Goal: Transaction & Acquisition: Book appointment/travel/reservation

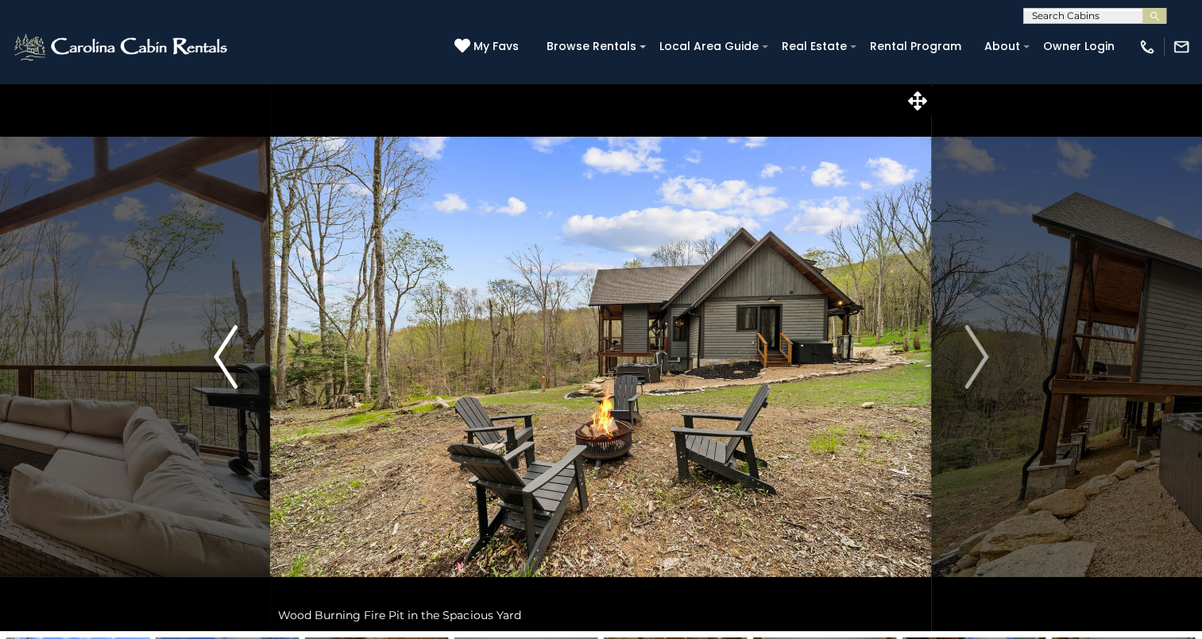
click at [229, 361] on img "Previous" at bounding box center [226, 357] width 24 height 64
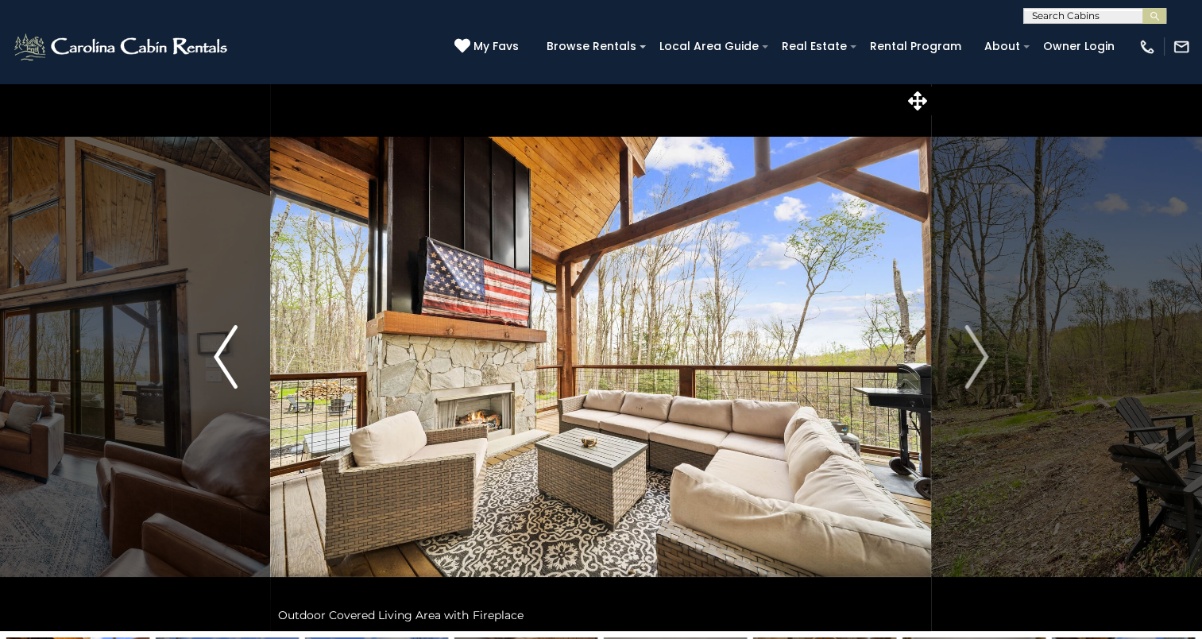
click at [229, 361] on img "Previous" at bounding box center [226, 357] width 24 height 64
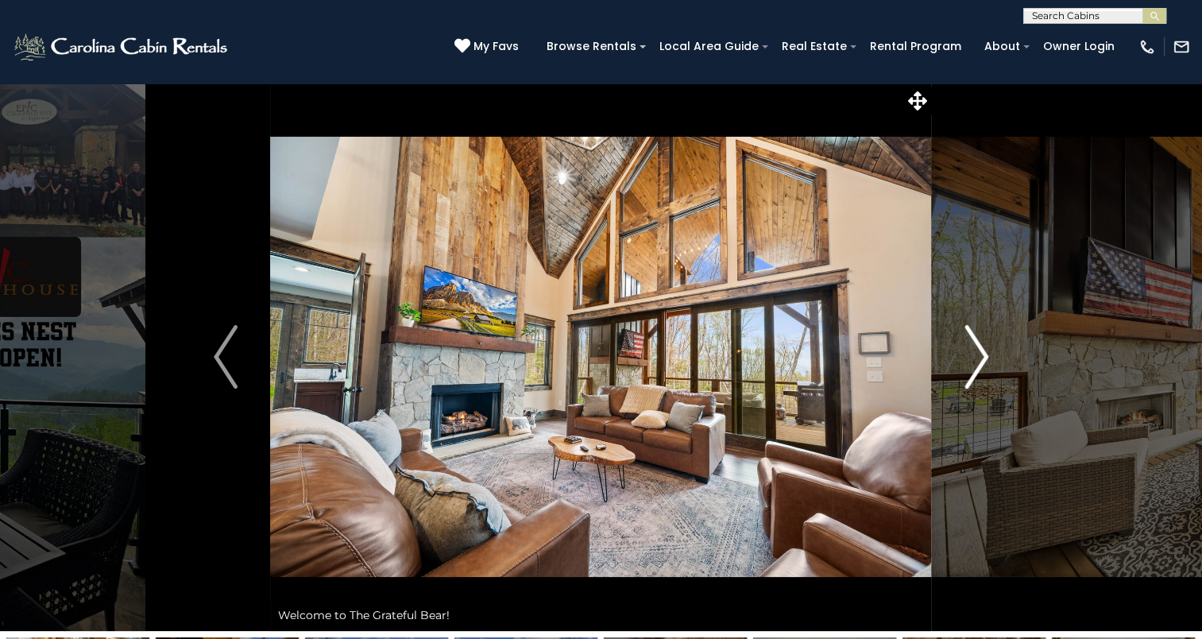
click at [975, 350] on img "Next" at bounding box center [976, 357] width 24 height 64
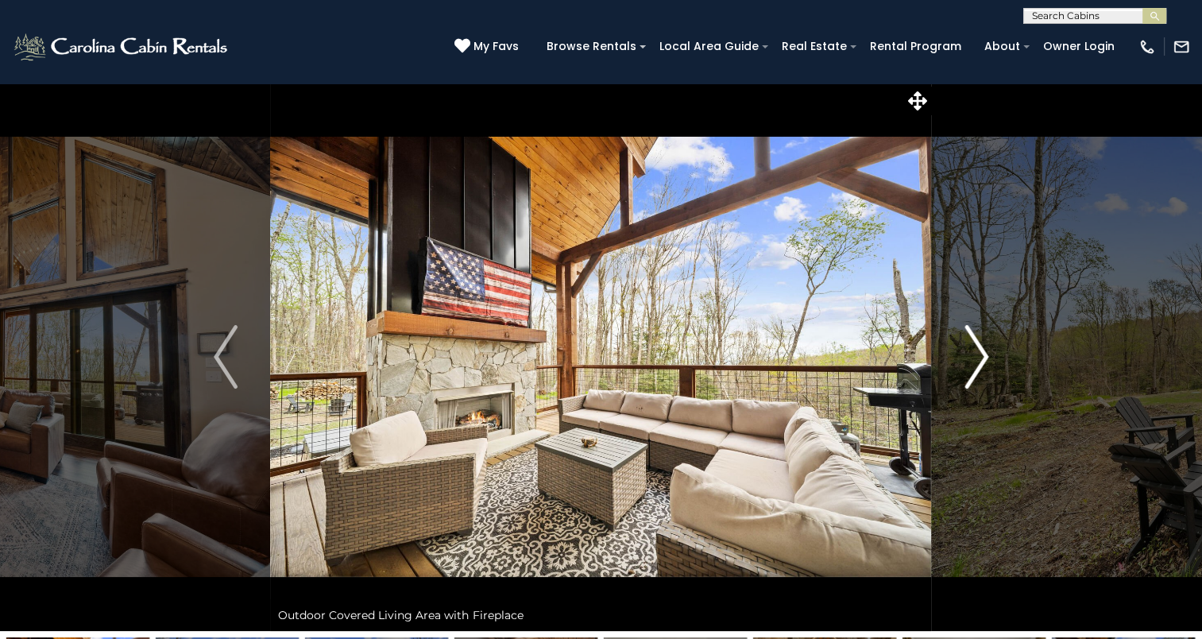
click at [974, 350] on img "Next" at bounding box center [976, 357] width 24 height 64
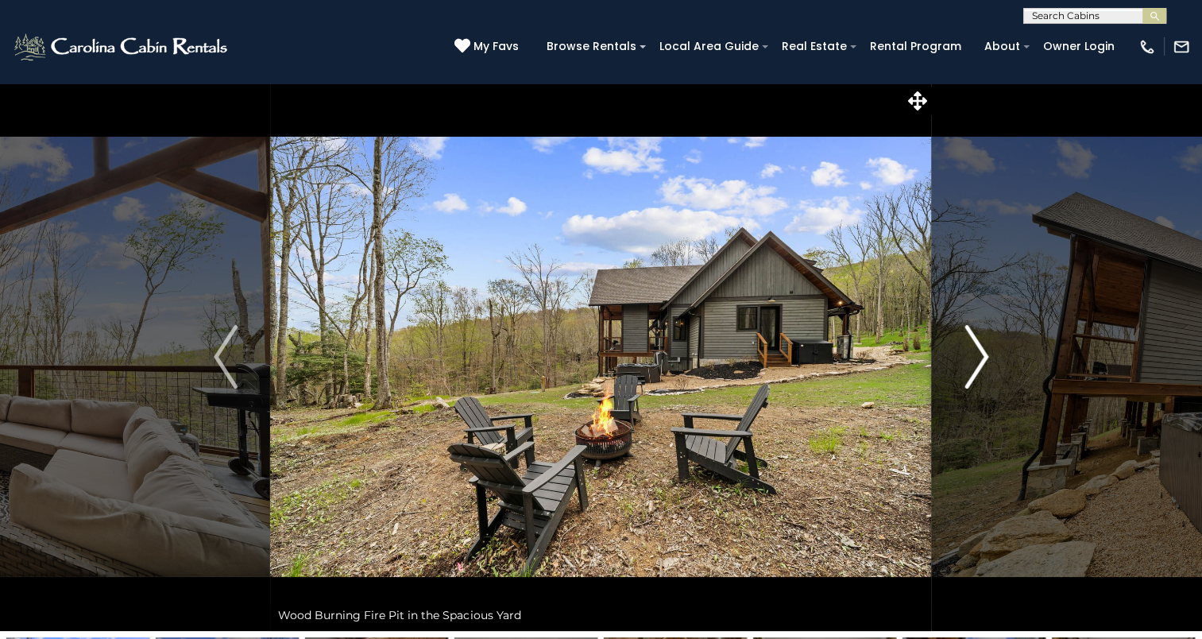
click at [974, 350] on img "Next" at bounding box center [976, 357] width 24 height 64
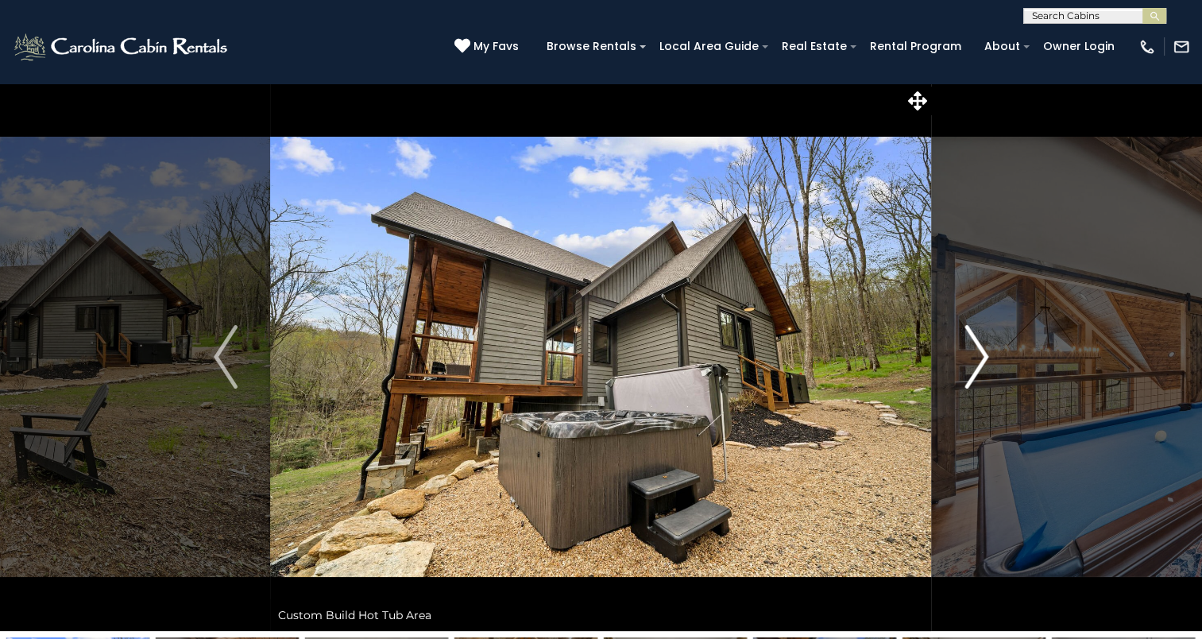
click at [974, 350] on img "Next" at bounding box center [976, 357] width 24 height 64
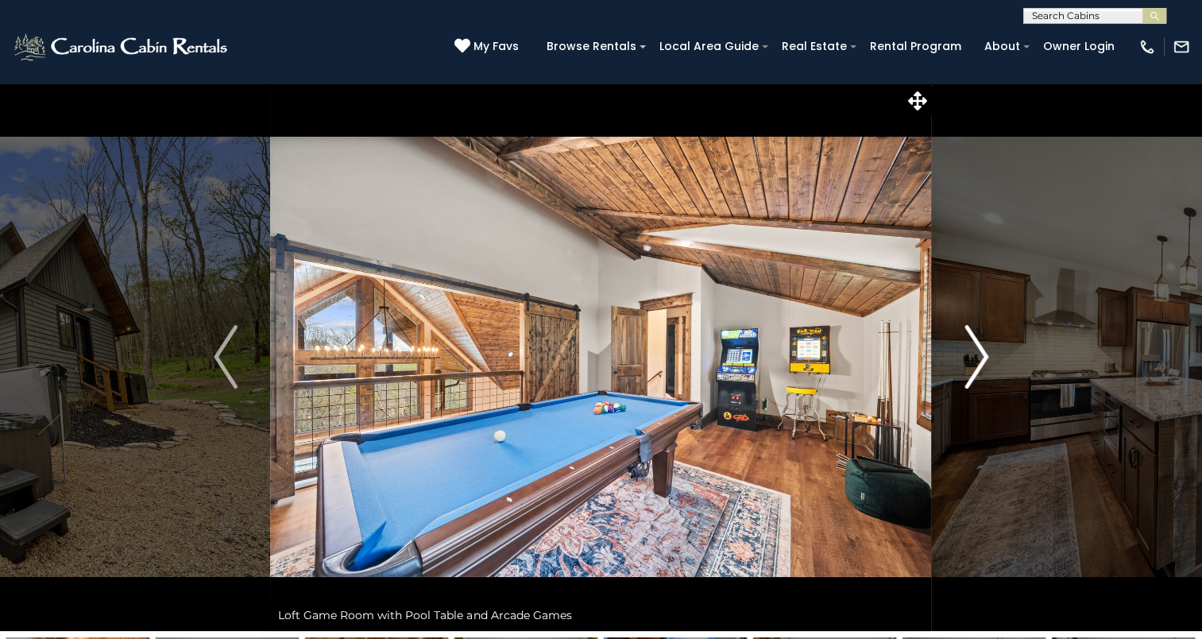
click at [979, 355] on img "Next" at bounding box center [976, 357] width 24 height 64
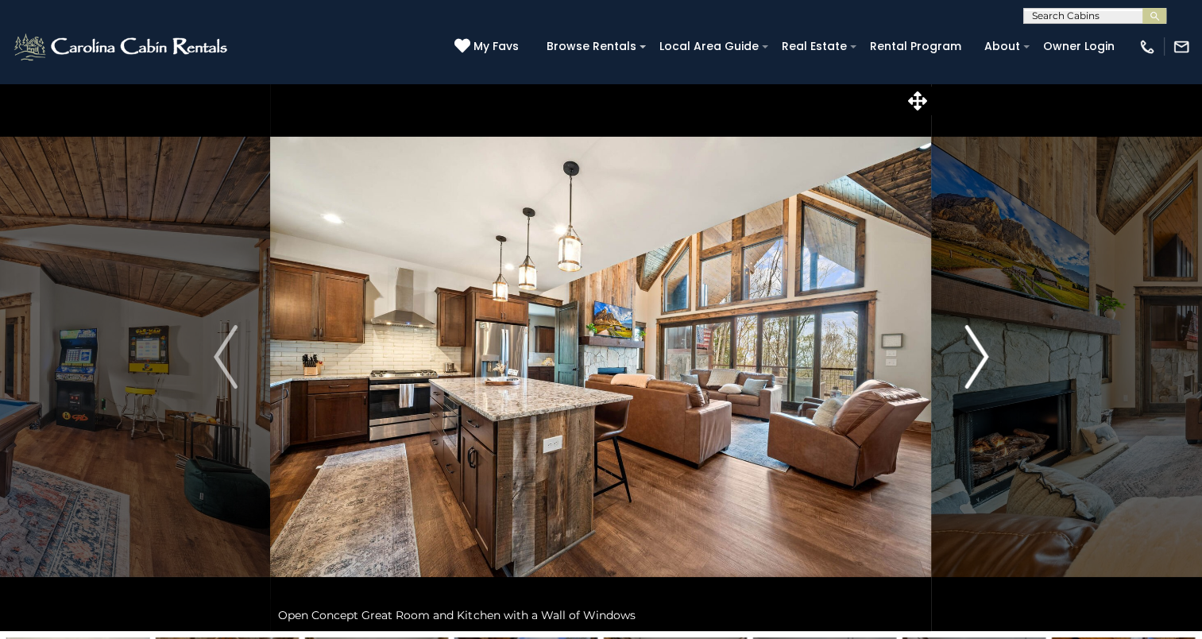
click at [979, 355] on img "Next" at bounding box center [976, 357] width 24 height 64
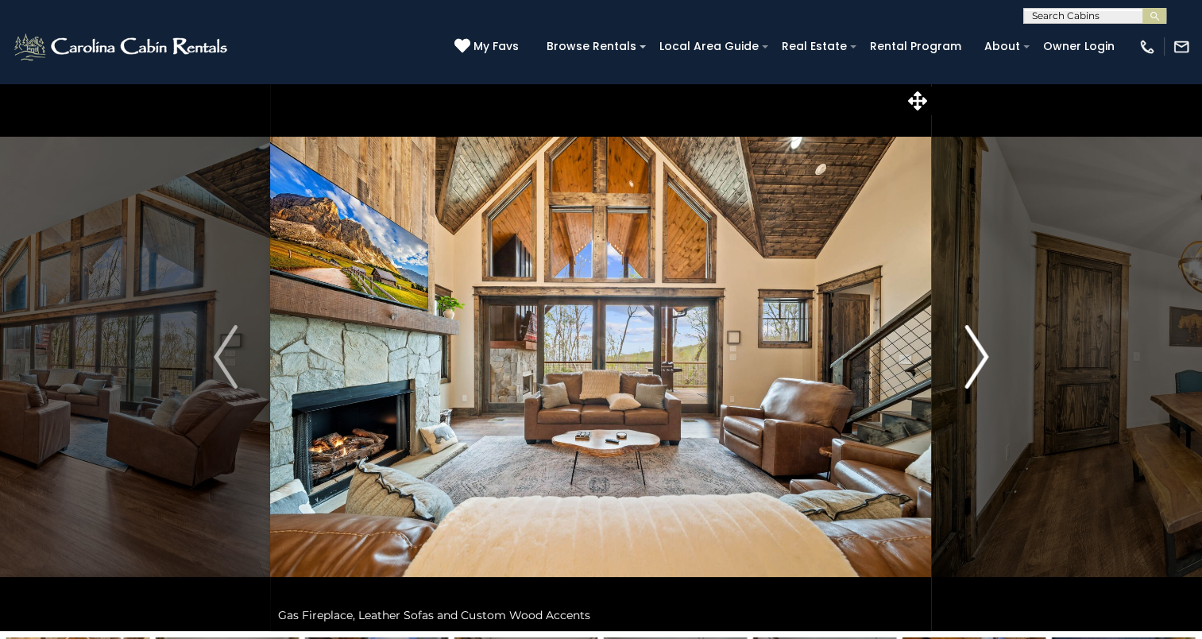
click at [982, 356] on img "Next" at bounding box center [976, 357] width 24 height 64
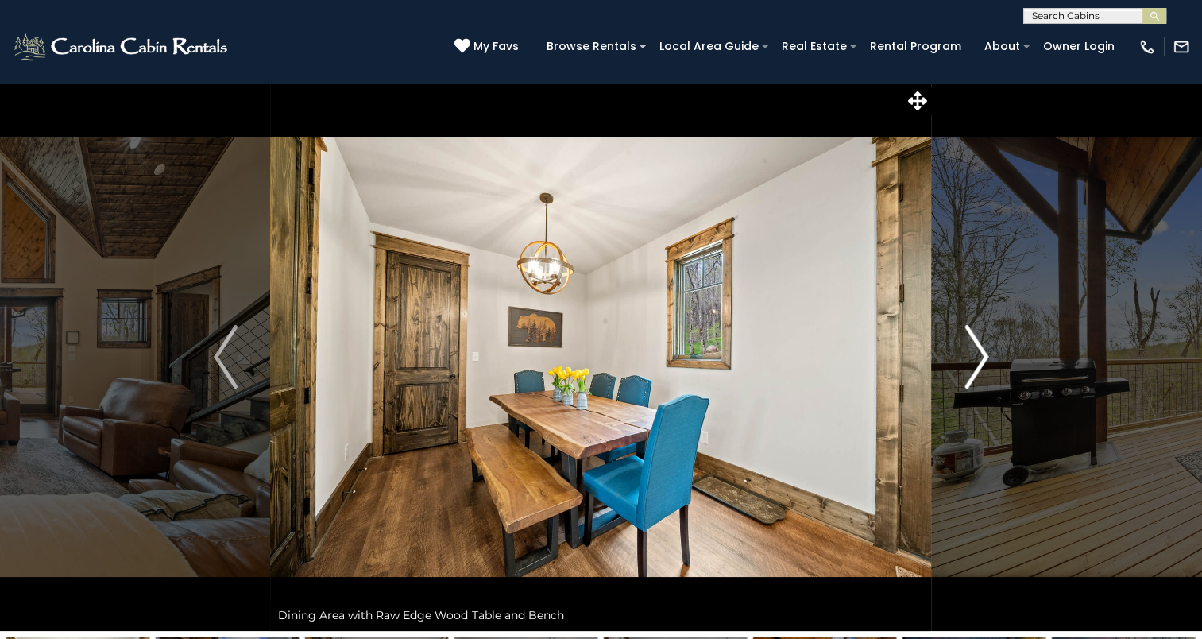
click at [982, 356] on img "Next" at bounding box center [976, 357] width 24 height 64
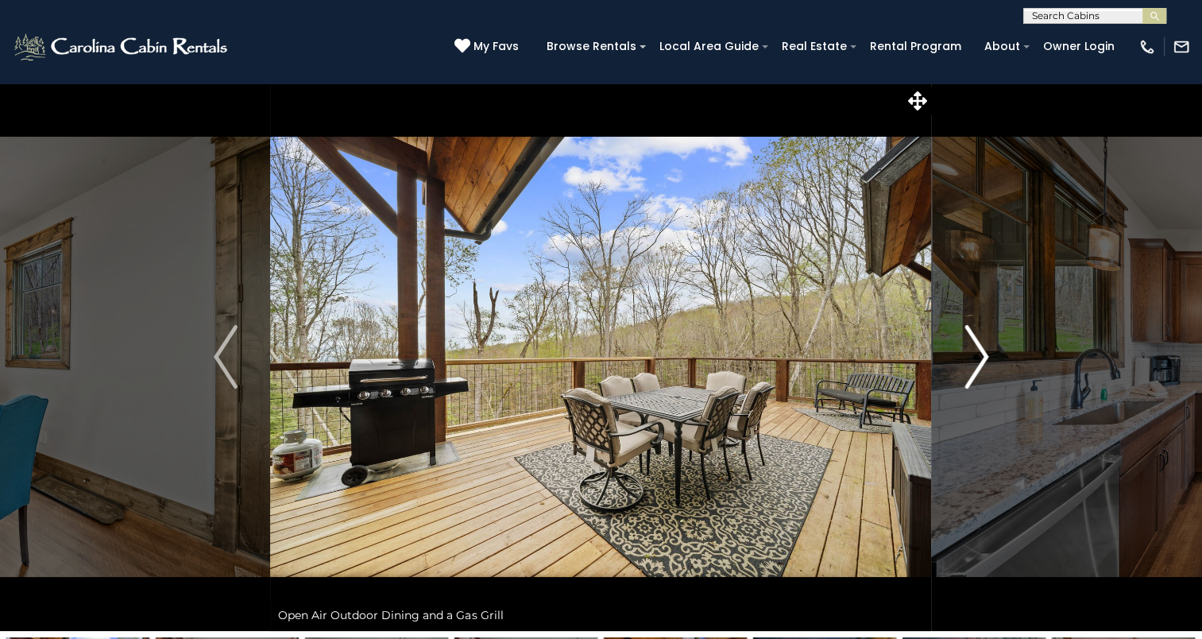
click at [982, 356] on img "Next" at bounding box center [976, 357] width 24 height 64
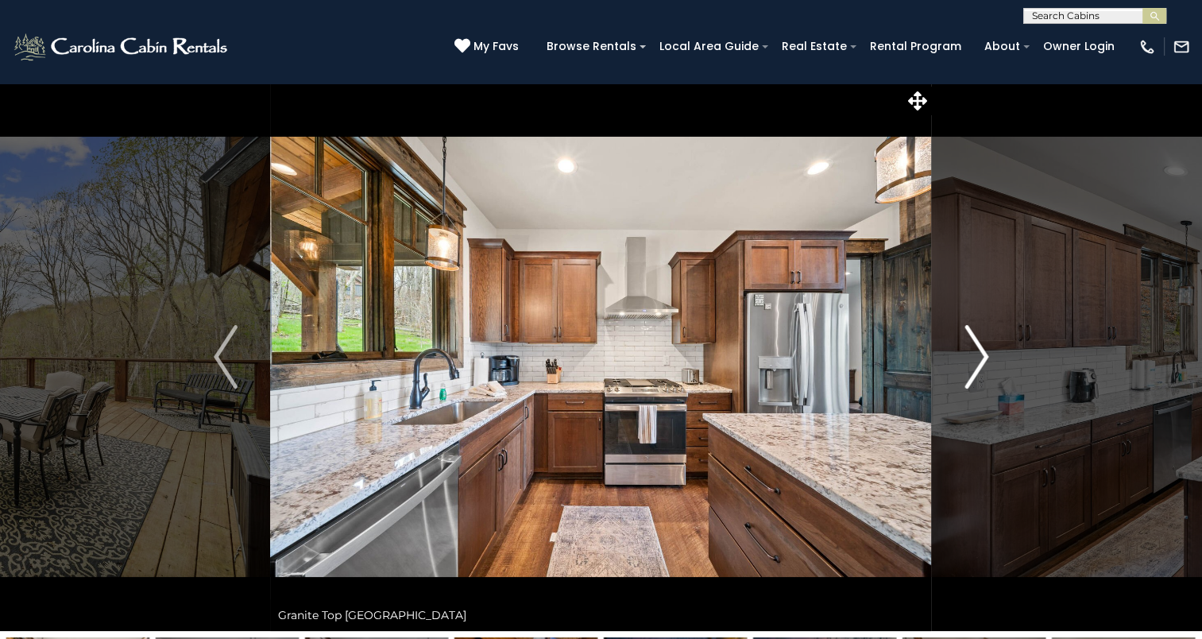
click at [982, 356] on img "Next" at bounding box center [976, 357] width 24 height 64
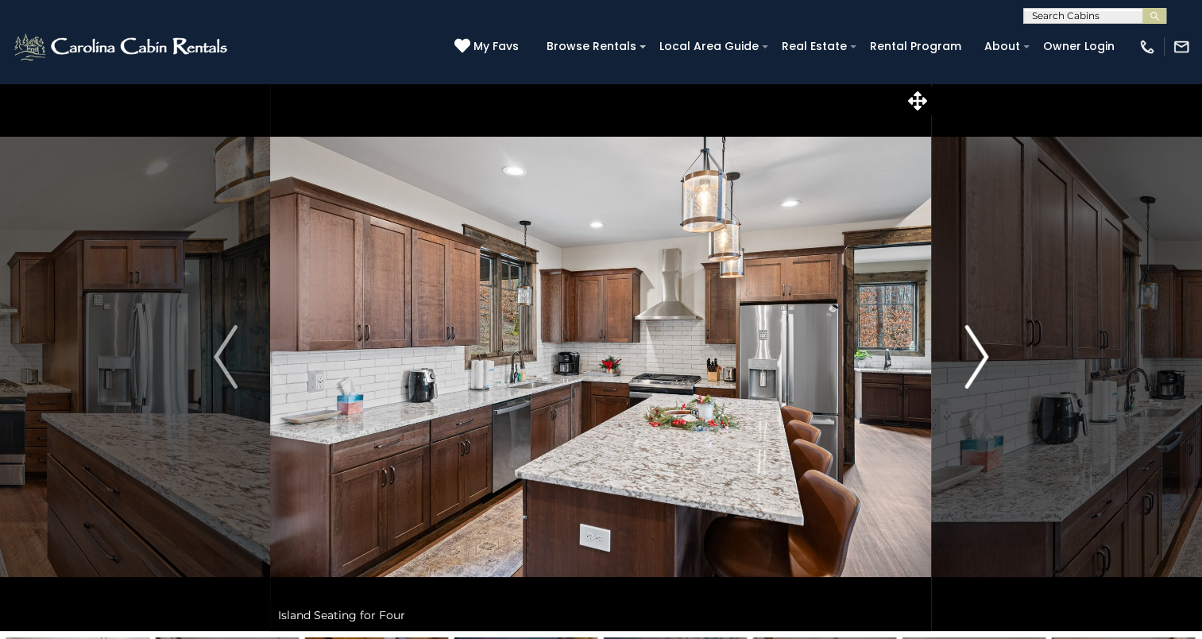
click at [982, 356] on img "Next" at bounding box center [976, 357] width 24 height 64
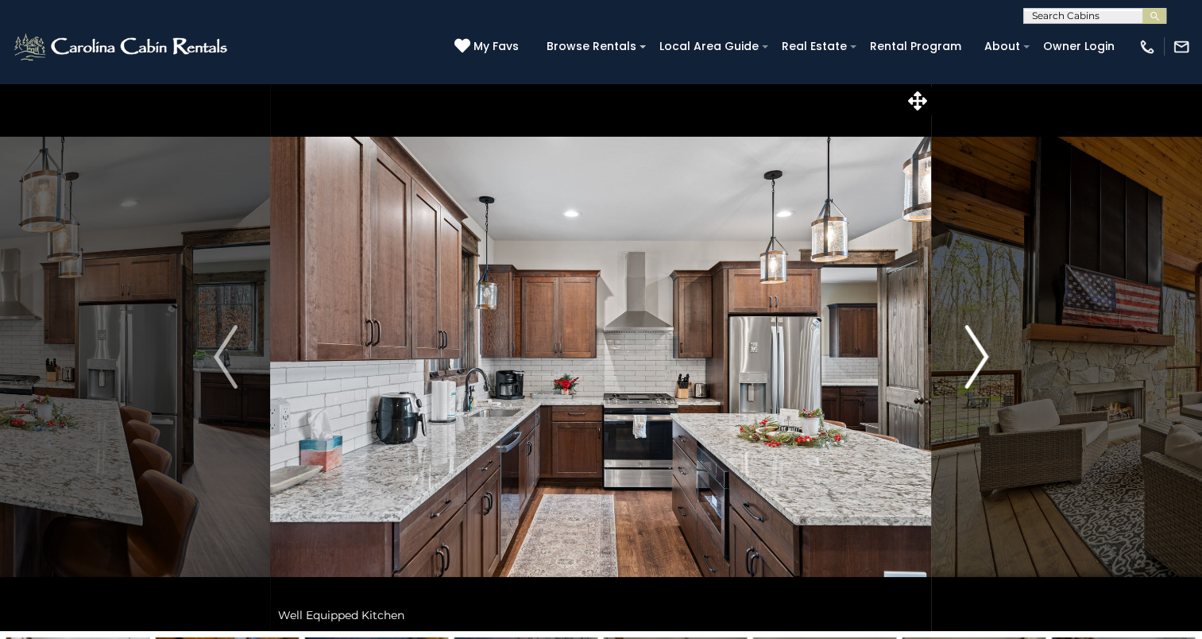
click at [982, 356] on img "Next" at bounding box center [976, 357] width 24 height 64
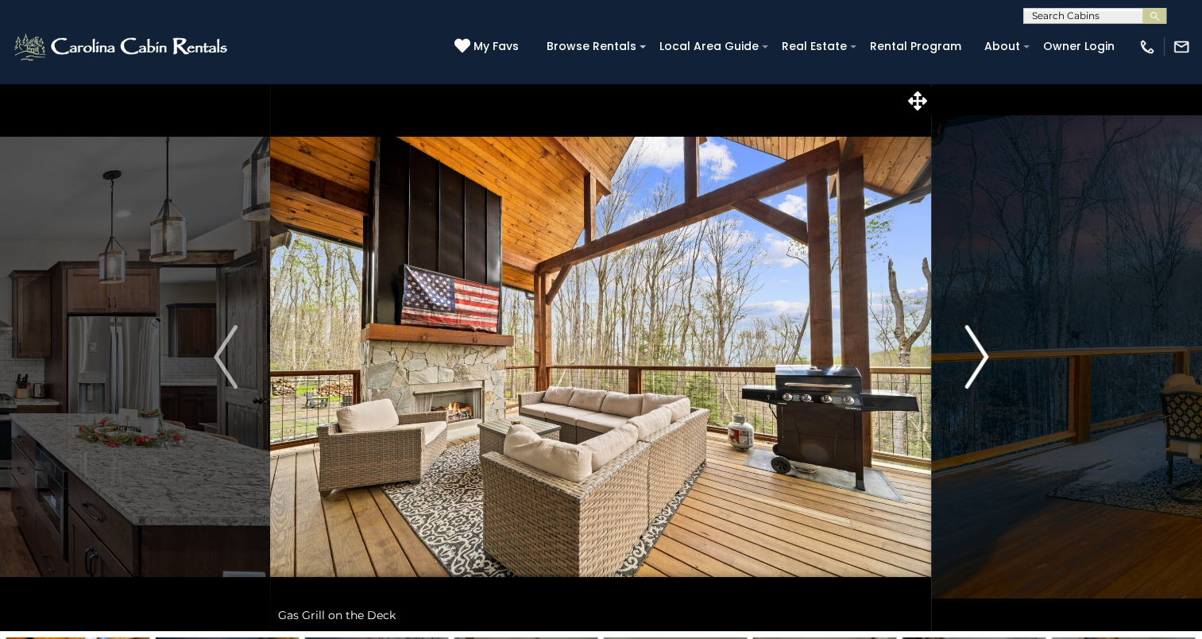
click at [982, 356] on img "Next" at bounding box center [976, 357] width 24 height 64
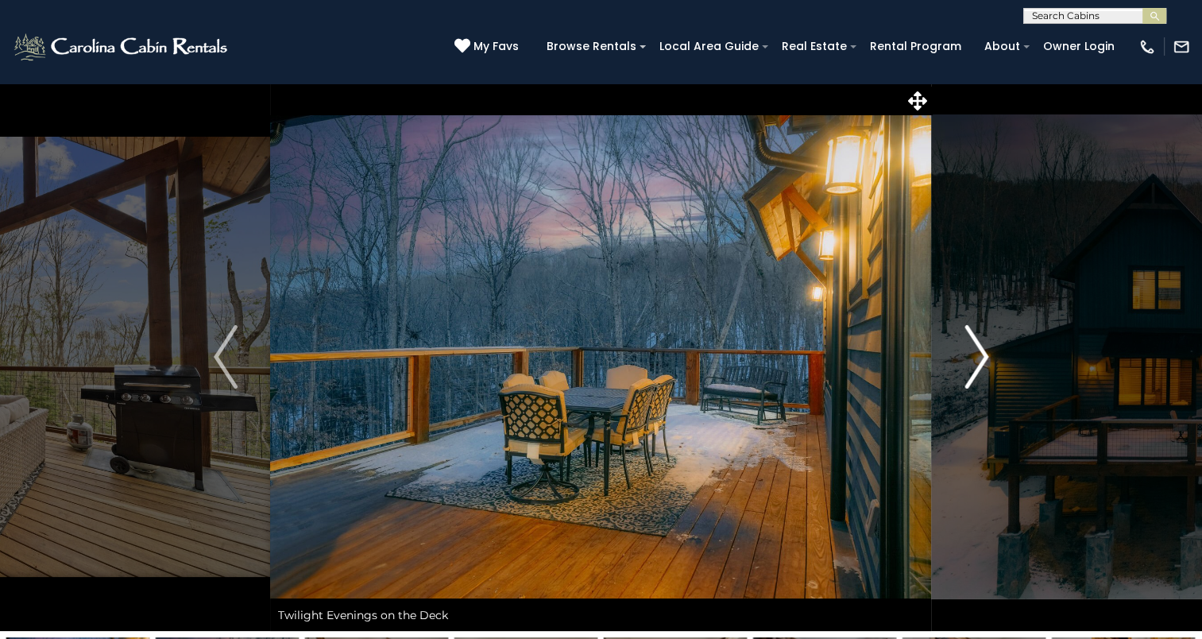
click at [956, 356] on button "Next" at bounding box center [976, 357] width 89 height 548
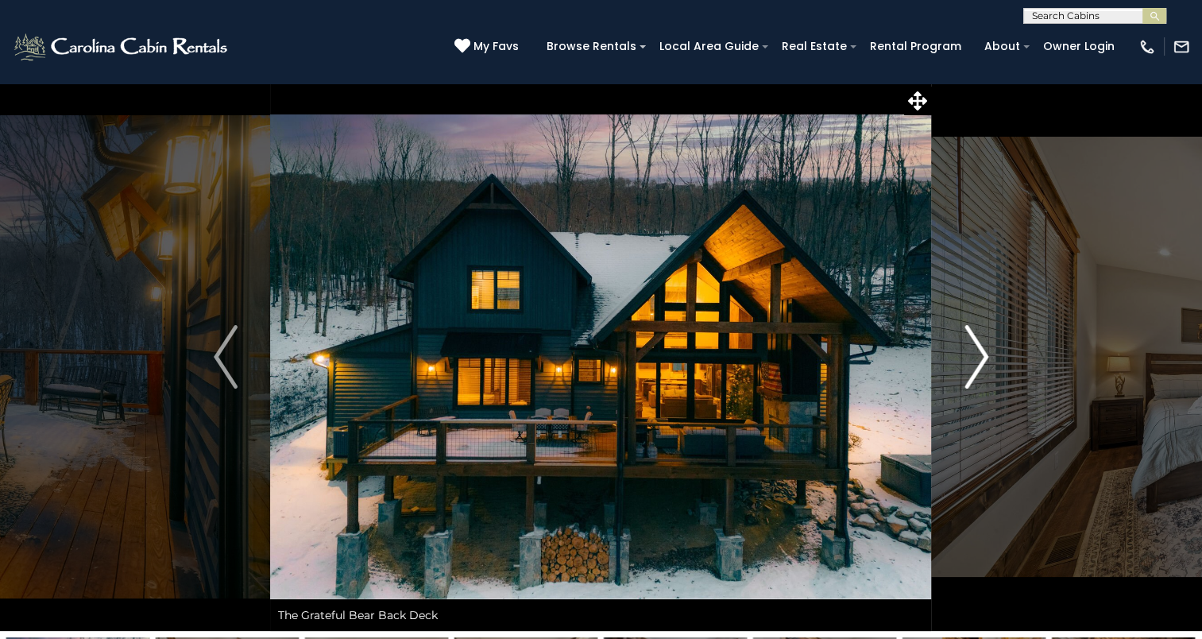
click at [956, 356] on button "Next" at bounding box center [976, 357] width 89 height 548
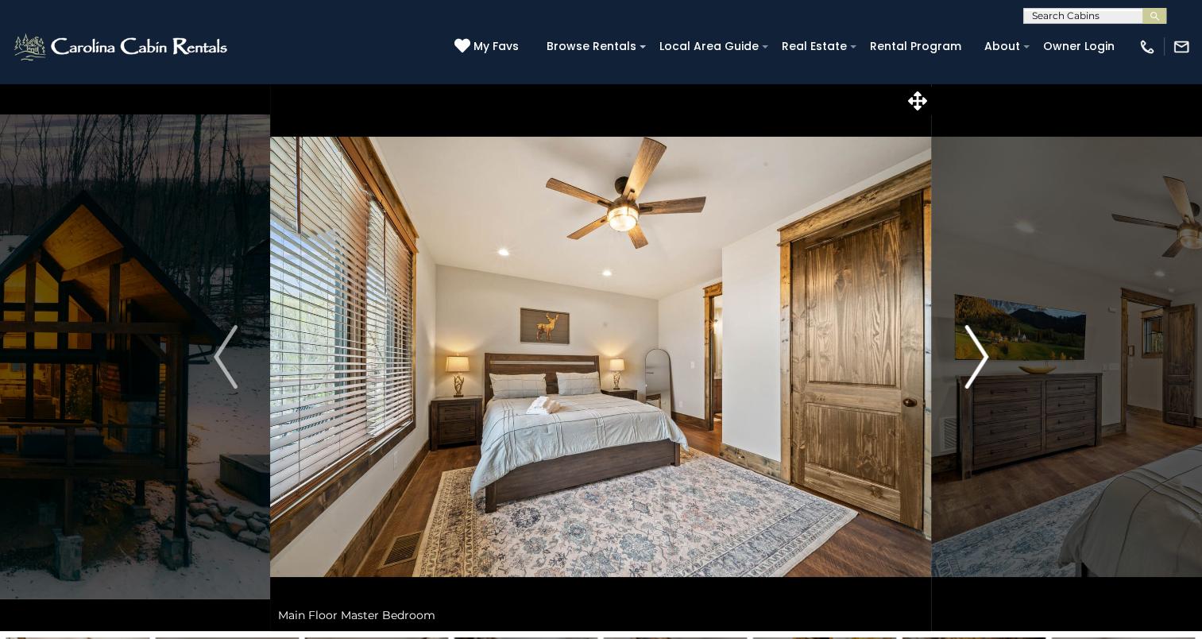
click at [956, 356] on button "Next" at bounding box center [976, 357] width 89 height 548
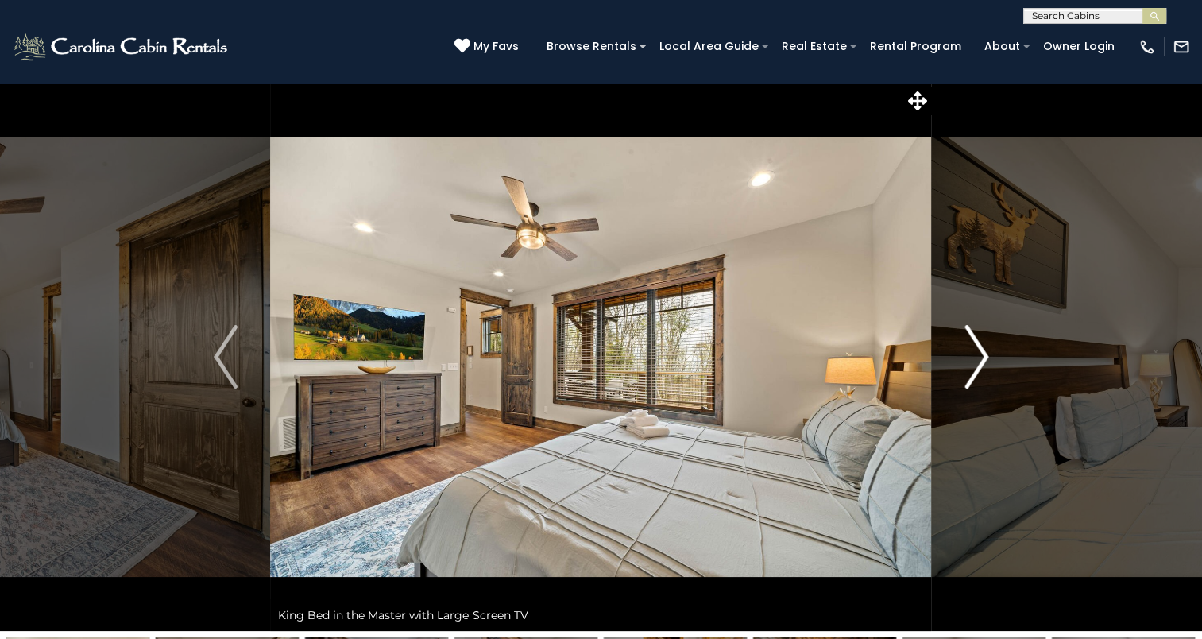
click at [956, 356] on button "Next" at bounding box center [976, 357] width 89 height 548
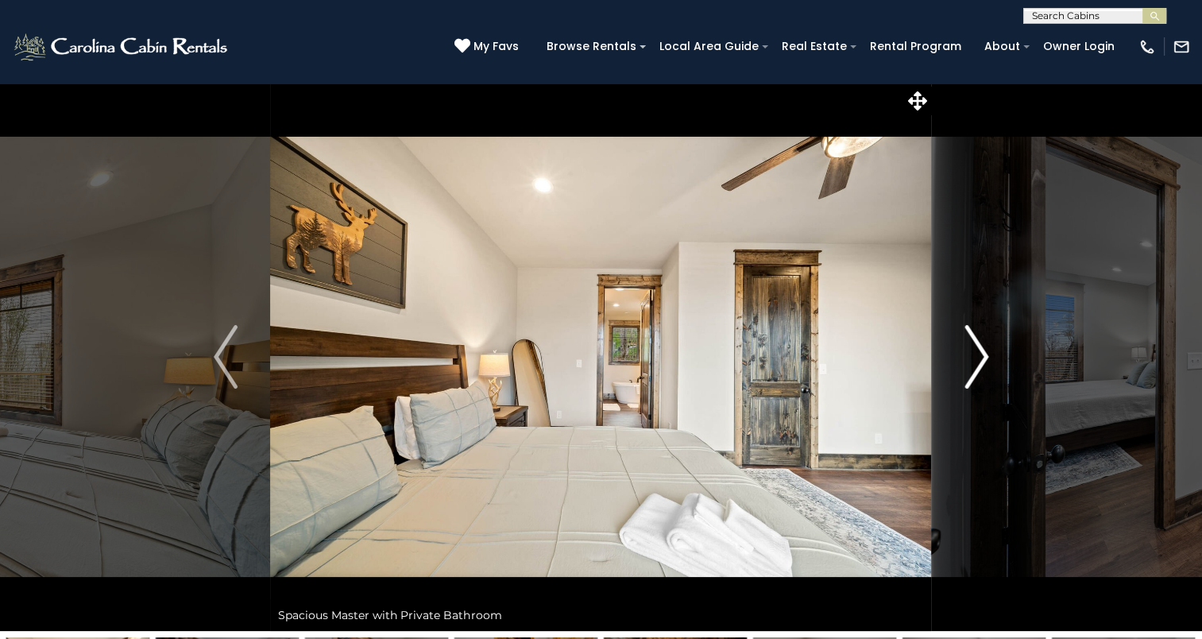
click at [956, 356] on button "Next" at bounding box center [976, 357] width 89 height 548
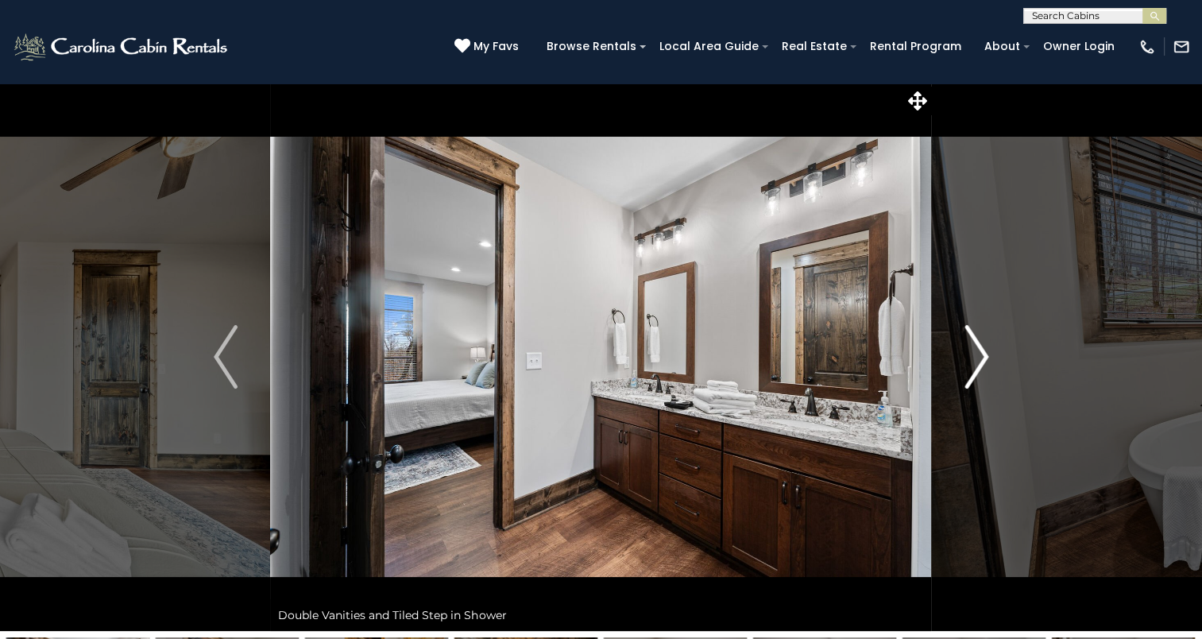
click at [956, 356] on button "Next" at bounding box center [976, 357] width 89 height 548
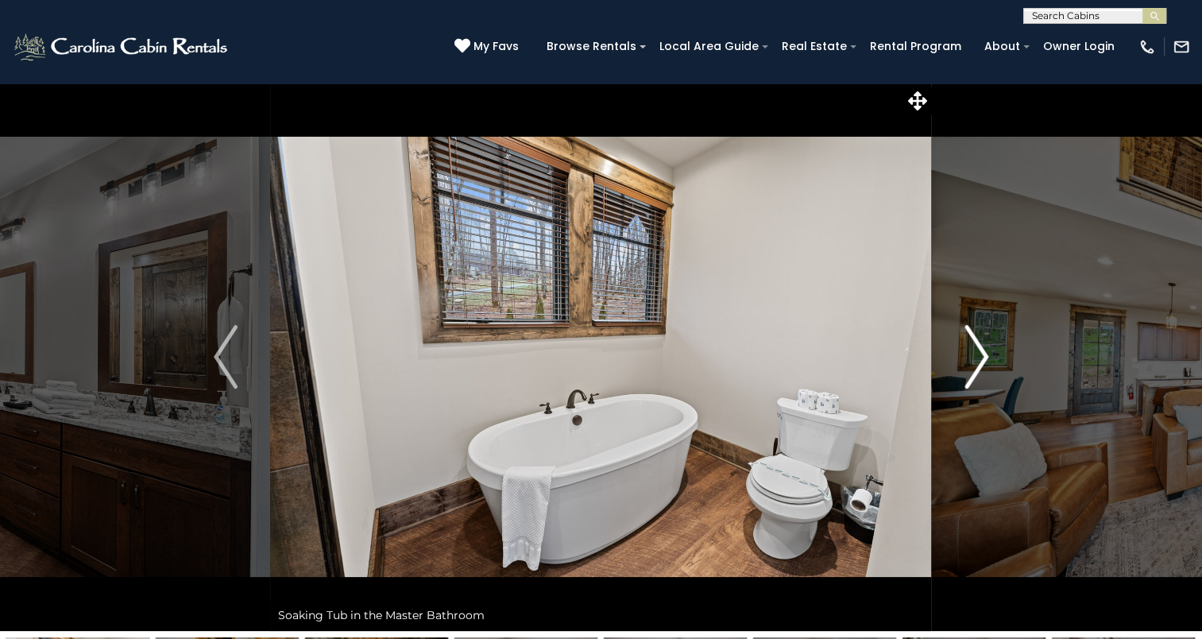
click at [956, 356] on button "Next" at bounding box center [976, 357] width 89 height 548
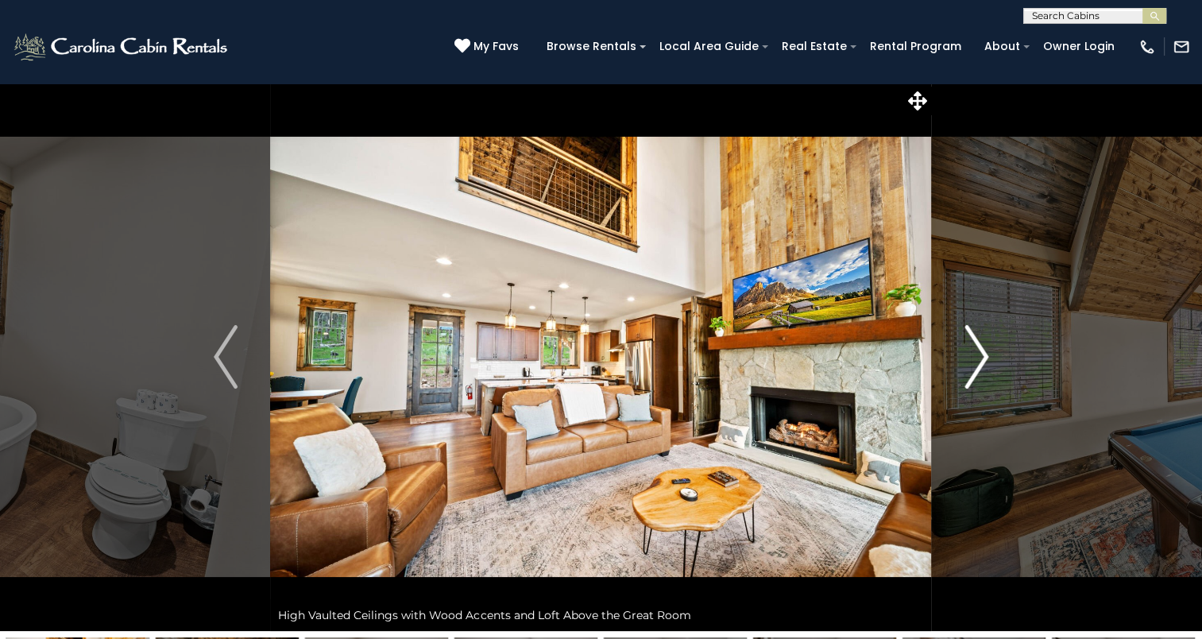
click at [956, 356] on button "Next" at bounding box center [976, 357] width 89 height 548
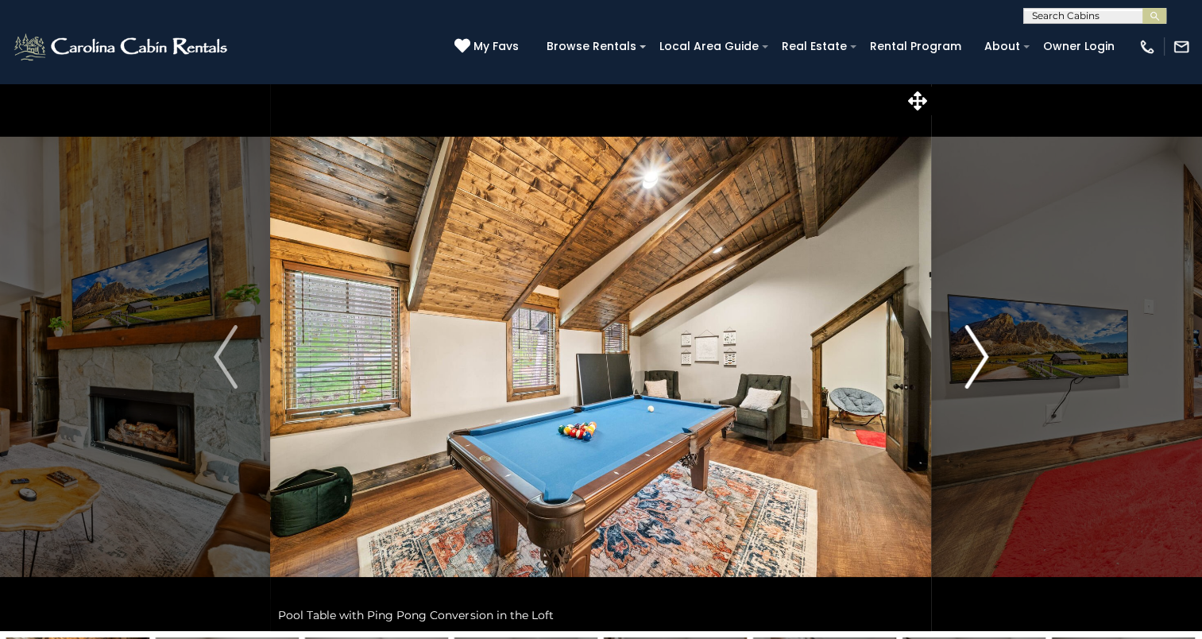
click at [956, 356] on button "Next" at bounding box center [976, 357] width 89 height 548
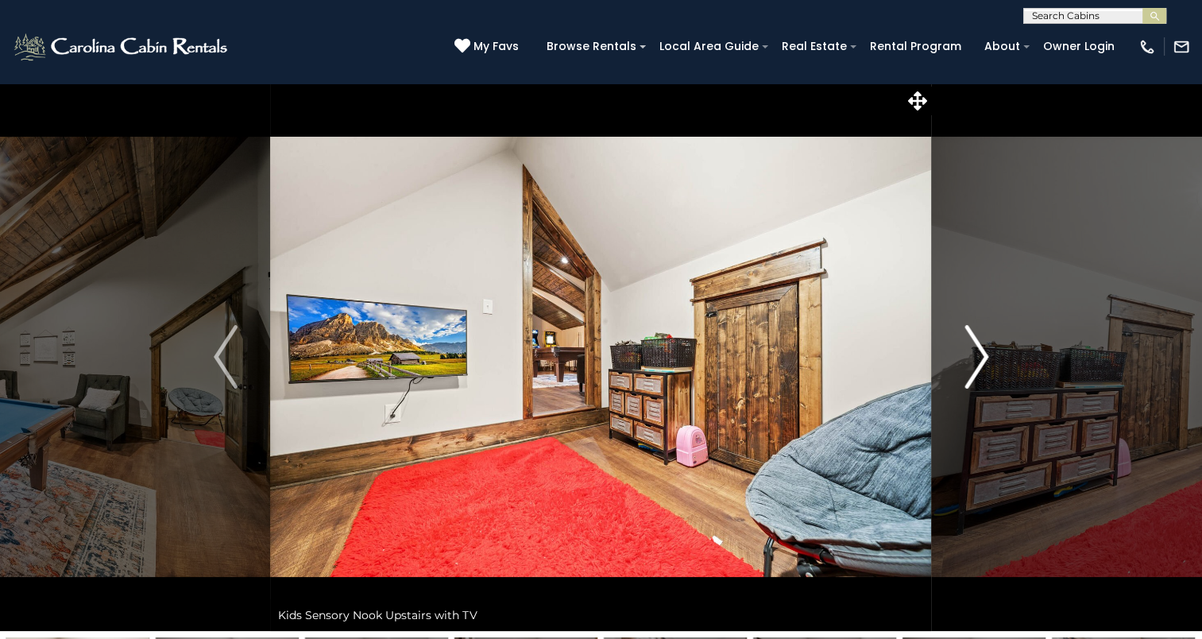
click at [956, 356] on button "Next" at bounding box center [976, 357] width 89 height 548
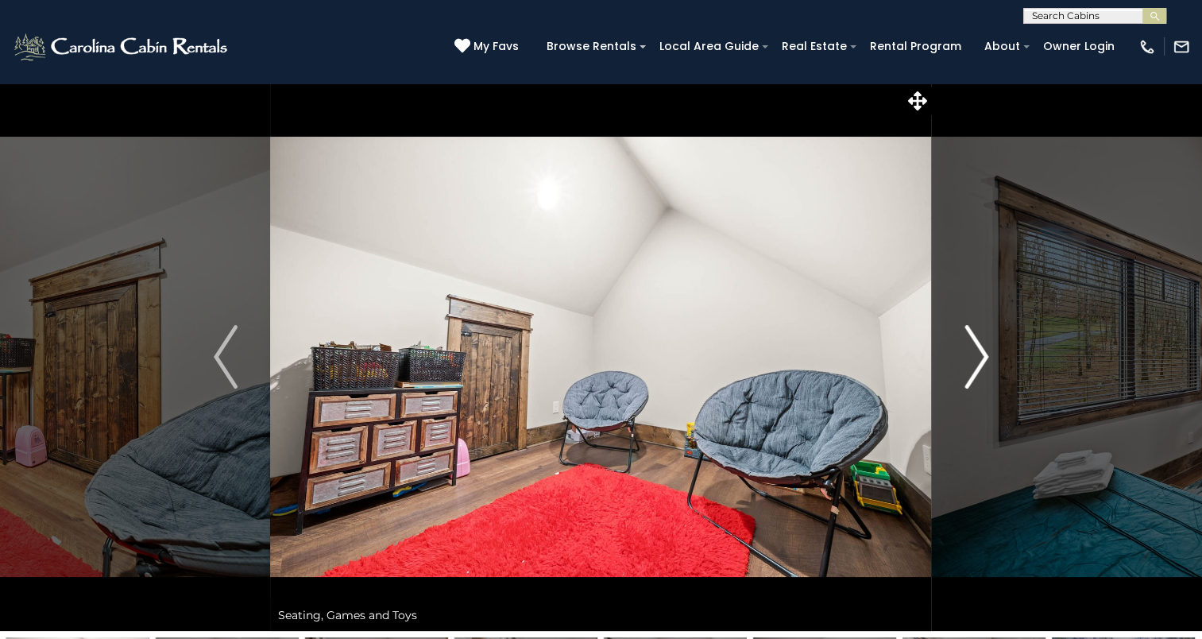
click at [956, 356] on button "Next" at bounding box center [976, 357] width 89 height 548
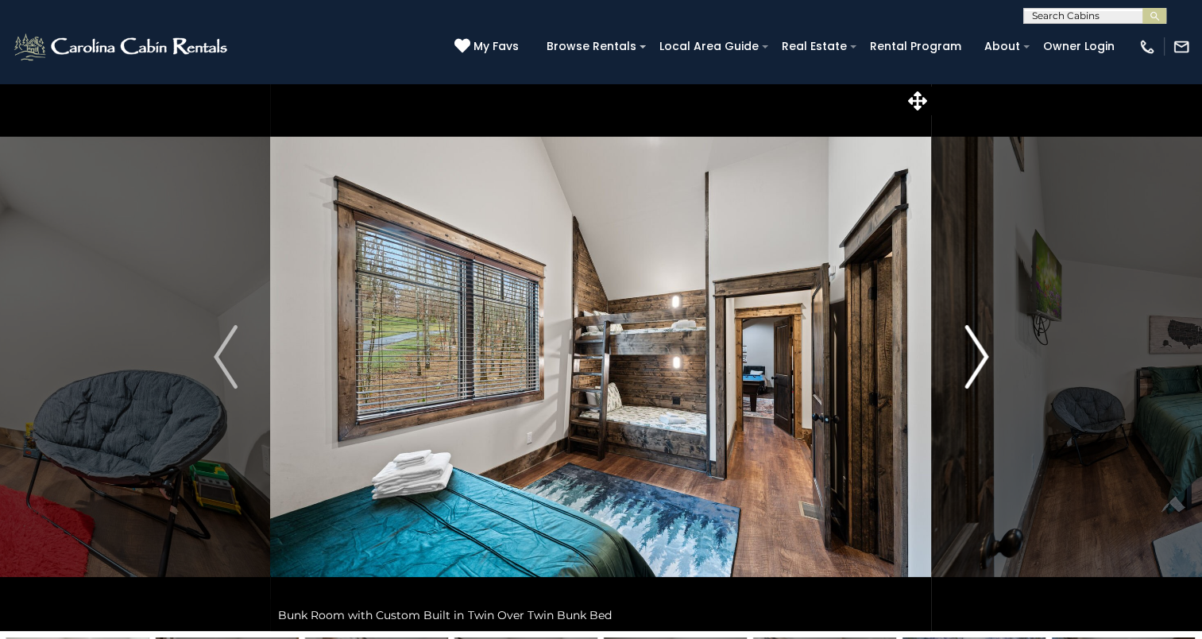
click at [983, 358] on img "Next" at bounding box center [976, 357] width 24 height 64
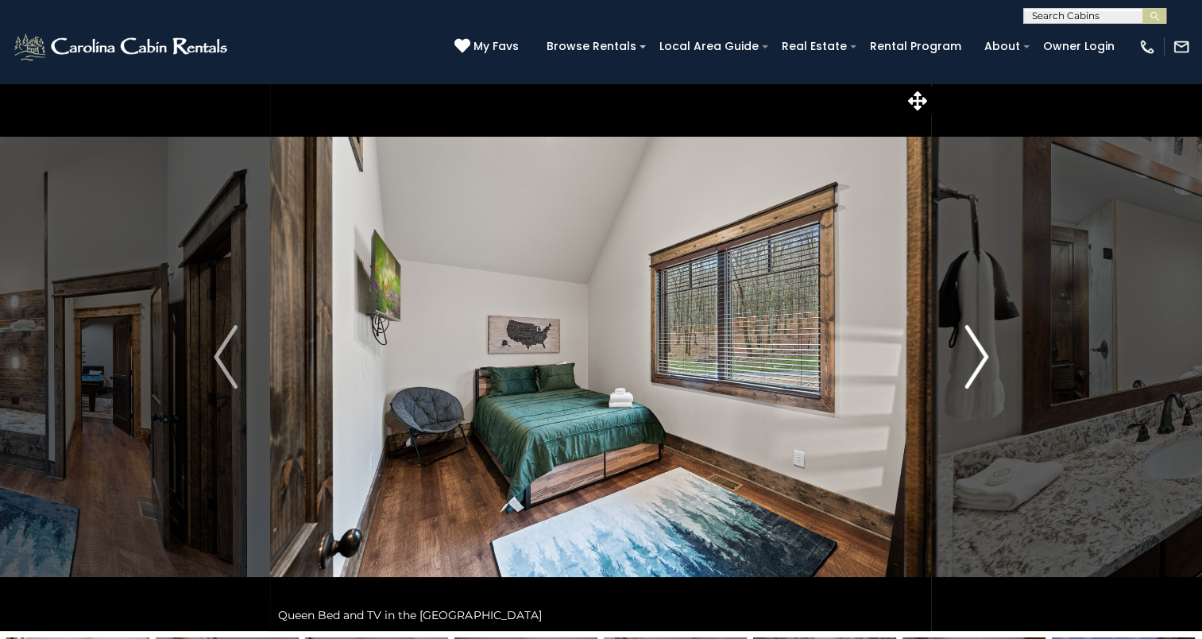
click at [983, 359] on img "Next" at bounding box center [976, 357] width 24 height 64
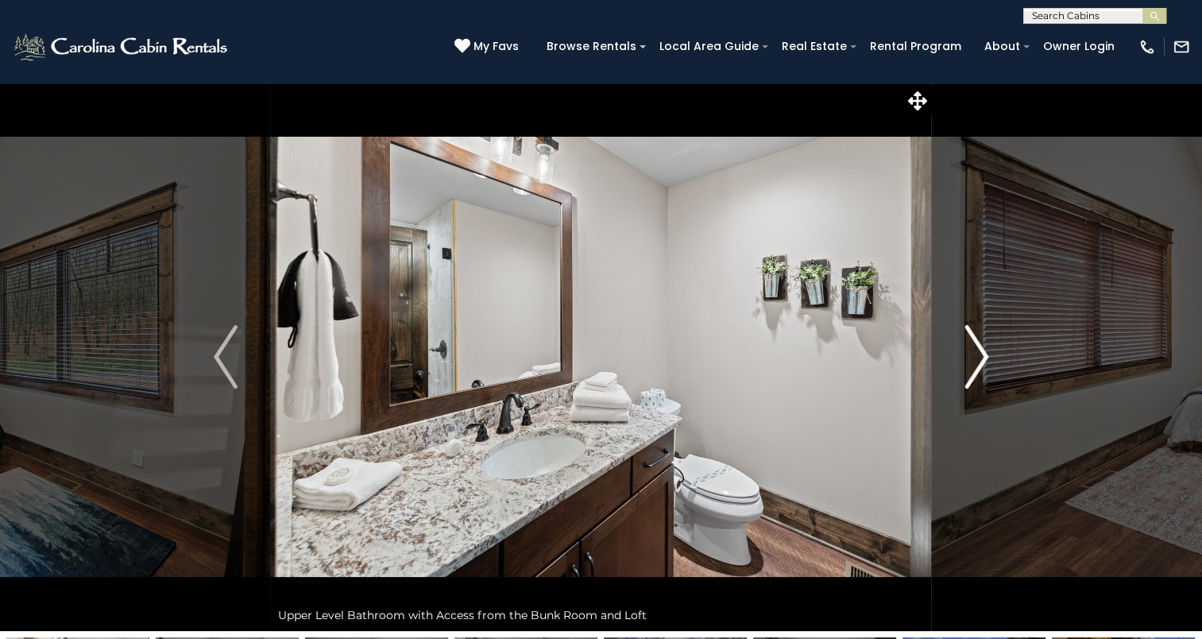
click at [983, 359] on img "Next" at bounding box center [976, 357] width 24 height 64
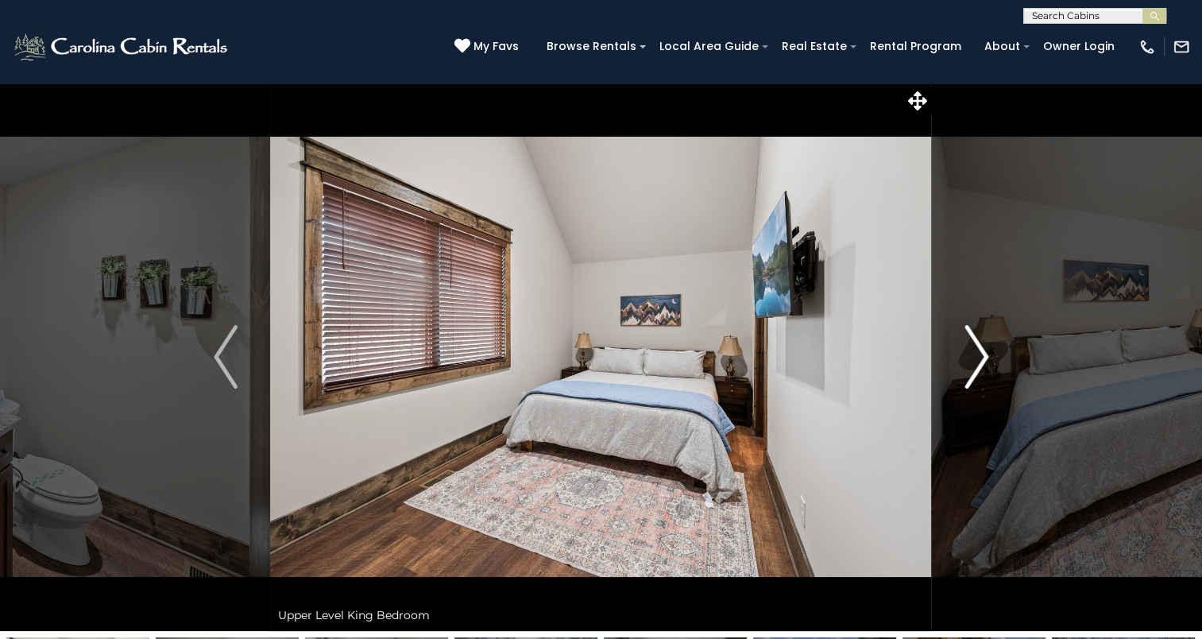
click at [983, 359] on img "Next" at bounding box center [976, 357] width 24 height 64
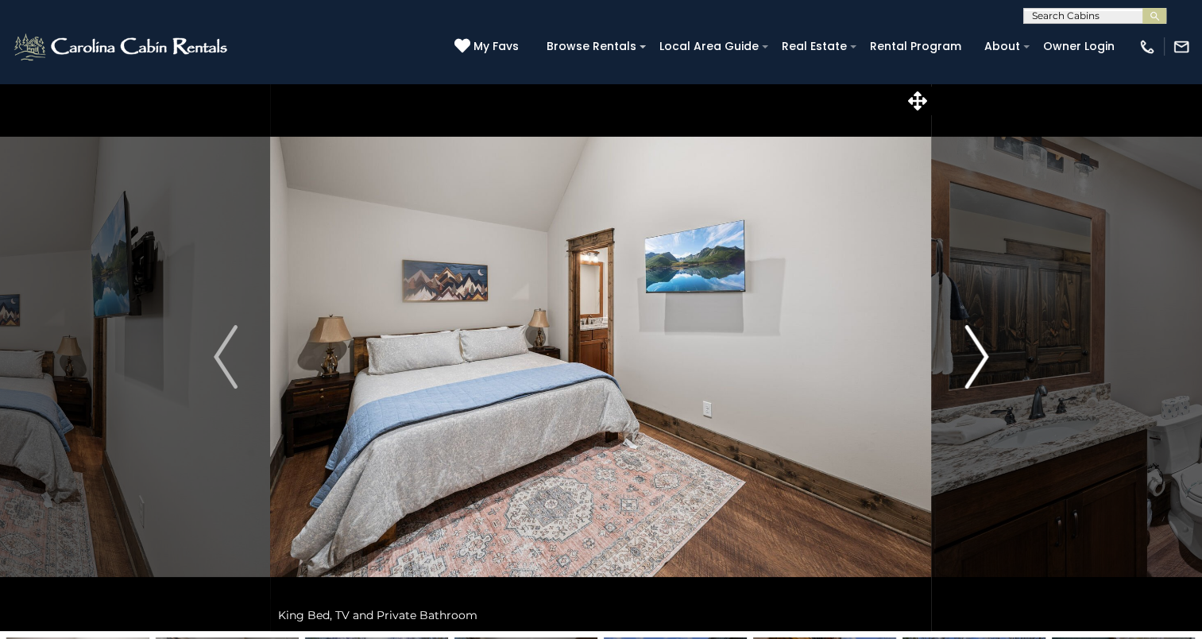
click at [983, 359] on img "Next" at bounding box center [976, 357] width 24 height 64
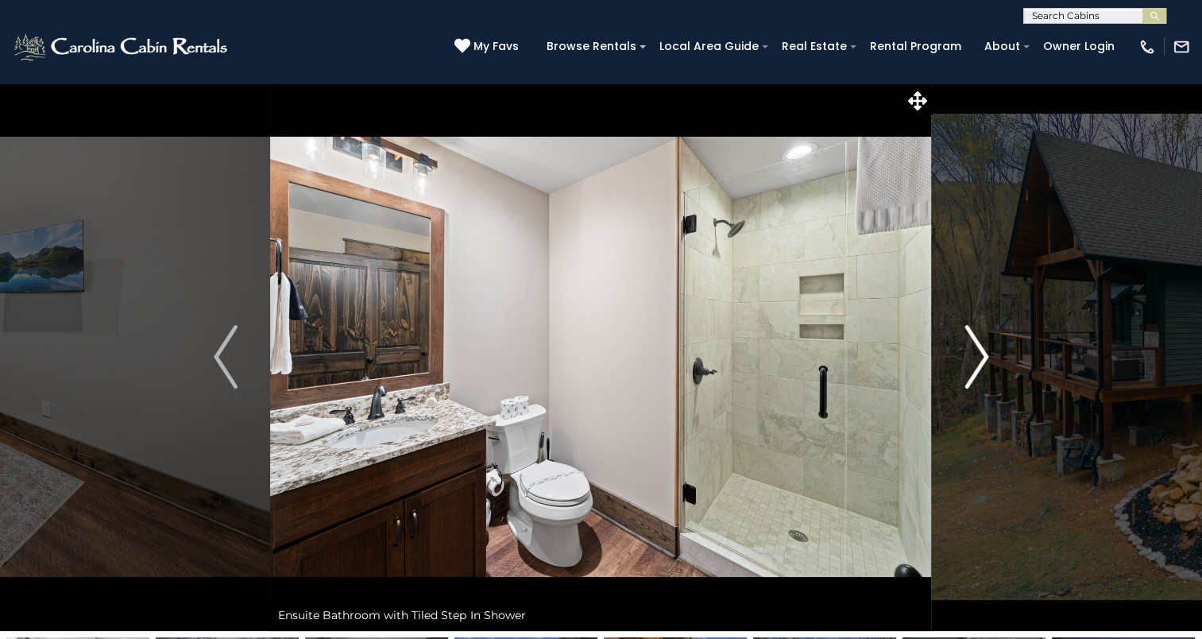
click at [983, 359] on img "Next" at bounding box center [976, 357] width 24 height 64
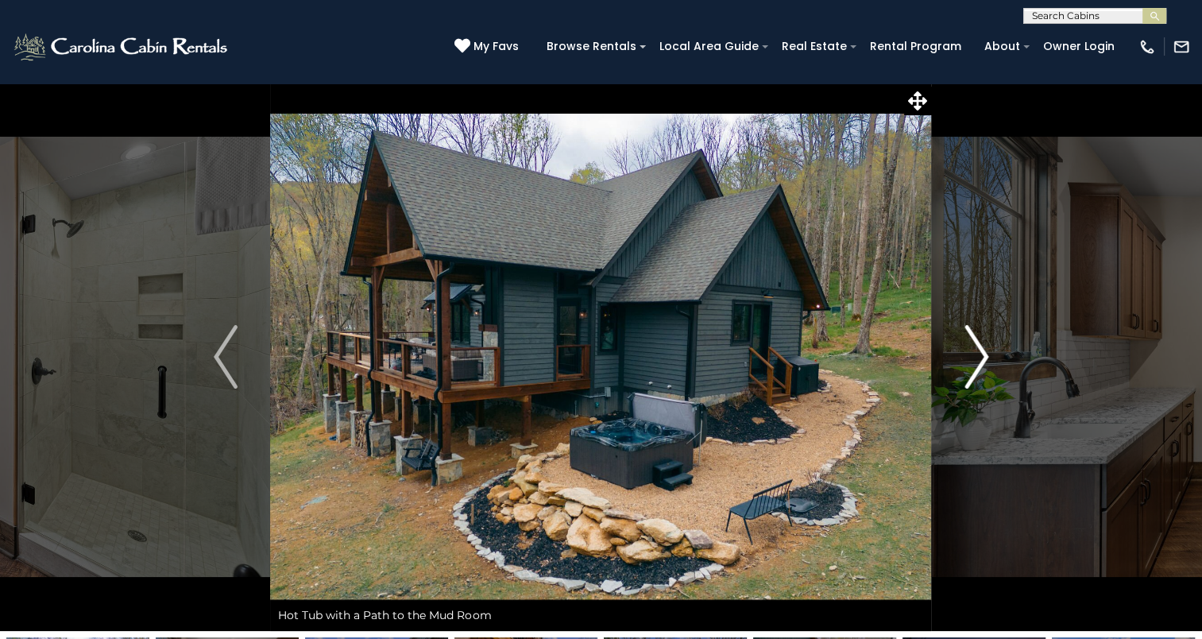
click at [983, 359] on img "Next" at bounding box center [976, 357] width 24 height 64
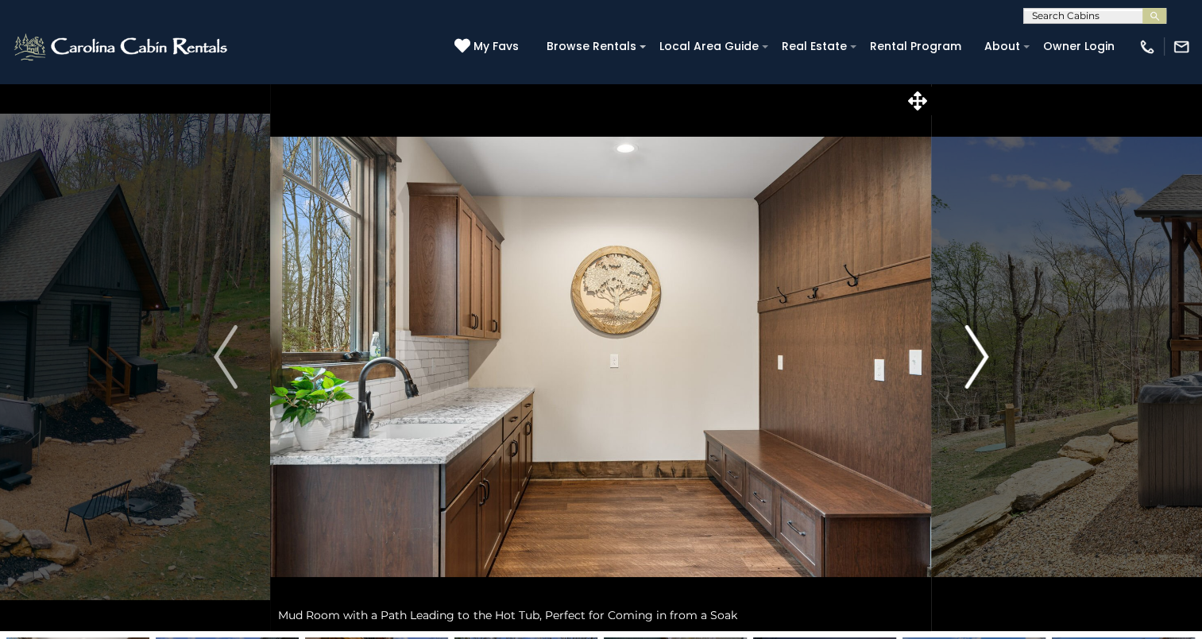
click at [977, 350] on img "Next" at bounding box center [976, 357] width 24 height 64
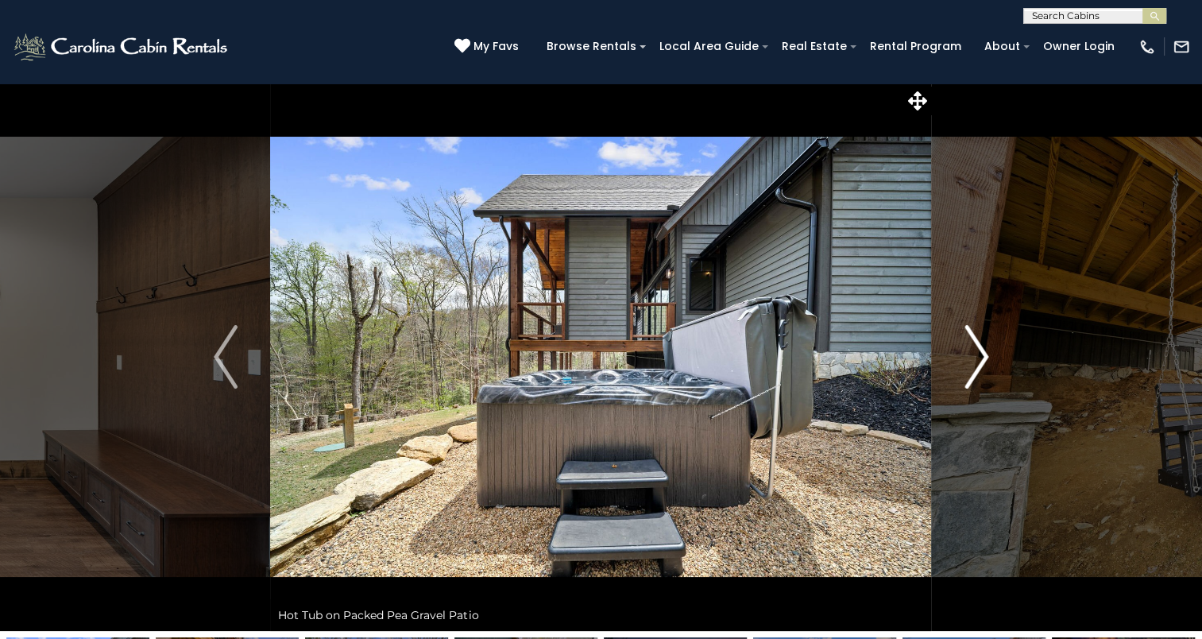
click at [977, 351] on img "Next" at bounding box center [976, 357] width 24 height 64
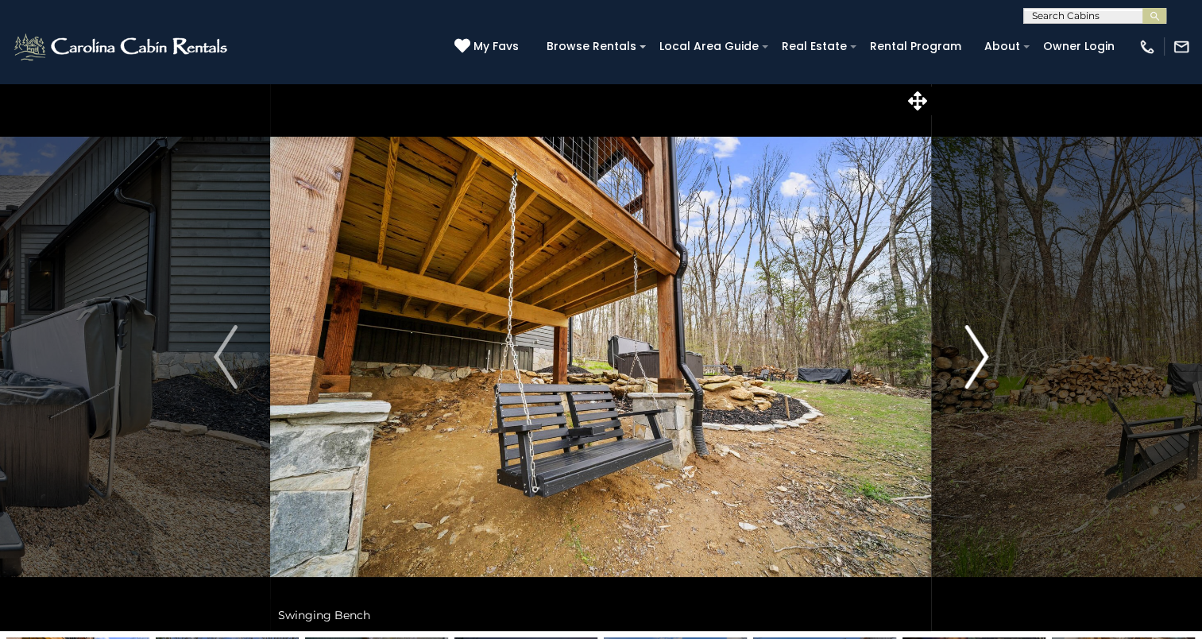
click at [977, 351] on img "Next" at bounding box center [976, 357] width 24 height 64
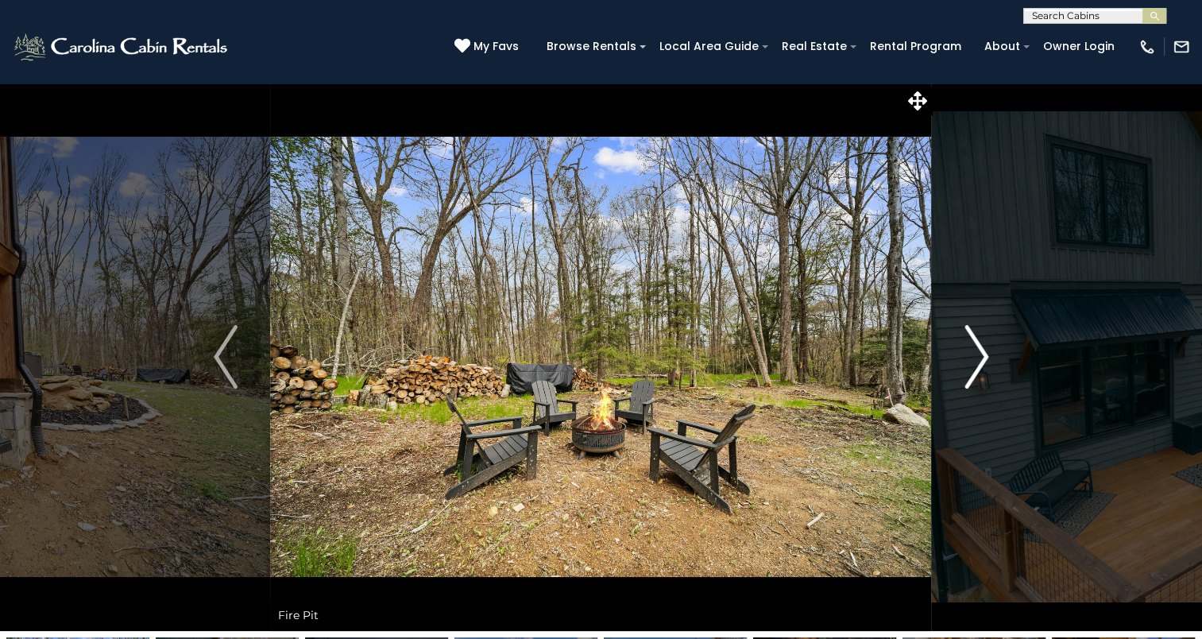
click at [977, 351] on img "Next" at bounding box center [976, 357] width 24 height 64
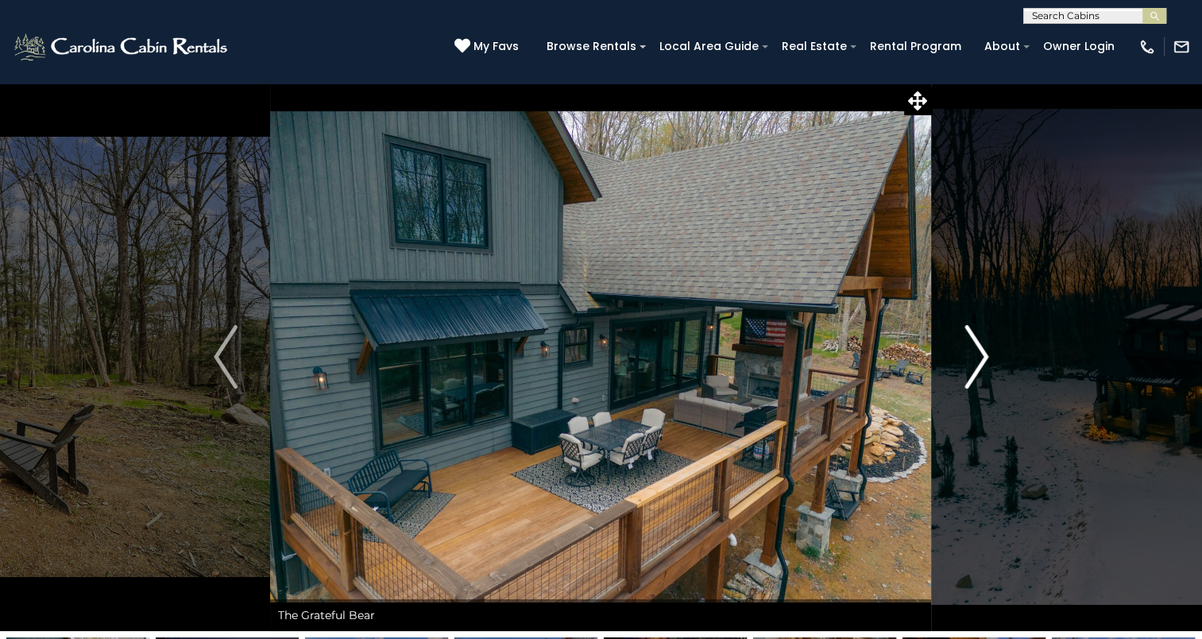
click at [977, 351] on img "Next" at bounding box center [976, 357] width 24 height 64
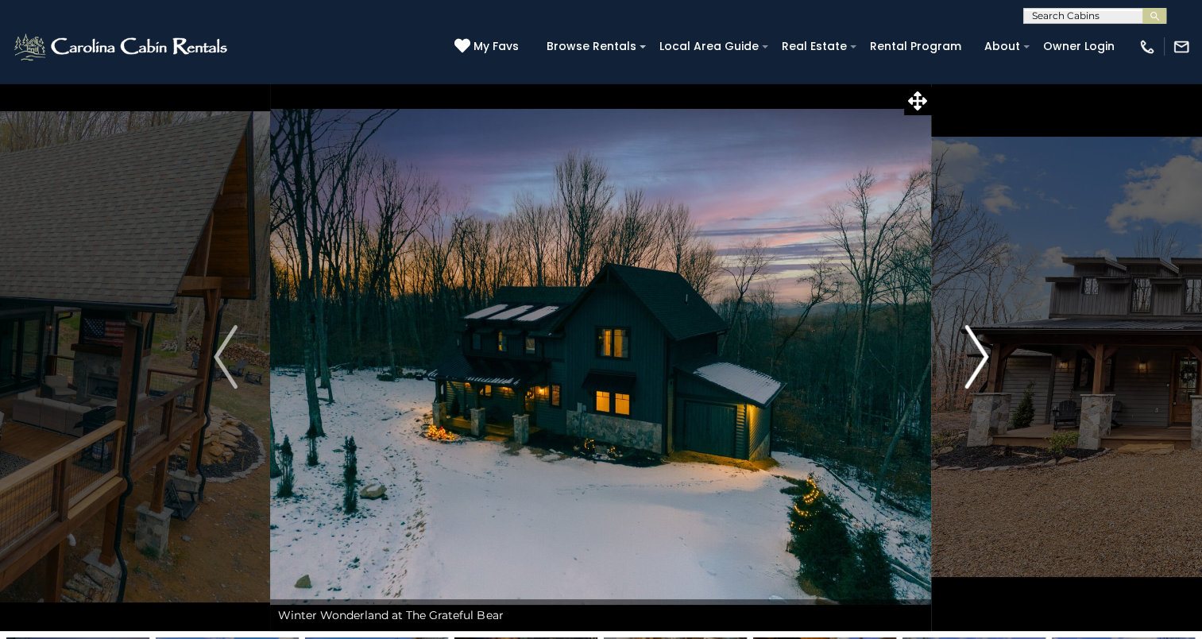
click at [977, 351] on img "Next" at bounding box center [976, 357] width 24 height 64
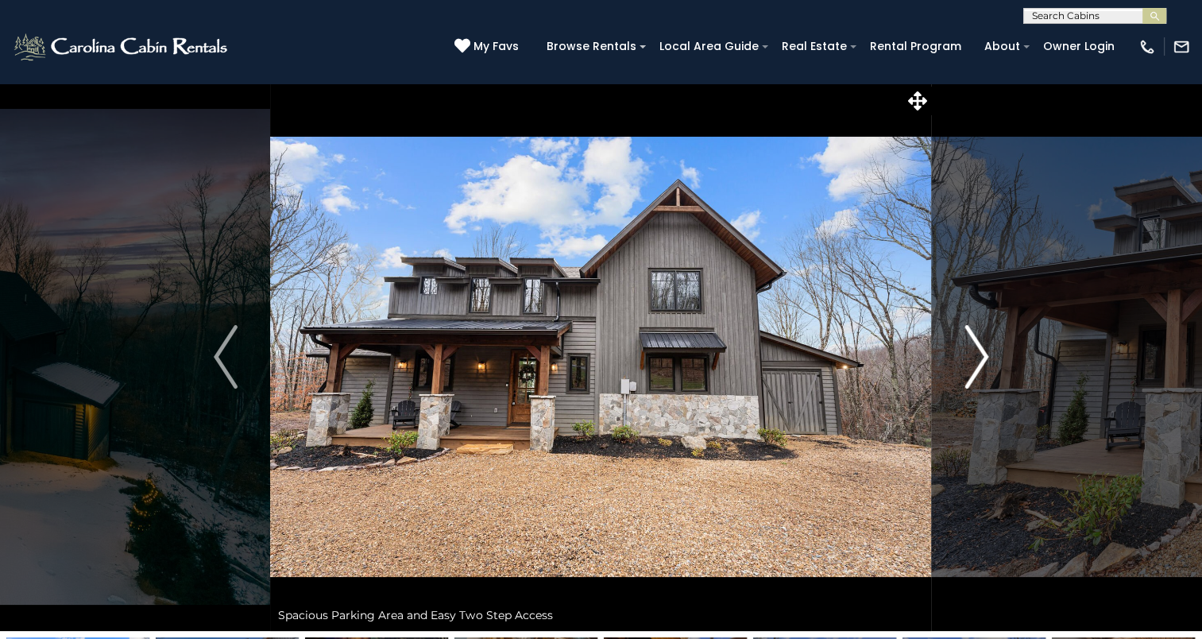
click at [977, 351] on img "Next" at bounding box center [976, 357] width 24 height 64
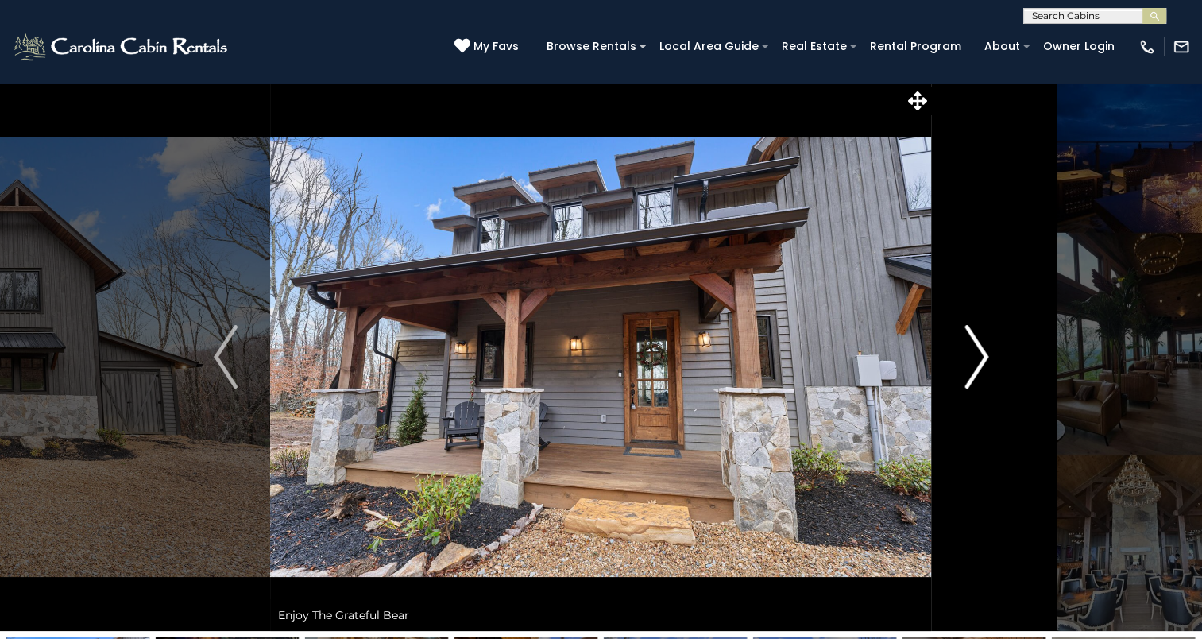
click at [977, 351] on img "Next" at bounding box center [976, 357] width 24 height 64
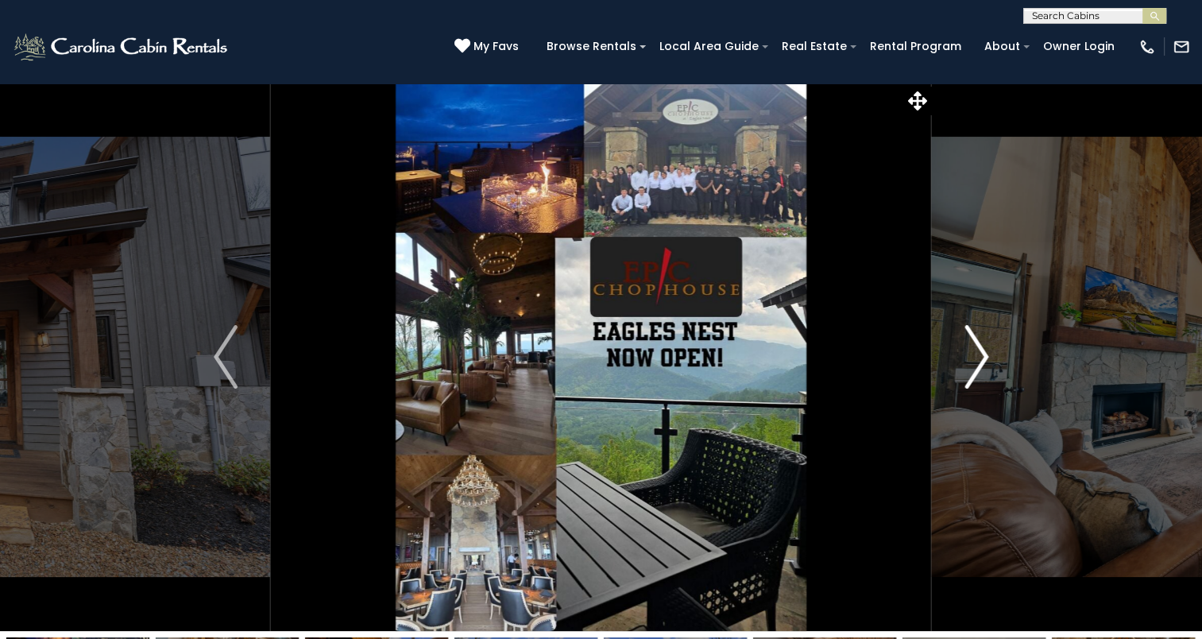
click at [977, 351] on img "Next" at bounding box center [976, 357] width 24 height 64
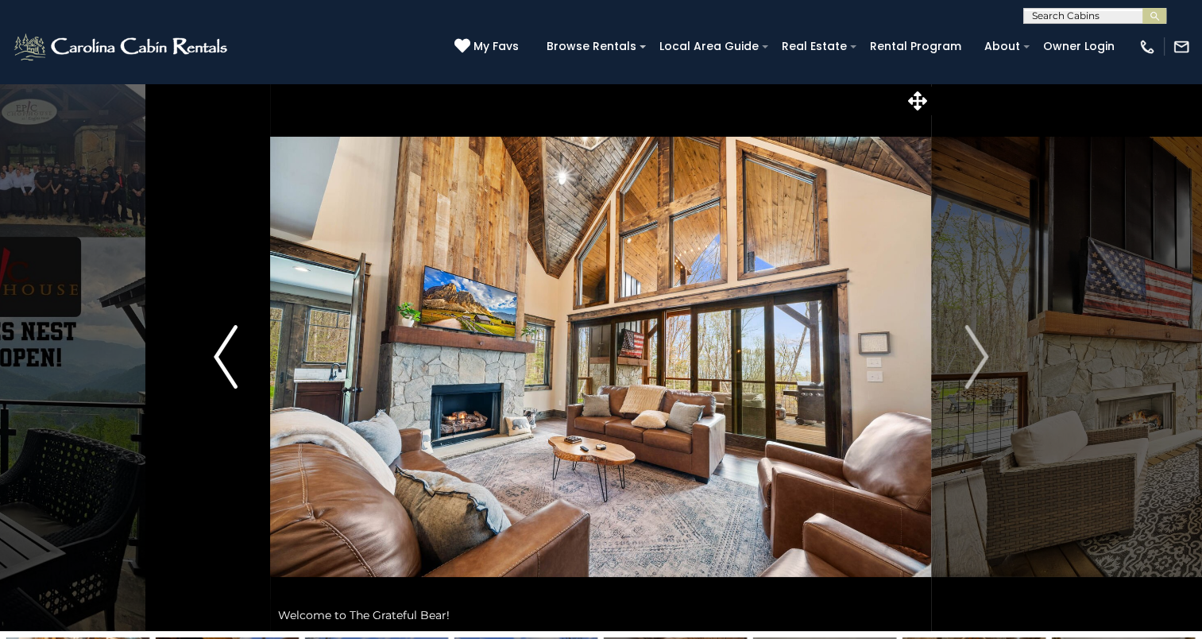
click at [235, 350] on img "Previous" at bounding box center [226, 357] width 24 height 64
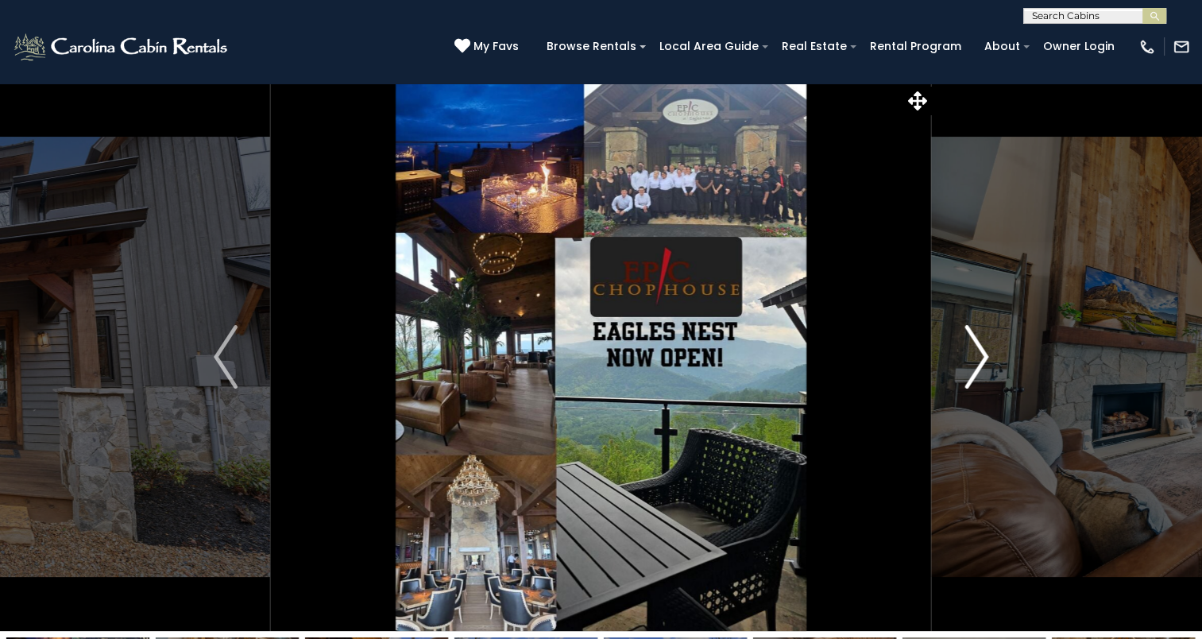
click at [977, 358] on img "Next" at bounding box center [976, 357] width 24 height 64
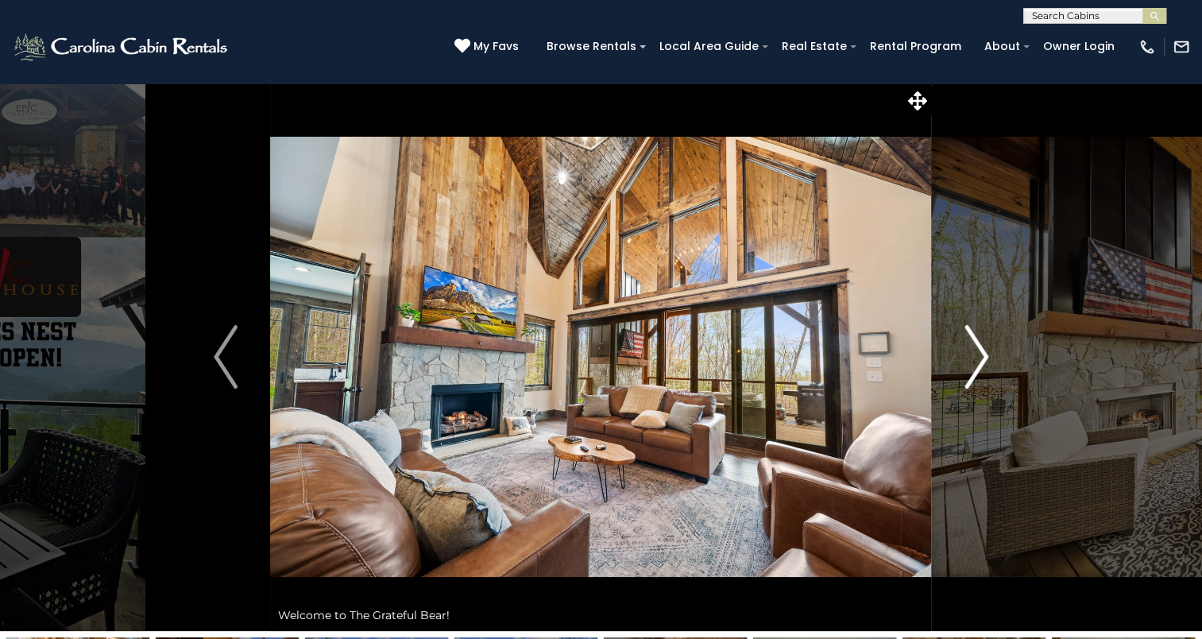
click at [973, 355] on img "Next" at bounding box center [976, 357] width 24 height 64
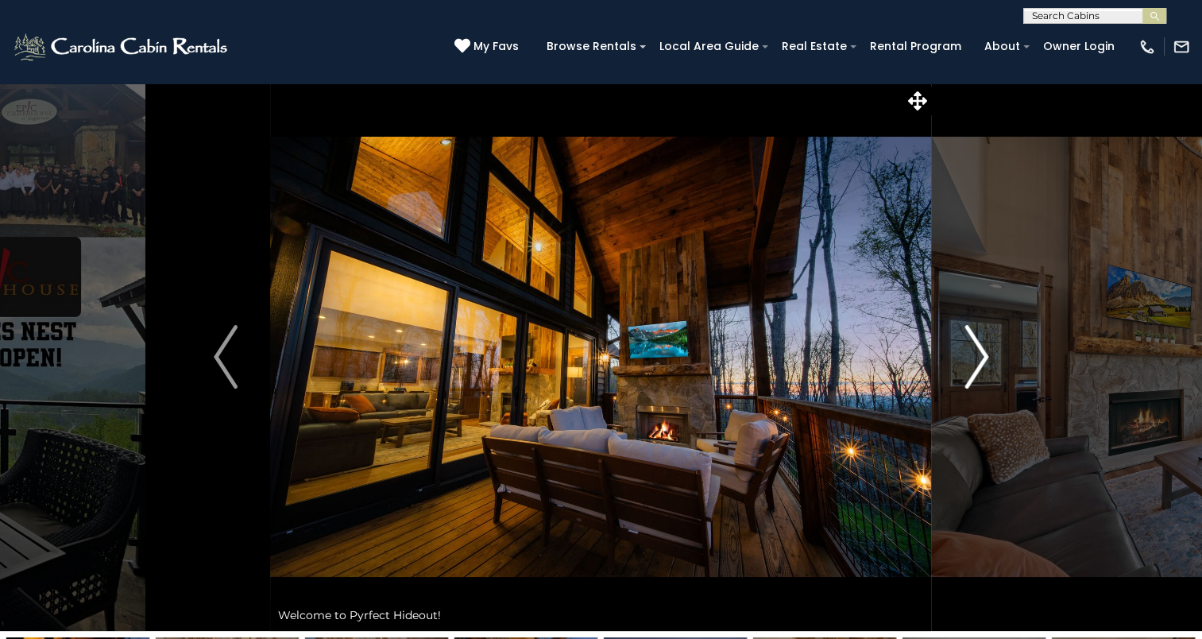
click at [965, 362] on img "Next" at bounding box center [976, 357] width 24 height 64
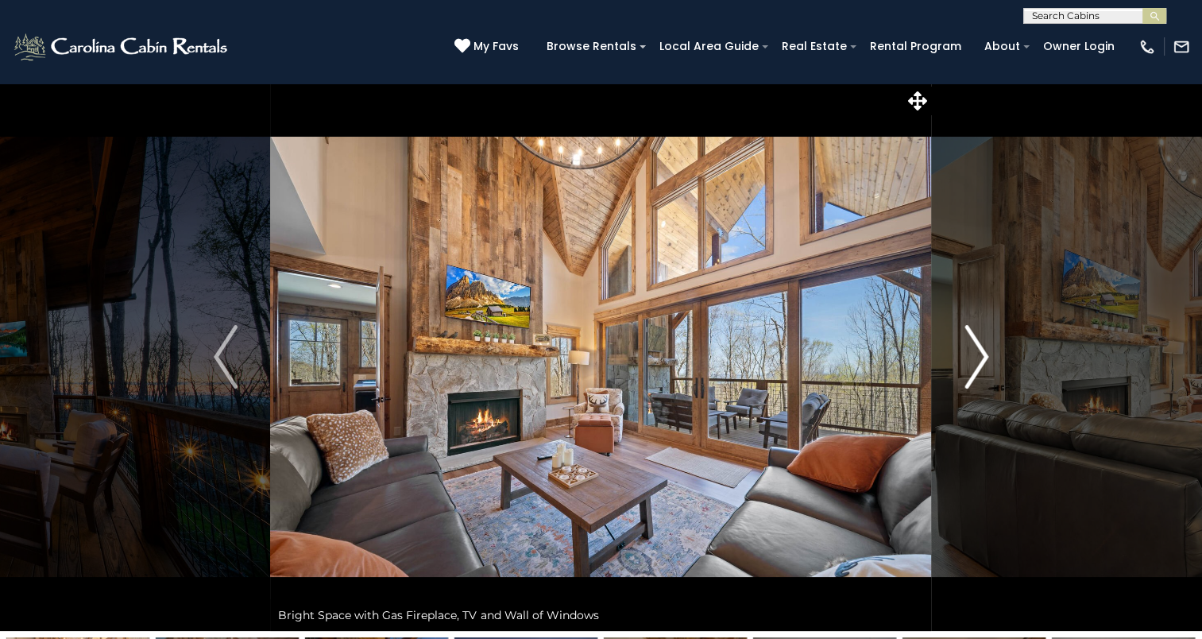
click at [950, 361] on button "Next" at bounding box center [976, 357] width 89 height 548
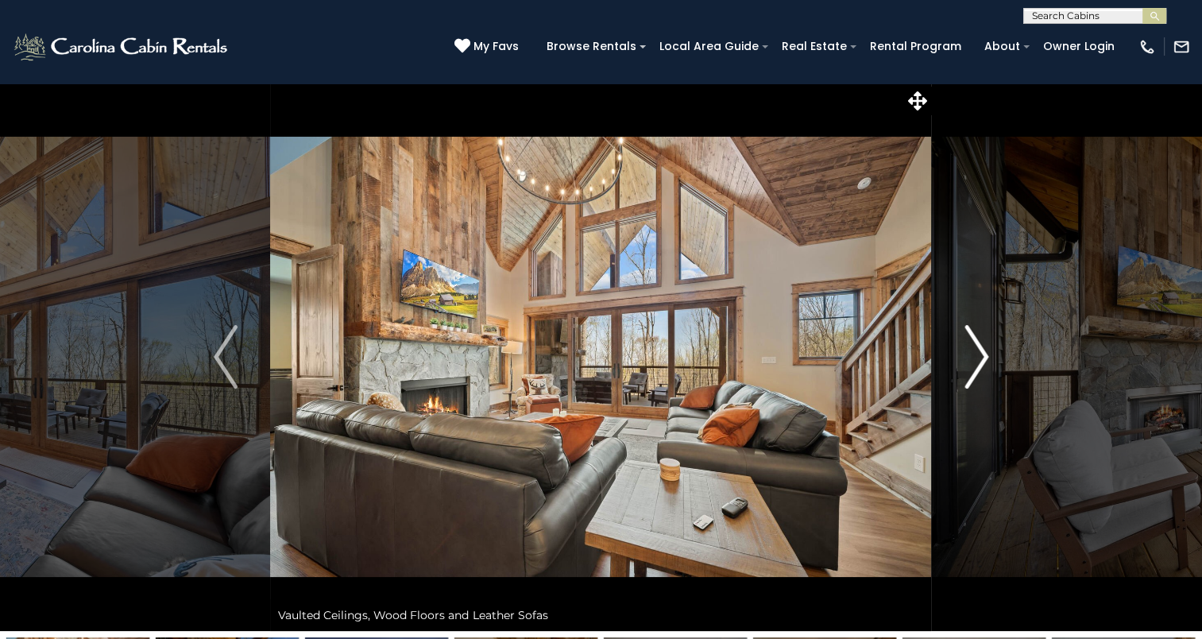
click at [945, 362] on button "Next" at bounding box center [976, 357] width 89 height 548
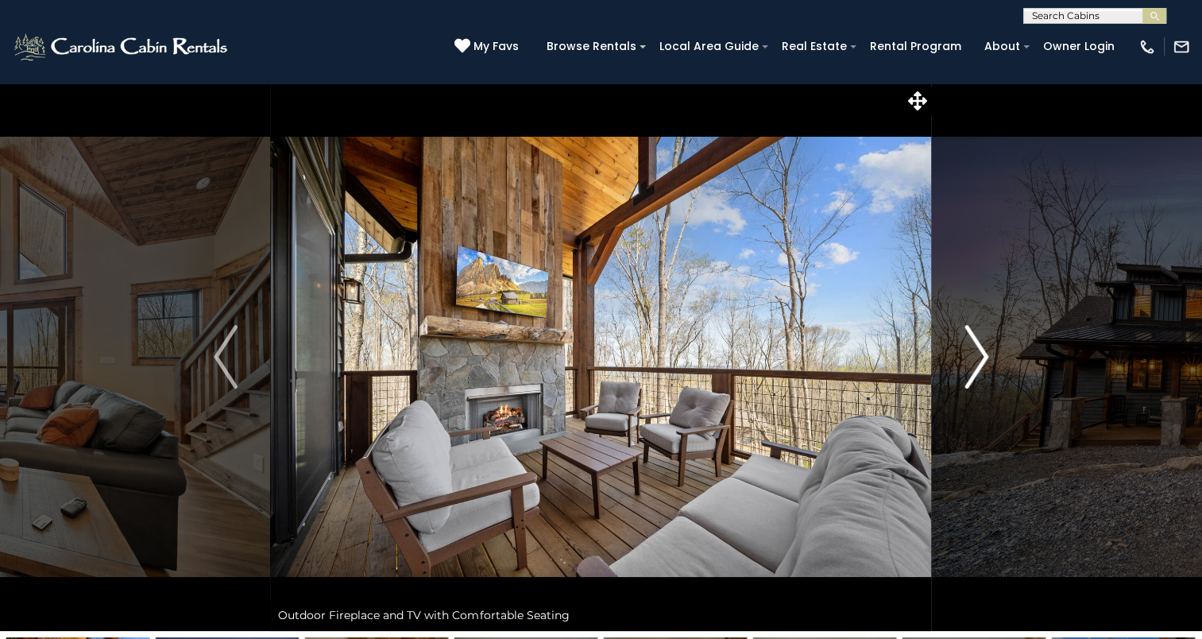
click at [966, 356] on img "Next" at bounding box center [976, 357] width 24 height 64
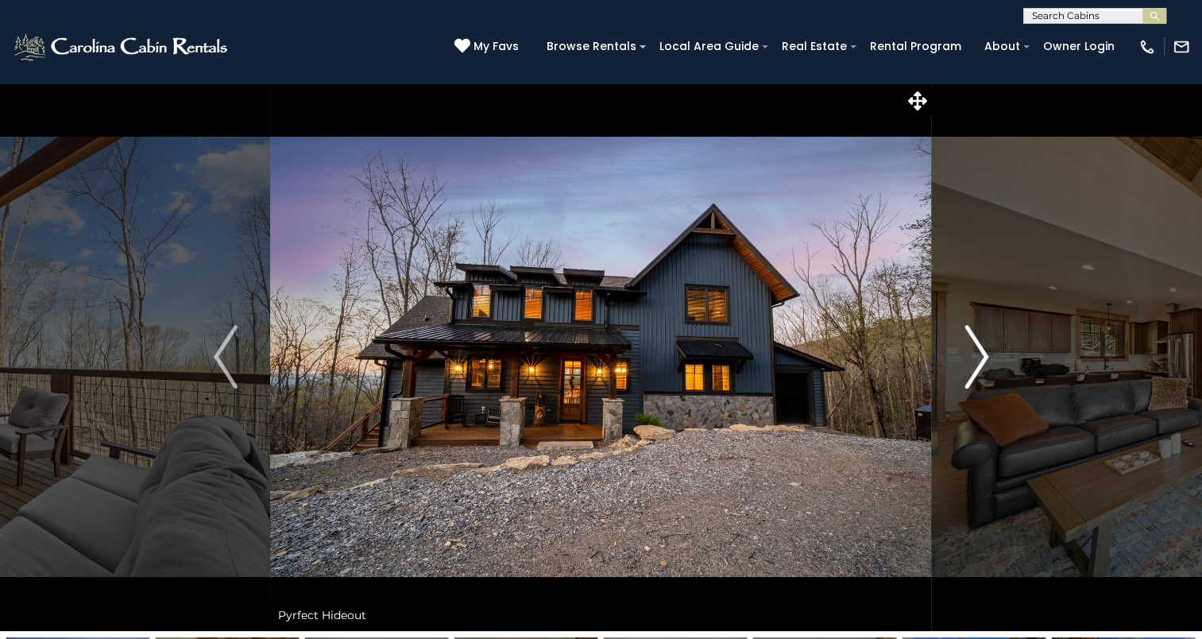
click at [961, 356] on button "Next" at bounding box center [976, 357] width 89 height 548
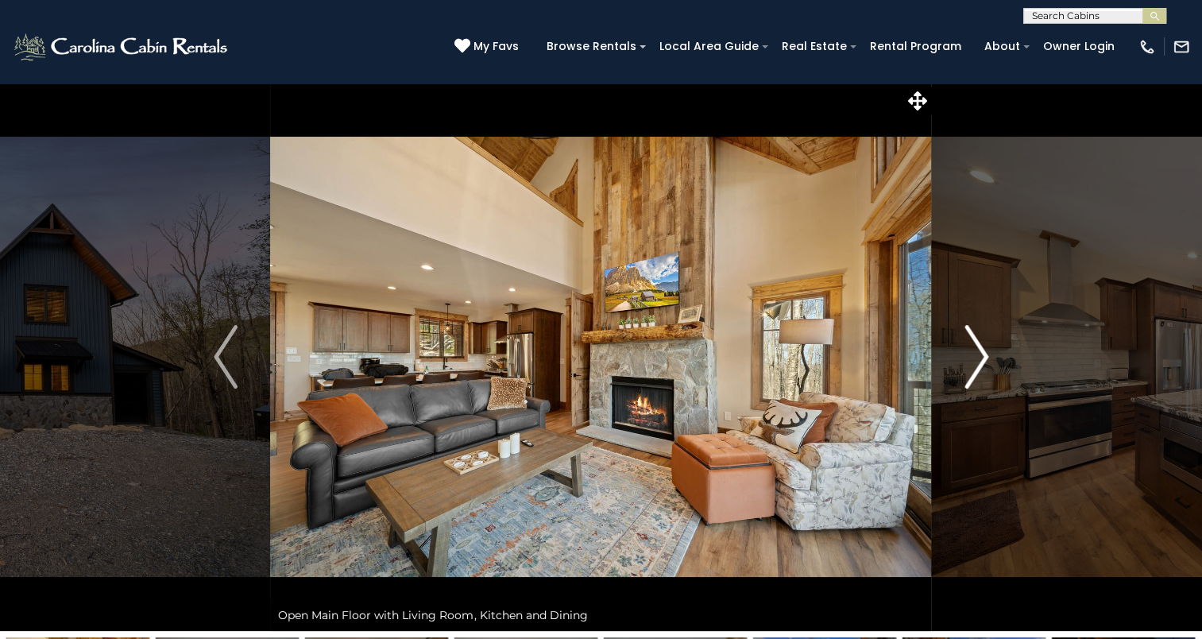
click at [960, 356] on button "Next" at bounding box center [976, 357] width 89 height 548
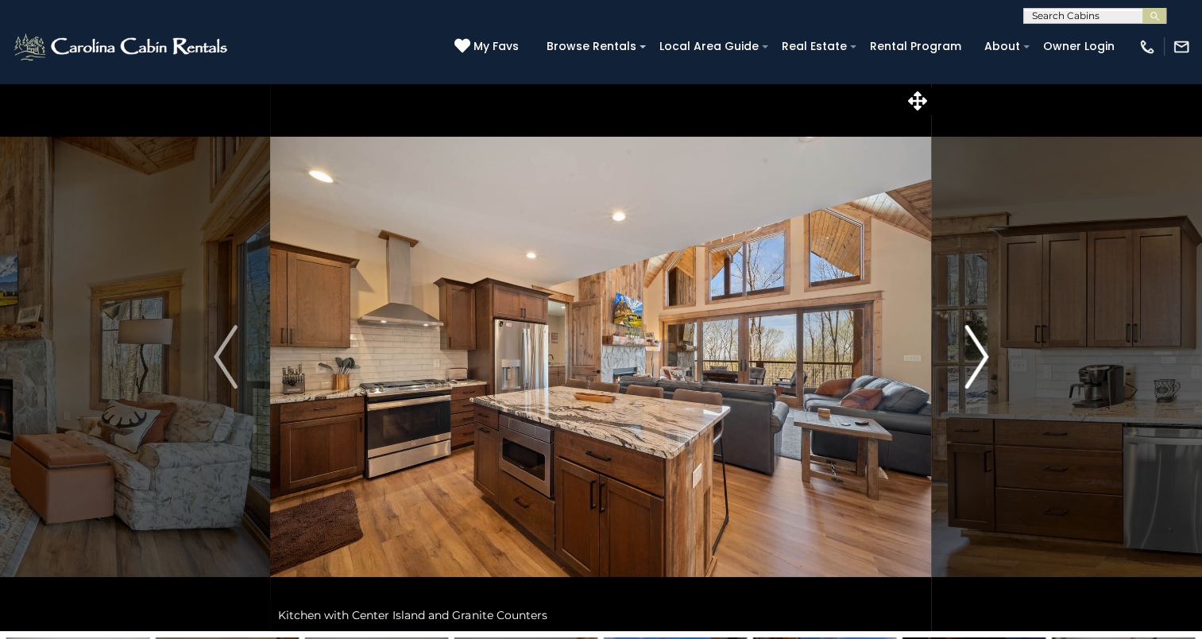
click at [960, 356] on button "Next" at bounding box center [976, 357] width 89 height 548
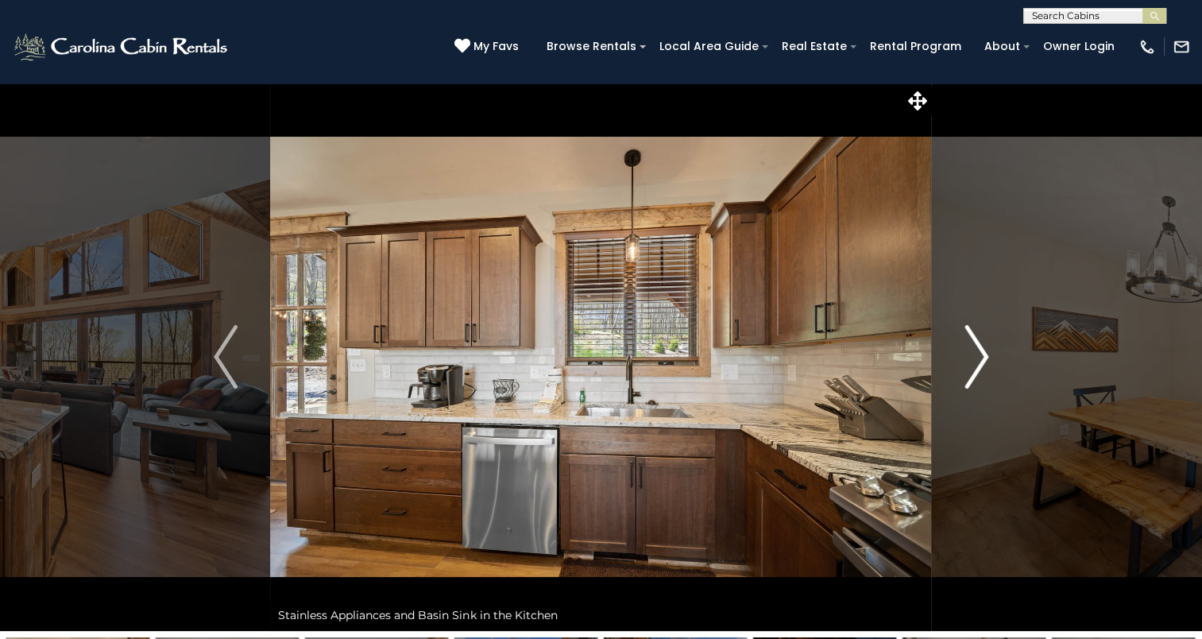
click at [960, 356] on button "Next" at bounding box center [976, 357] width 89 height 548
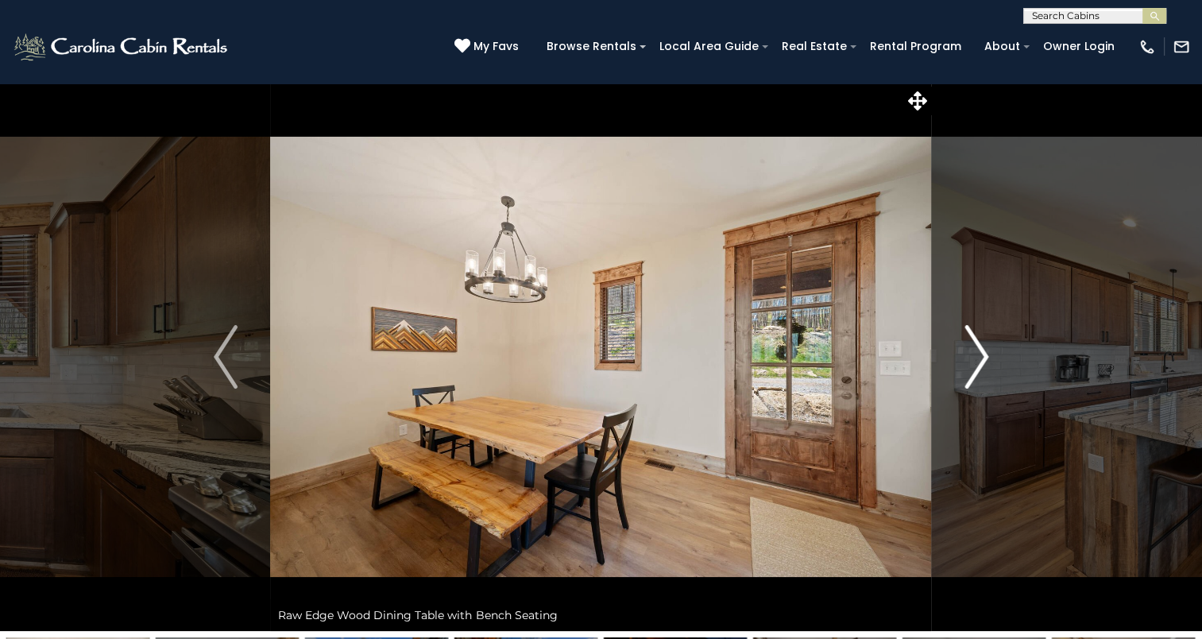
click at [967, 353] on img "Next" at bounding box center [976, 357] width 24 height 64
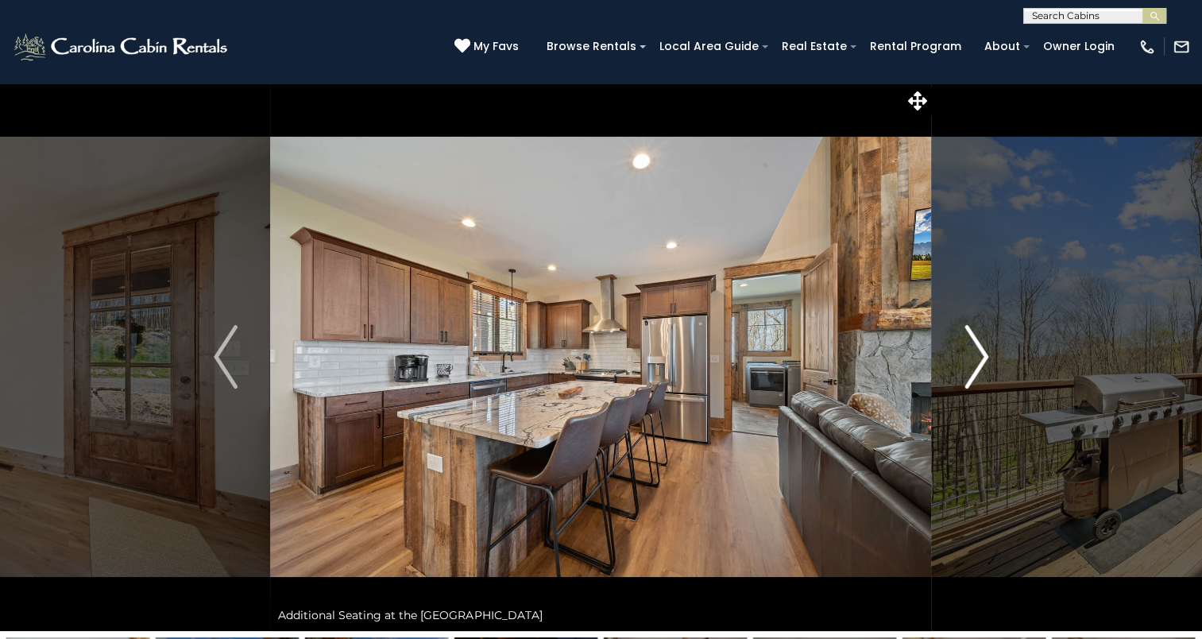
click at [967, 353] on img "Next" at bounding box center [976, 357] width 24 height 64
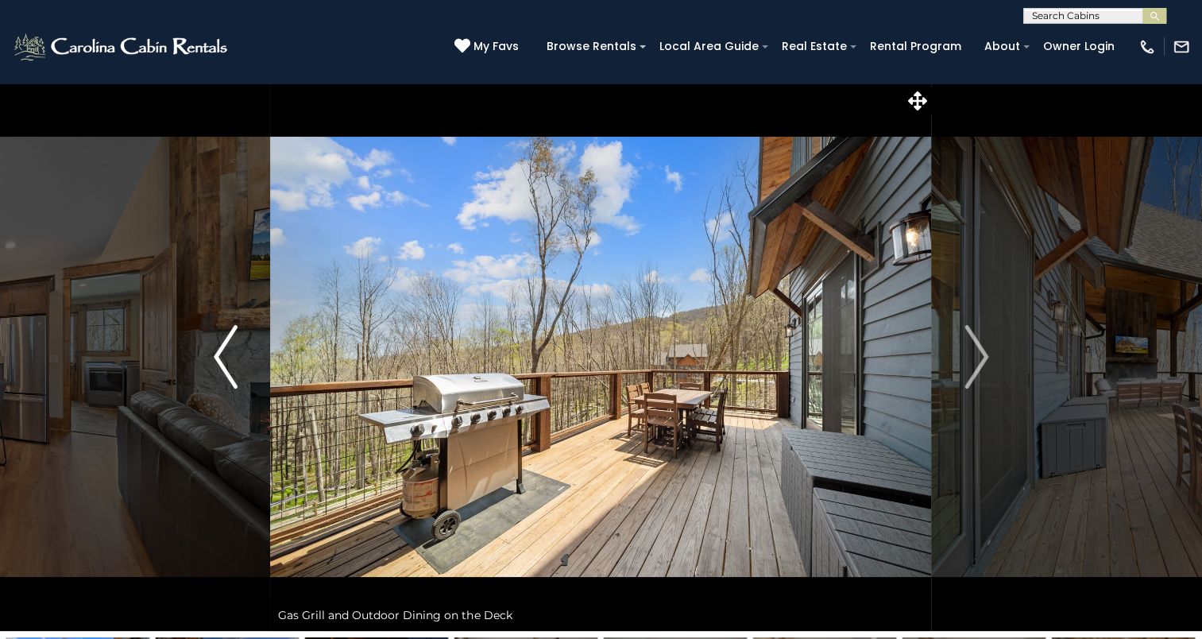
click at [226, 353] on img "Previous" at bounding box center [226, 357] width 24 height 64
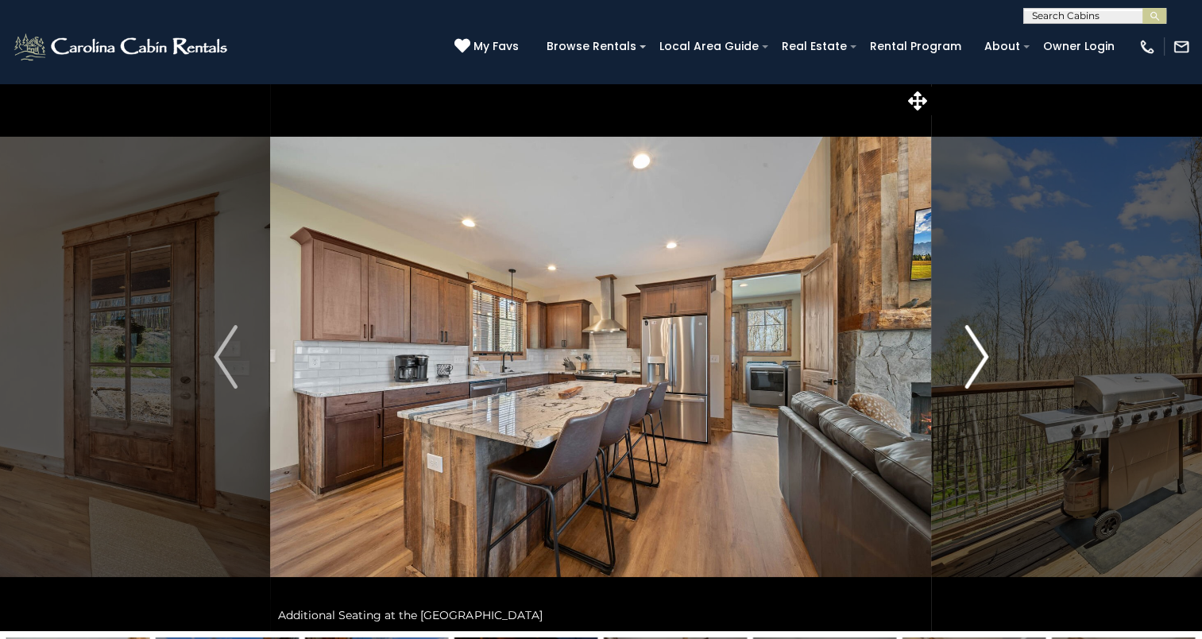
click at [969, 361] on img "Next" at bounding box center [976, 357] width 24 height 64
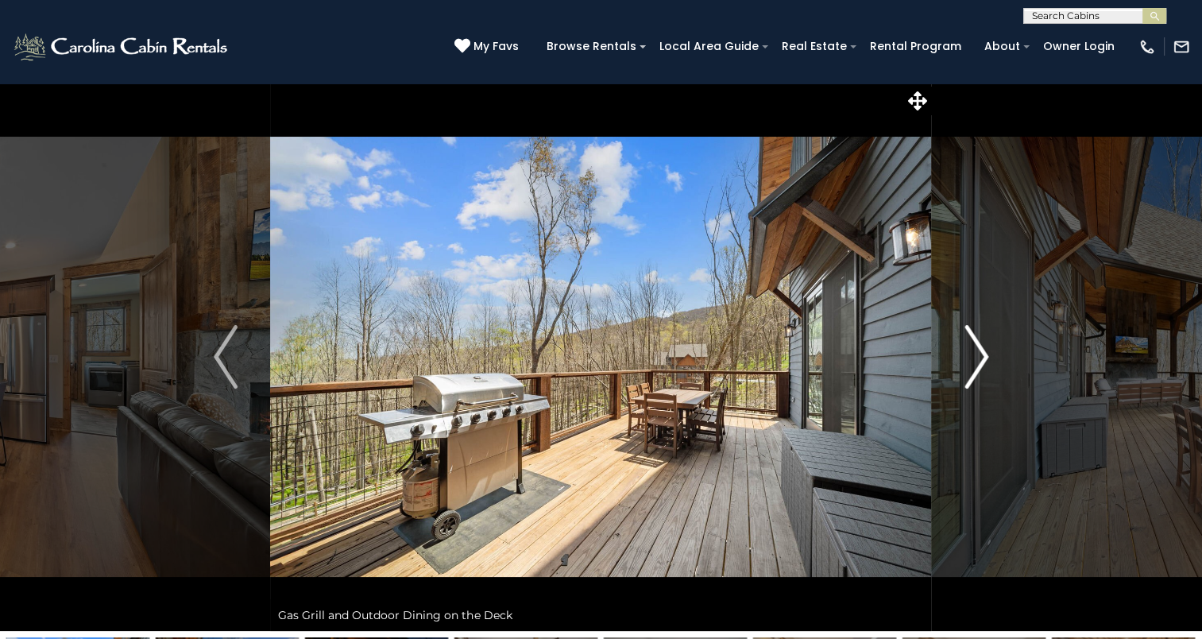
click at [968, 359] on img "Next" at bounding box center [976, 357] width 24 height 64
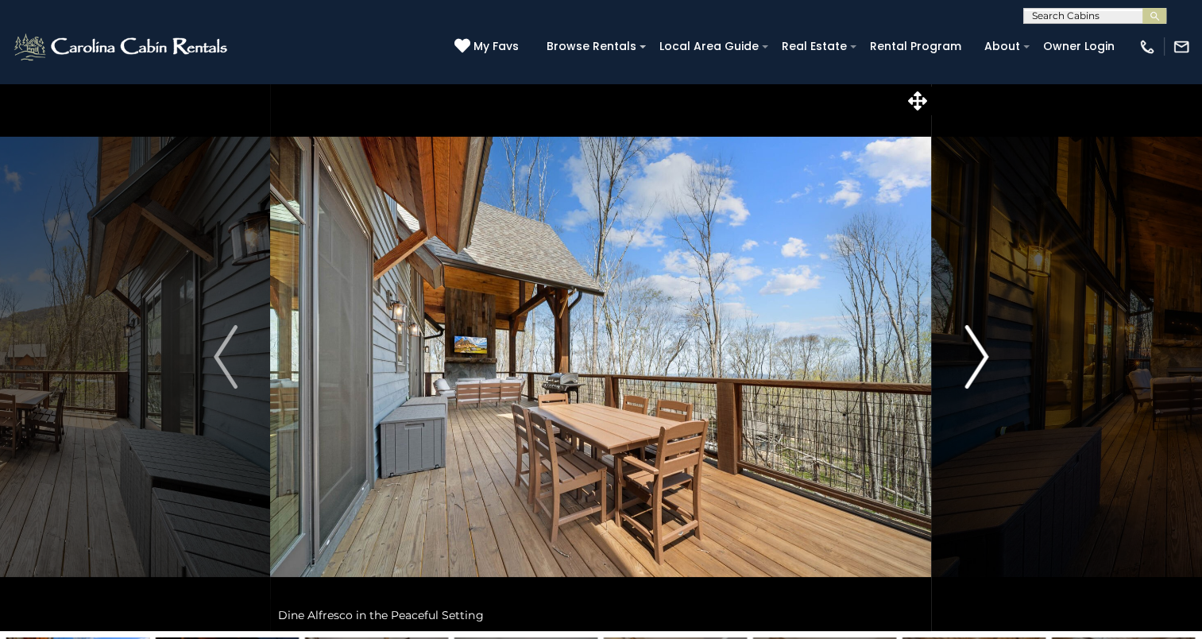
click at [967, 358] on img "Next" at bounding box center [976, 357] width 24 height 64
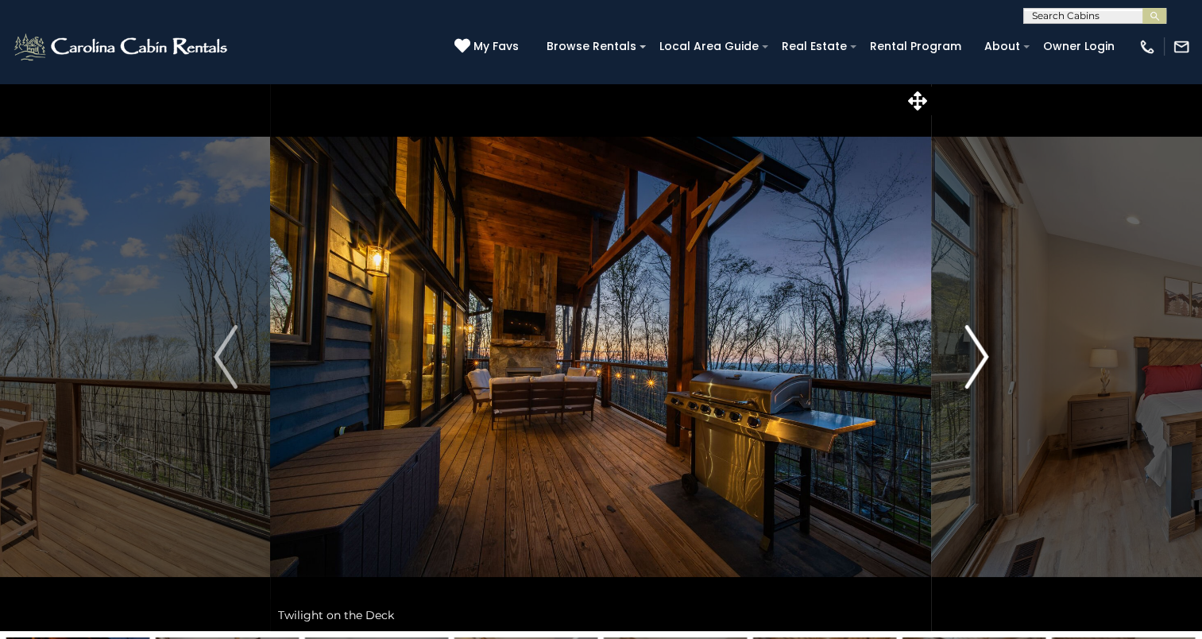
click at [966, 358] on img "Next" at bounding box center [976, 357] width 24 height 64
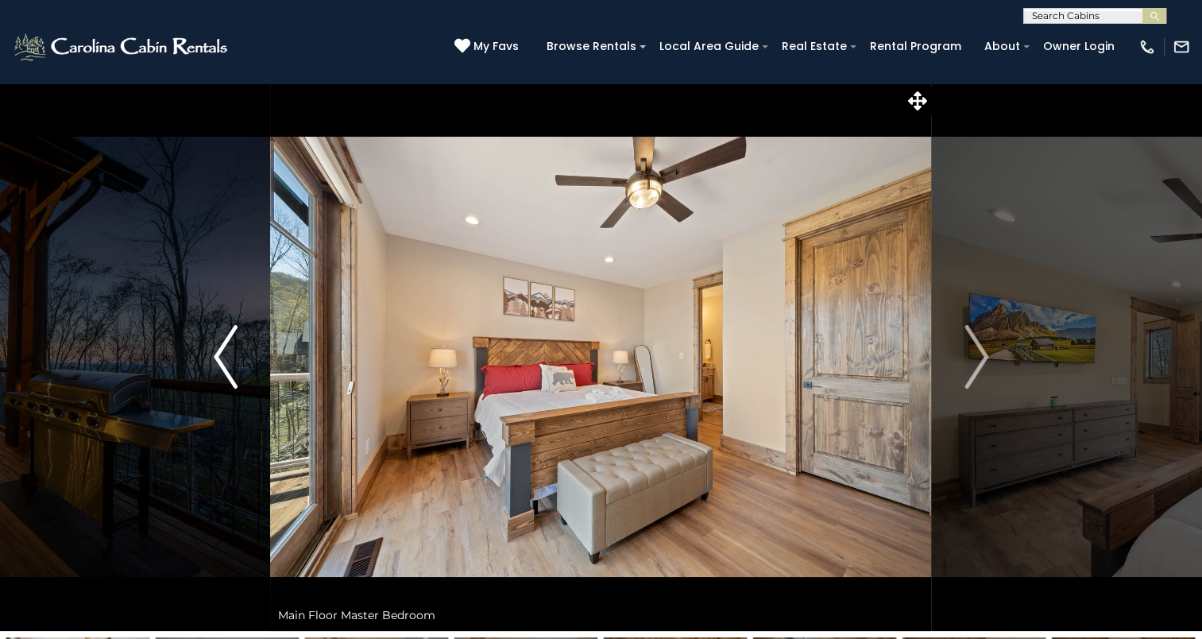
click at [230, 353] on img "Previous" at bounding box center [226, 357] width 24 height 64
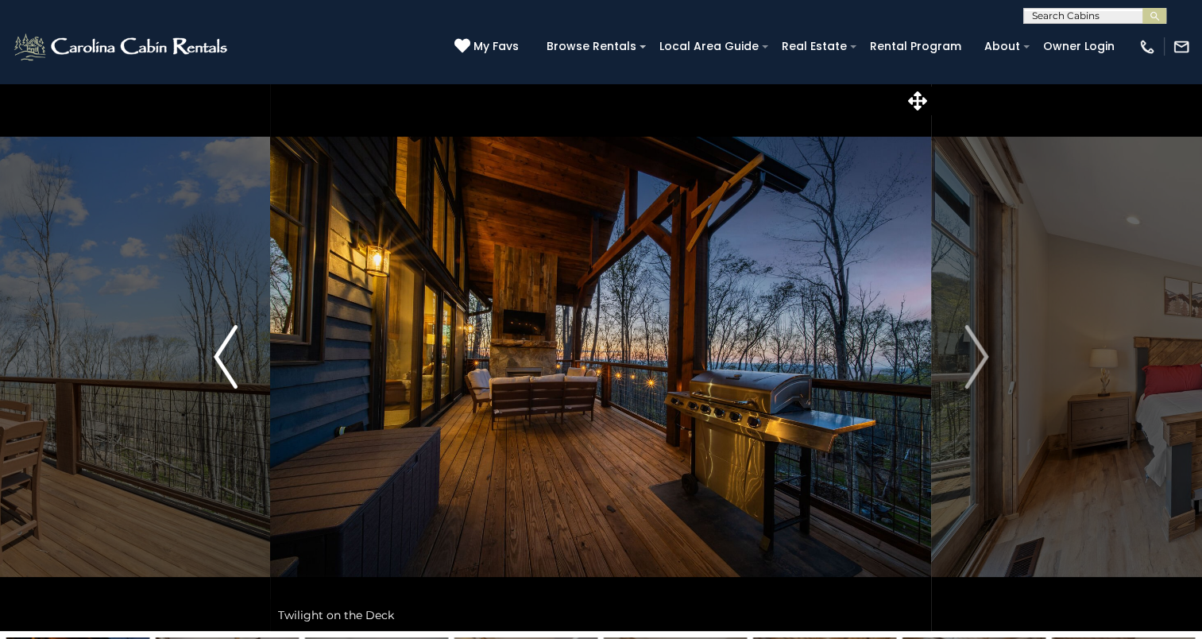
click at [230, 353] on img "Previous" at bounding box center [226, 357] width 24 height 64
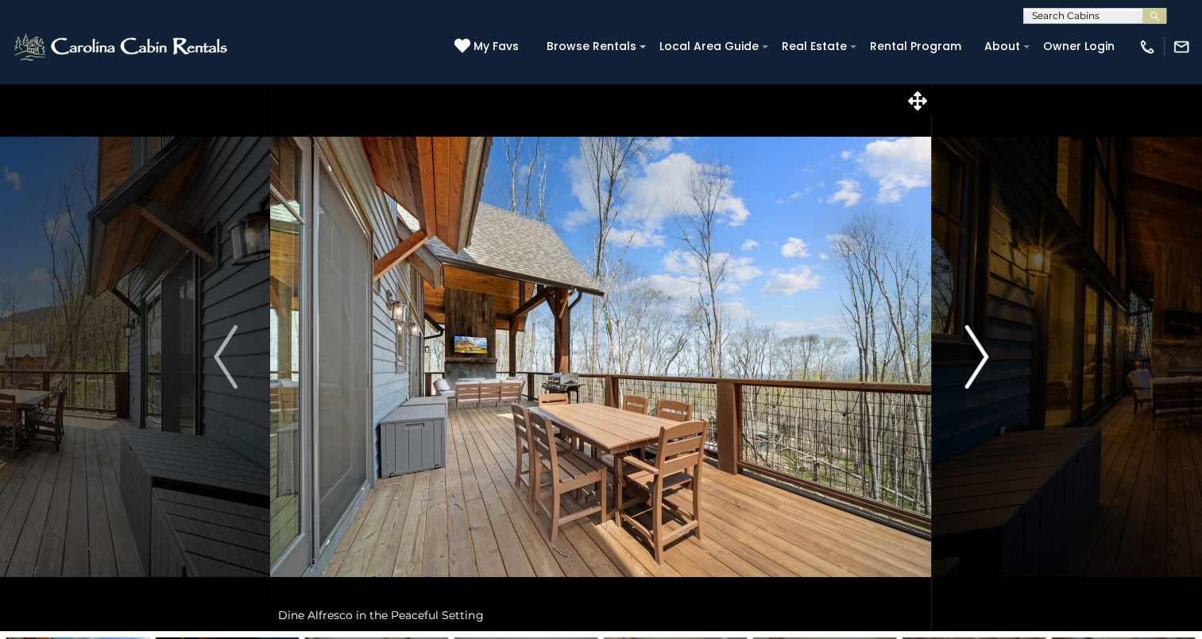
click at [975, 356] on img "Next" at bounding box center [976, 357] width 24 height 64
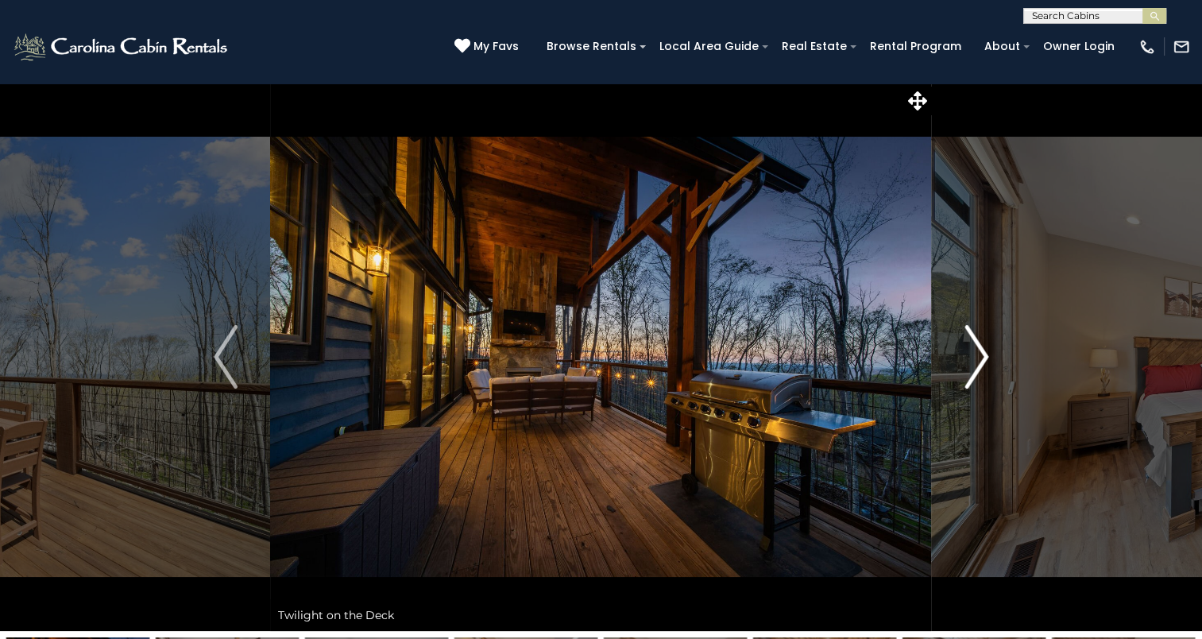
click at [975, 356] on img "Next" at bounding box center [976, 357] width 24 height 64
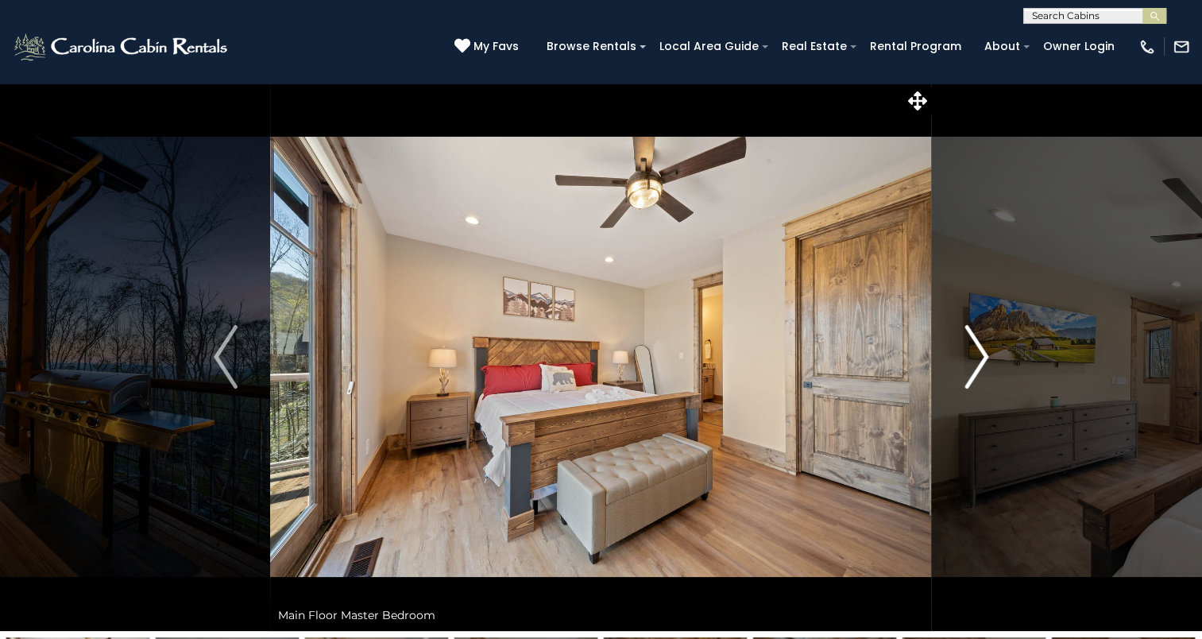
click at [975, 356] on img "Next" at bounding box center [976, 357] width 24 height 64
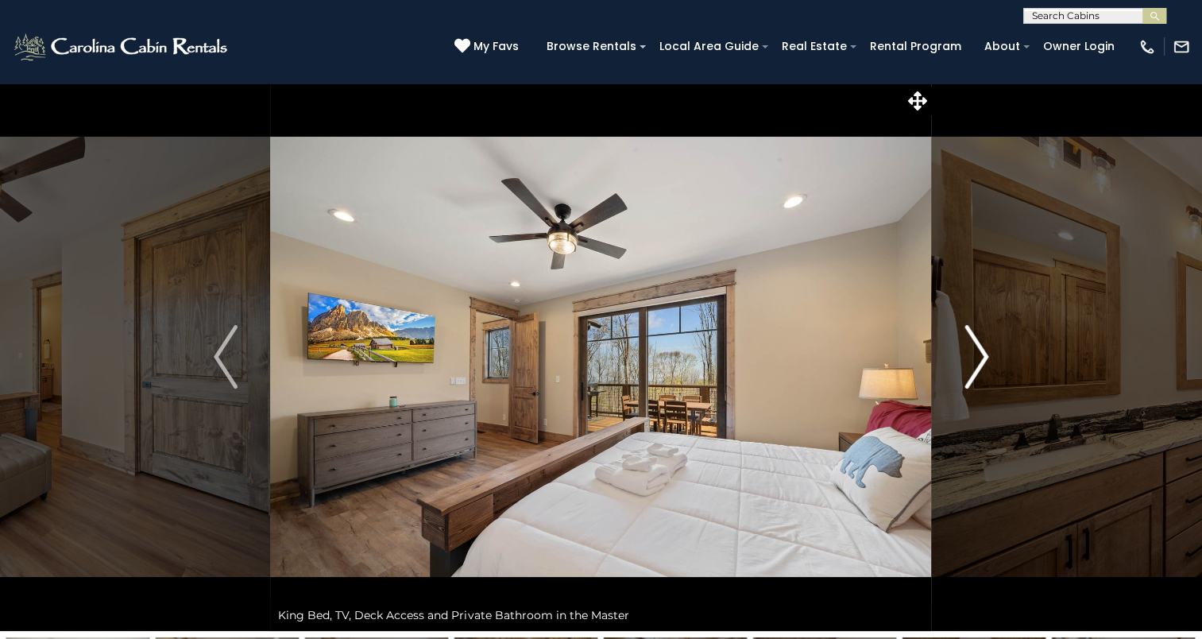
click at [972, 356] on img "Next" at bounding box center [976, 357] width 24 height 64
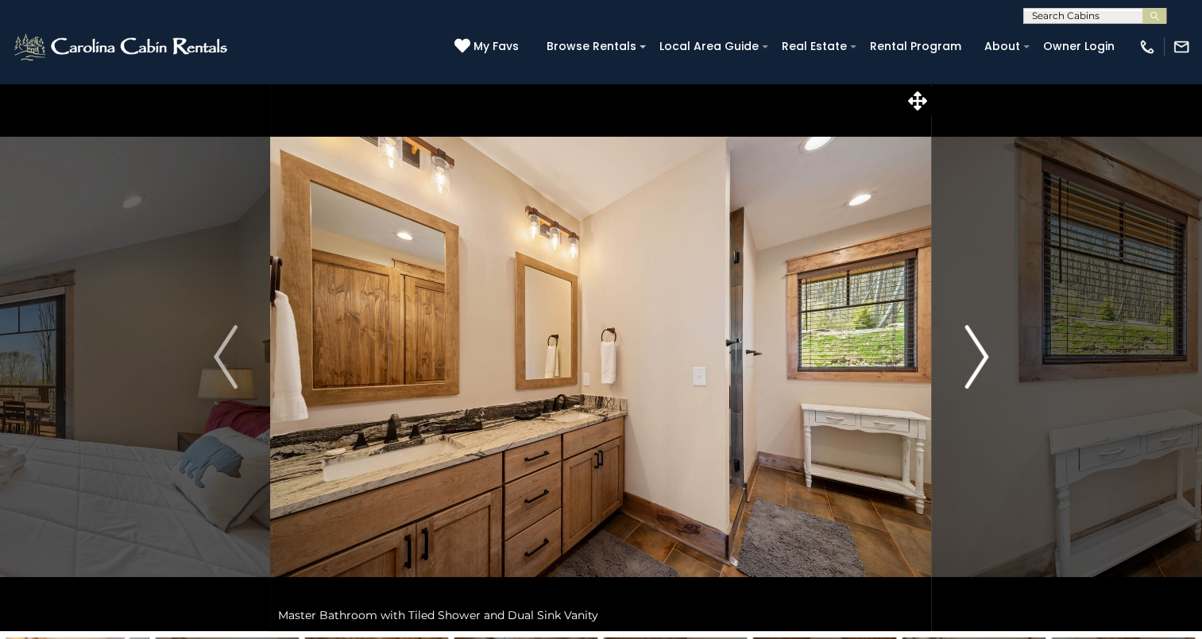
click at [972, 356] on img "Next" at bounding box center [976, 357] width 24 height 64
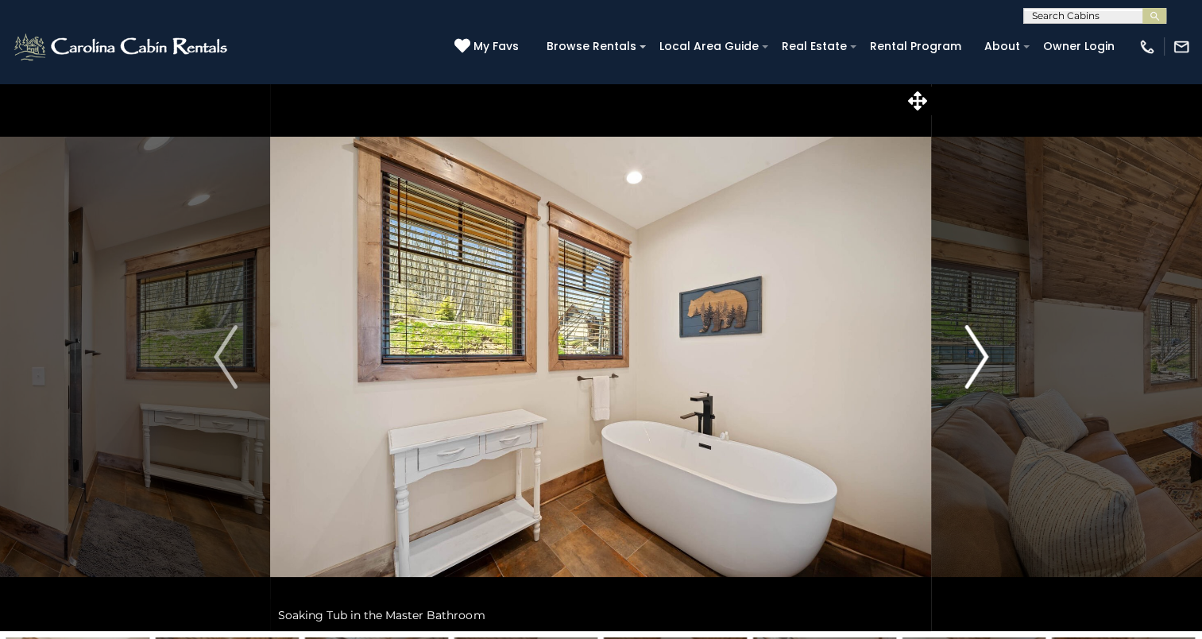
click at [972, 356] on img "Next" at bounding box center [976, 357] width 24 height 64
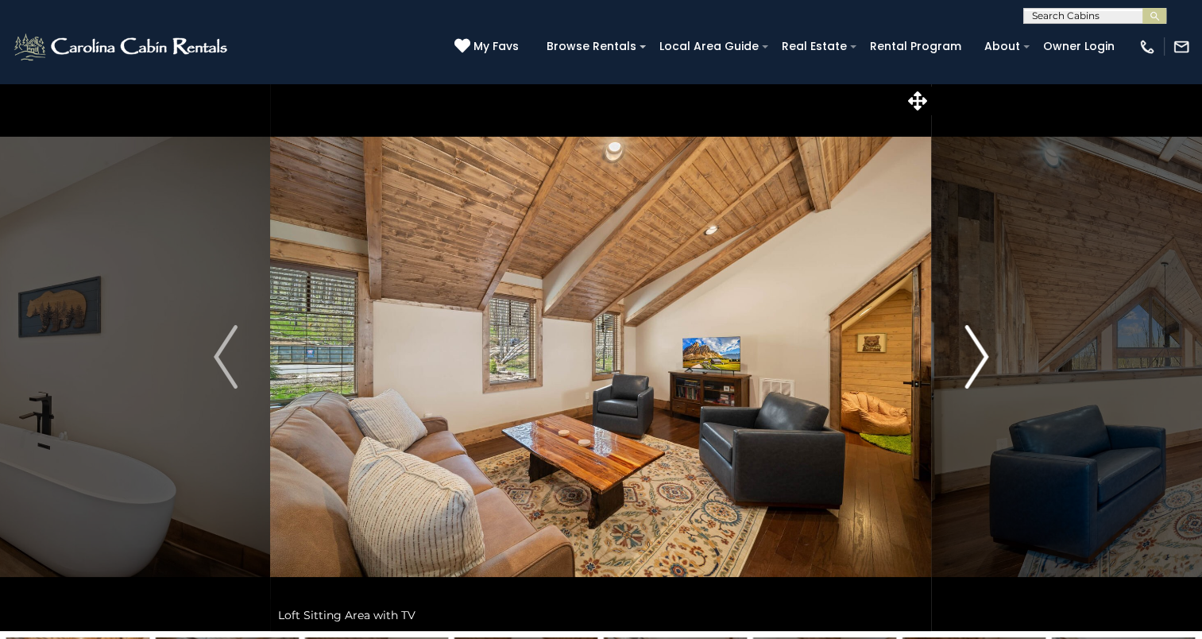
click at [972, 356] on img "Next" at bounding box center [976, 357] width 24 height 64
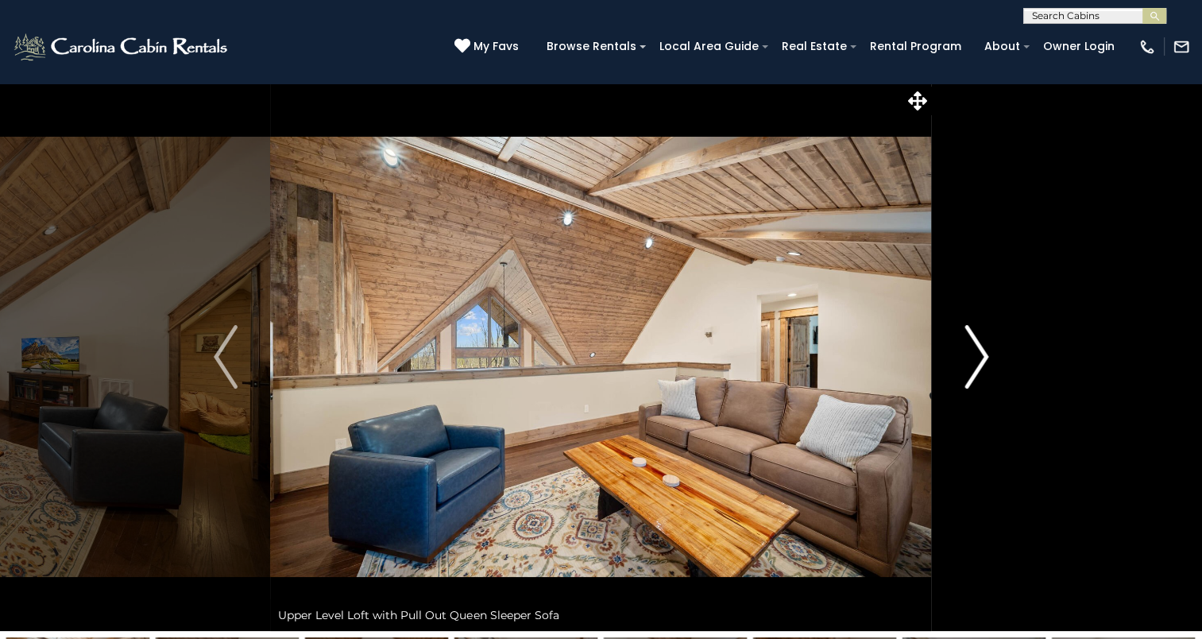
click at [972, 356] on img "Next" at bounding box center [976, 357] width 24 height 64
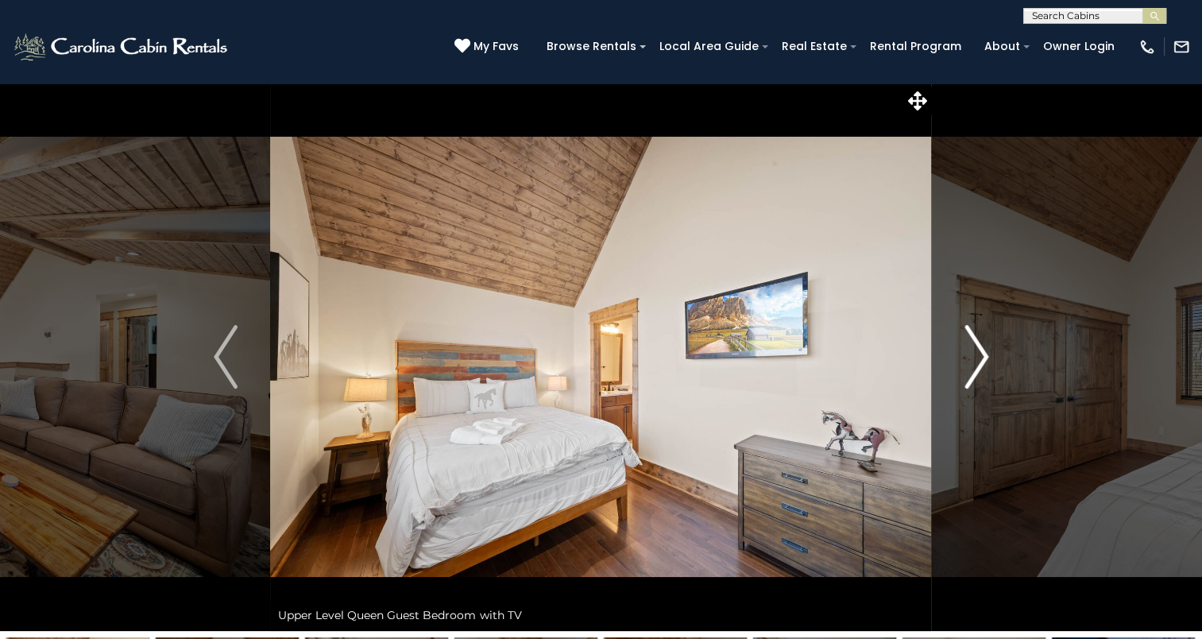
click at [972, 356] on img "Next" at bounding box center [976, 357] width 24 height 64
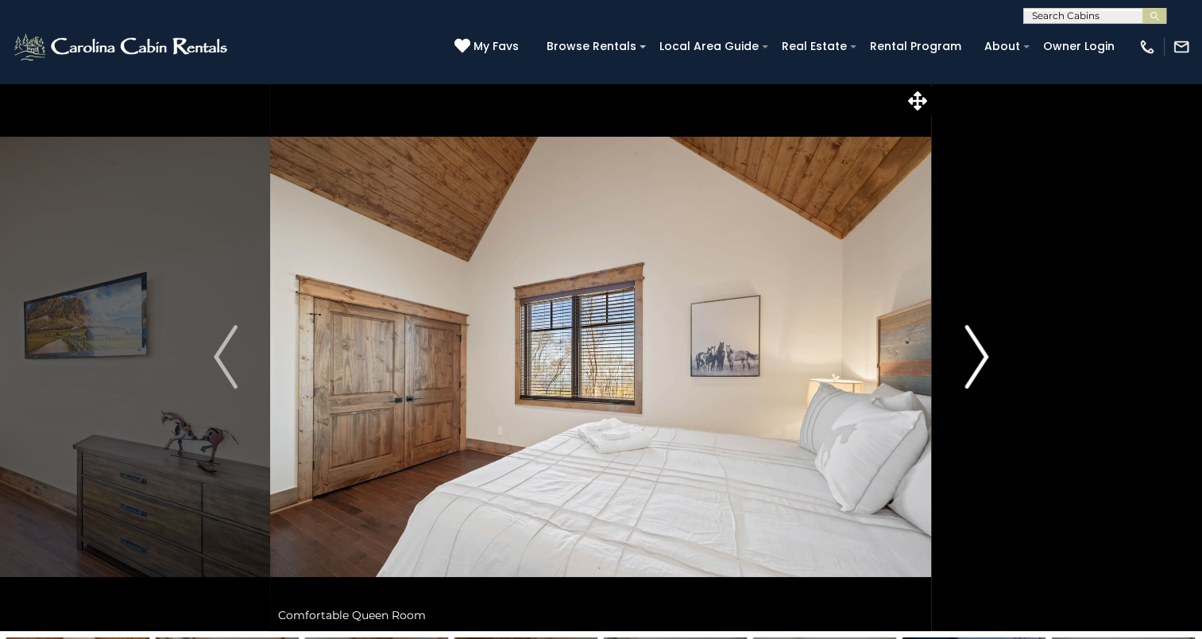
click at [975, 353] on img "Next" at bounding box center [976, 357] width 24 height 64
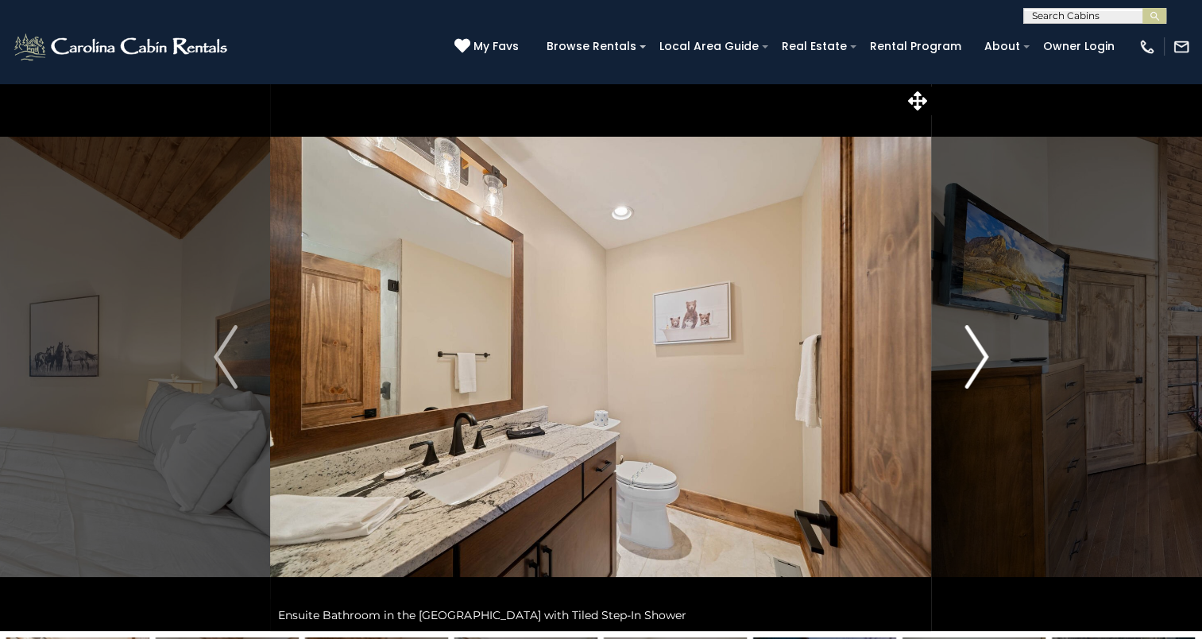
click at [979, 352] on img "Next" at bounding box center [976, 357] width 24 height 64
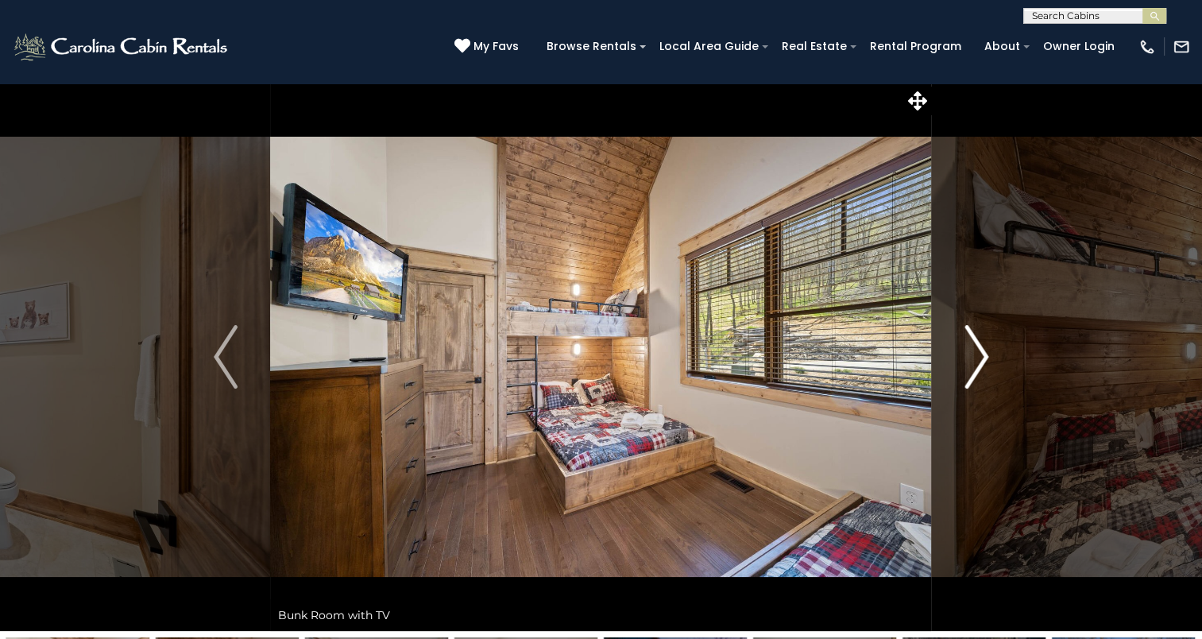
click at [972, 360] on img "Next" at bounding box center [976, 357] width 24 height 64
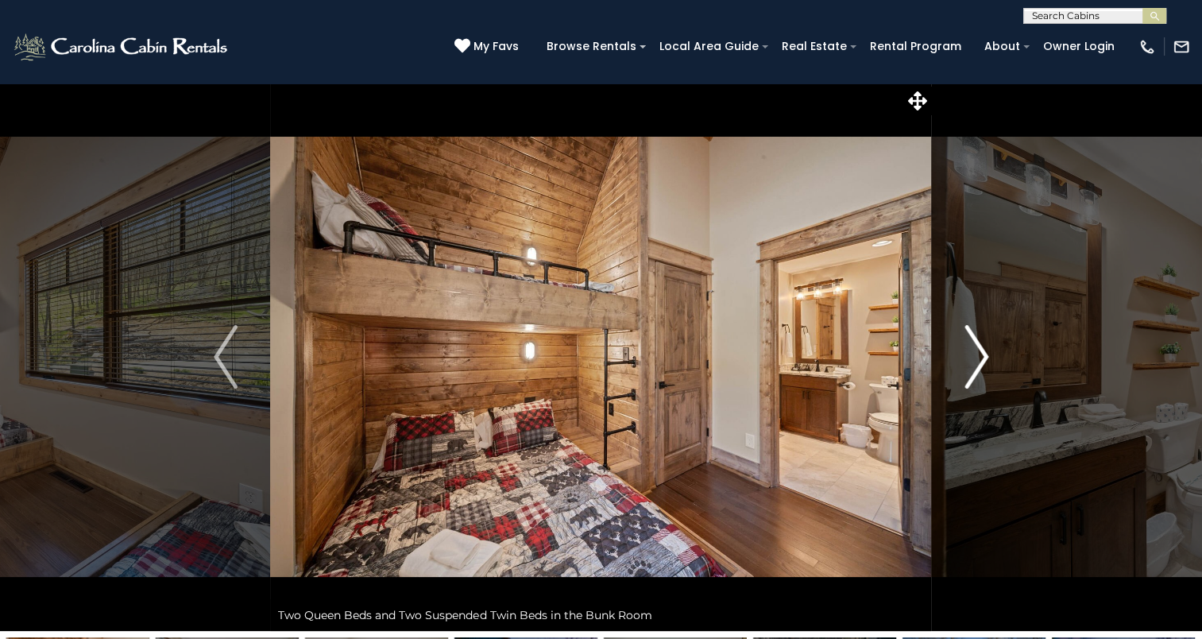
click at [972, 358] on img "Next" at bounding box center [976, 357] width 24 height 64
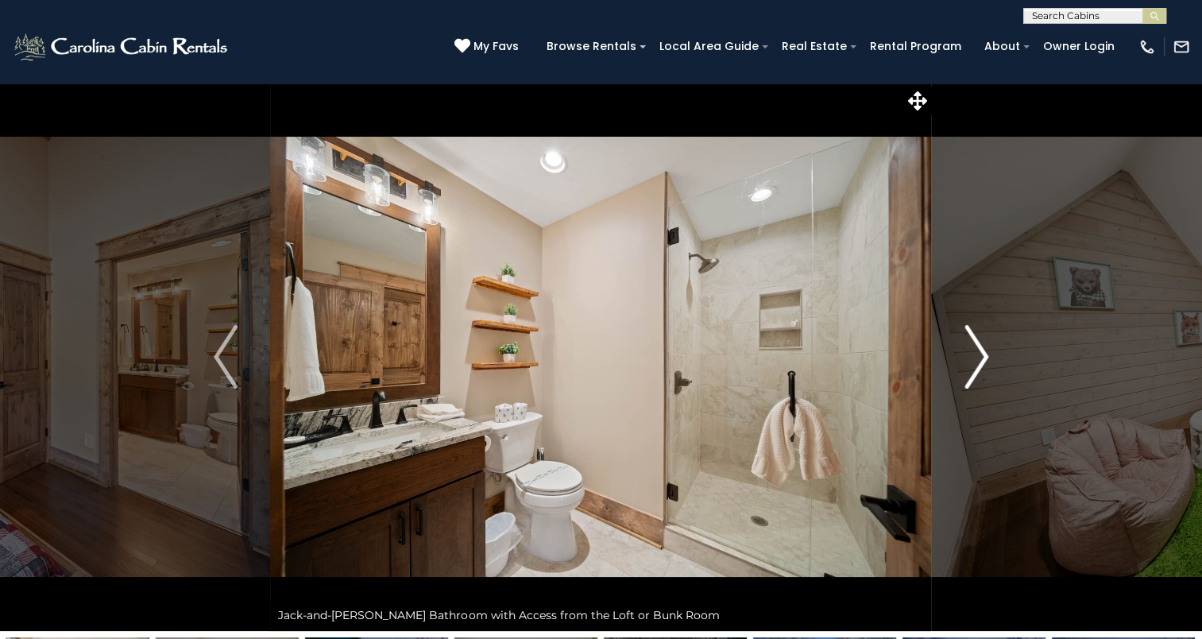
click at [972, 358] on img "Next" at bounding box center [976, 357] width 24 height 64
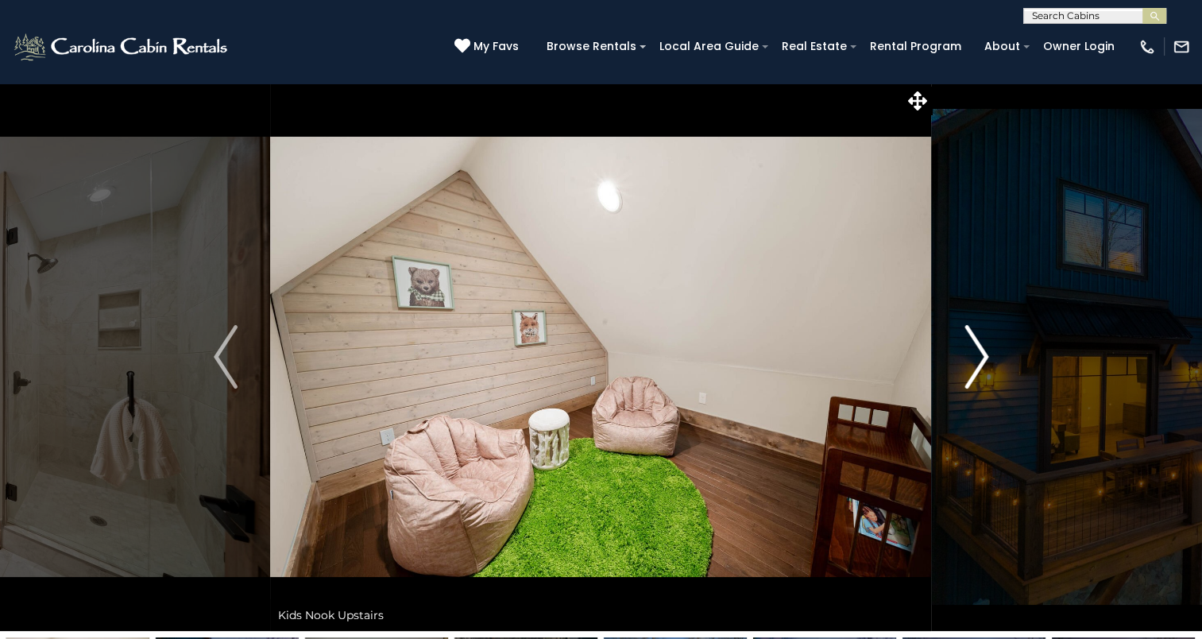
click at [972, 358] on img "Next" at bounding box center [976, 357] width 24 height 64
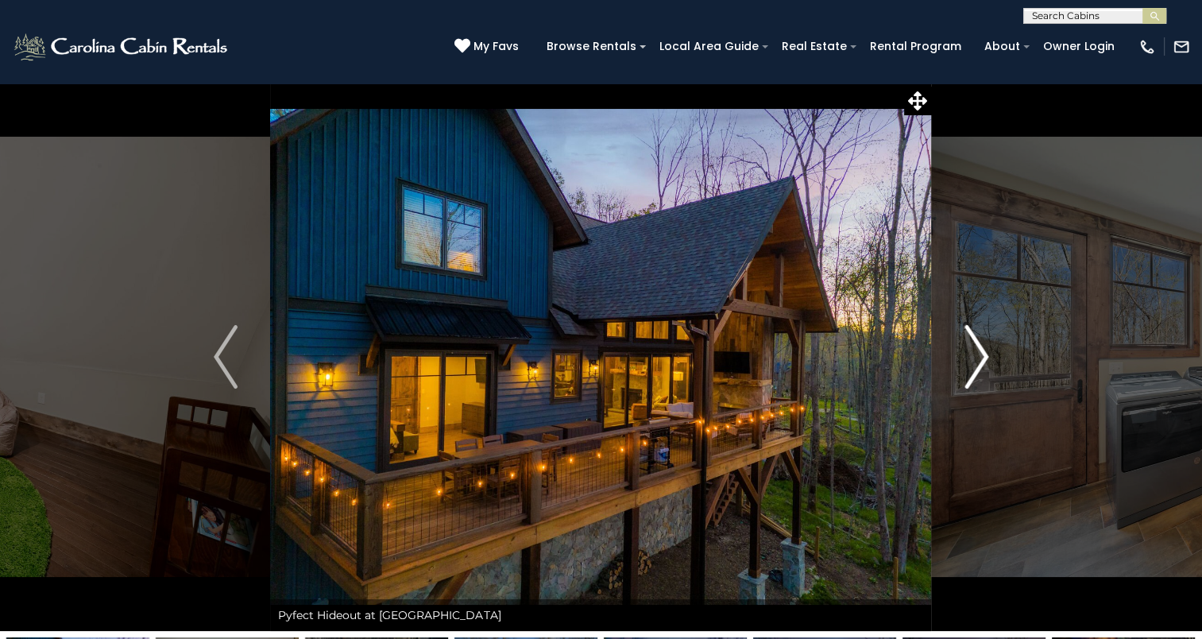
click at [972, 358] on img "Next" at bounding box center [976, 357] width 24 height 64
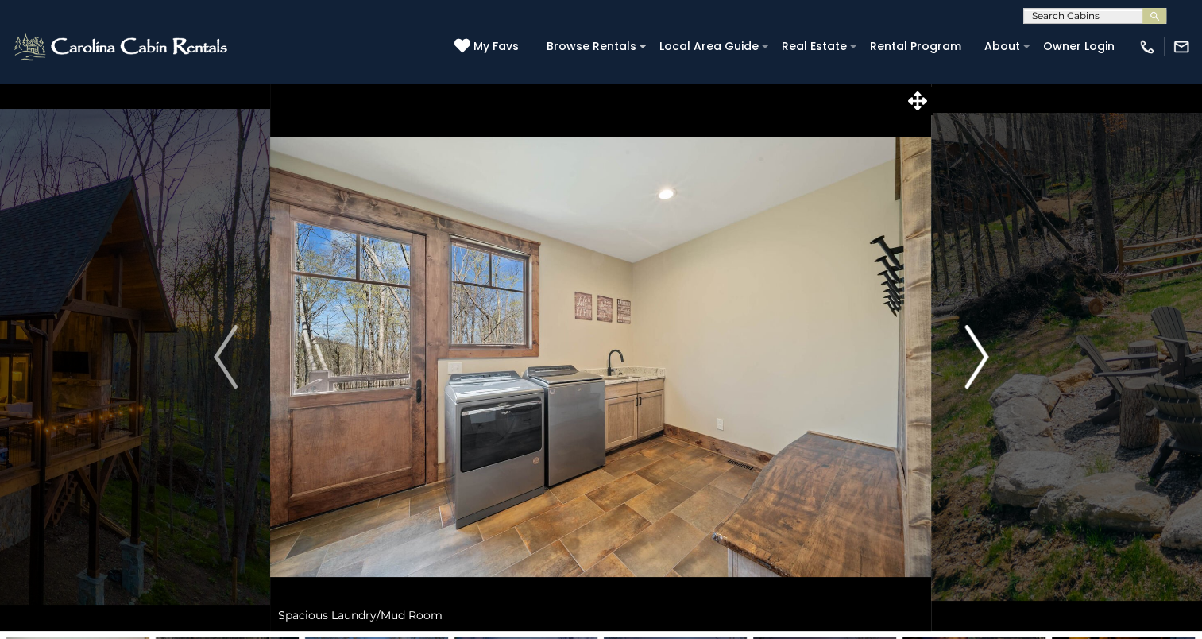
click at [972, 358] on img "Next" at bounding box center [976, 357] width 24 height 64
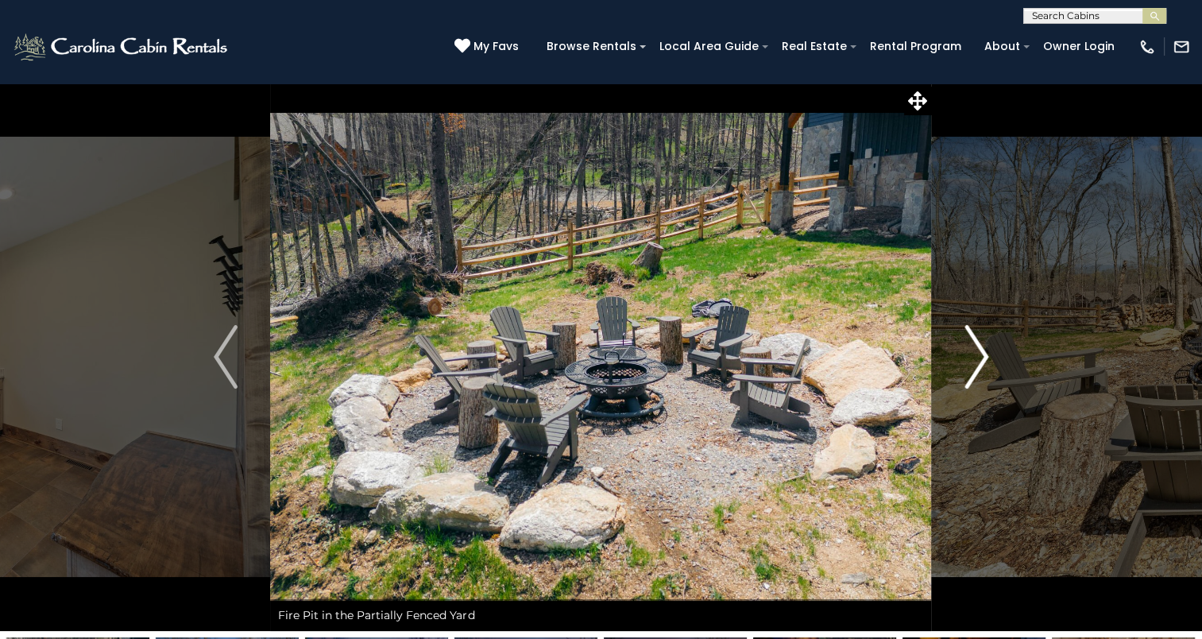
click at [964, 355] on img "Next" at bounding box center [976, 357] width 24 height 64
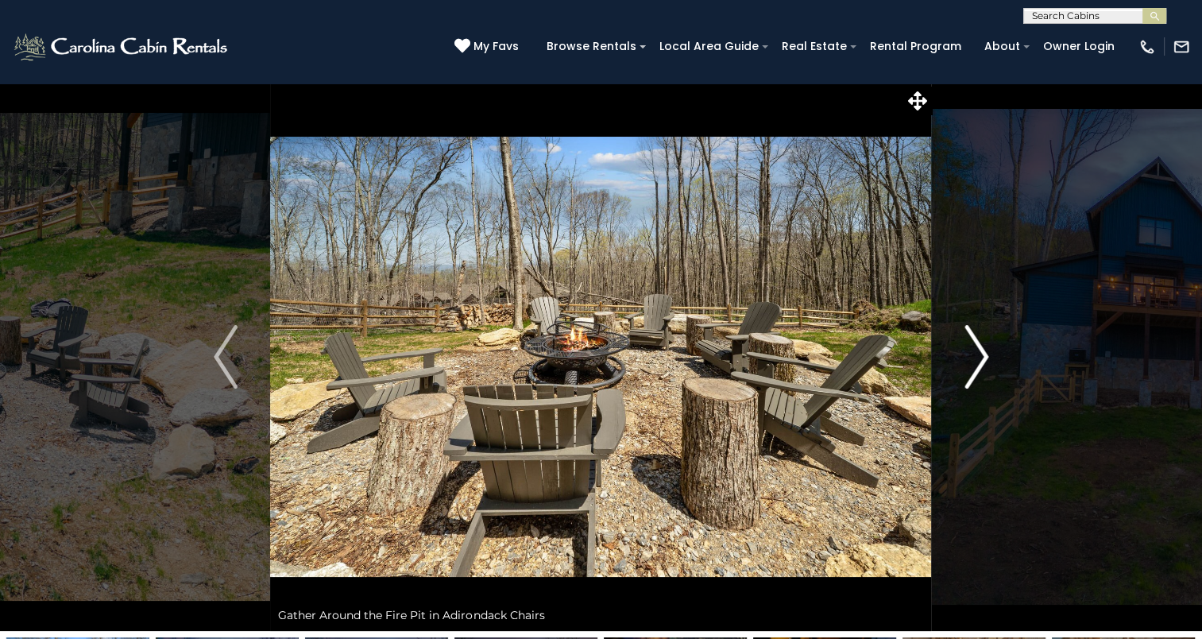
click at [964, 355] on img "Next" at bounding box center [976, 357] width 24 height 64
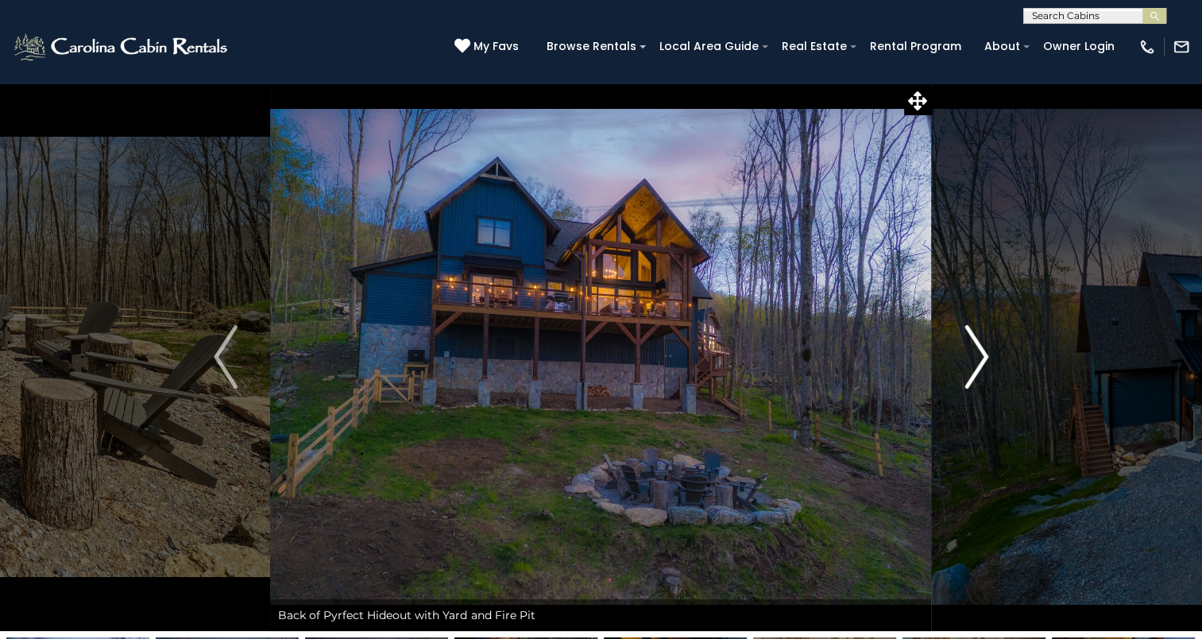
click at [964, 355] on img "Next" at bounding box center [976, 357] width 24 height 64
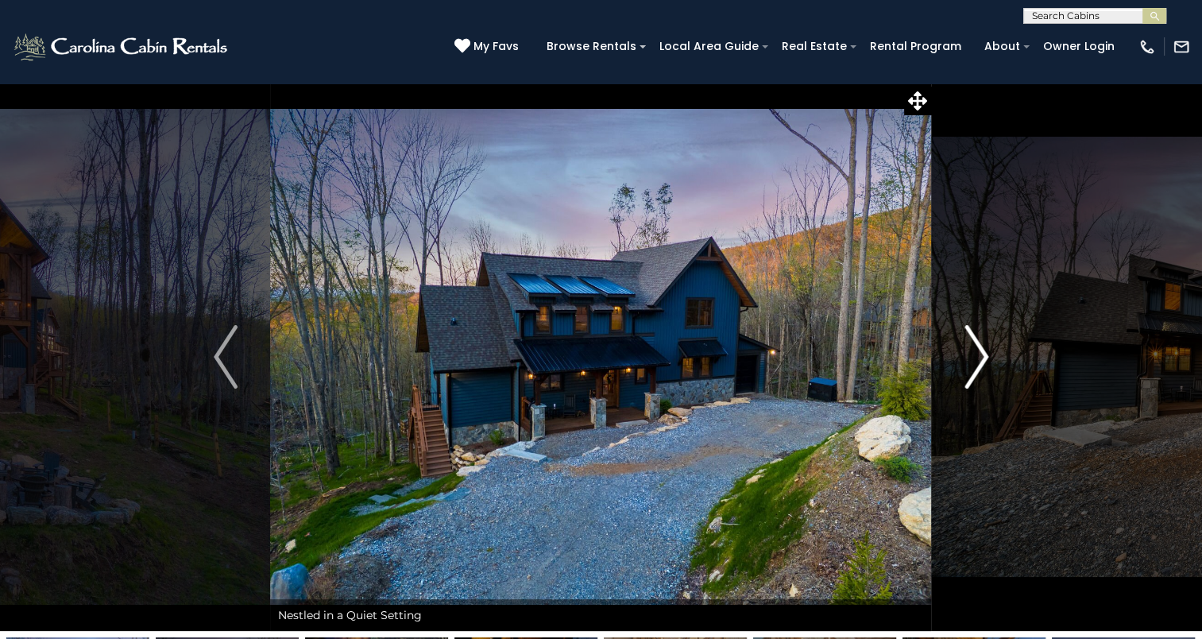
click at [964, 355] on img "Next" at bounding box center [976, 357] width 24 height 64
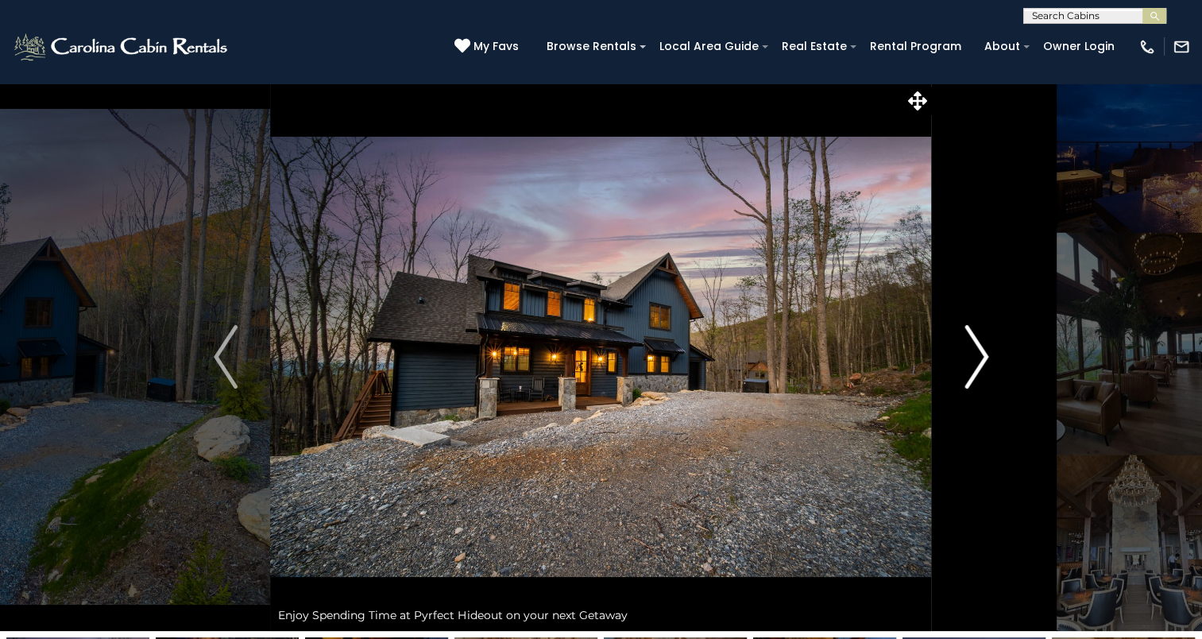
click at [964, 355] on img "Next" at bounding box center [976, 357] width 24 height 64
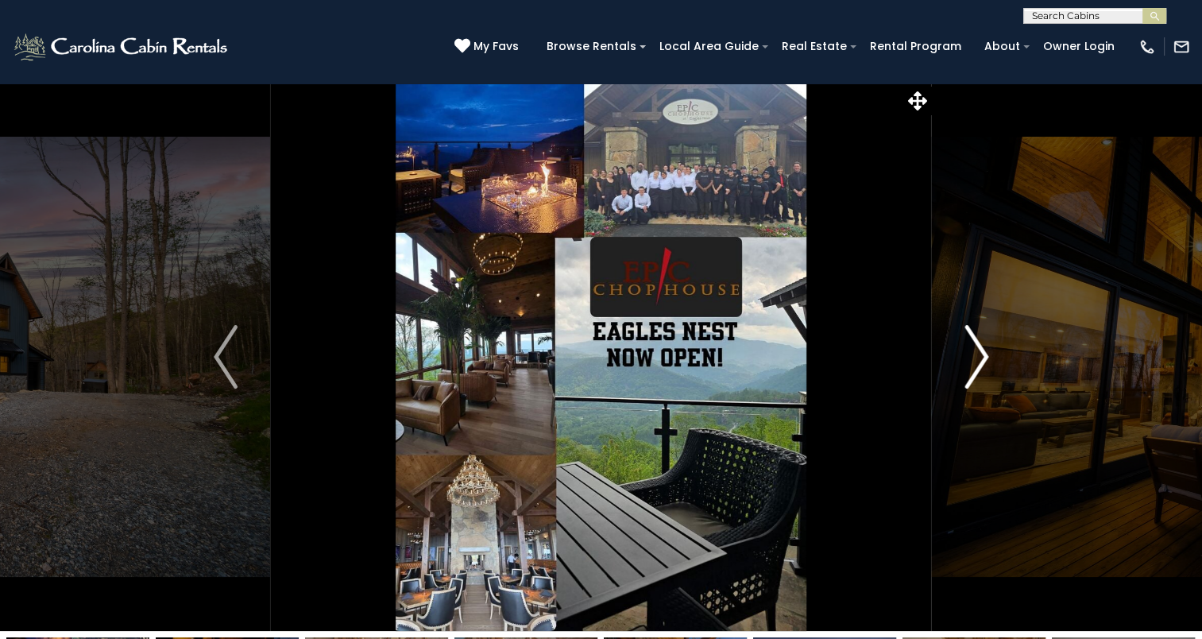
click at [964, 355] on img "Next" at bounding box center [976, 357] width 24 height 64
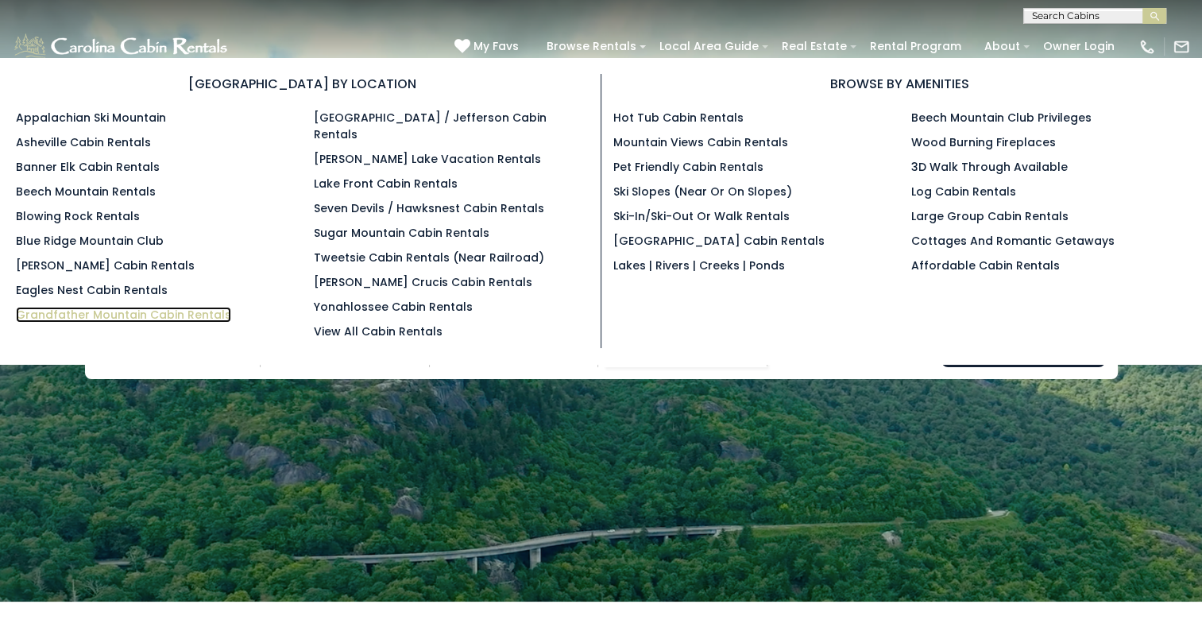
click at [72, 309] on link "Grandfather Mountain Cabin Rentals" at bounding box center [123, 315] width 215 height 16
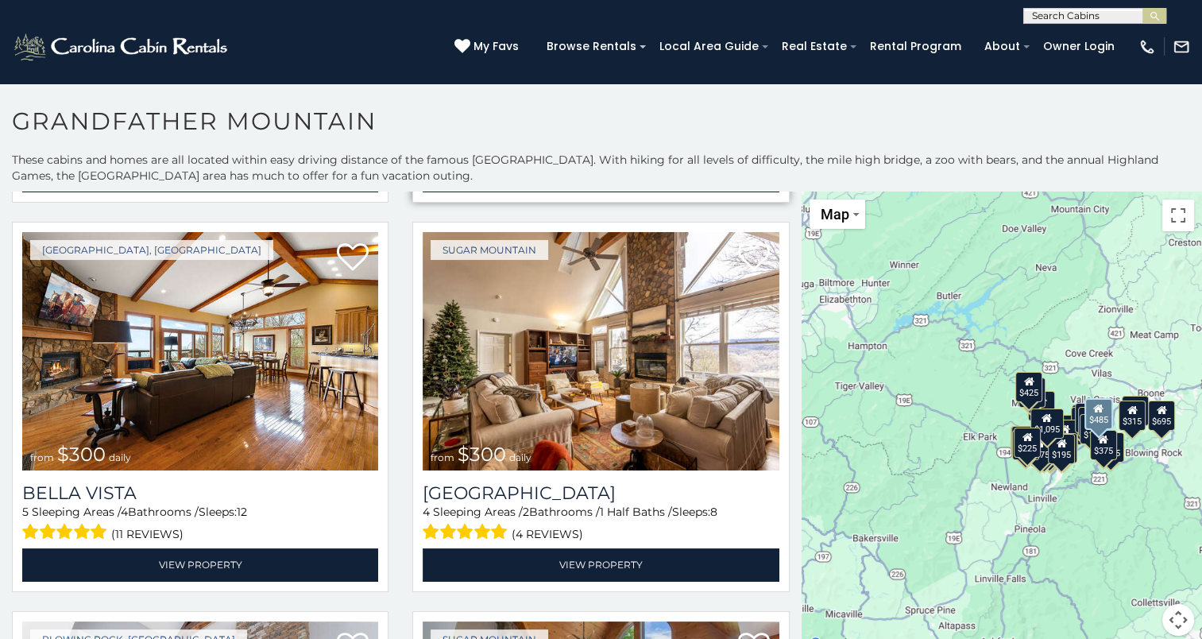
scroll to position [1589, 0]
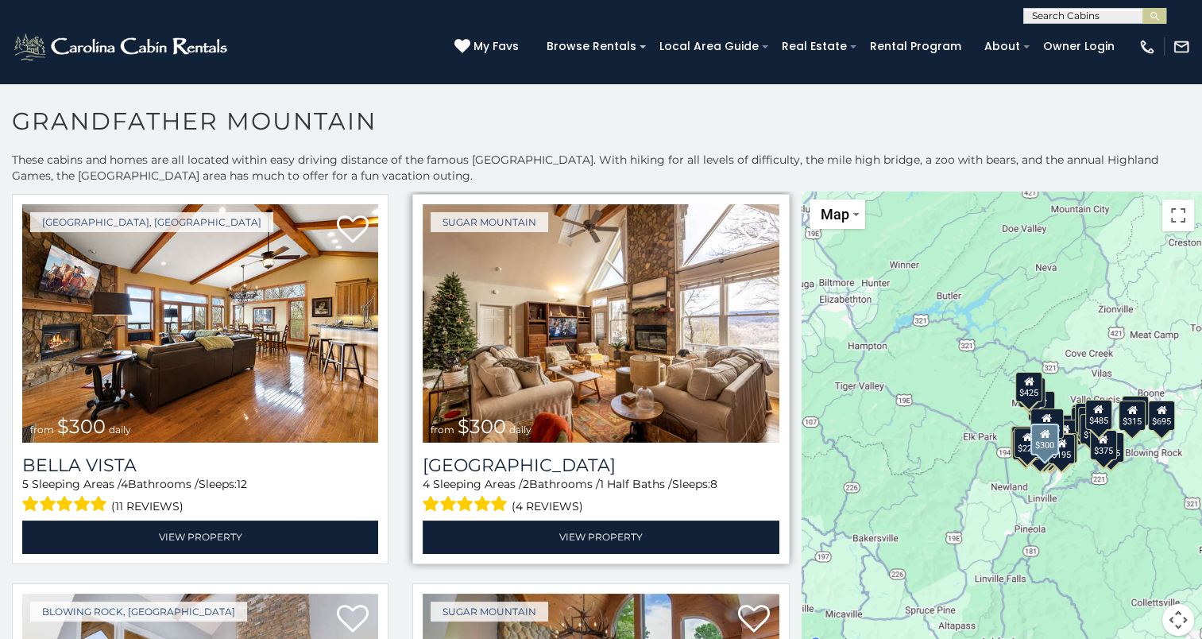
click at [640, 342] on img at bounding box center [601, 323] width 356 height 238
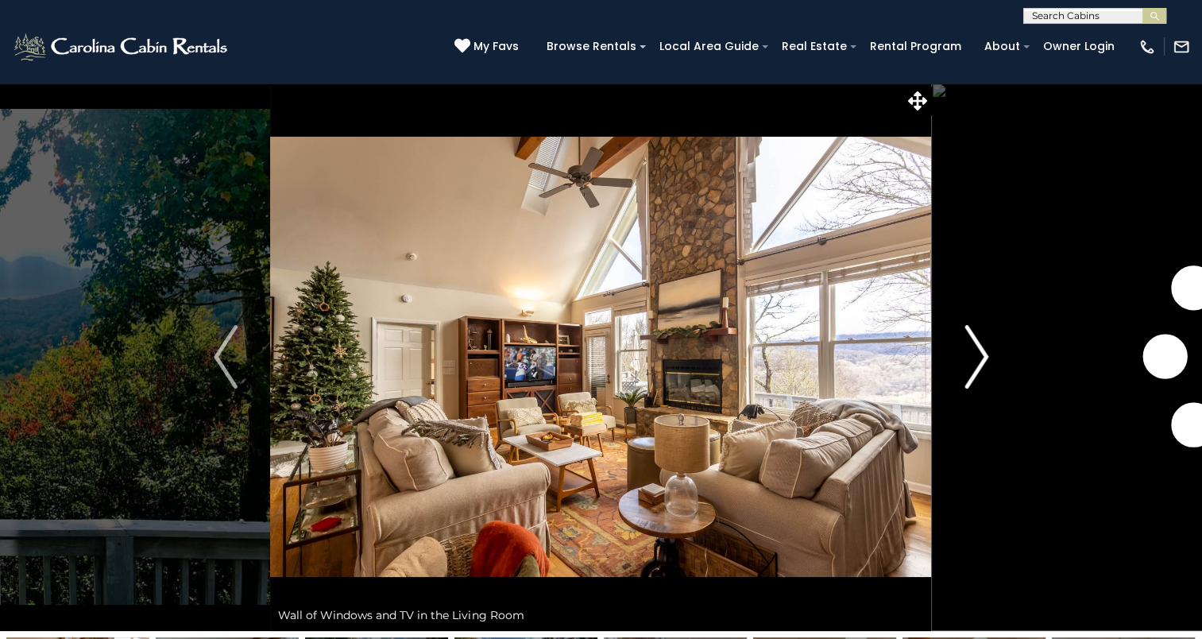
click at [978, 353] on img "Next" at bounding box center [976, 357] width 24 height 64
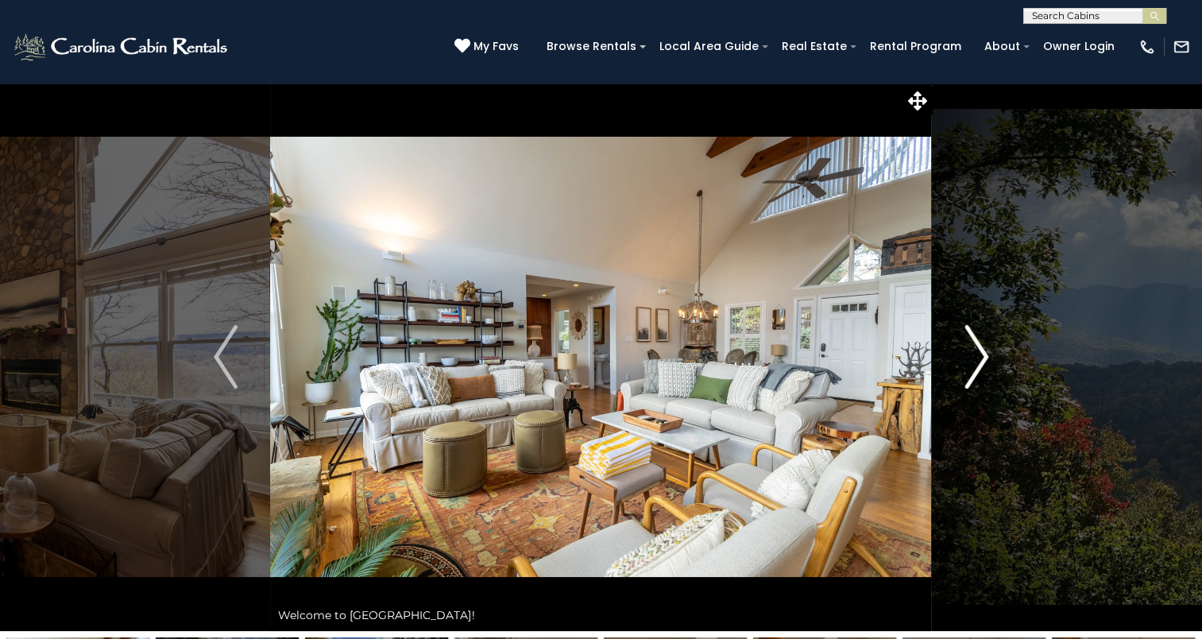
click at [978, 353] on img "Next" at bounding box center [976, 357] width 24 height 64
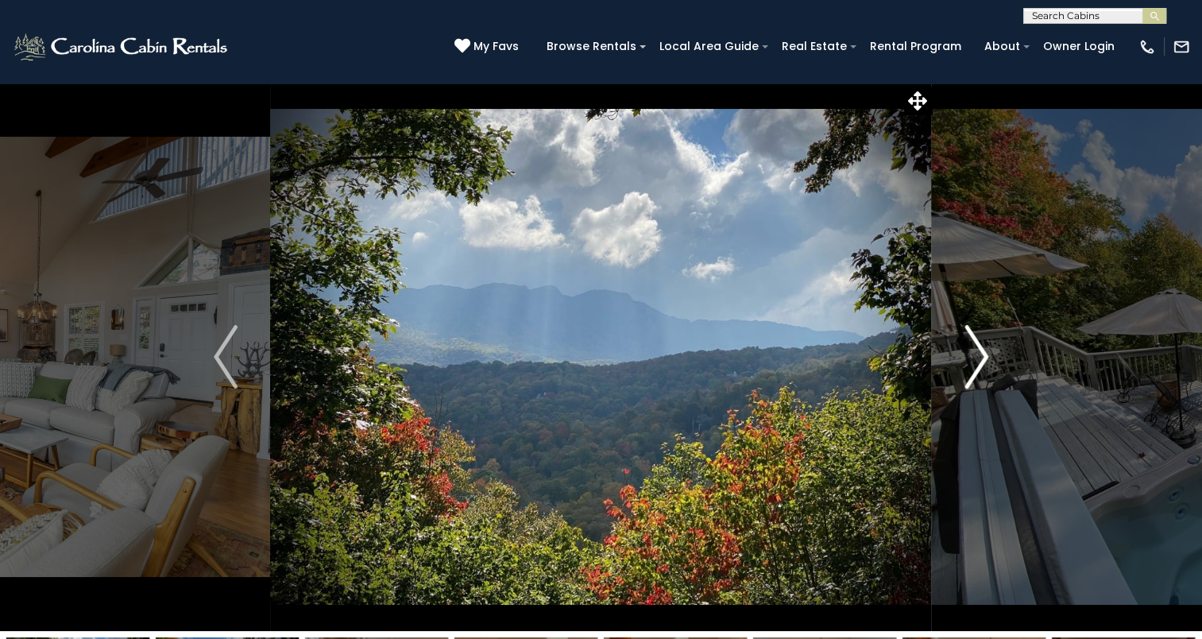
click at [978, 353] on img "Next" at bounding box center [976, 357] width 24 height 64
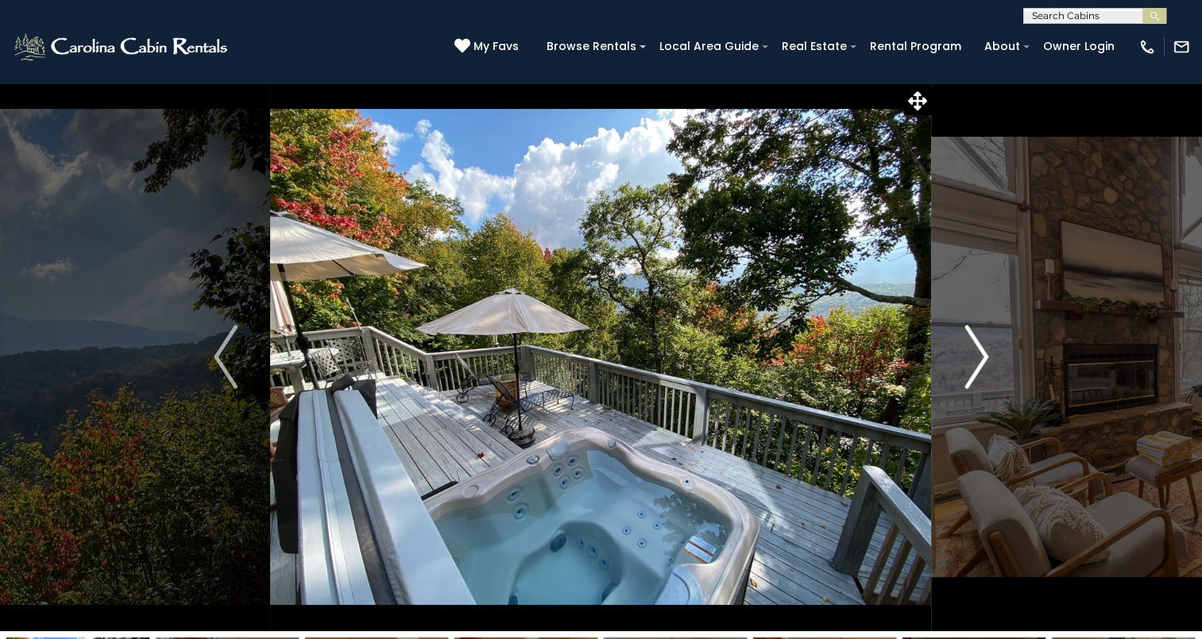
click at [978, 353] on img "Next" at bounding box center [976, 357] width 24 height 64
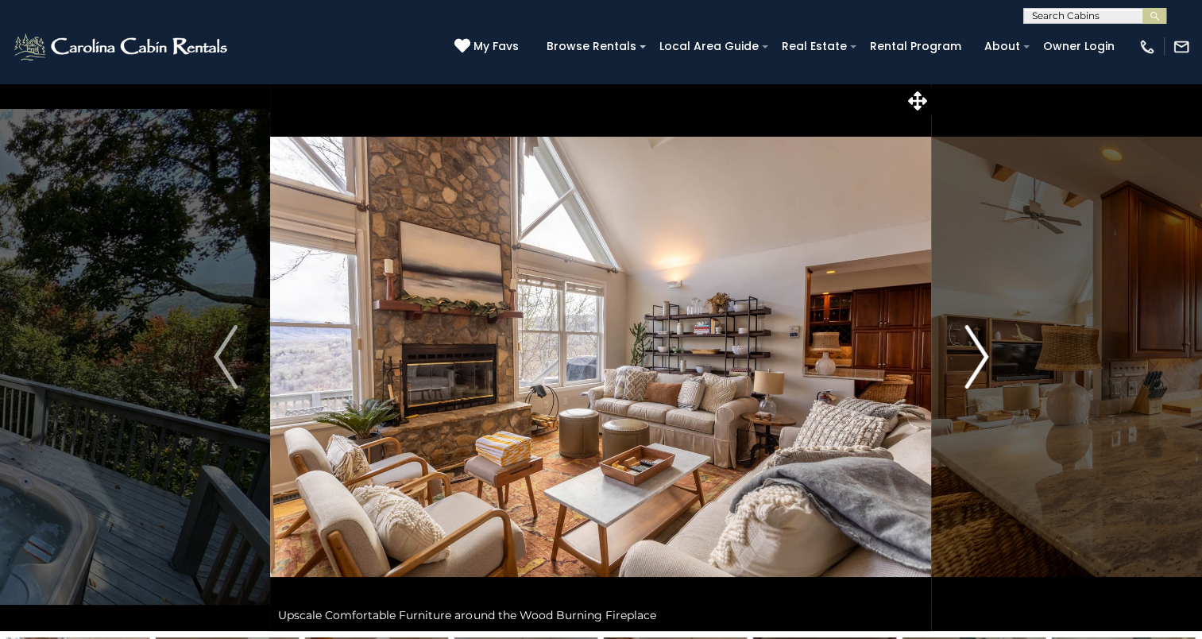
click at [978, 353] on img "Next" at bounding box center [976, 357] width 24 height 64
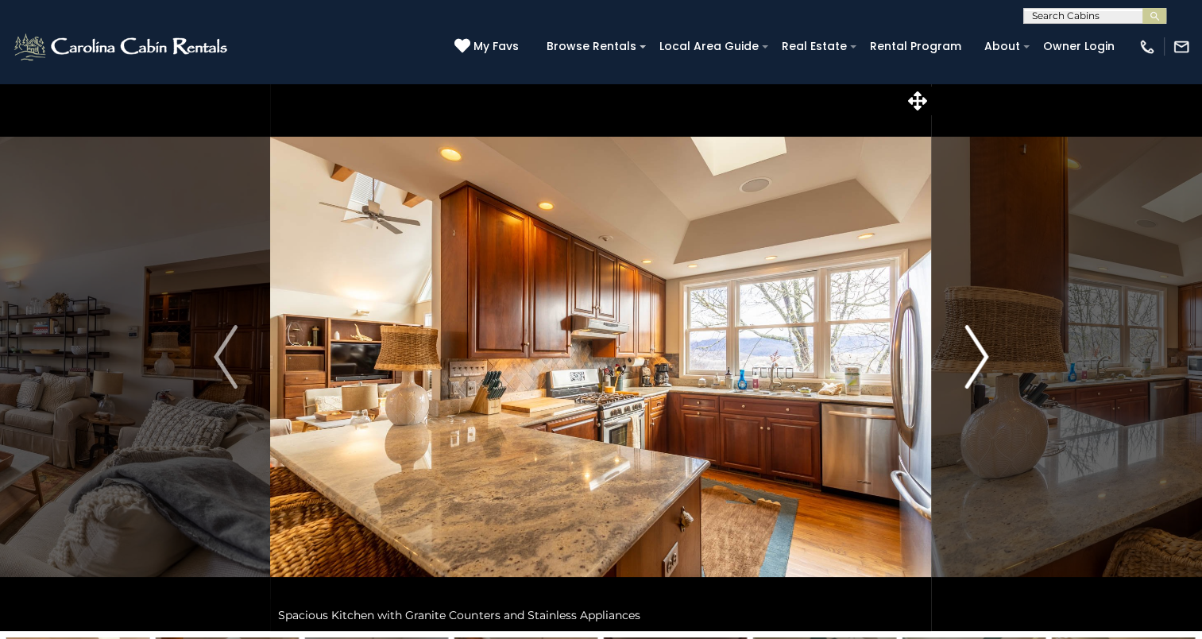
click at [978, 353] on img "Next" at bounding box center [976, 357] width 24 height 64
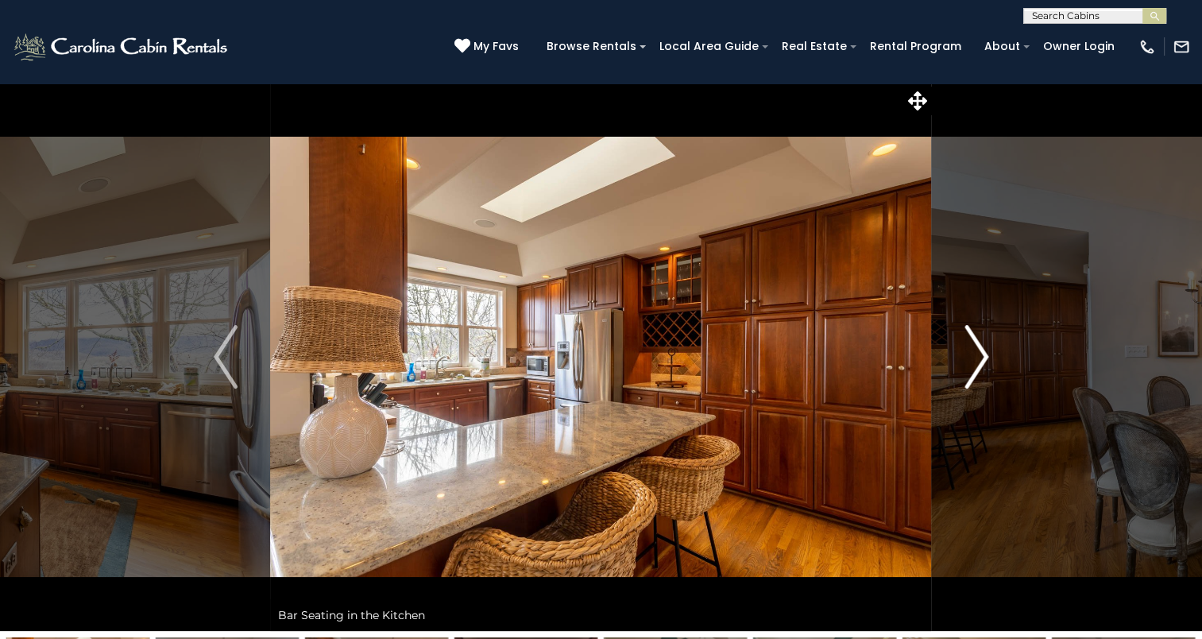
click at [978, 353] on img "Next" at bounding box center [976, 357] width 24 height 64
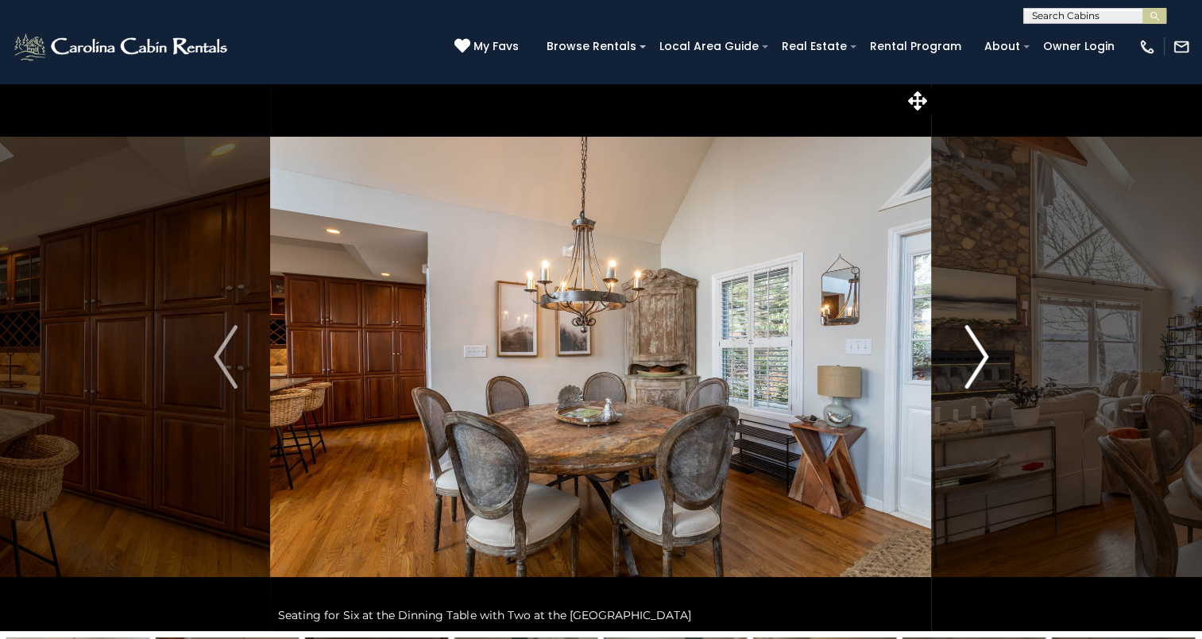
click at [978, 353] on img "Next" at bounding box center [976, 357] width 24 height 64
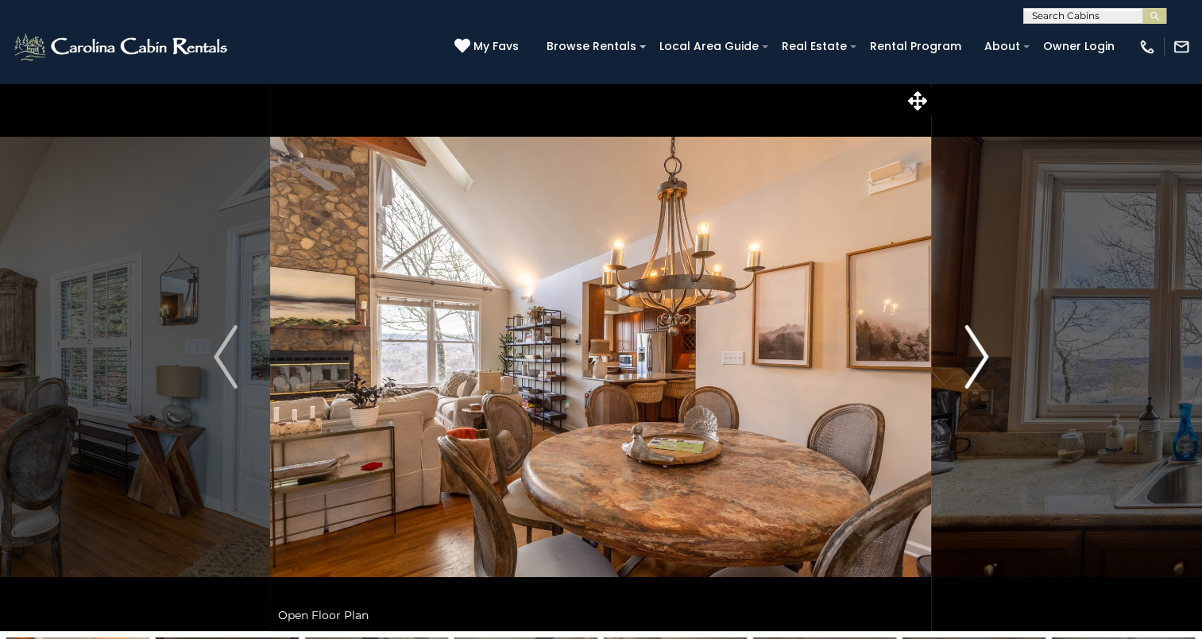
click at [978, 353] on img "Next" at bounding box center [976, 357] width 24 height 64
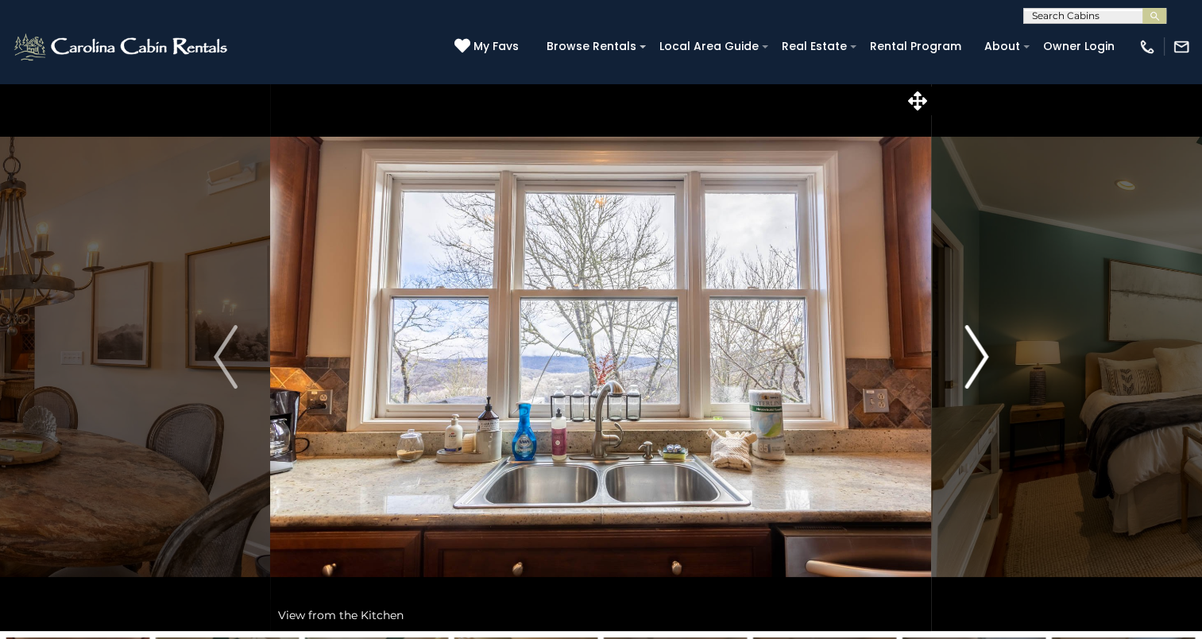
click at [978, 353] on img "Next" at bounding box center [976, 357] width 24 height 64
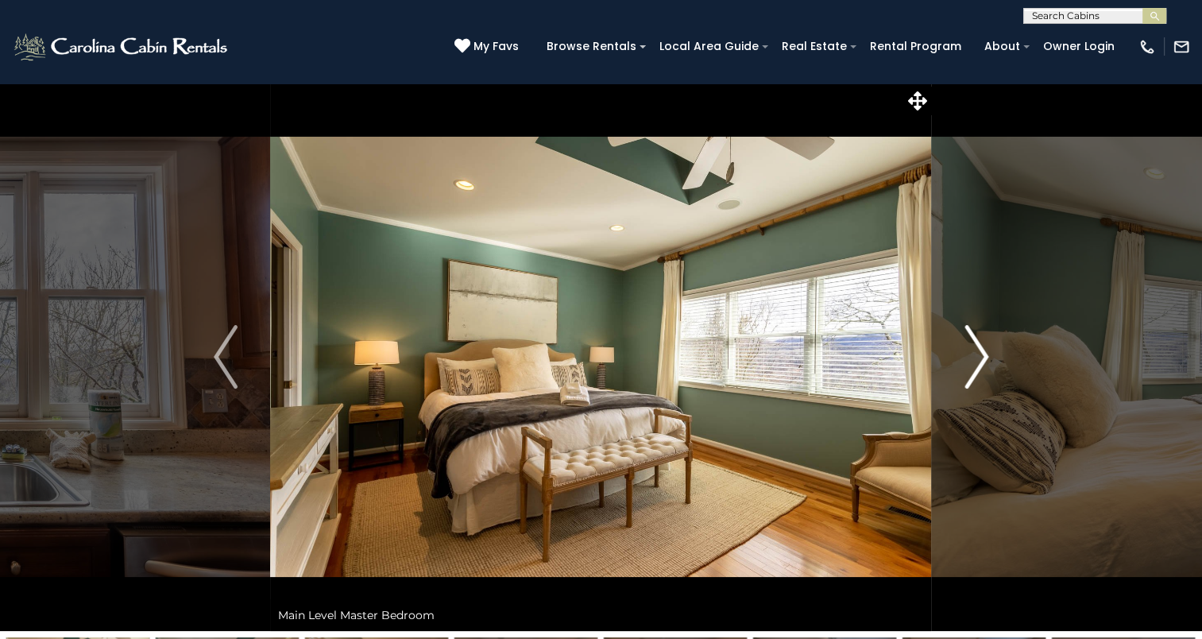
click at [978, 353] on img "Next" at bounding box center [976, 357] width 24 height 64
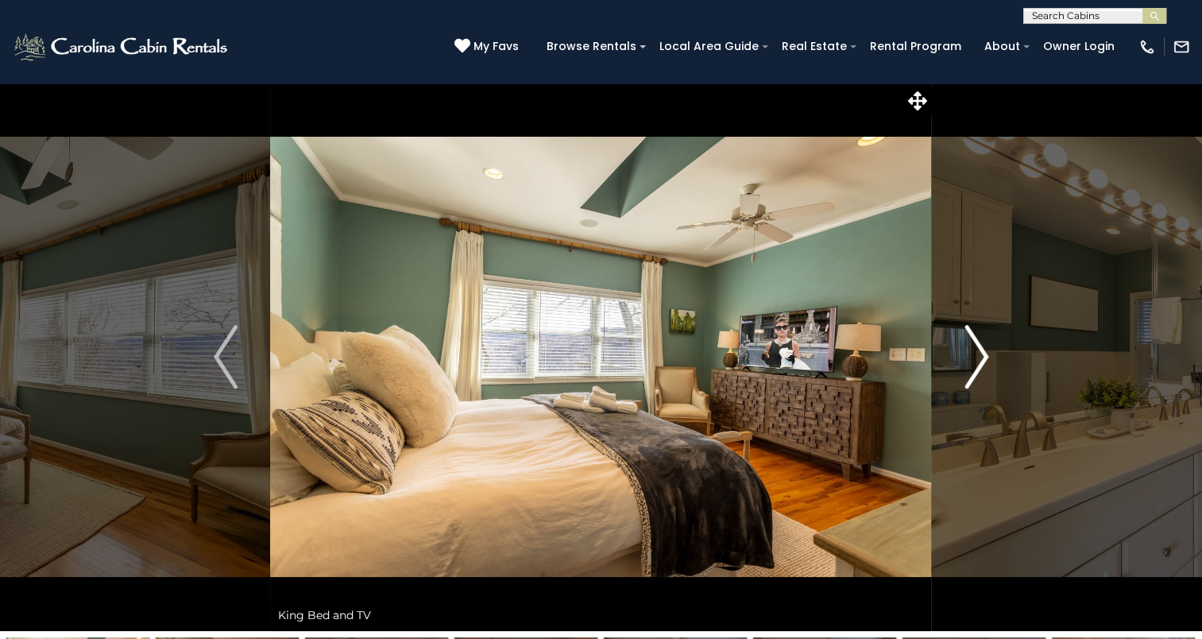
click at [978, 353] on img "Next" at bounding box center [976, 357] width 24 height 64
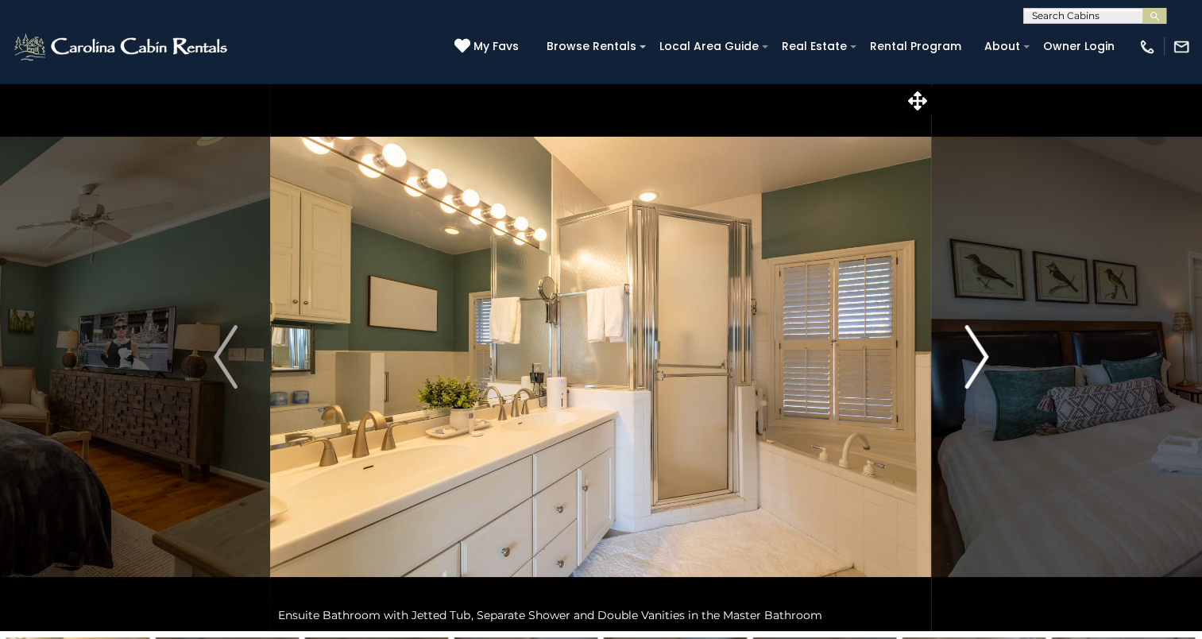
click at [978, 353] on img "Next" at bounding box center [976, 357] width 24 height 64
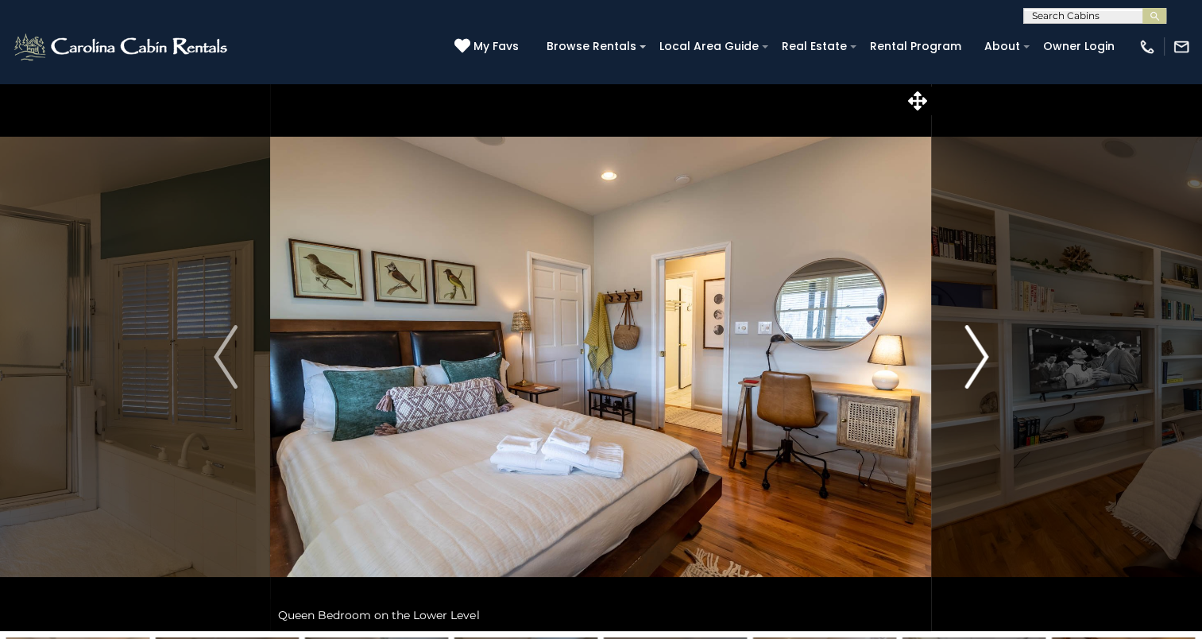
click at [978, 353] on img "Next" at bounding box center [976, 357] width 24 height 64
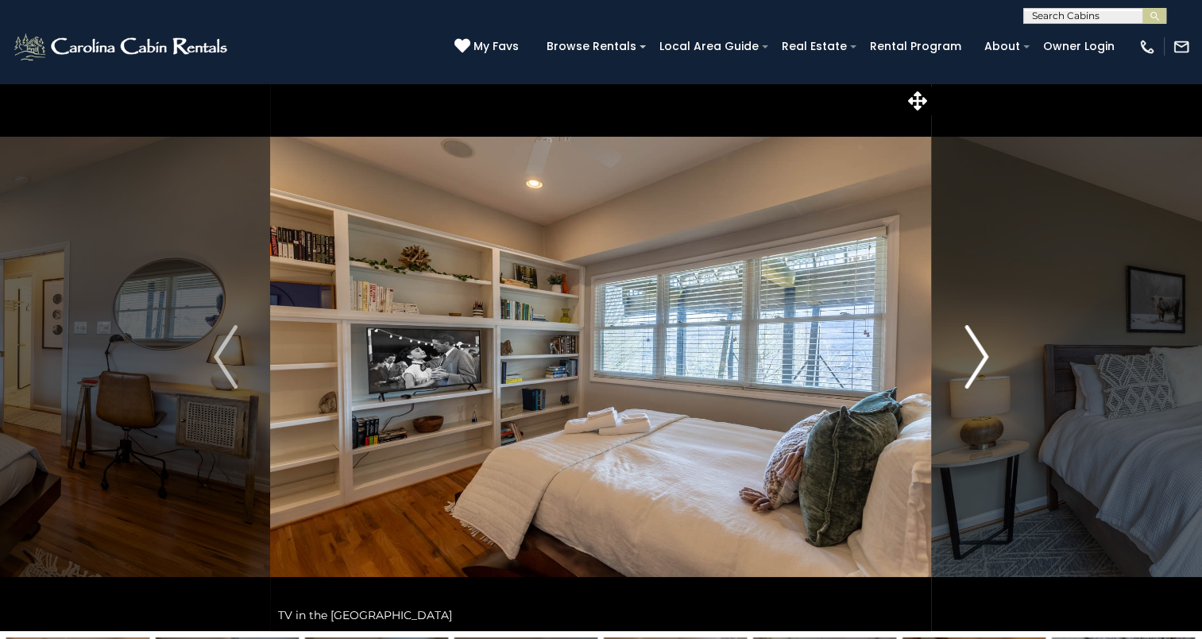
click at [978, 353] on img "Next" at bounding box center [976, 357] width 24 height 64
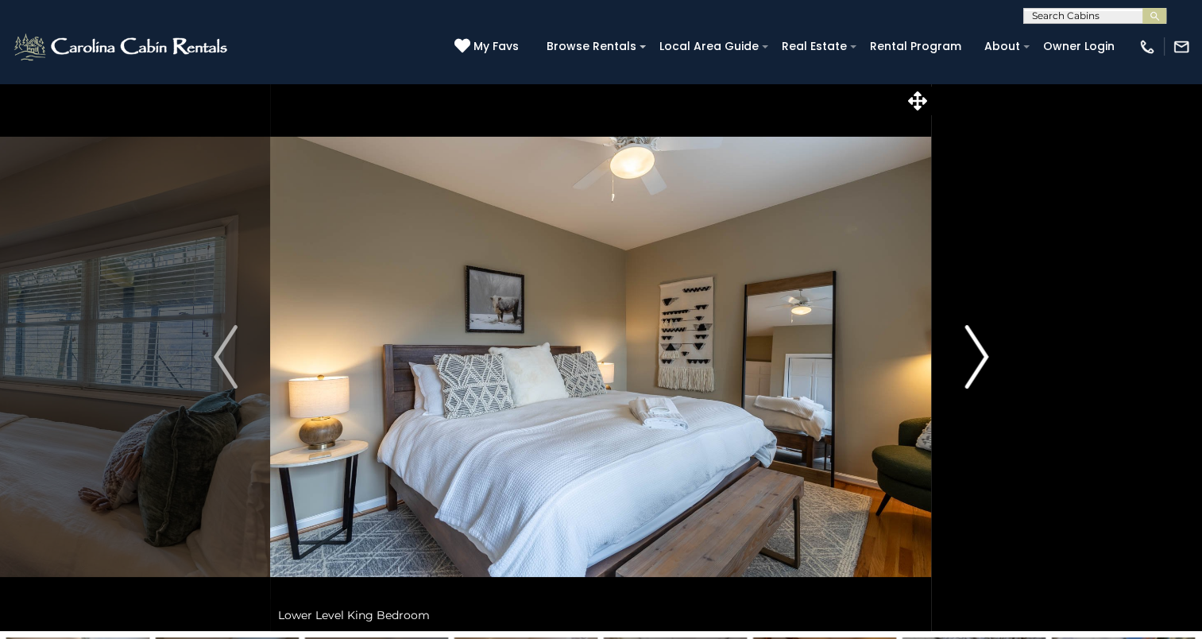
click at [978, 353] on img "Next" at bounding box center [976, 357] width 24 height 64
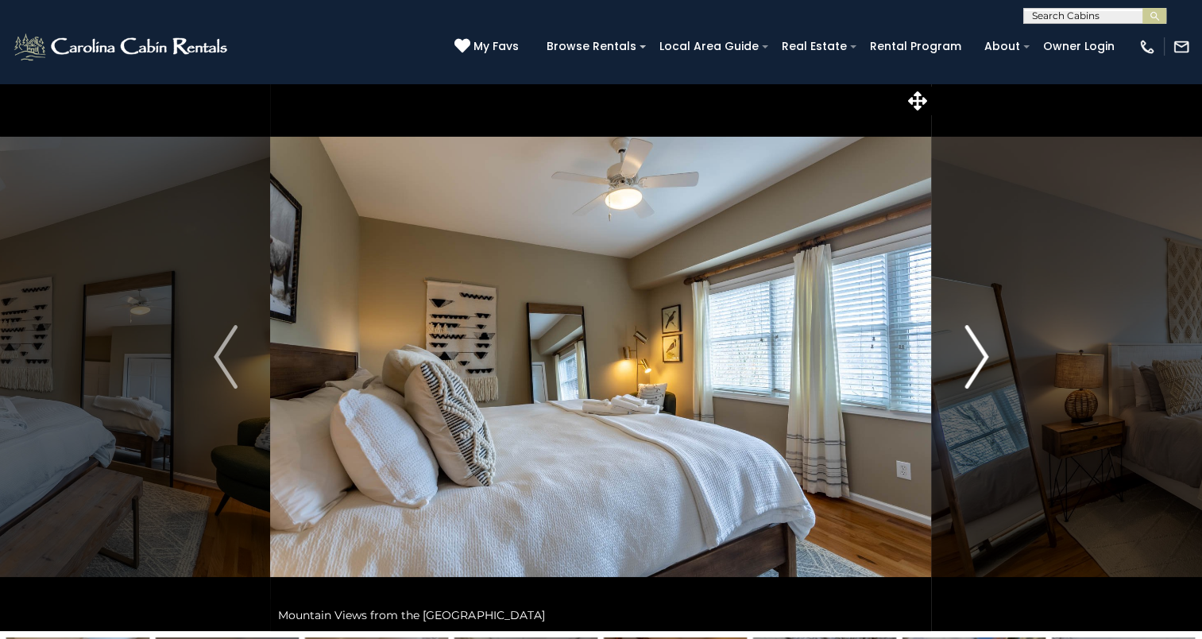
click at [978, 353] on img "Next" at bounding box center [976, 357] width 24 height 64
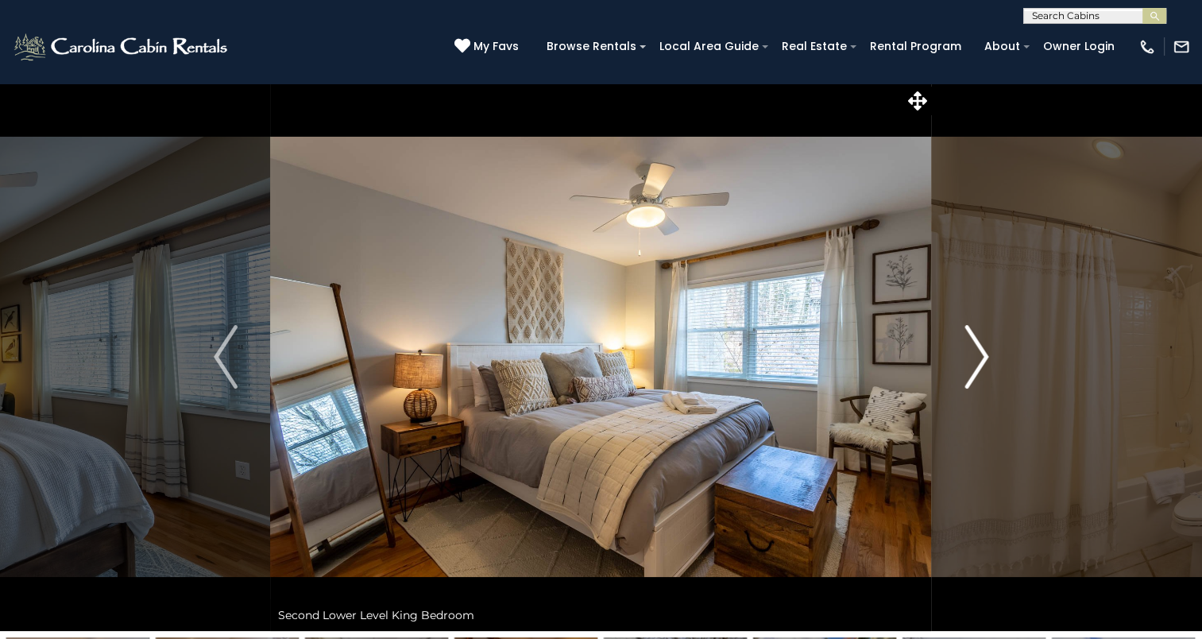
click at [978, 353] on img "Next" at bounding box center [976, 357] width 24 height 64
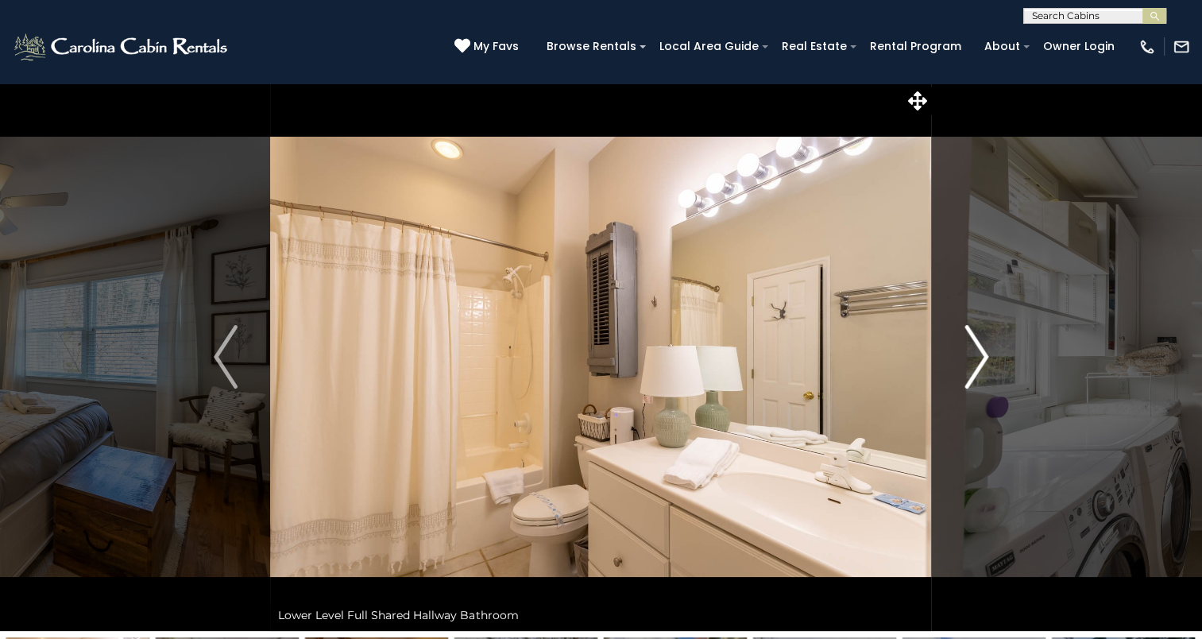
click at [978, 353] on img "Next" at bounding box center [976, 357] width 24 height 64
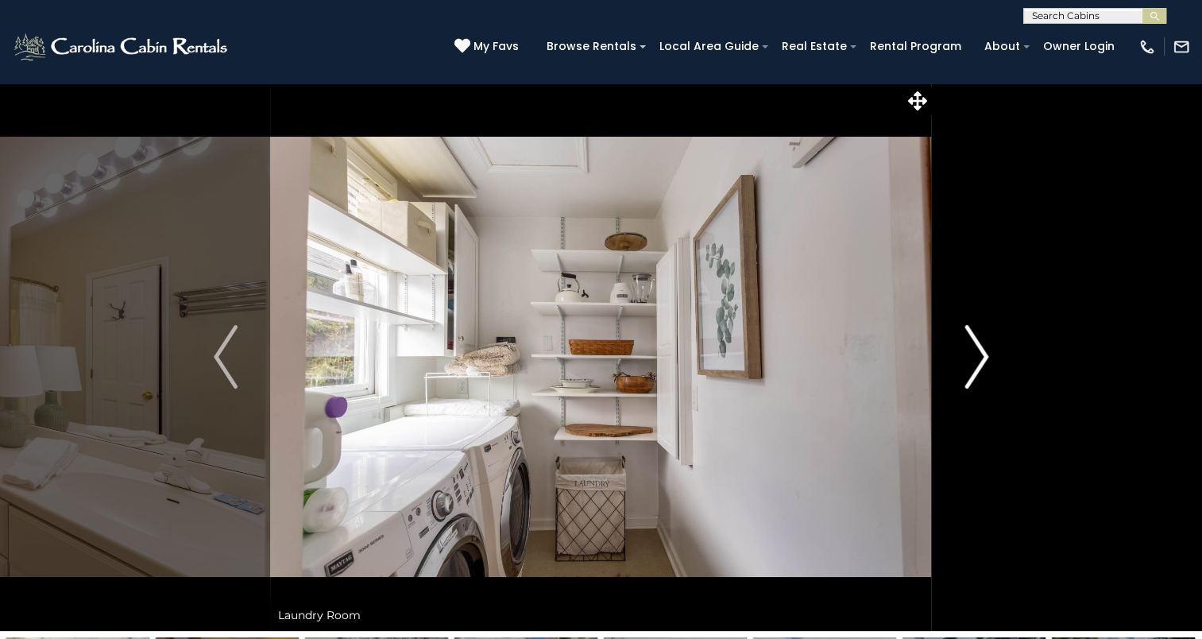
click at [978, 353] on img "Next" at bounding box center [976, 357] width 24 height 64
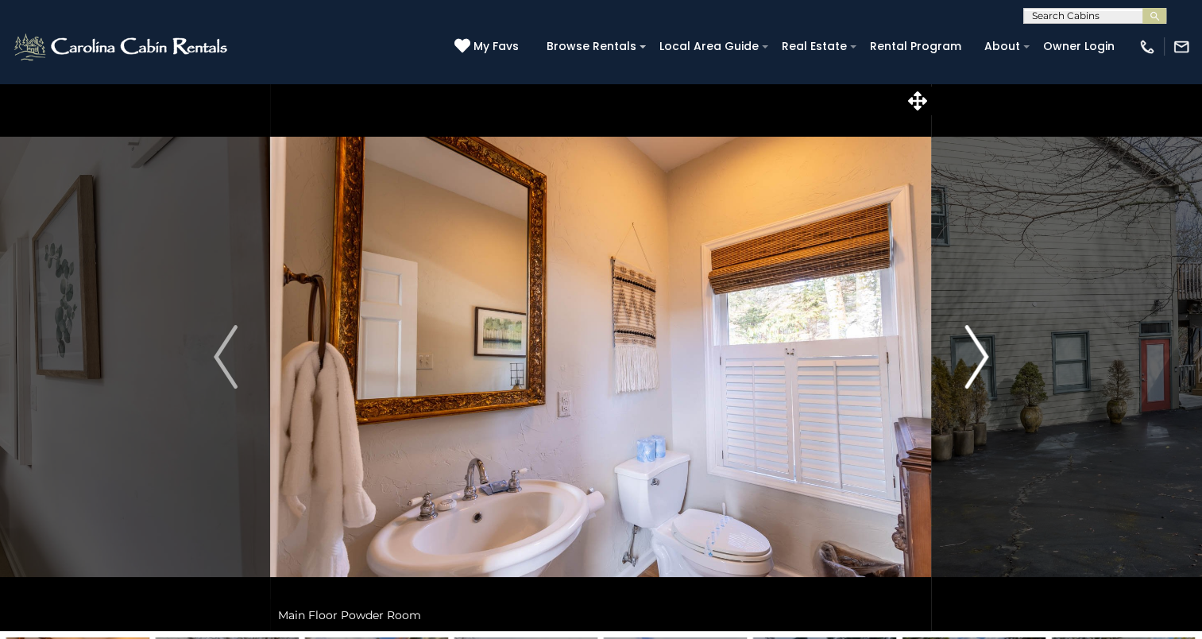
click at [978, 353] on img "Next" at bounding box center [976, 357] width 24 height 64
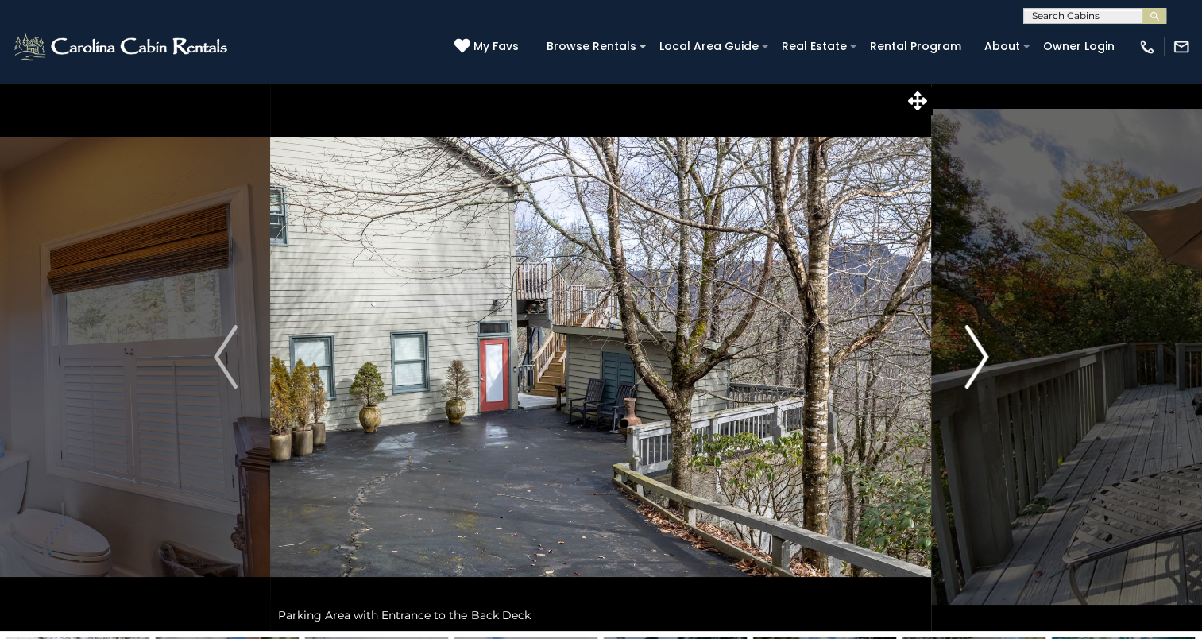
click at [978, 353] on img "Next" at bounding box center [976, 357] width 24 height 64
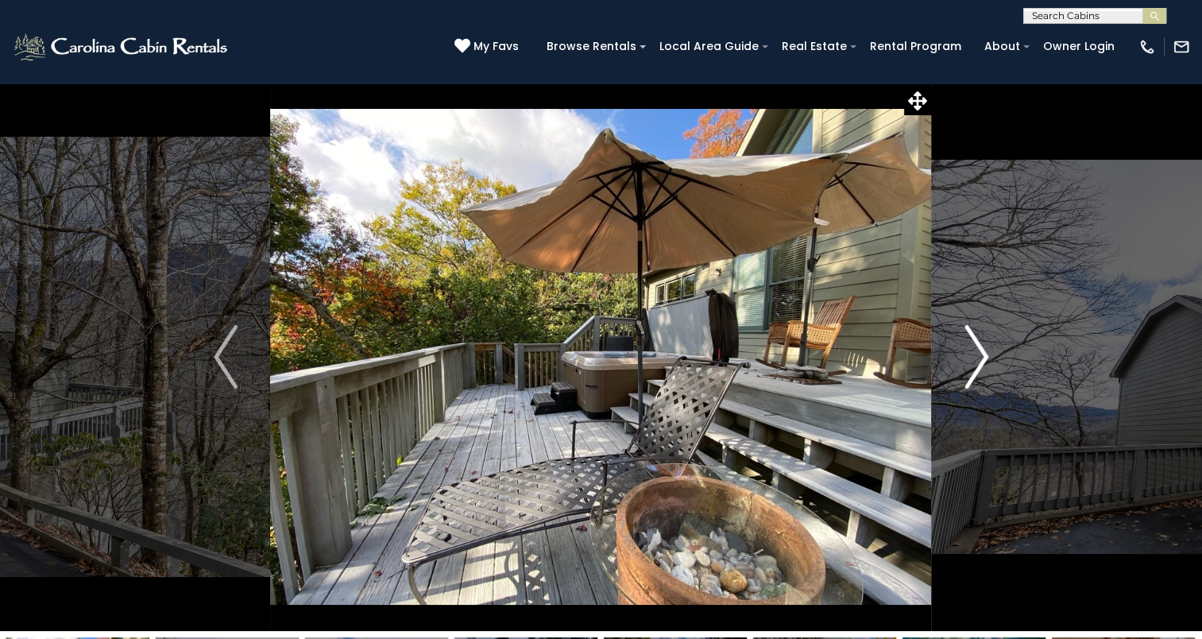
click at [978, 353] on img "Next" at bounding box center [976, 357] width 24 height 64
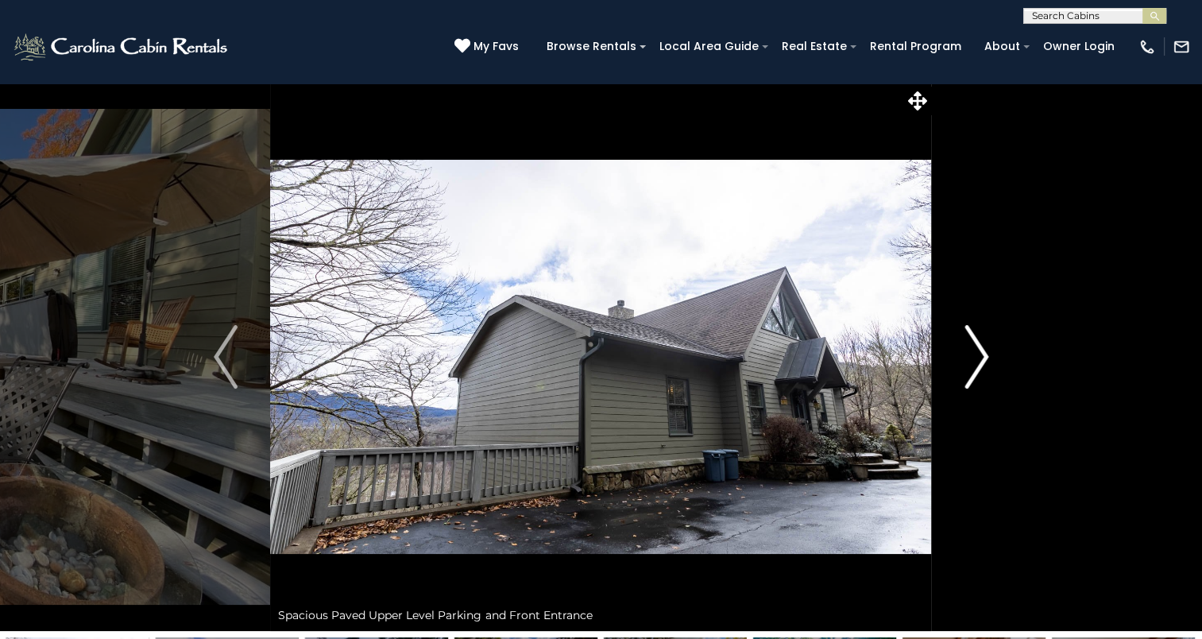
click at [978, 353] on img "Next" at bounding box center [976, 357] width 24 height 64
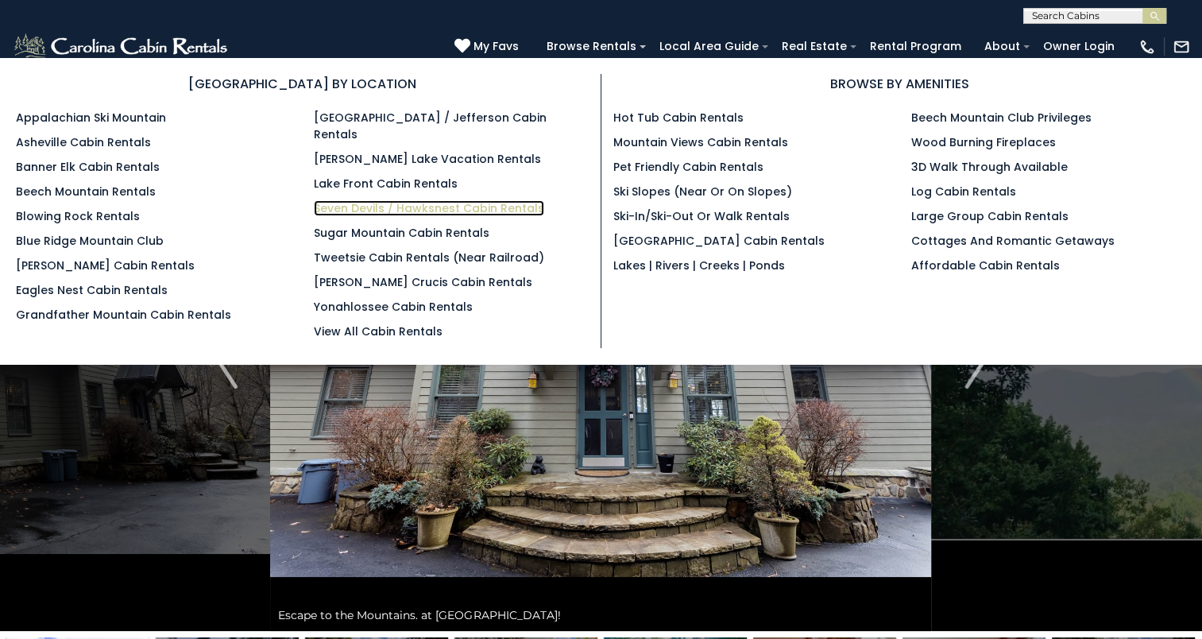
click at [360, 200] on link "Seven Devils / Hawksnest Cabin Rentals" at bounding box center [429, 208] width 230 height 16
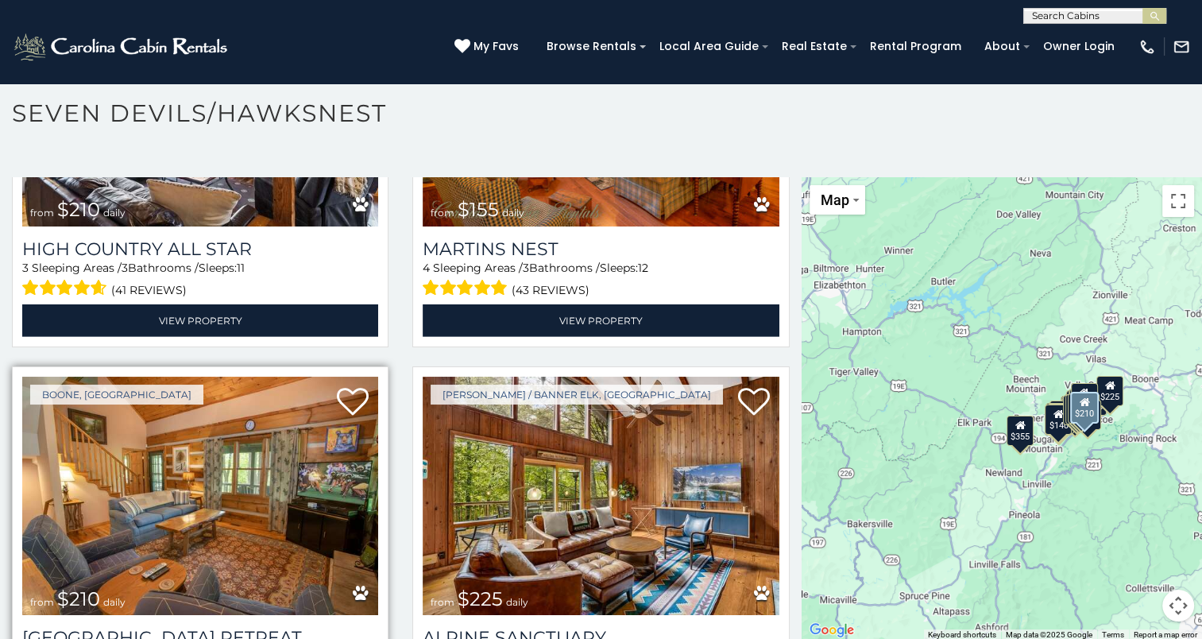
scroll to position [4925, 0]
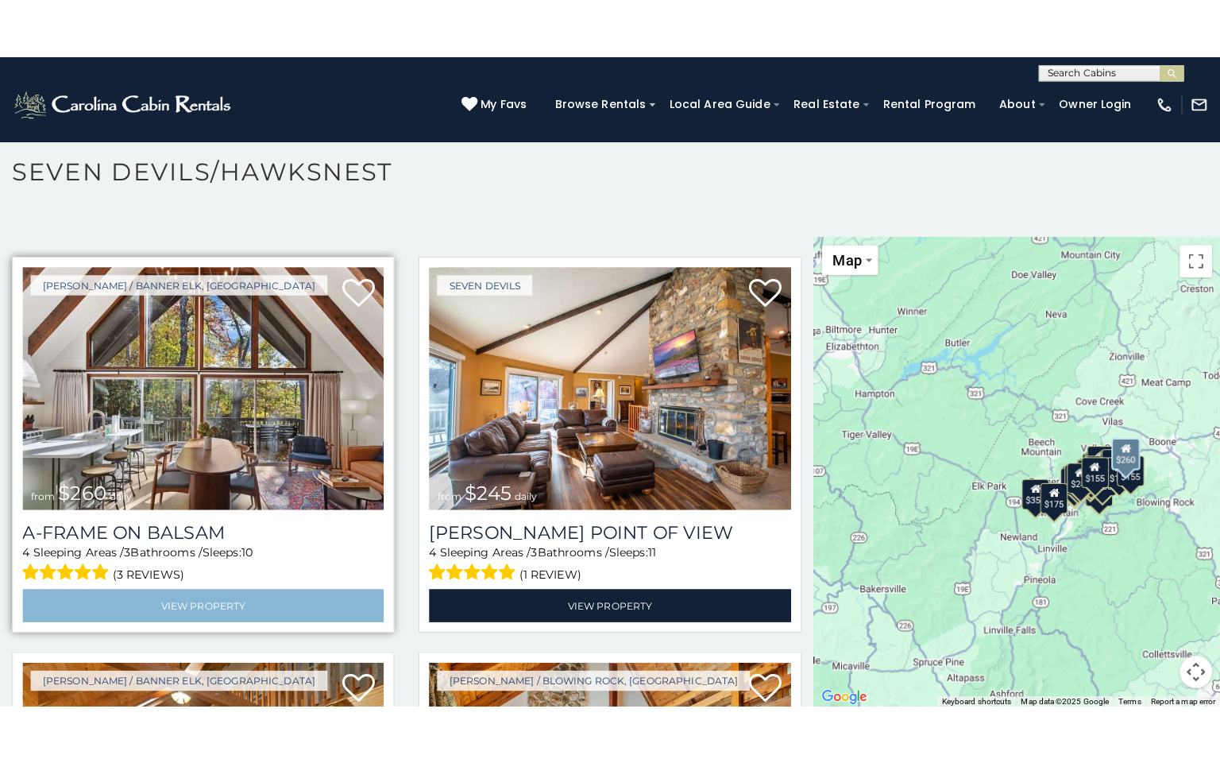
scroll to position [7775, 0]
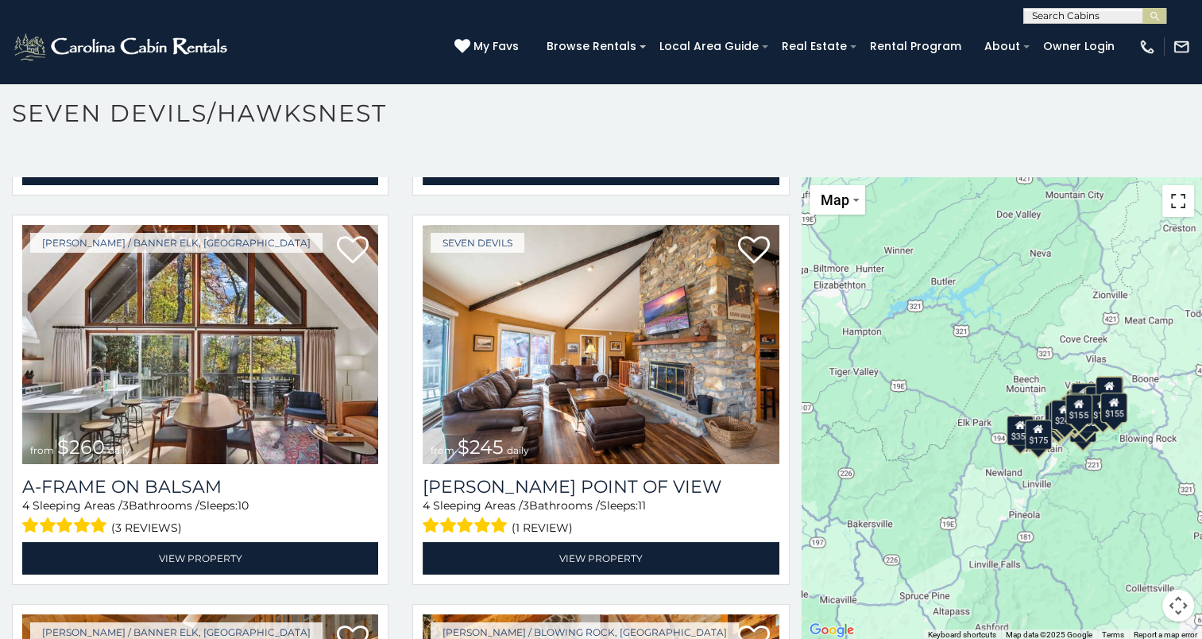
click at [1169, 199] on button "Toggle fullscreen view" at bounding box center [1178, 201] width 32 height 32
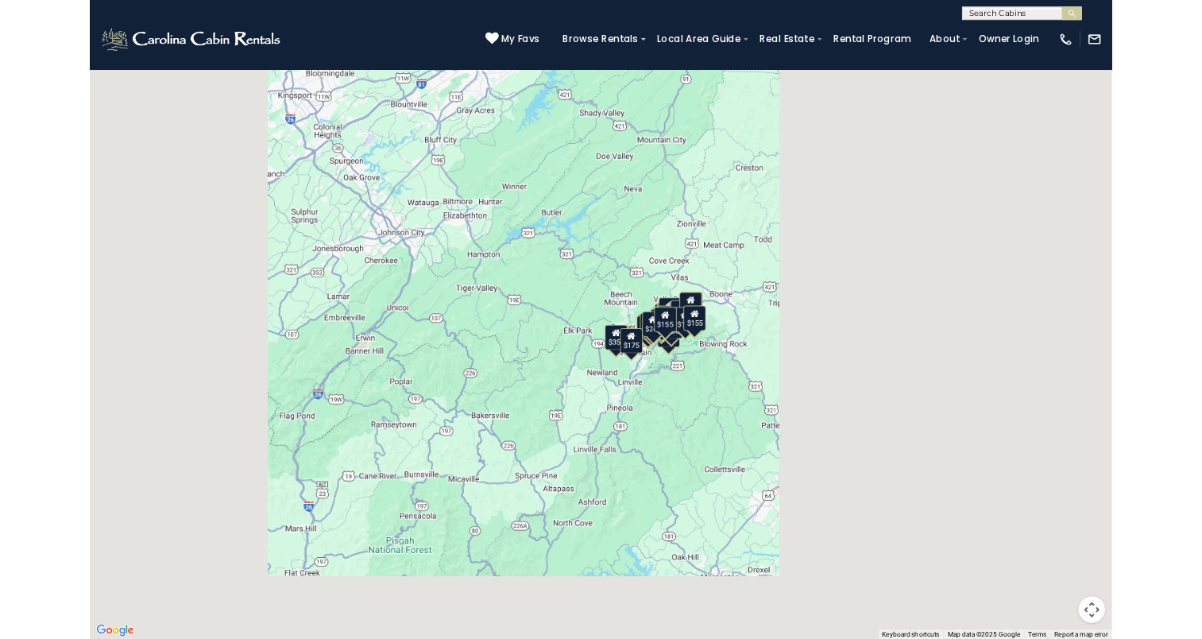
scroll to position [7894, 0]
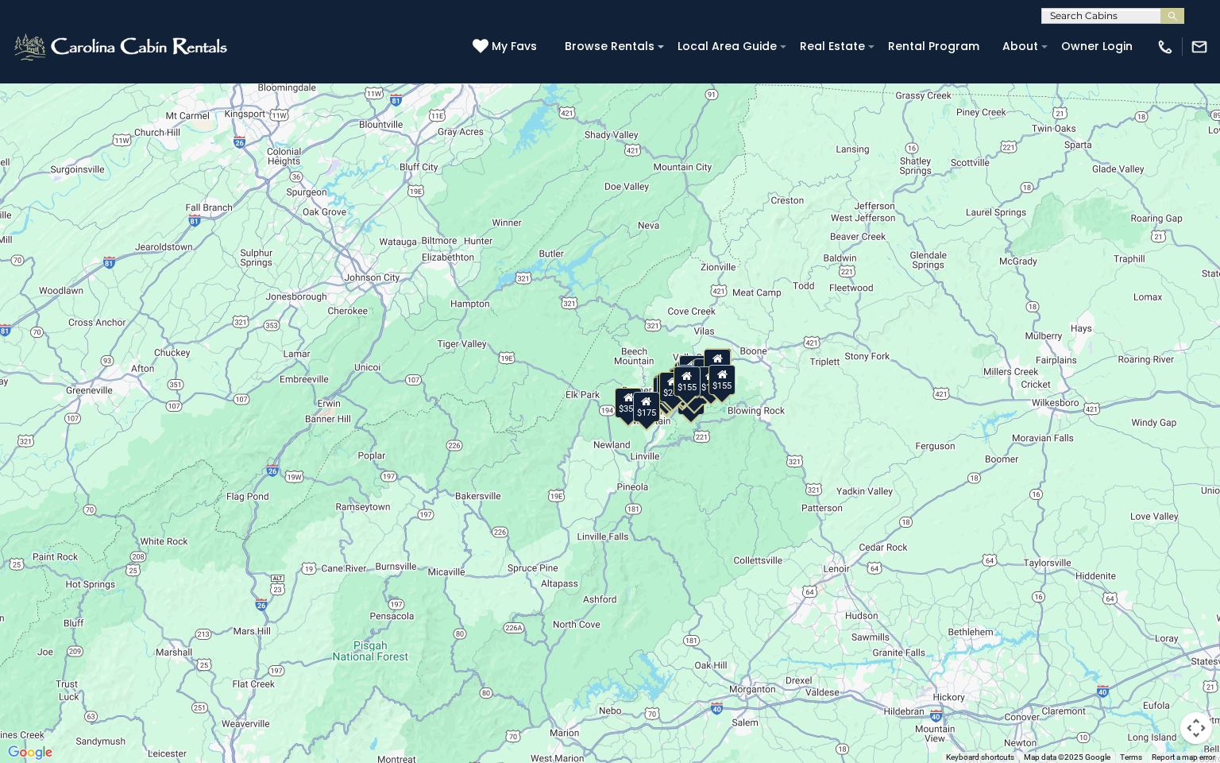
click at [681, 391] on div "$155" at bounding box center [687, 381] width 27 height 30
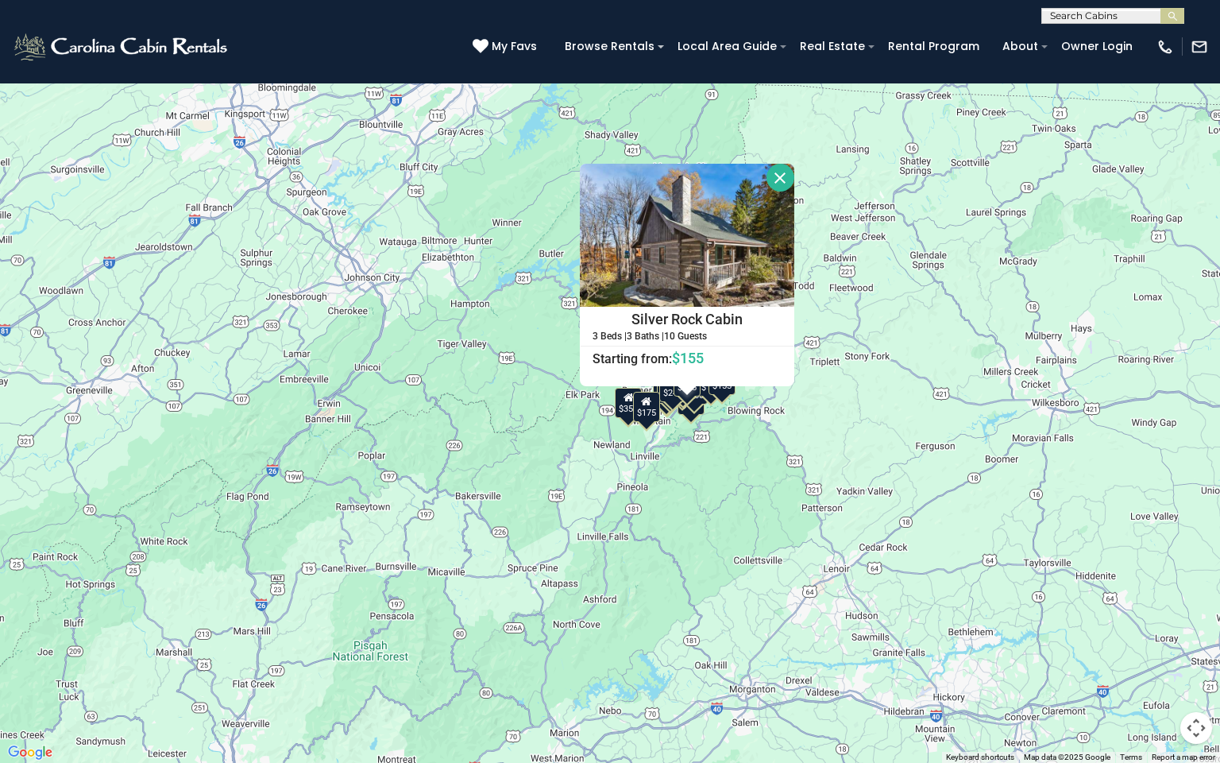
click at [649, 407] on div "$175" at bounding box center [646, 407] width 27 height 30
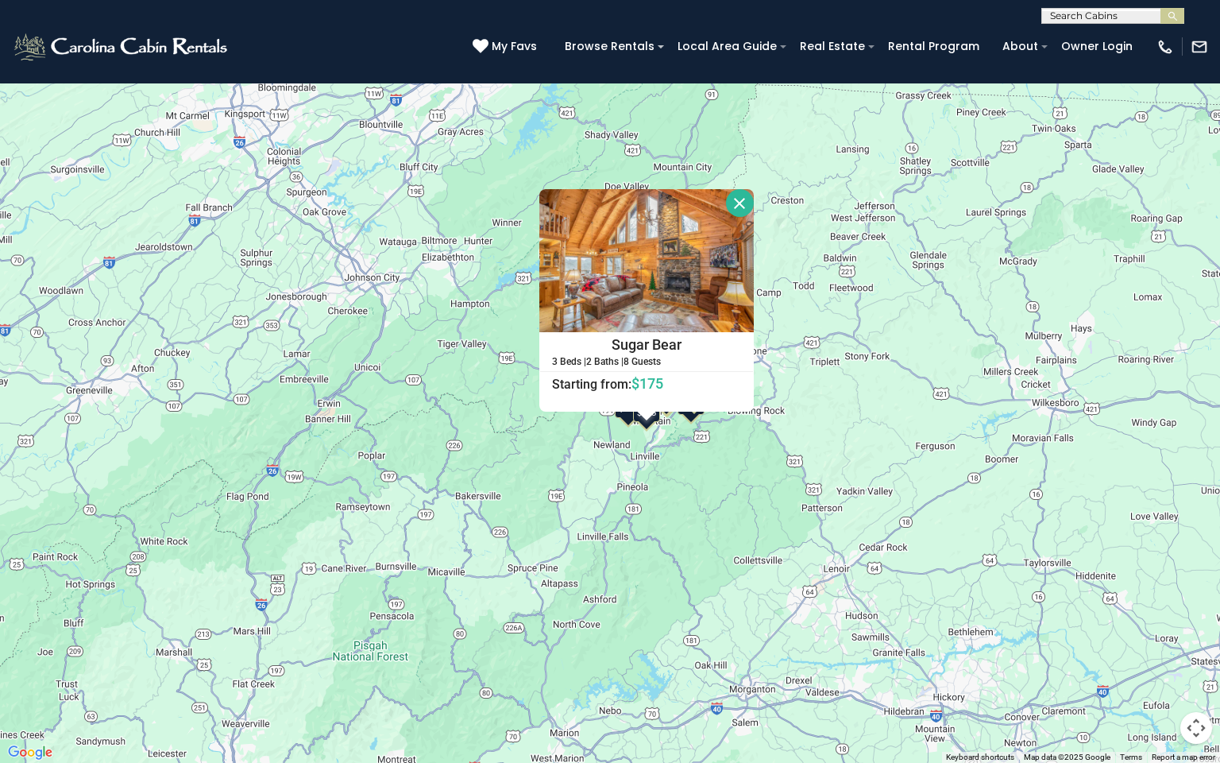
click at [485, 401] on div "$400 $330 $355 $485 $195 $205 $305 $205 $436 $375 $325 $230 $275 $315 $140 $300…" at bounding box center [610, 381] width 1220 height 763
click at [737, 203] on button "Close" at bounding box center [740, 203] width 28 height 28
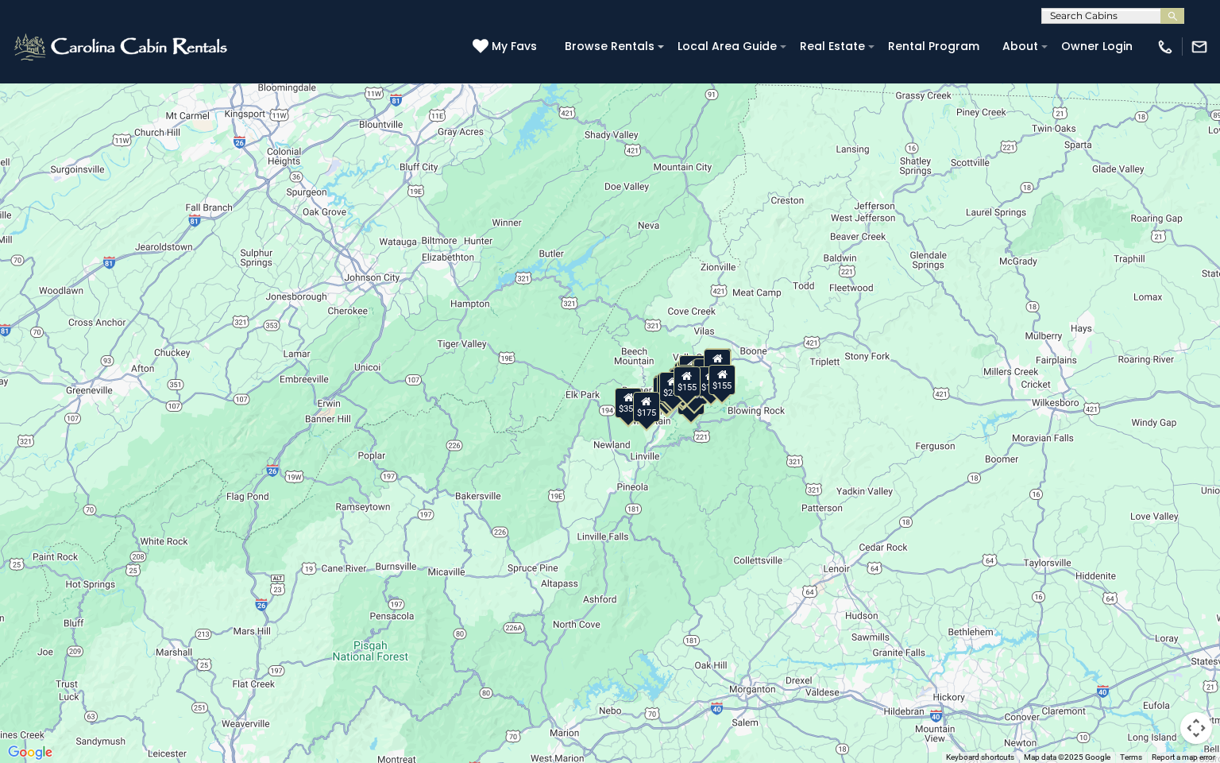
click at [1196, 638] on button "Map camera controls" at bounding box center [1196, 728] width 32 height 32
click at [1072, 638] on button "Move left" at bounding box center [1077, 688] width 32 height 32
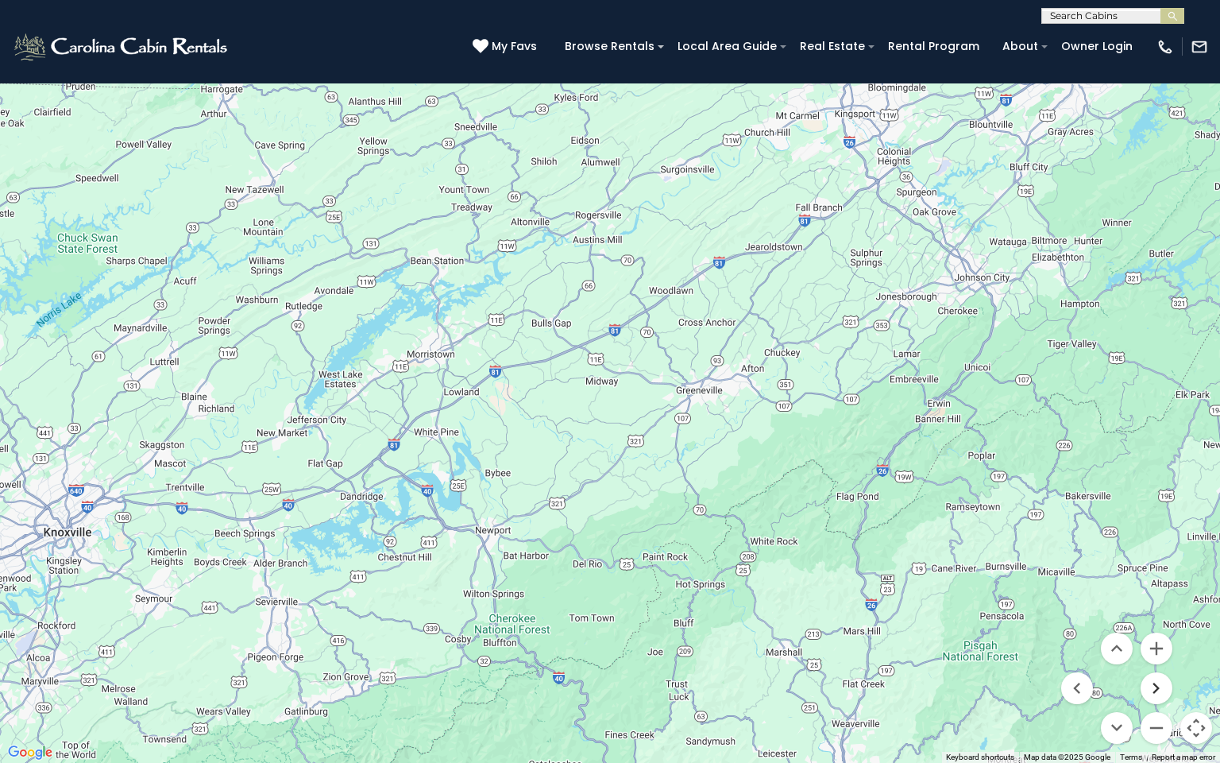
click at [1154, 638] on button "Move right" at bounding box center [1157, 688] width 32 height 32
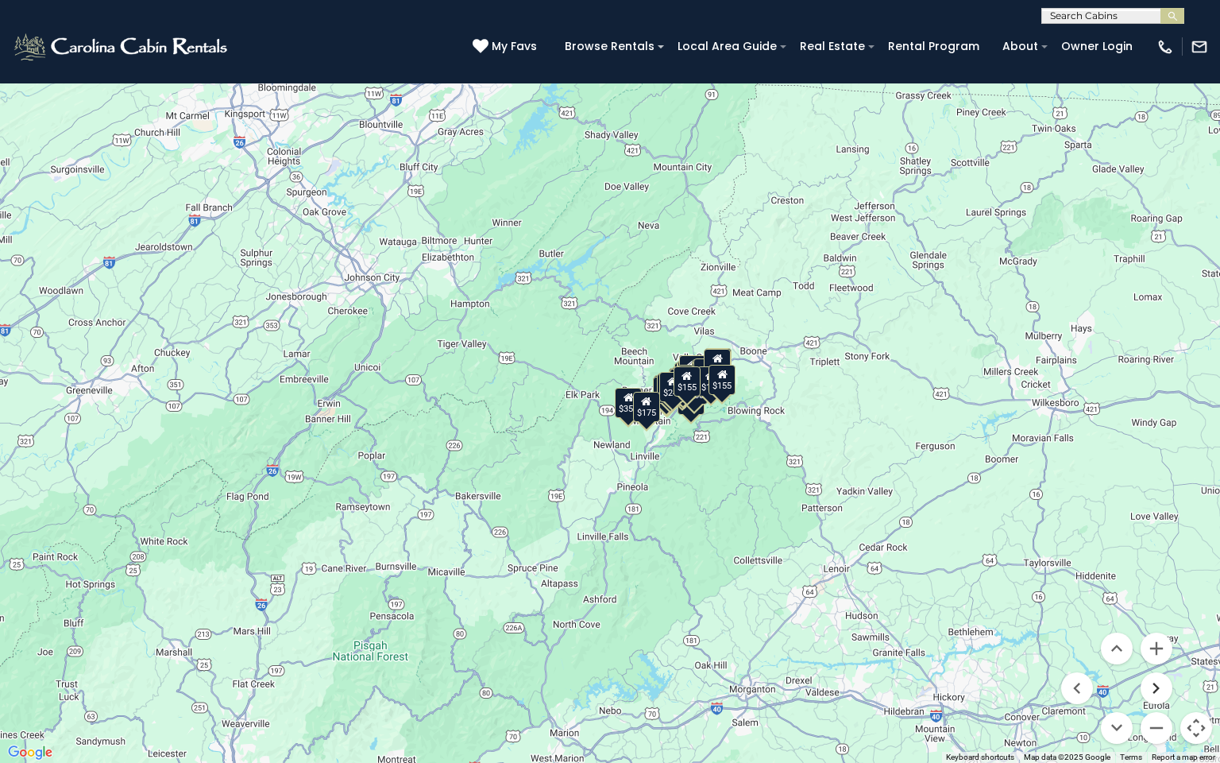
click at [1154, 638] on button "Move right" at bounding box center [1157, 688] width 32 height 32
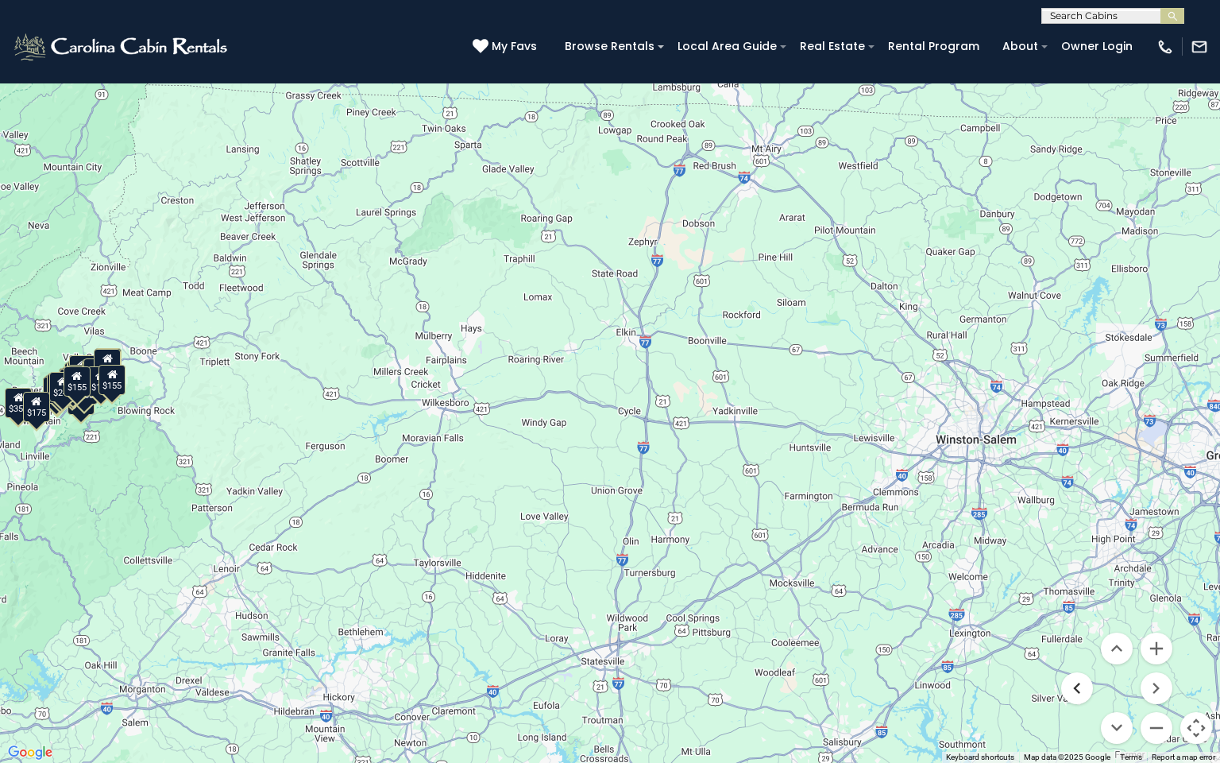
click at [1075, 638] on button "Move left" at bounding box center [1077, 688] width 32 height 32
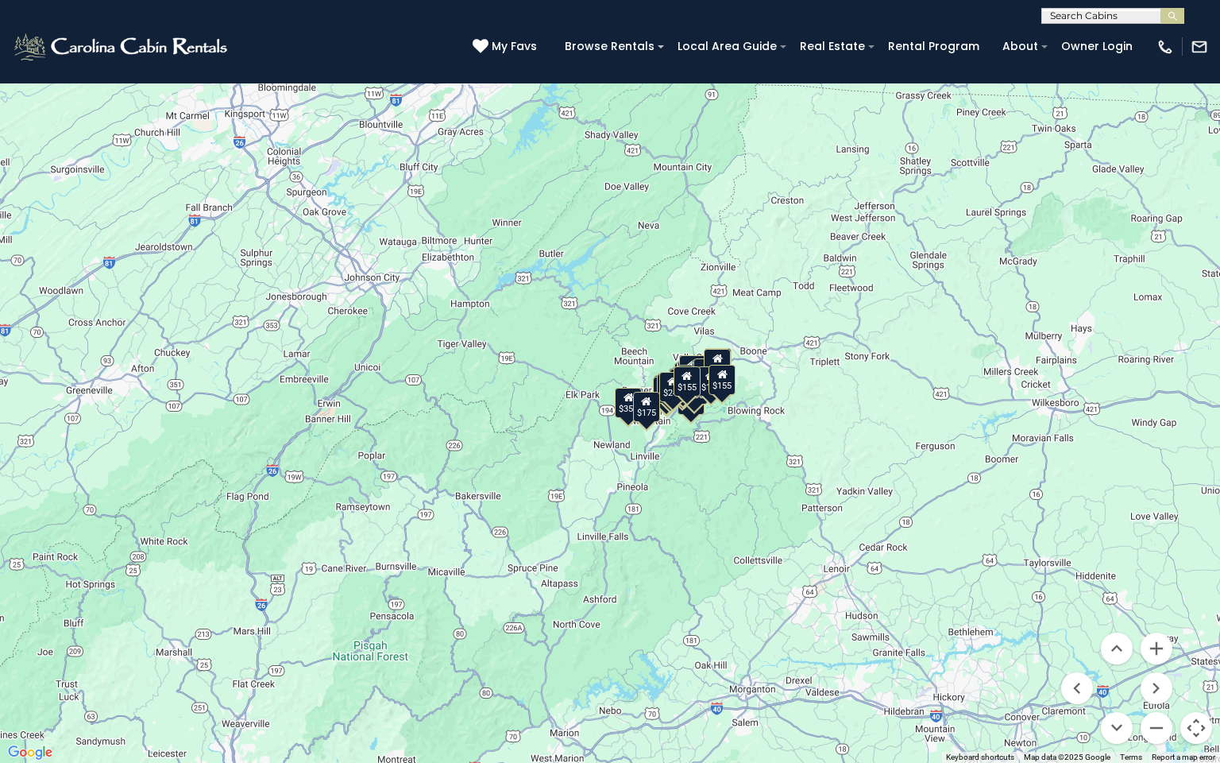
click at [720, 363] on div "$260" at bounding box center [717, 364] width 27 height 30
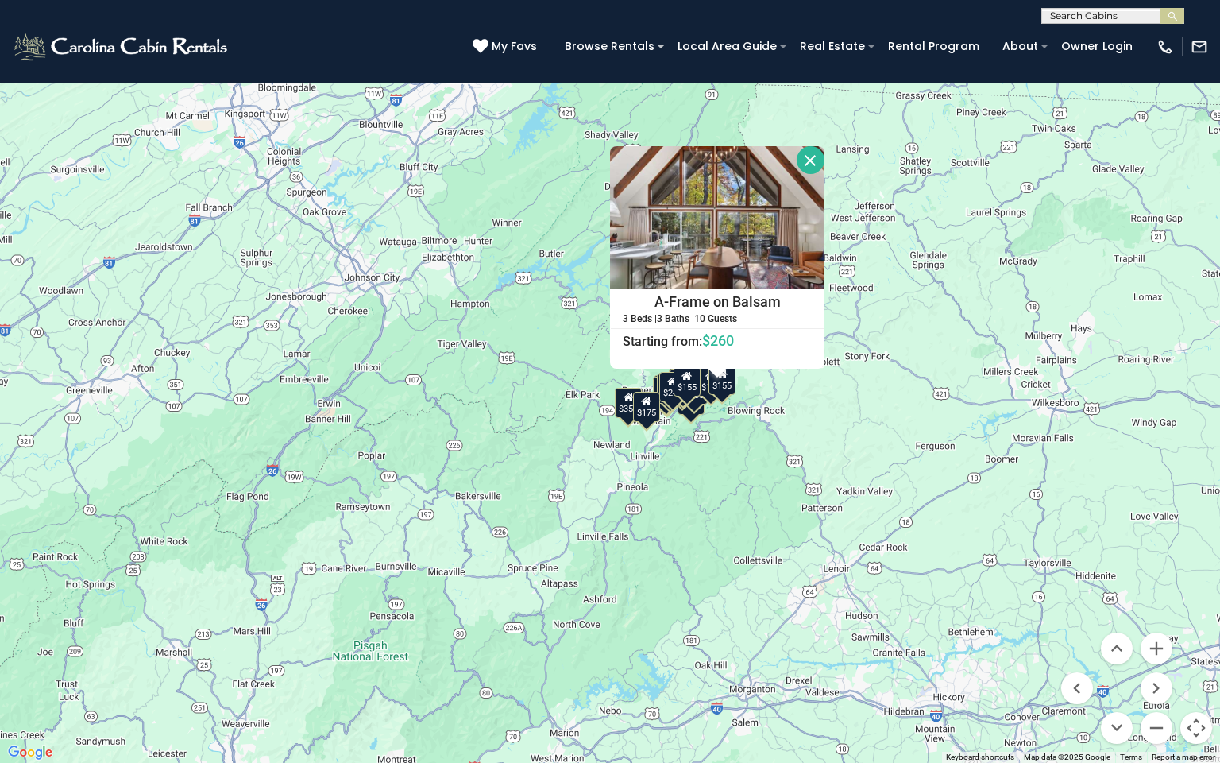
click at [669, 392] on div "$245" at bounding box center [672, 387] width 27 height 30
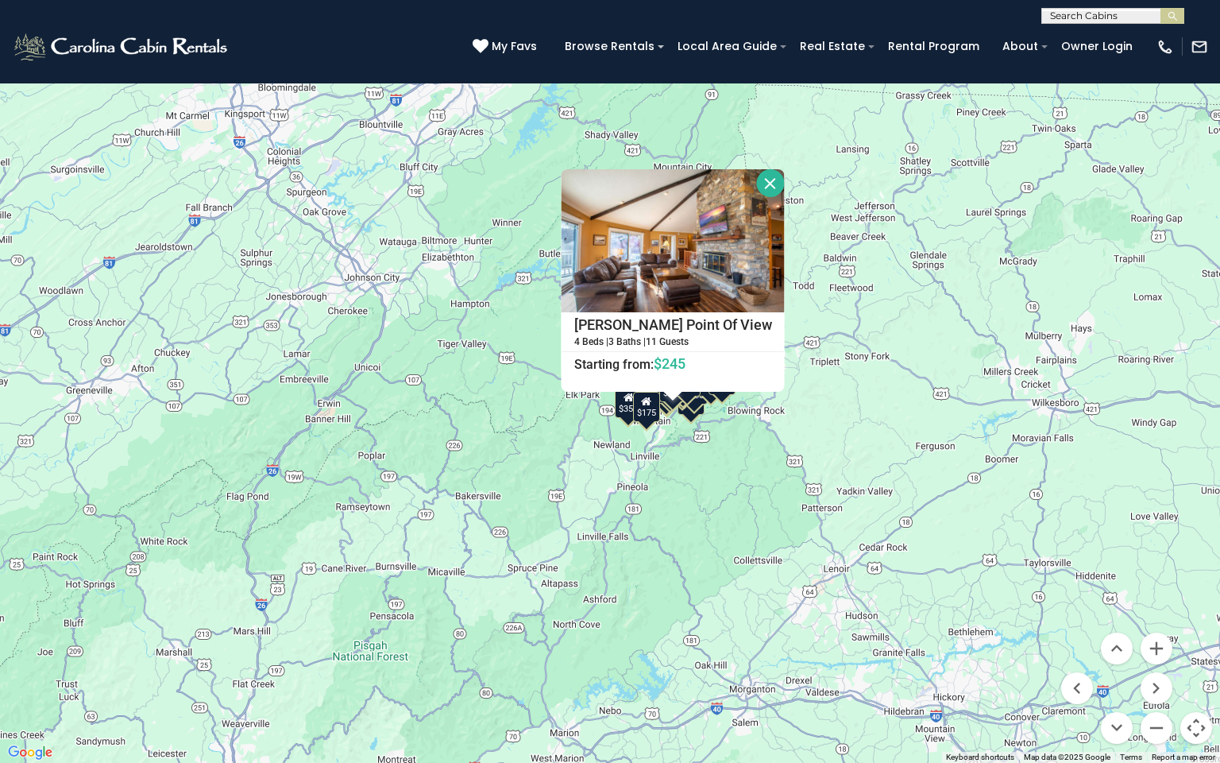
click at [458, 396] on div "$400 $330 $355 $485 $195 $205 $305 $205 $436 $375 $325 $230 $275 $315 $140 $300…" at bounding box center [610, 381] width 1220 height 763
drag, startPoint x: 454, startPoint y: 327, endPoint x: 462, endPoint y: 314, distance: 15.7
click at [454, 326] on div "$400 $330 $355 $485 $195 $205 $305 $205 $436 $375 $325 $230 $275 $315 $140 $300…" at bounding box center [610, 381] width 1220 height 763
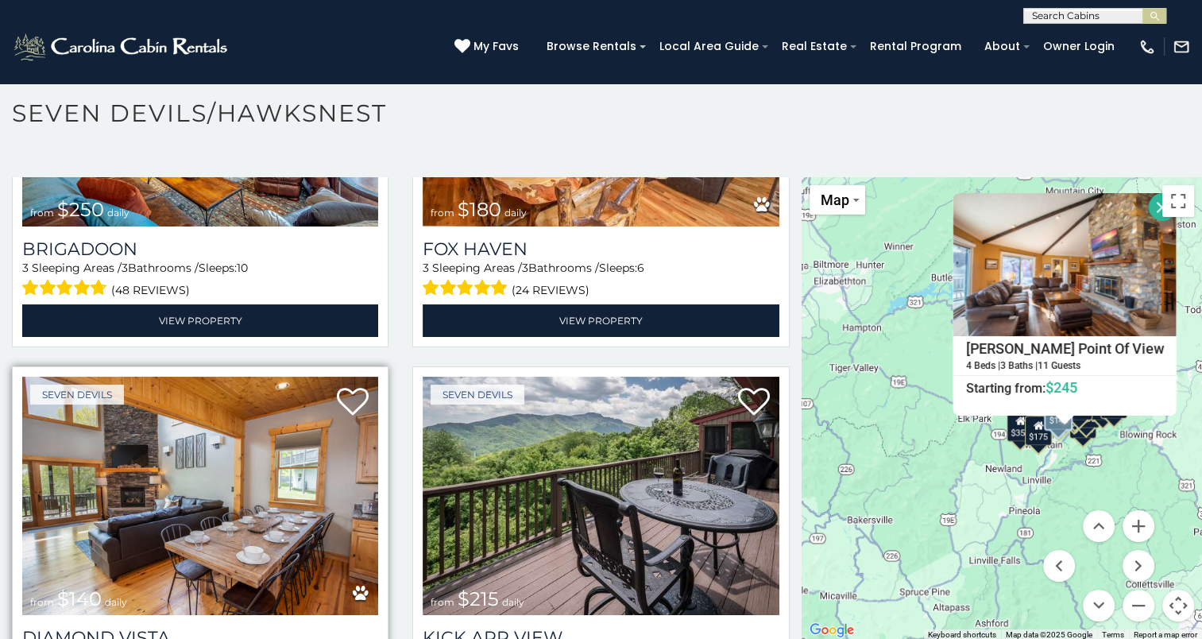
scroll to position [3802, 0]
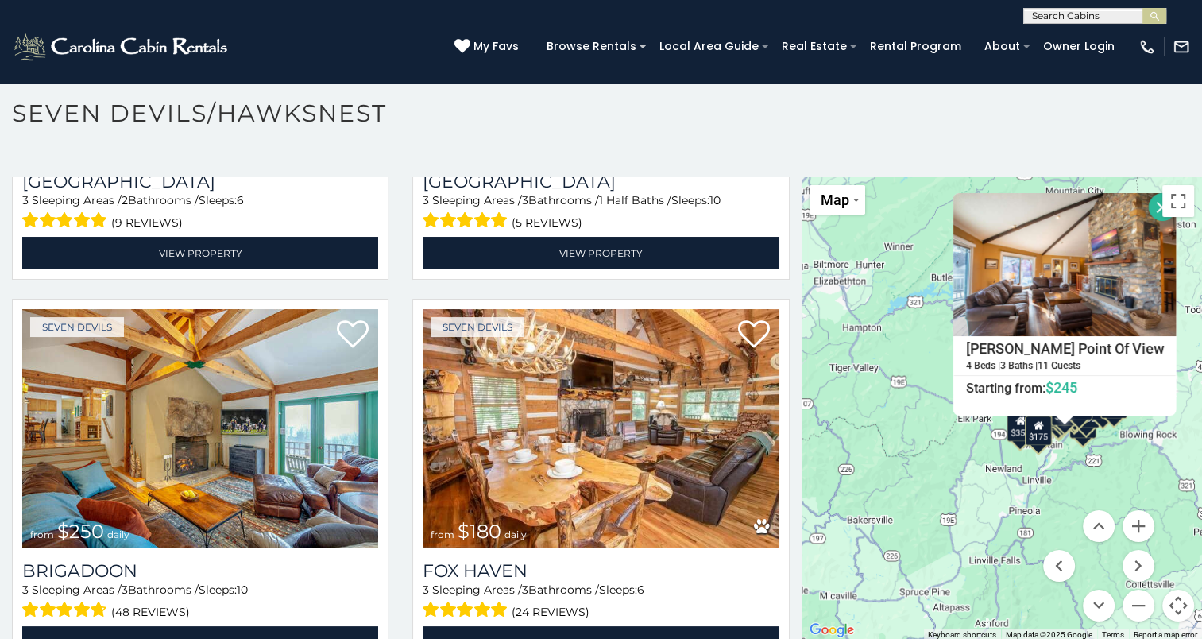
click at [1014, 438] on div "$355" at bounding box center [1019, 426] width 27 height 30
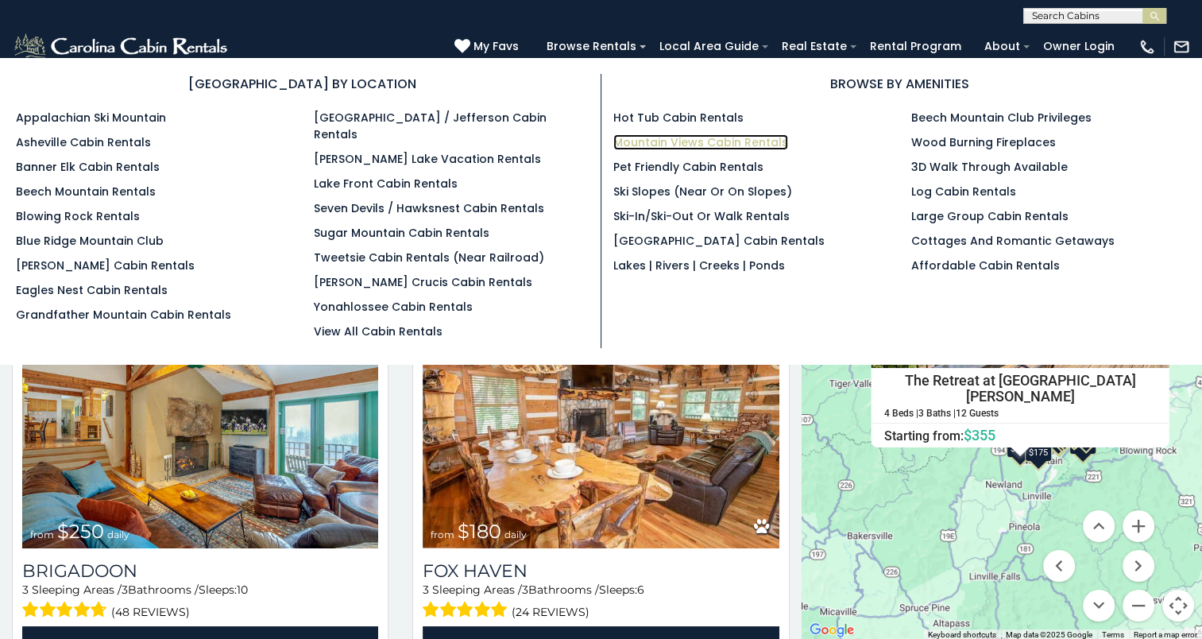
click at [671, 141] on link "Mountain Views Cabin Rentals" at bounding box center [700, 142] width 175 height 16
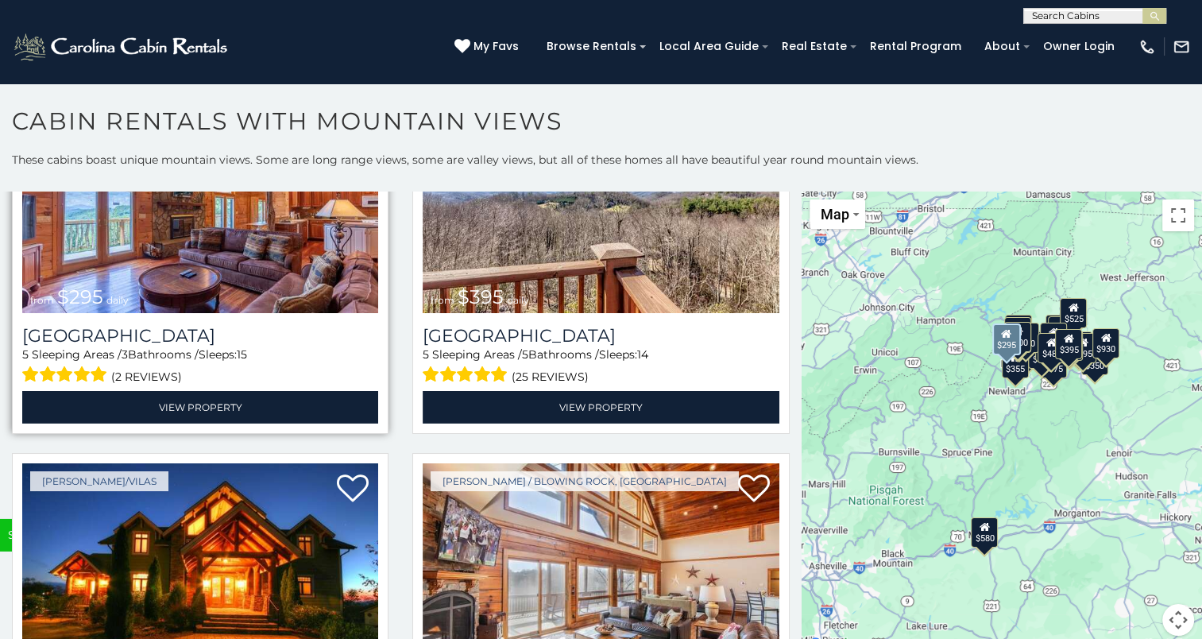
scroll to position [5242, 0]
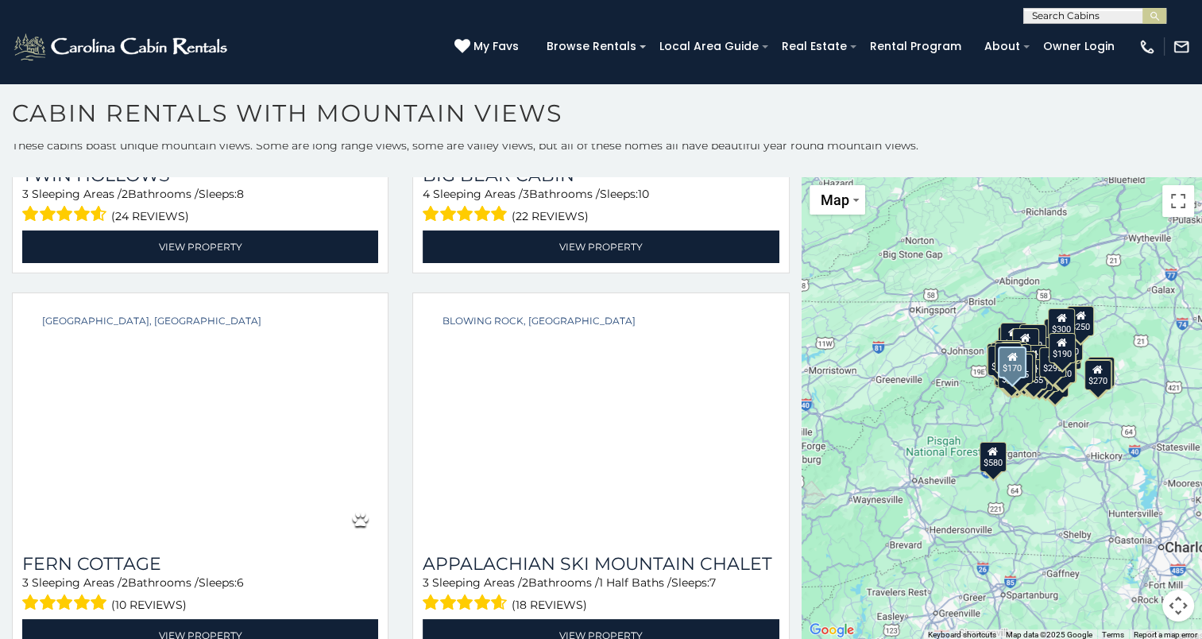
scroll to position [32970, 0]
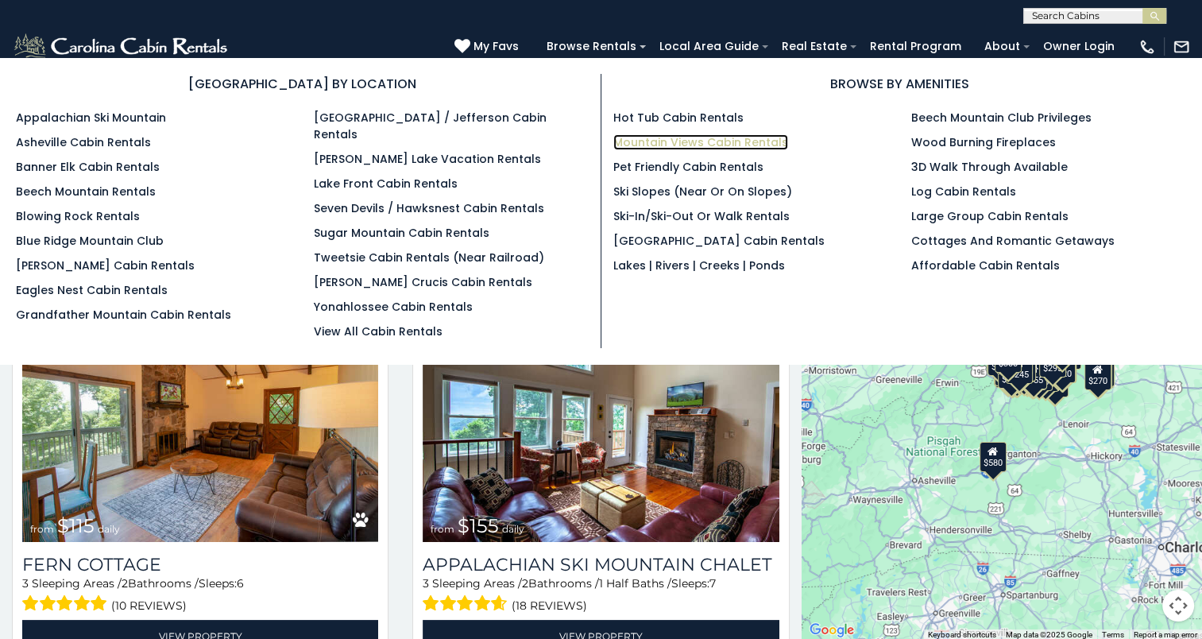
click at [686, 141] on link "Mountain Views Cabin Rentals" at bounding box center [700, 142] width 175 height 16
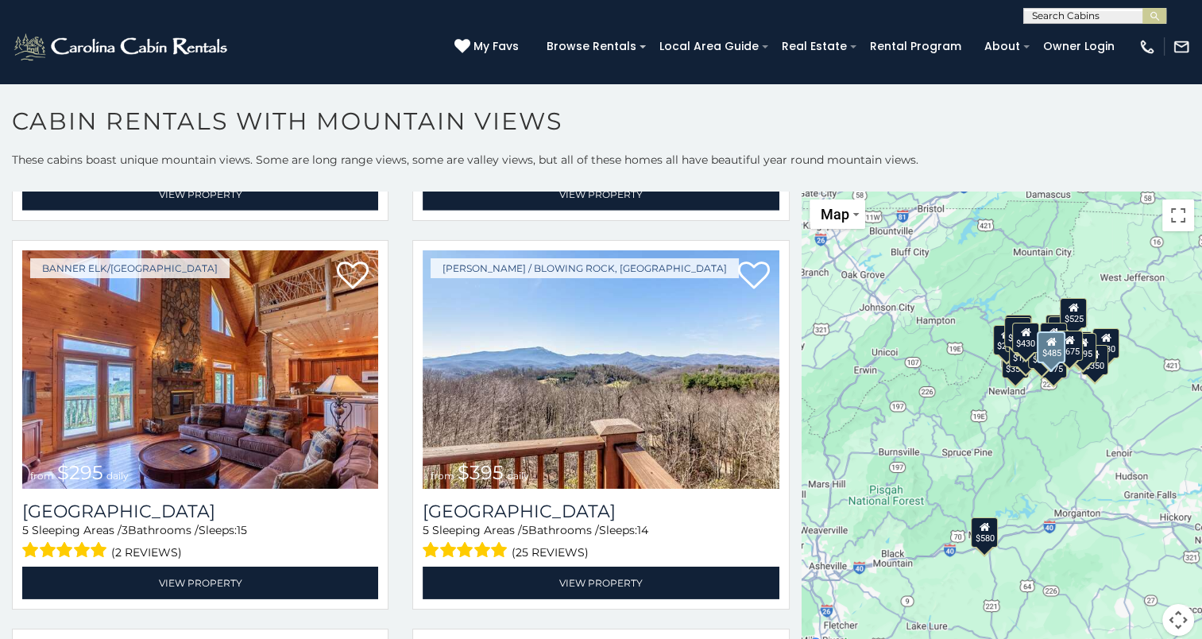
scroll to position [5083, 0]
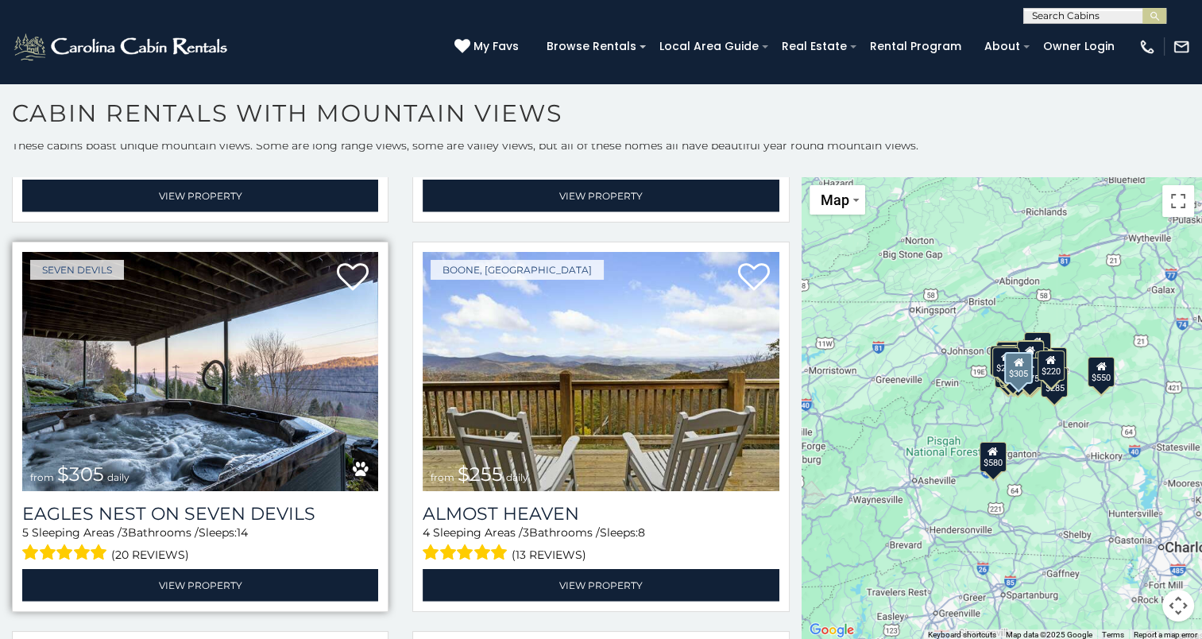
scroll to position [10022, 0]
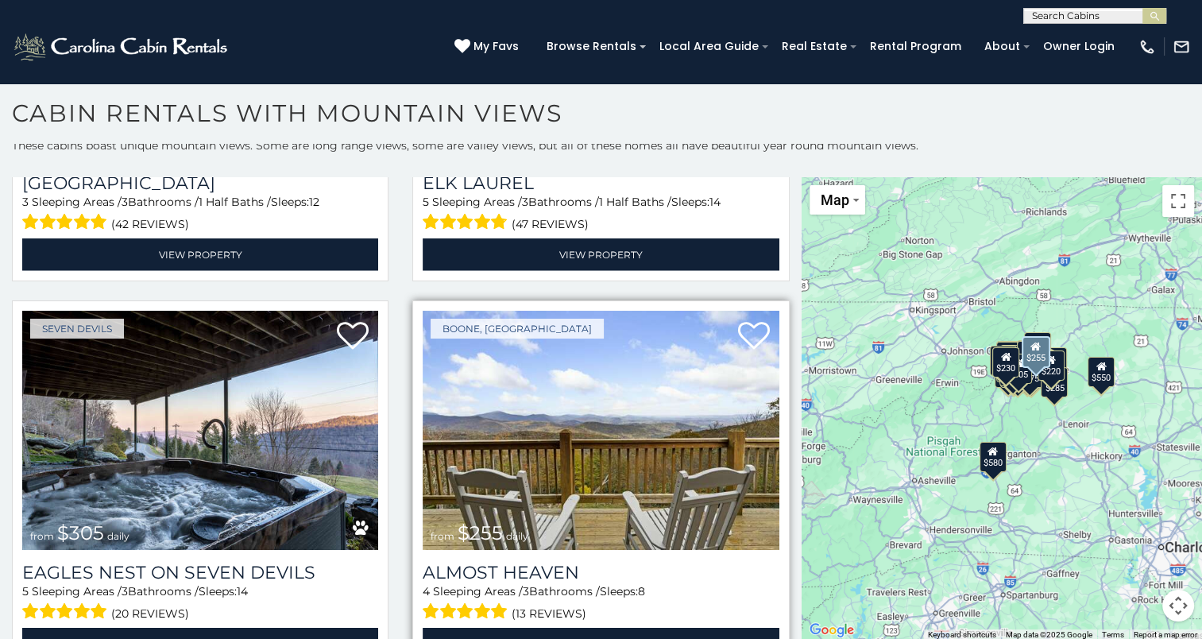
click at [579, 315] on img at bounding box center [601, 430] width 356 height 238
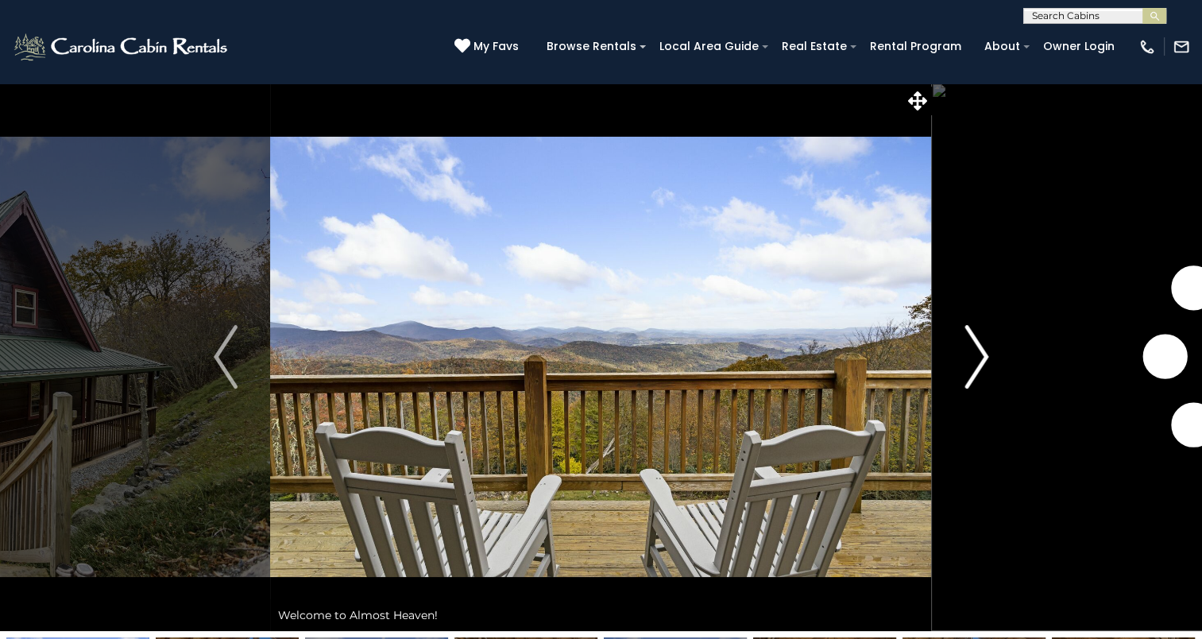
click at [972, 359] on img "Next" at bounding box center [976, 357] width 24 height 64
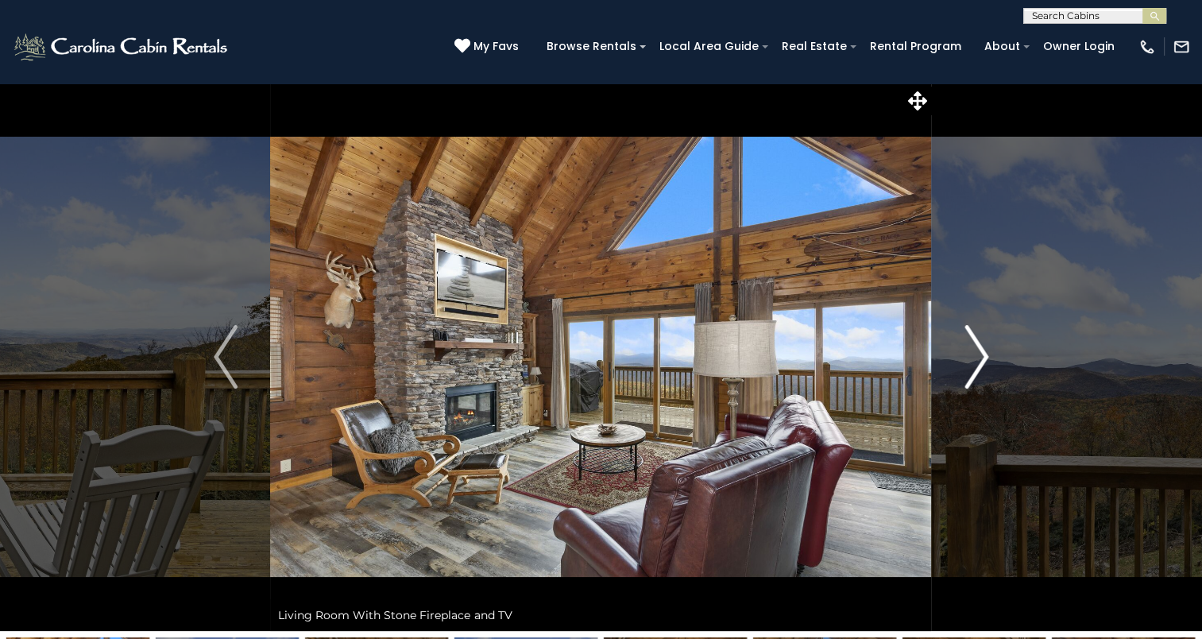
click at [979, 357] on img "Next" at bounding box center [976, 357] width 24 height 64
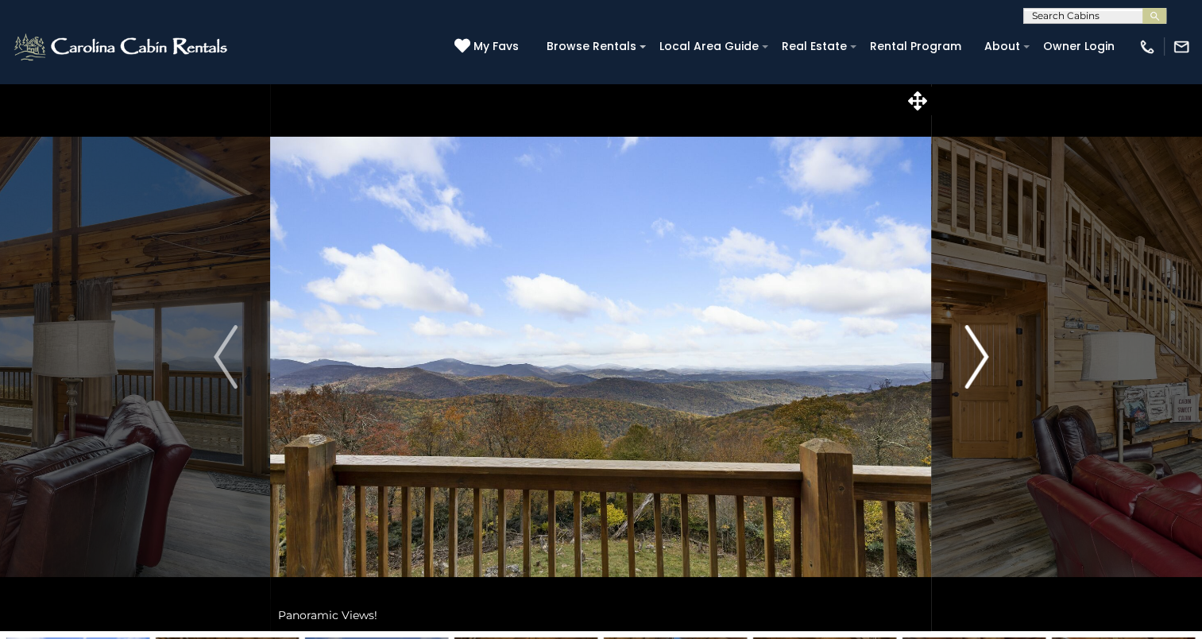
click at [979, 357] on img "Next" at bounding box center [976, 357] width 24 height 64
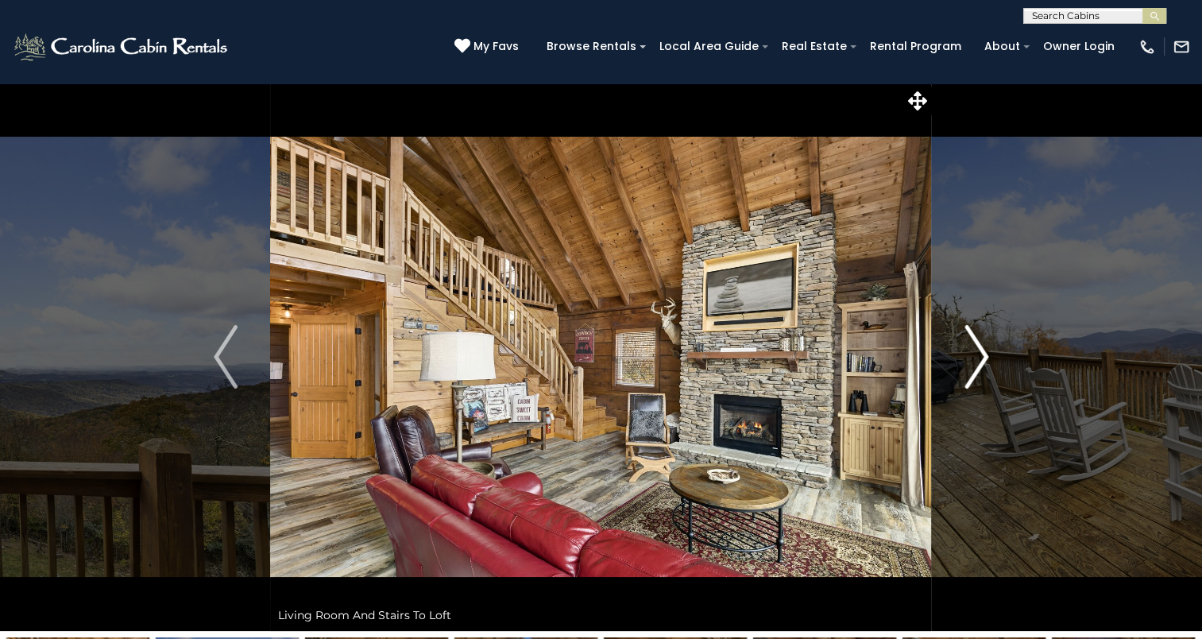
click at [979, 357] on img "Next" at bounding box center [976, 357] width 24 height 64
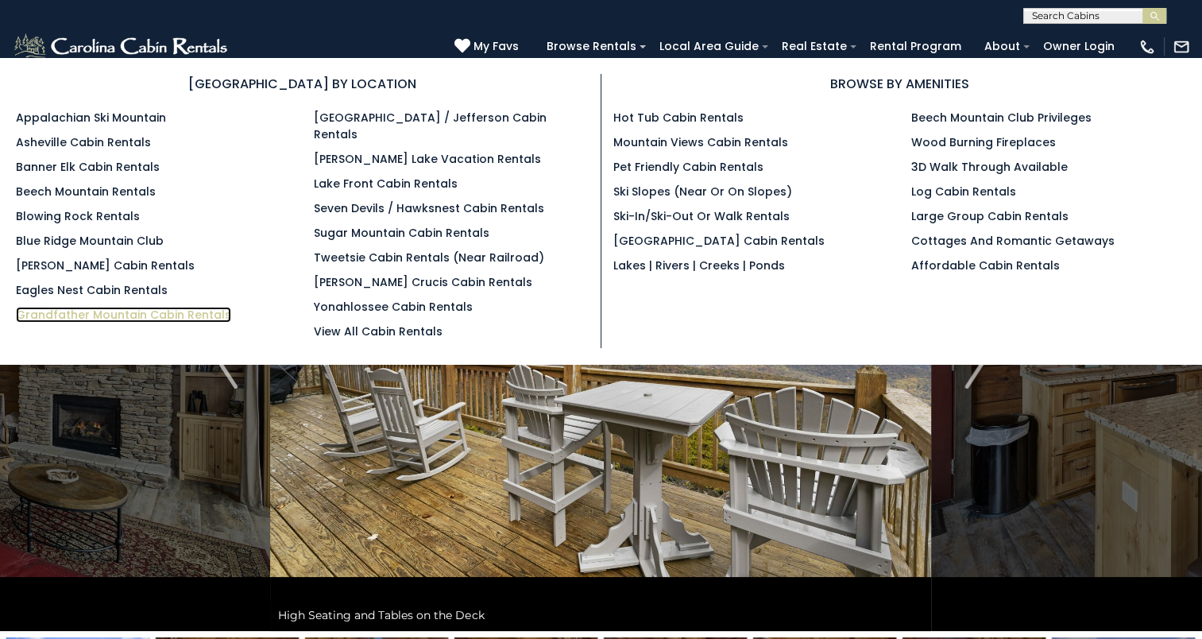
click at [124, 310] on link "Grandfather Mountain Cabin Rentals" at bounding box center [123, 315] width 215 height 16
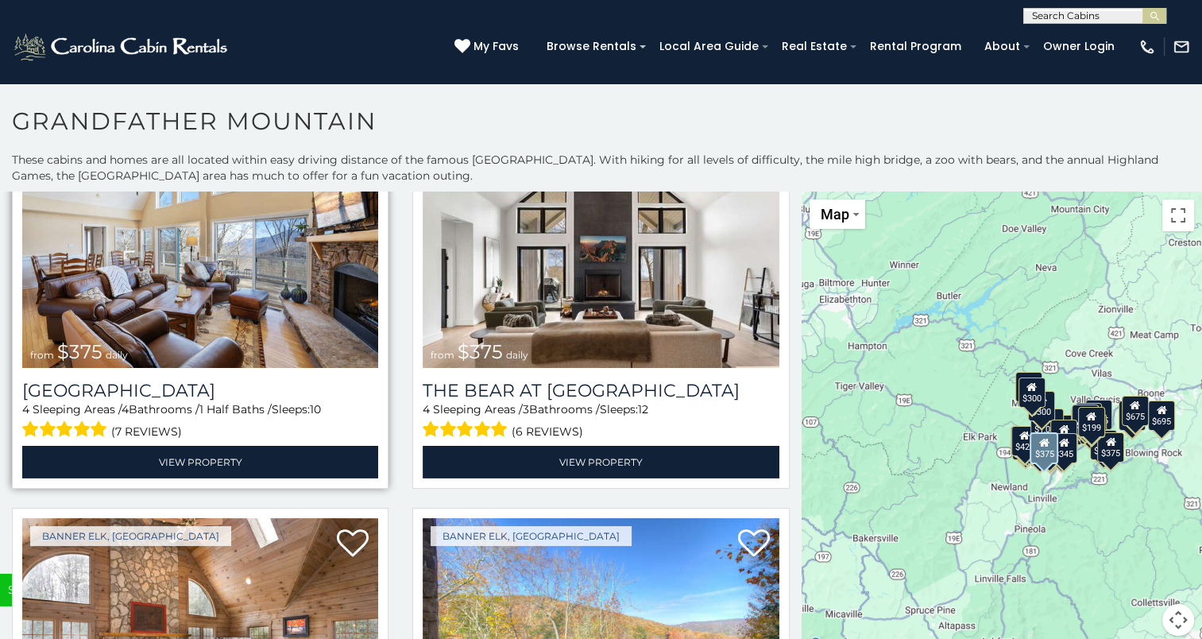
scroll to position [5242, 0]
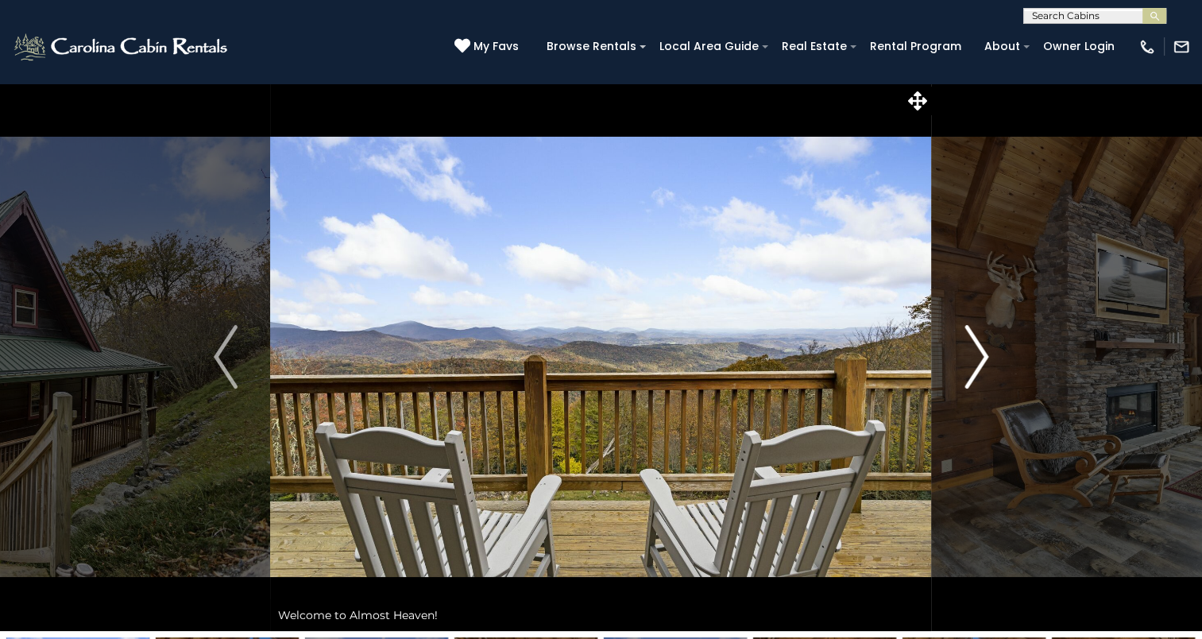
click at [975, 357] on img "Next" at bounding box center [976, 357] width 24 height 64
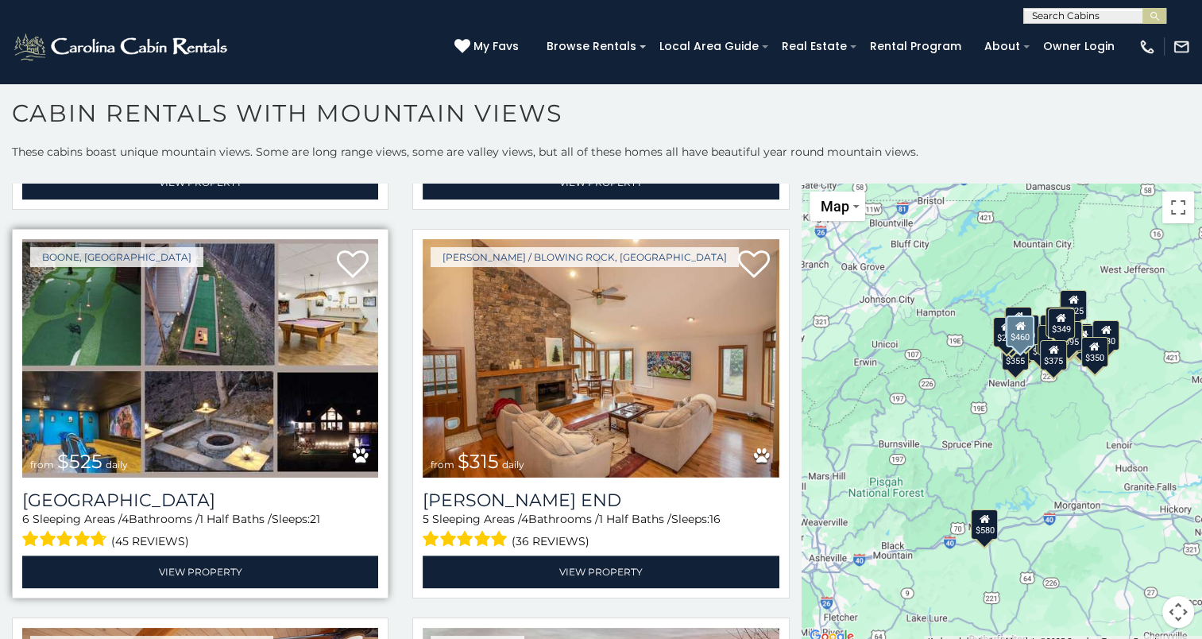
scroll to position [1986, 0]
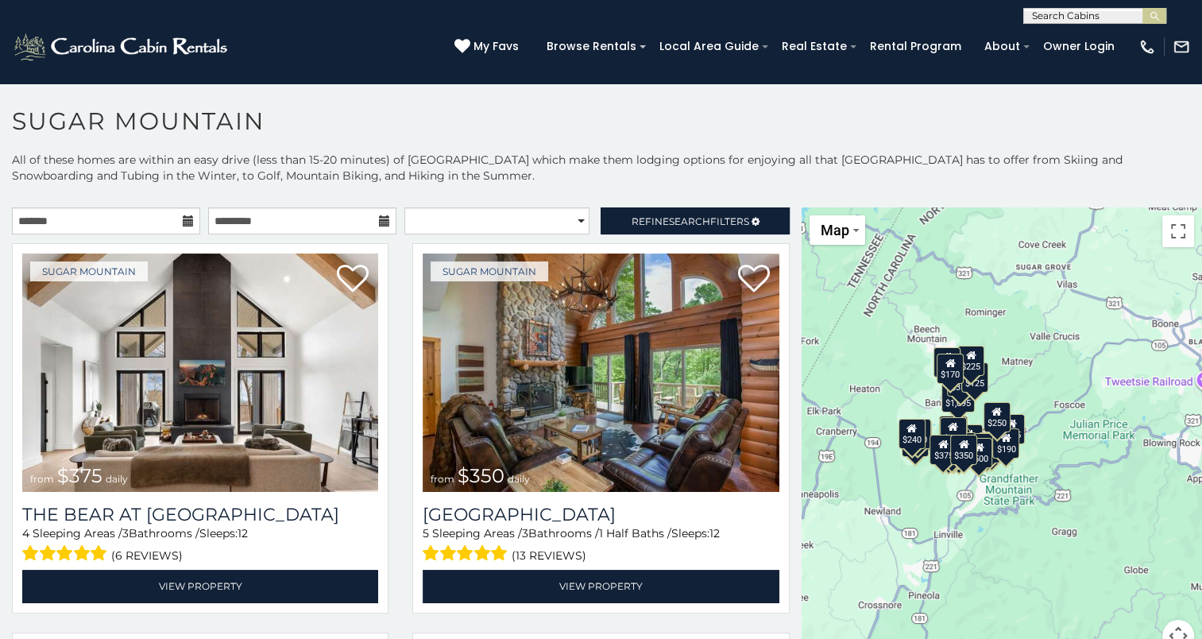
drag, startPoint x: 1005, startPoint y: 400, endPoint x: 881, endPoint y: 356, distance: 131.4
click at [861, 346] on div "$375 $350 $350 $200 $375 $195 $265 $175 $190 $155 $290 $345 $175 $1,095 $195 $2…" at bounding box center [1001, 438] width 400 height 463
click at [1163, 230] on button "Toggle fullscreen view" at bounding box center [1178, 231] width 32 height 32
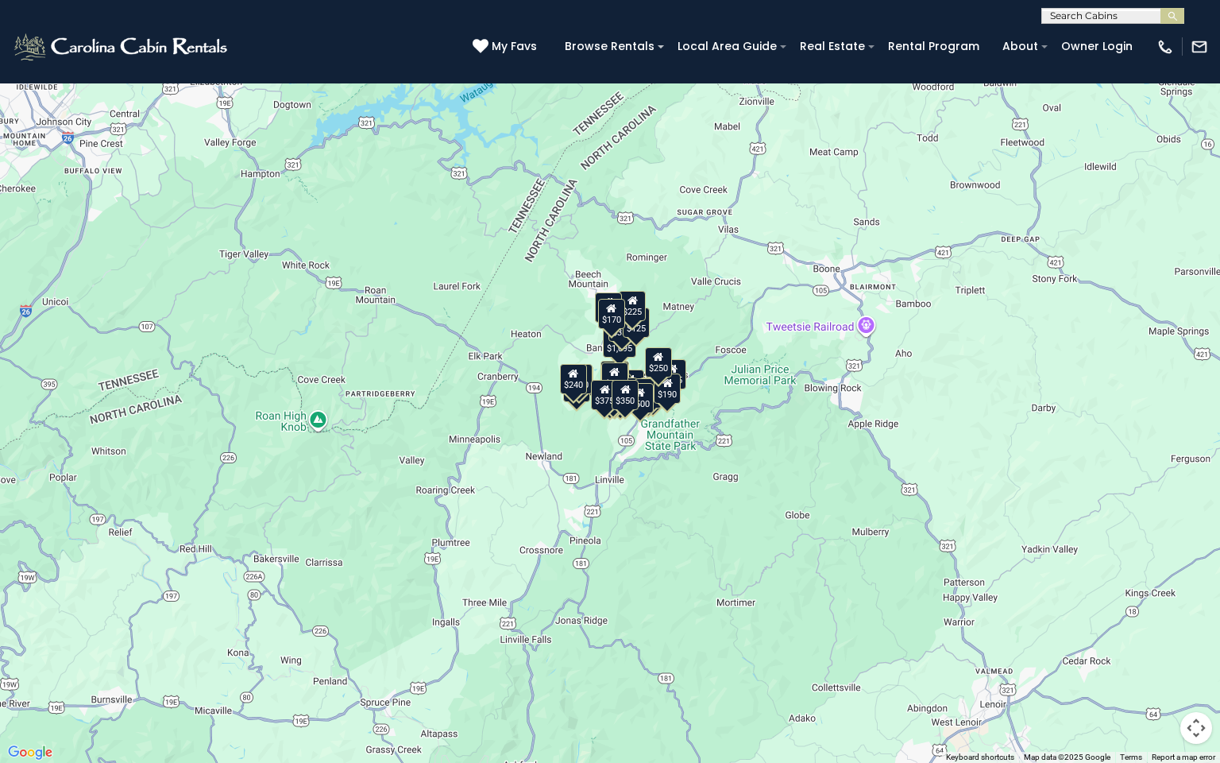
drag, startPoint x: 689, startPoint y: 359, endPoint x: 733, endPoint y: 357, distance: 43.7
click at [743, 362] on div "$375 $350 $350 $200 $375 $195 $265 $175 $190 $155 $290 $345 $175 $1,095 $195 $2…" at bounding box center [610, 381] width 1220 height 763
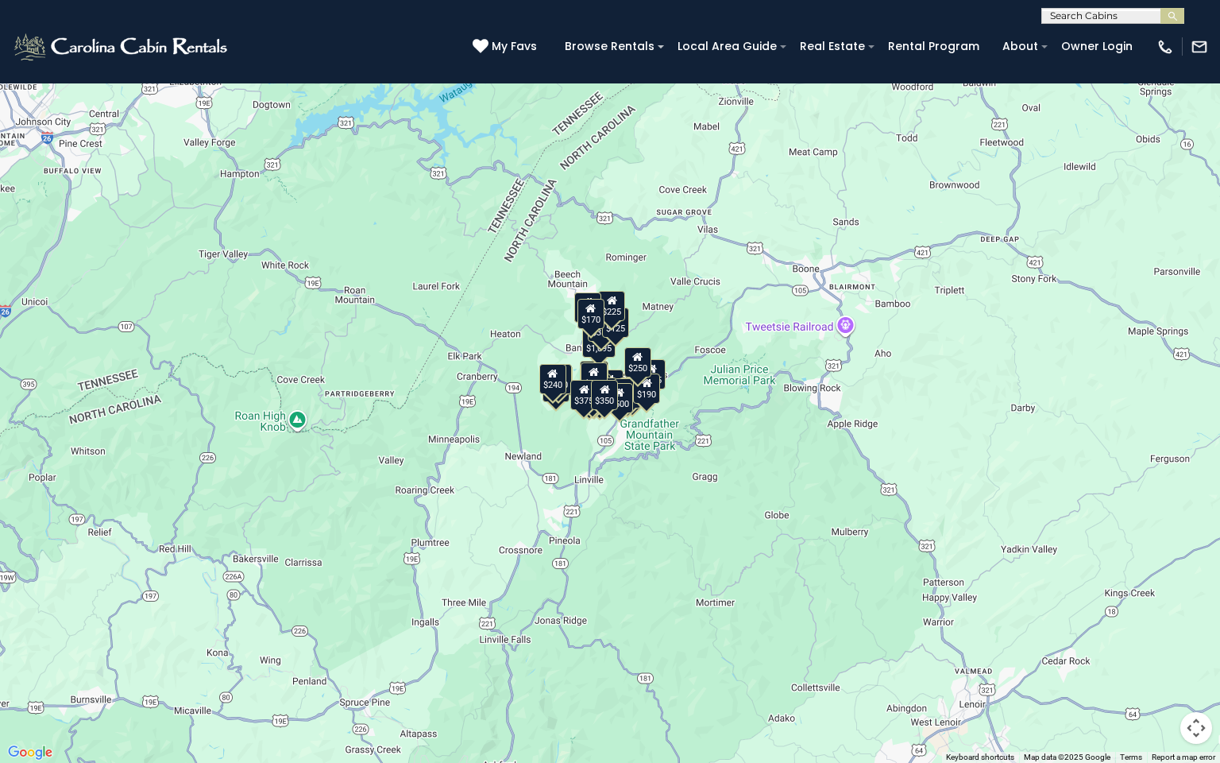
click at [607, 400] on div "$350" at bounding box center [604, 395] width 27 height 30
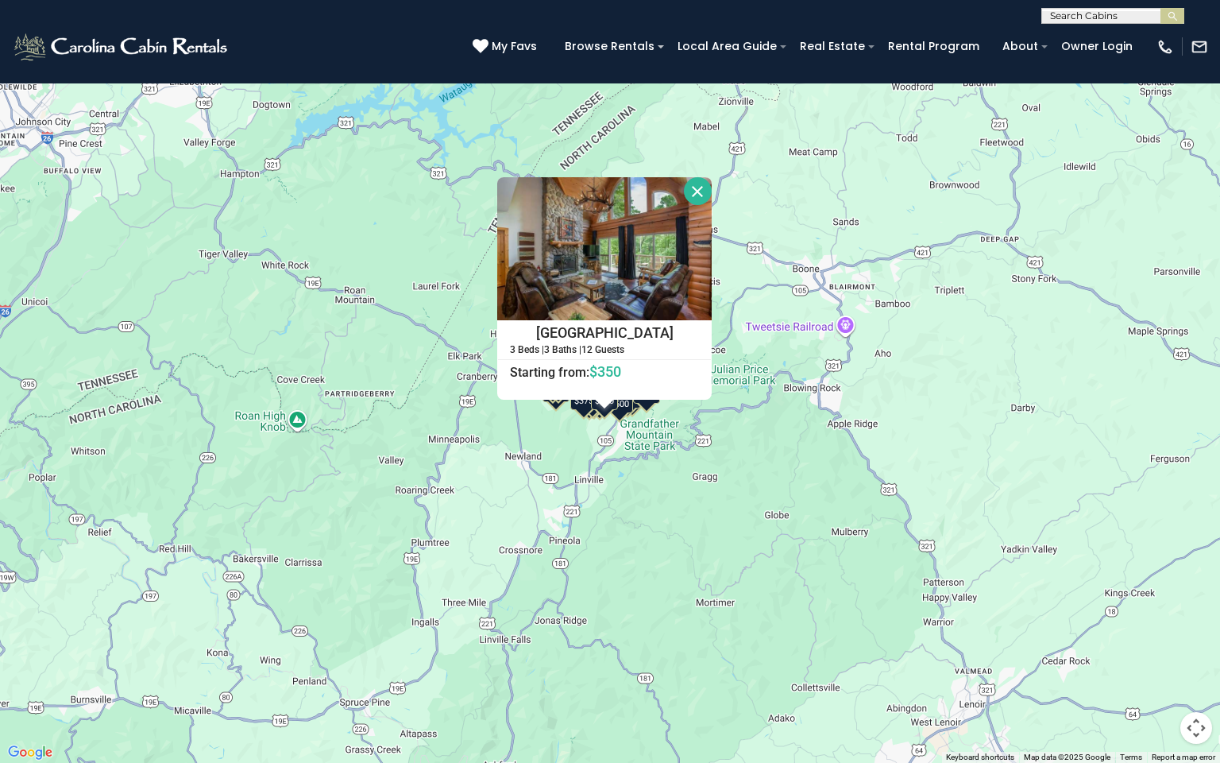
click at [502, 417] on div "$375 $350 $350 $200 $375 $195 $265 $175 $190 $155 $290 $345 $175 $1,095 $195 $2…" at bounding box center [610, 381] width 1220 height 763
click at [696, 197] on button "Close" at bounding box center [698, 191] width 28 height 28
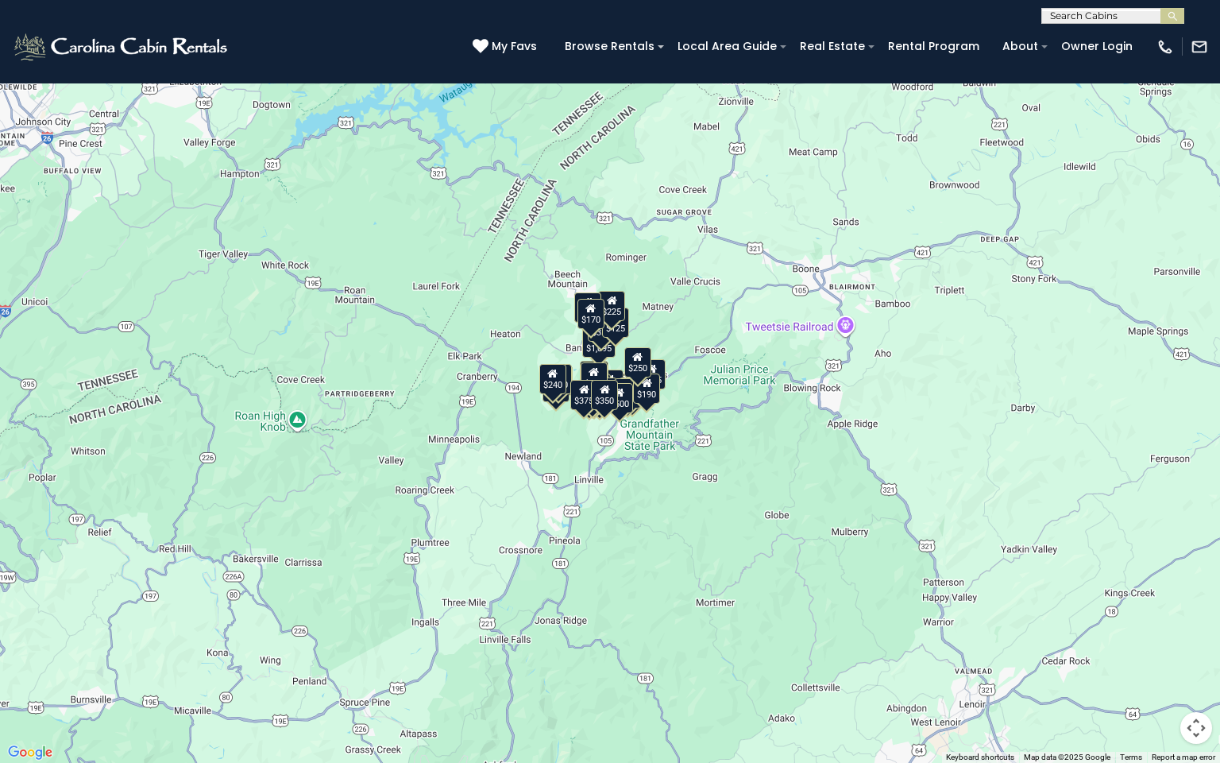
click at [641, 372] on div "$250" at bounding box center [637, 362] width 27 height 30
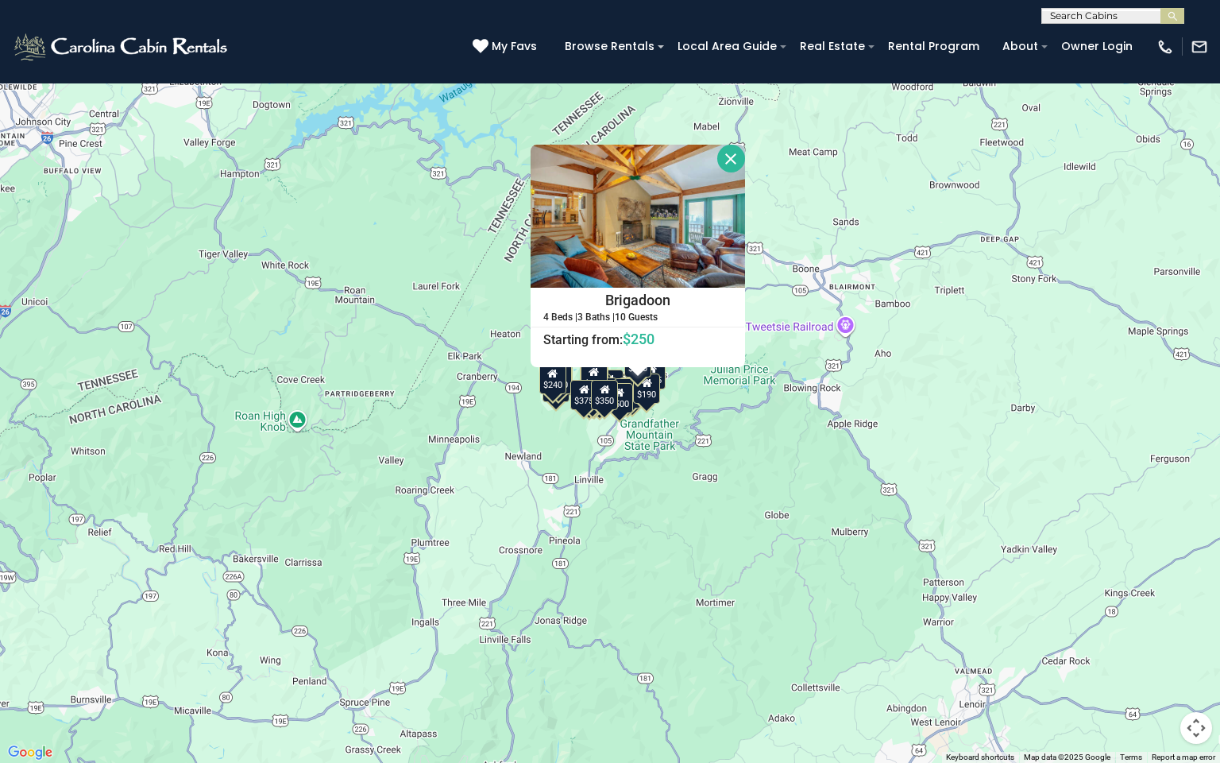
click at [651, 395] on div "$190" at bounding box center [646, 388] width 27 height 30
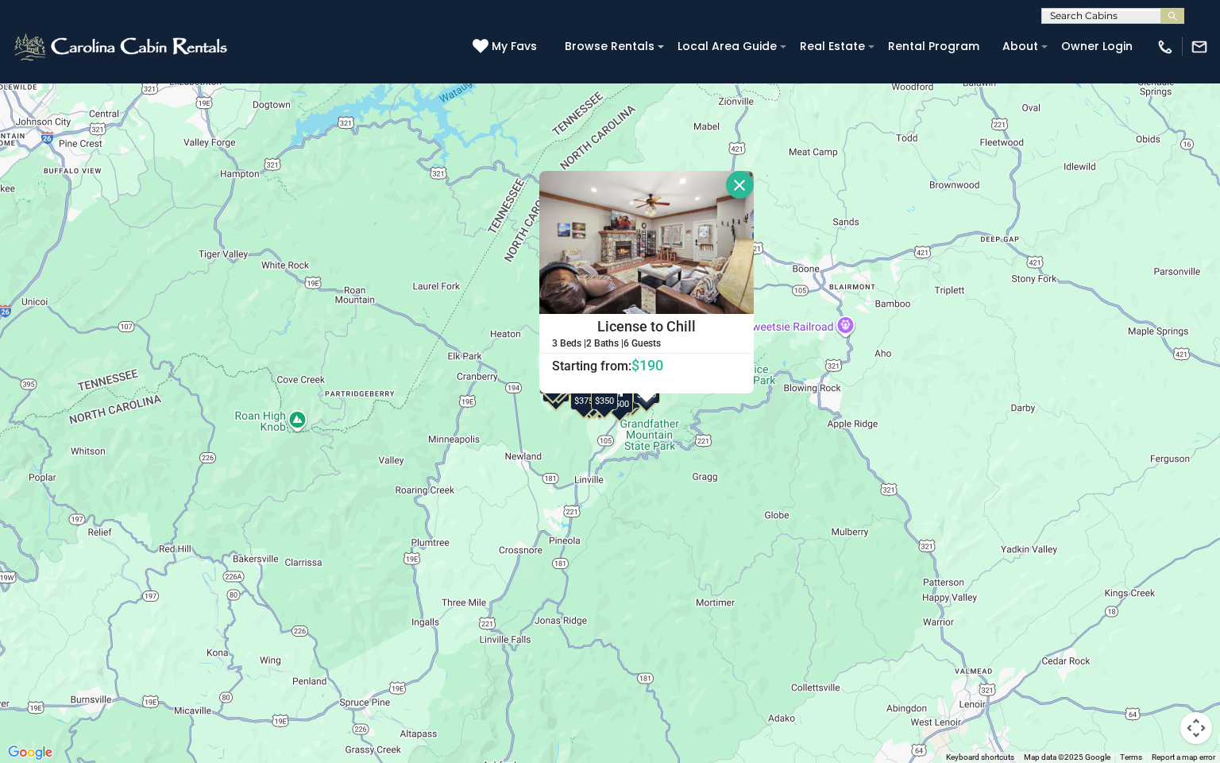
click at [624, 404] on div "$500" at bounding box center [619, 398] width 27 height 30
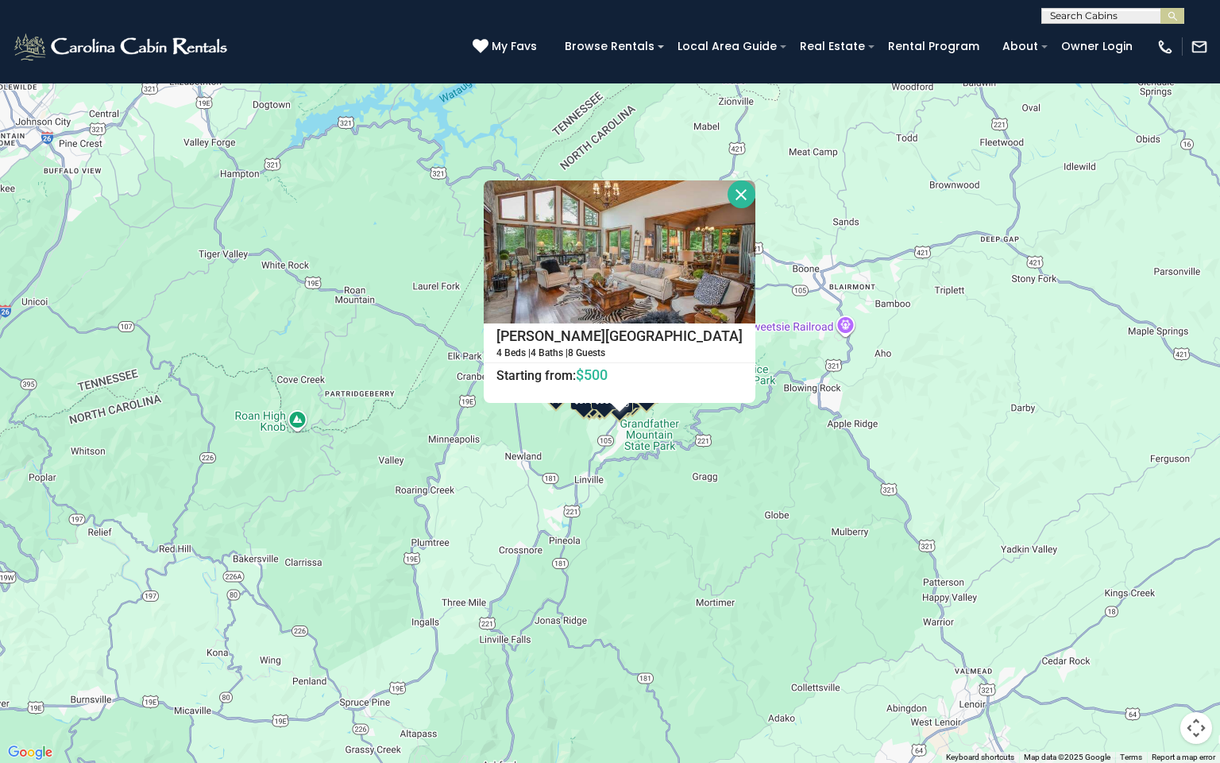
click at [728, 201] on button "Close" at bounding box center [742, 194] width 28 height 28
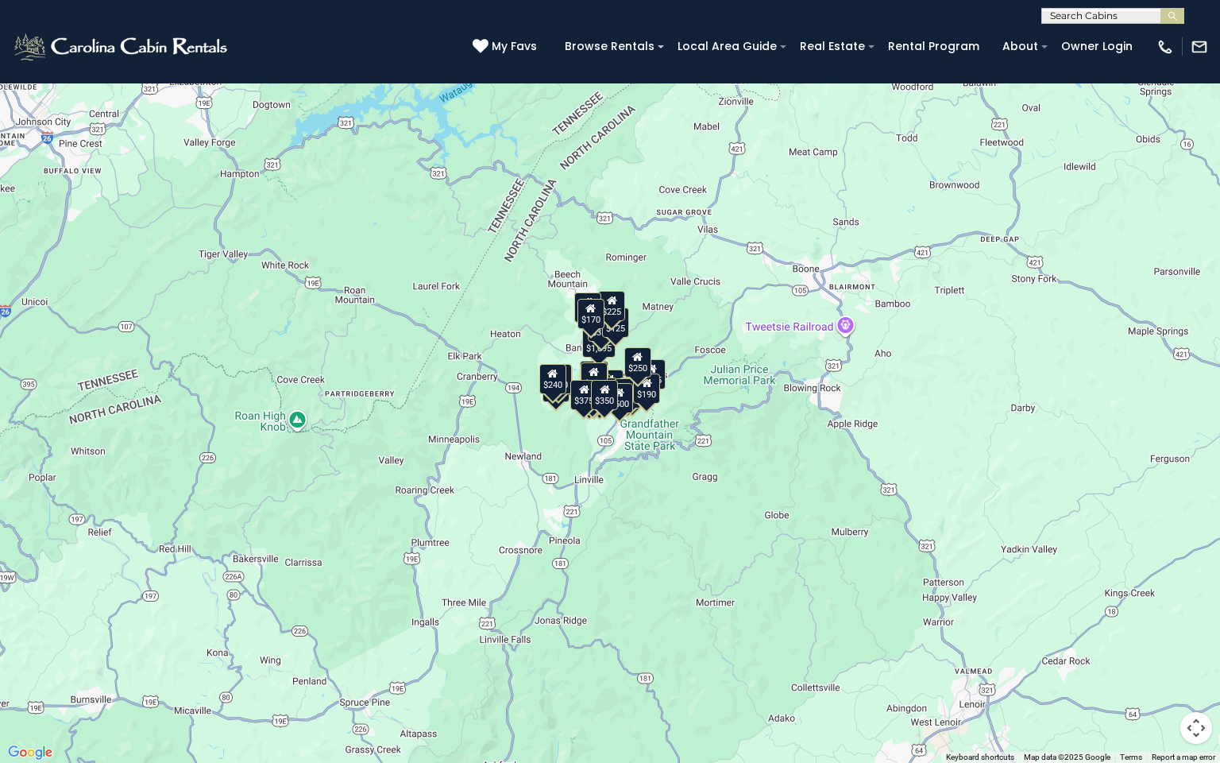
click at [623, 407] on div "$500" at bounding box center [619, 398] width 27 height 30
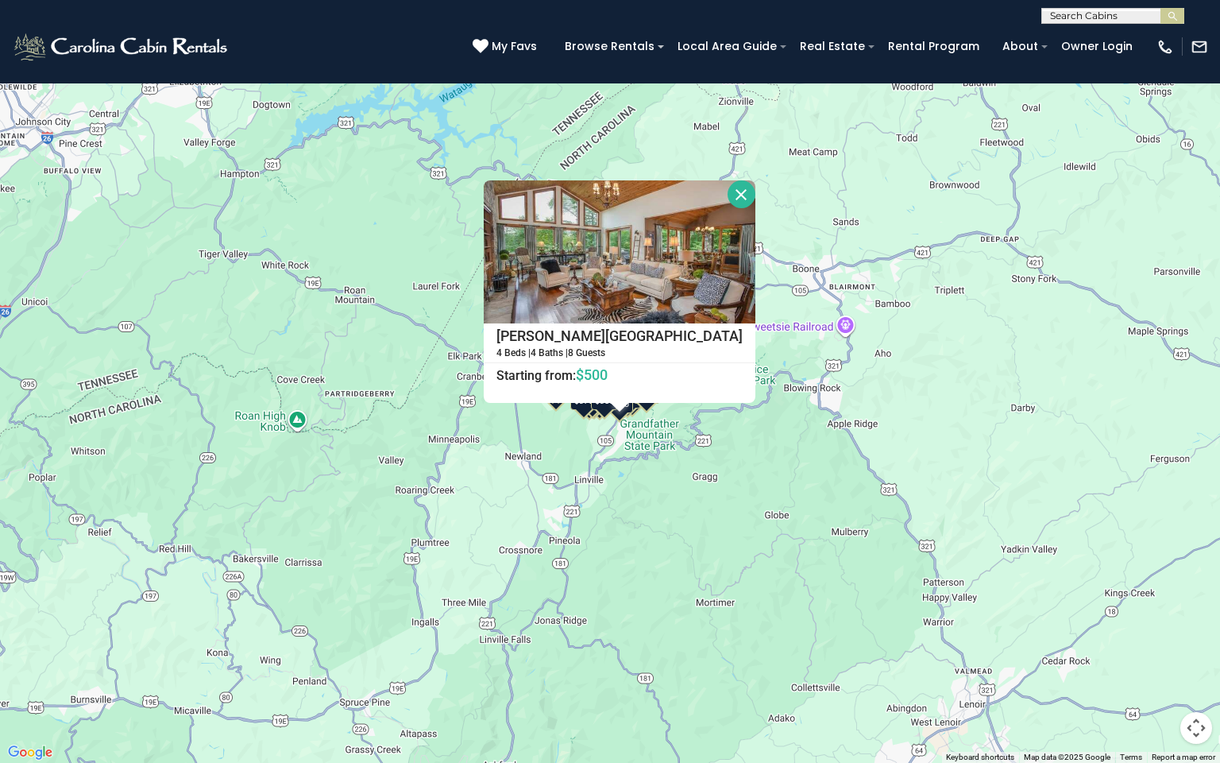
click at [728, 191] on button "Close" at bounding box center [742, 194] width 28 height 28
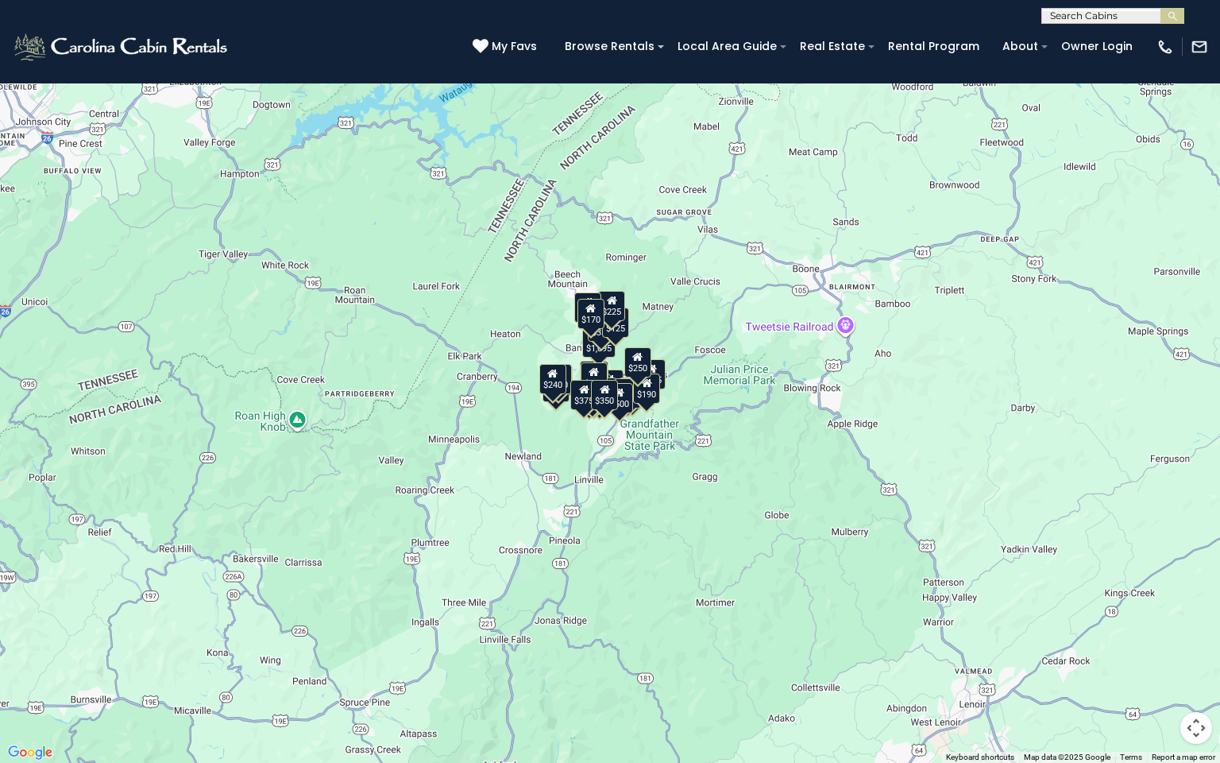
click at [591, 375] on icon at bounding box center [594, 371] width 10 height 11
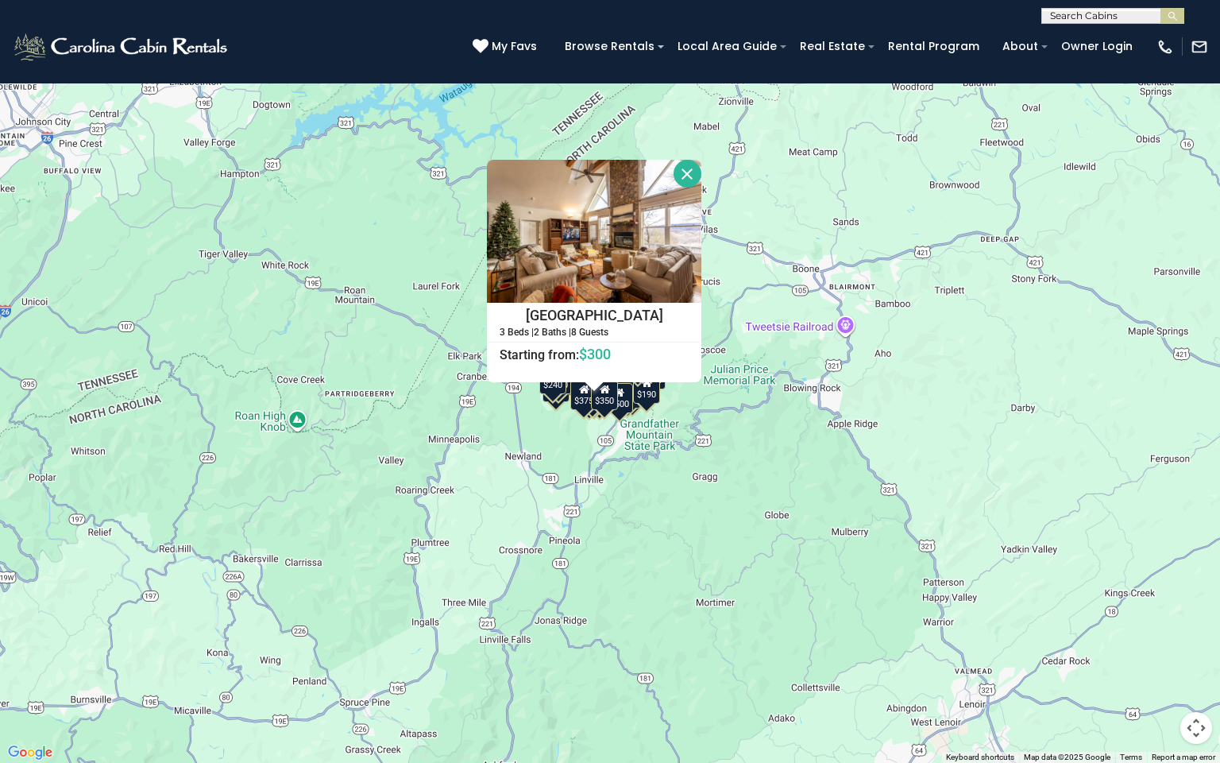
click at [685, 174] on button "Close" at bounding box center [688, 174] width 28 height 28
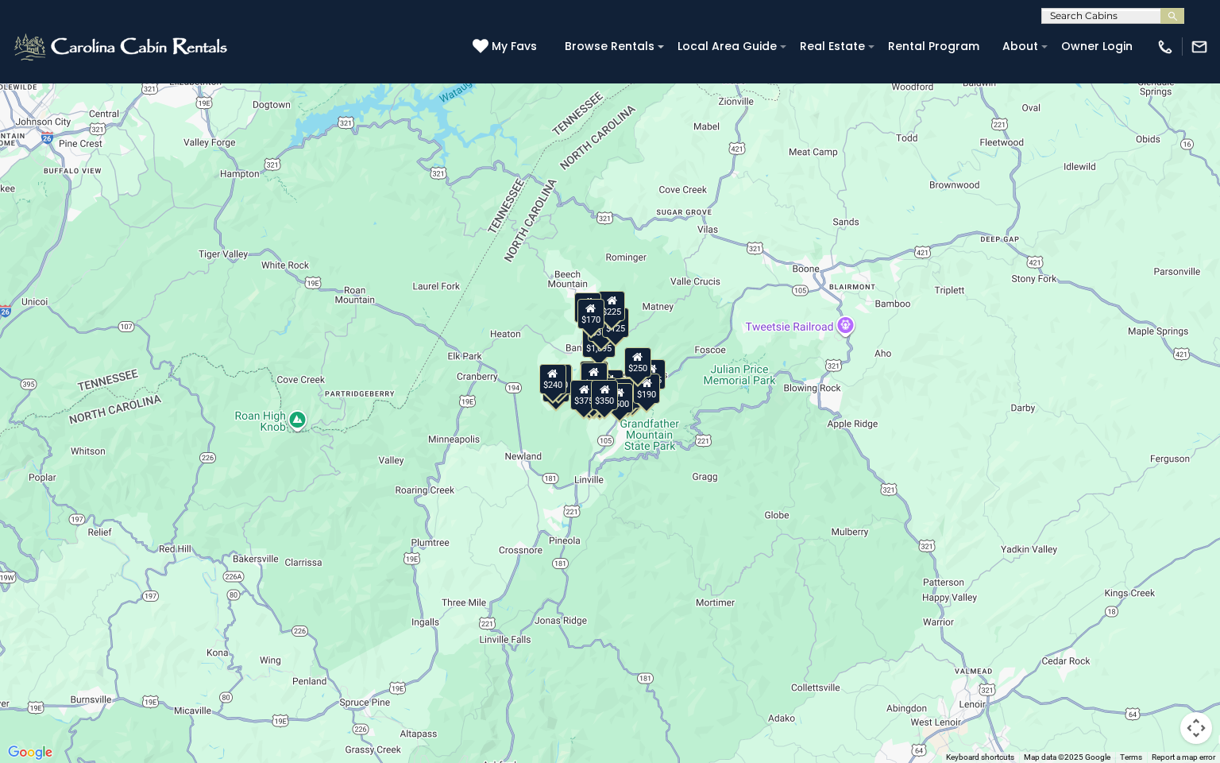
click at [595, 357] on div "$375 $350 $350 $200 $375 $195 $265 $175 $190 $155 $290 $345 $175 $1,095 $195 $2…" at bounding box center [610, 381] width 1220 height 763
click at [610, 354] on div "$1,095" at bounding box center [598, 342] width 33 height 30
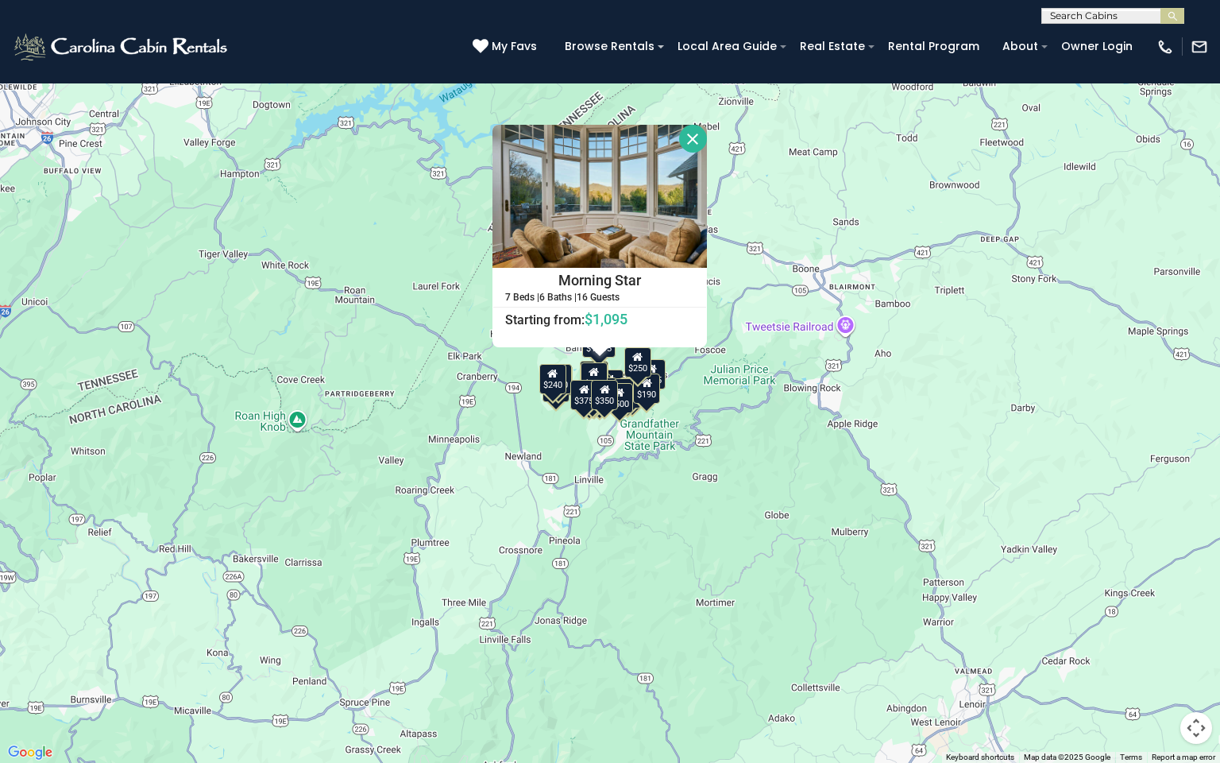
click at [345, 273] on div "$375 $350 $350 $200 $375 $195 $265 $175 $190 $155 $290 $345 $175 $1,095 $195 $2…" at bounding box center [610, 381] width 1220 height 763
click at [550, 385] on div "$240" at bounding box center [552, 379] width 27 height 30
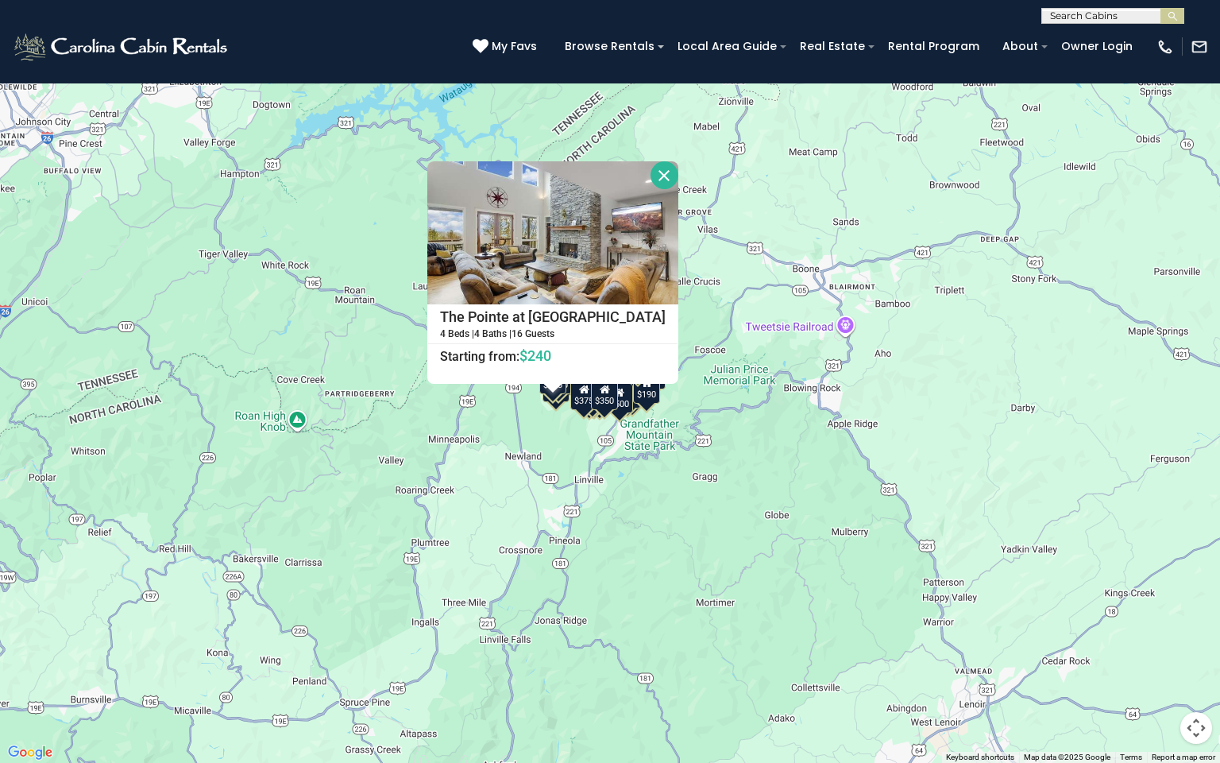
click at [651, 174] on button "Close" at bounding box center [665, 175] width 28 height 28
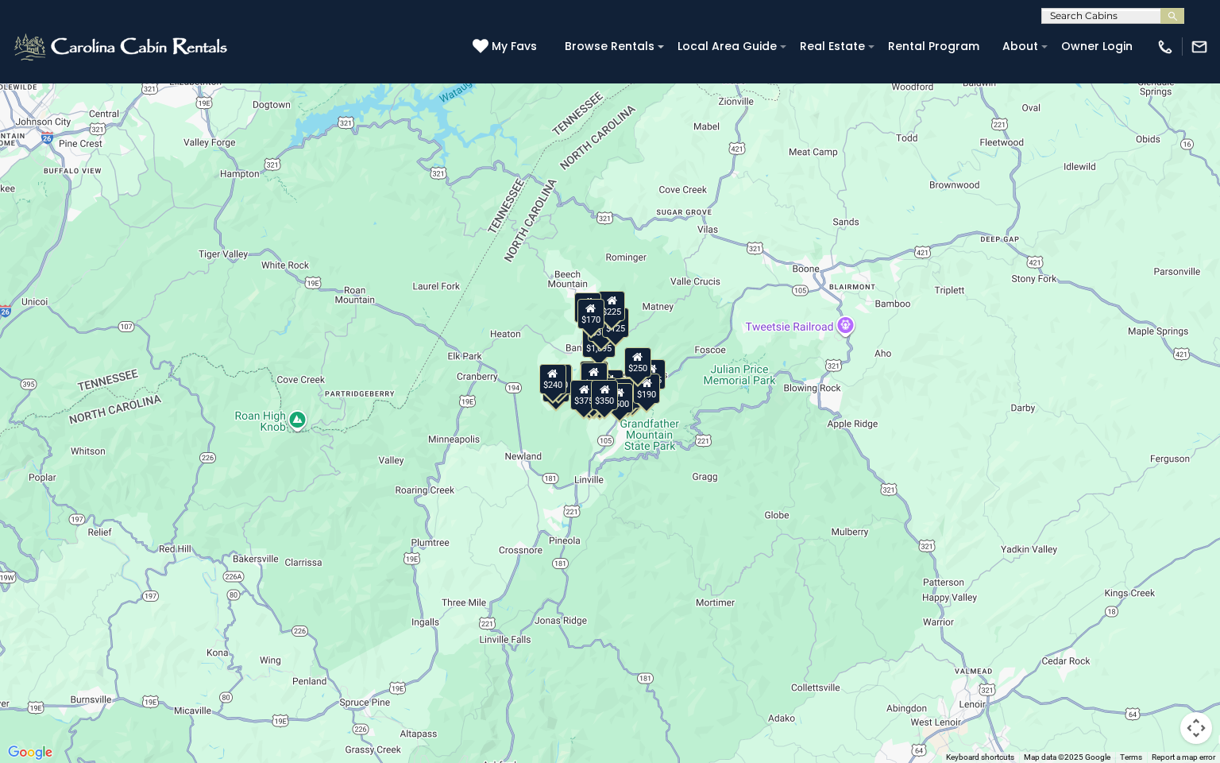
click at [581, 402] on div "$375" at bounding box center [583, 395] width 27 height 30
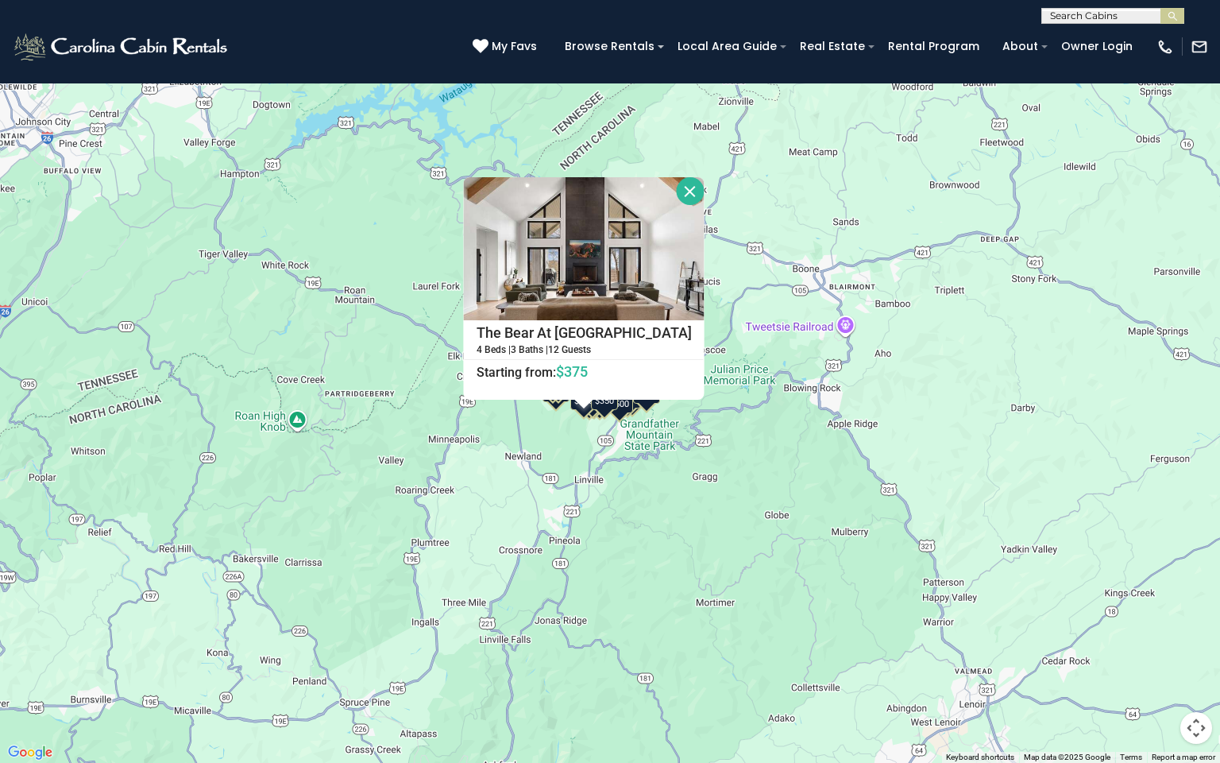
click at [677, 184] on button "Close" at bounding box center [691, 191] width 28 height 28
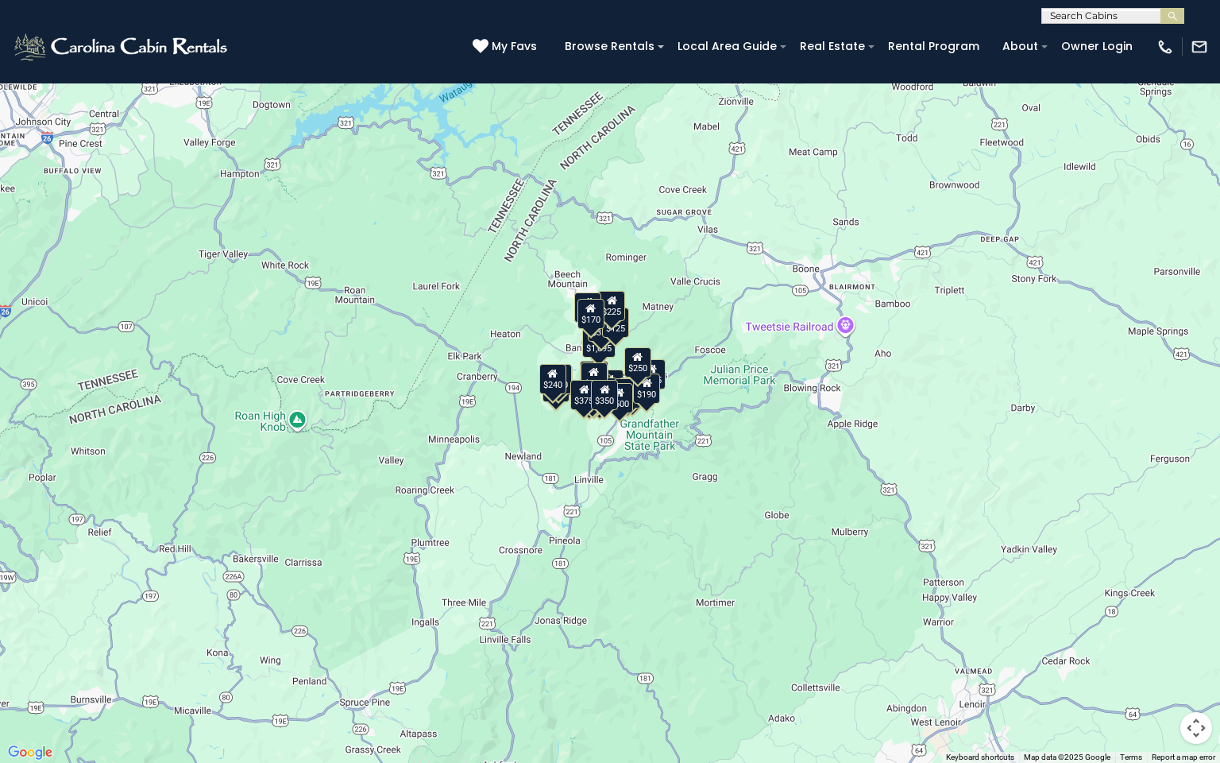
click at [659, 373] on div "$190" at bounding box center [646, 388] width 27 height 30
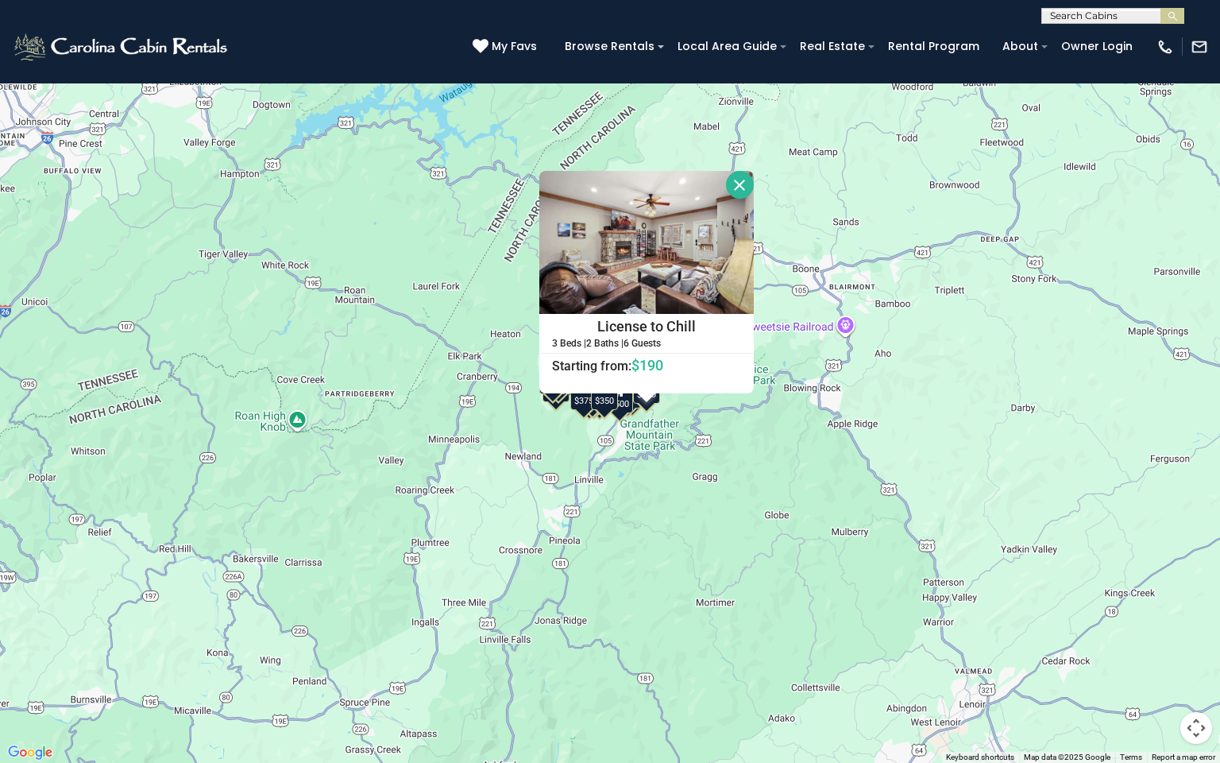
click at [740, 188] on button "Close" at bounding box center [740, 185] width 28 height 28
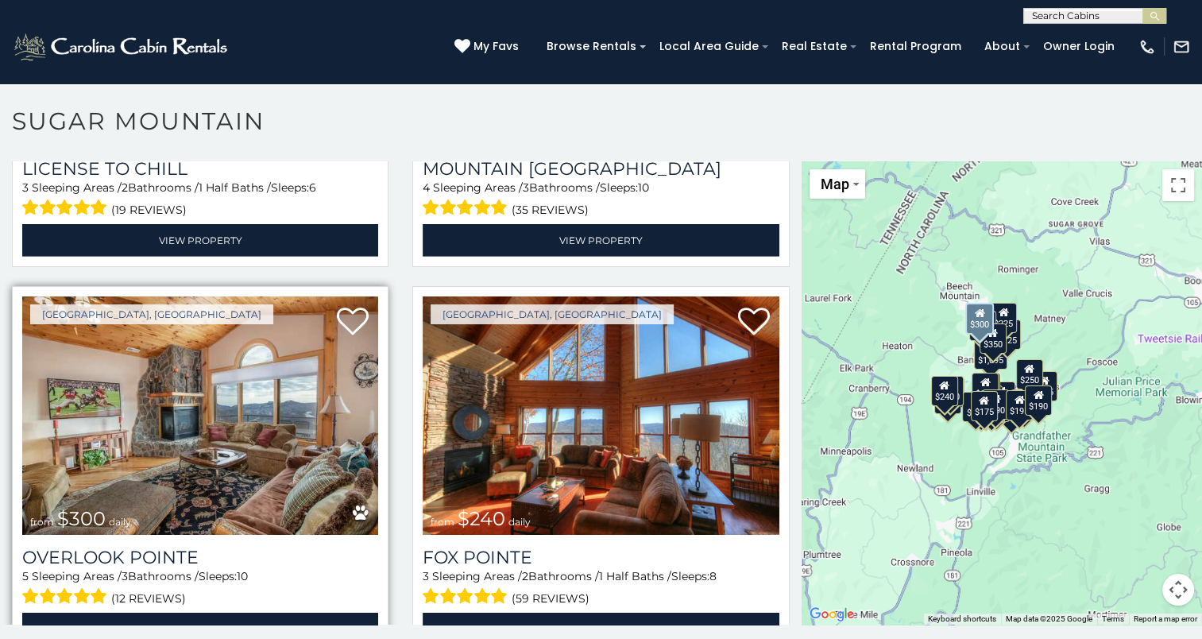
scroll to position [5004, 0]
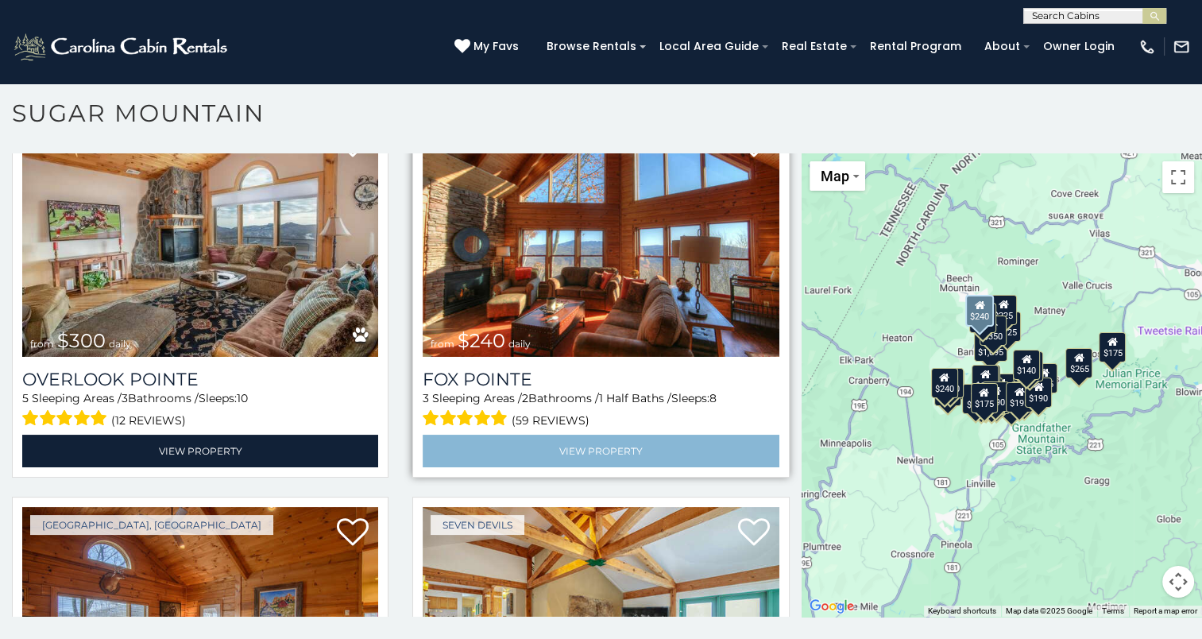
scroll to position [4991, 0]
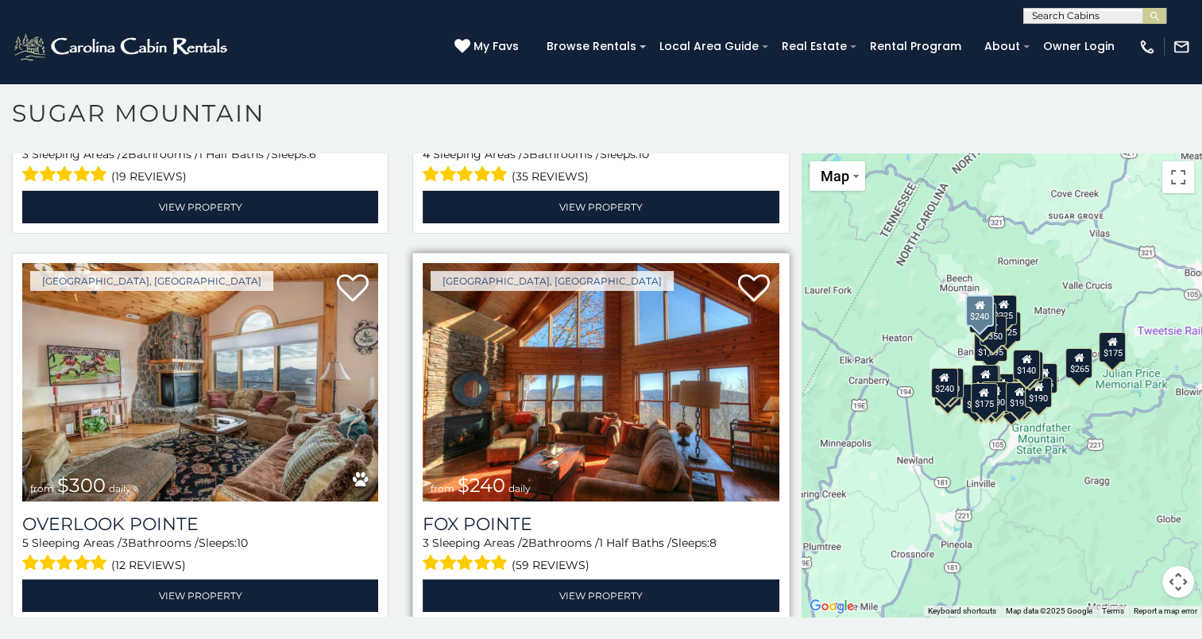
click at [620, 334] on img at bounding box center [601, 382] width 356 height 238
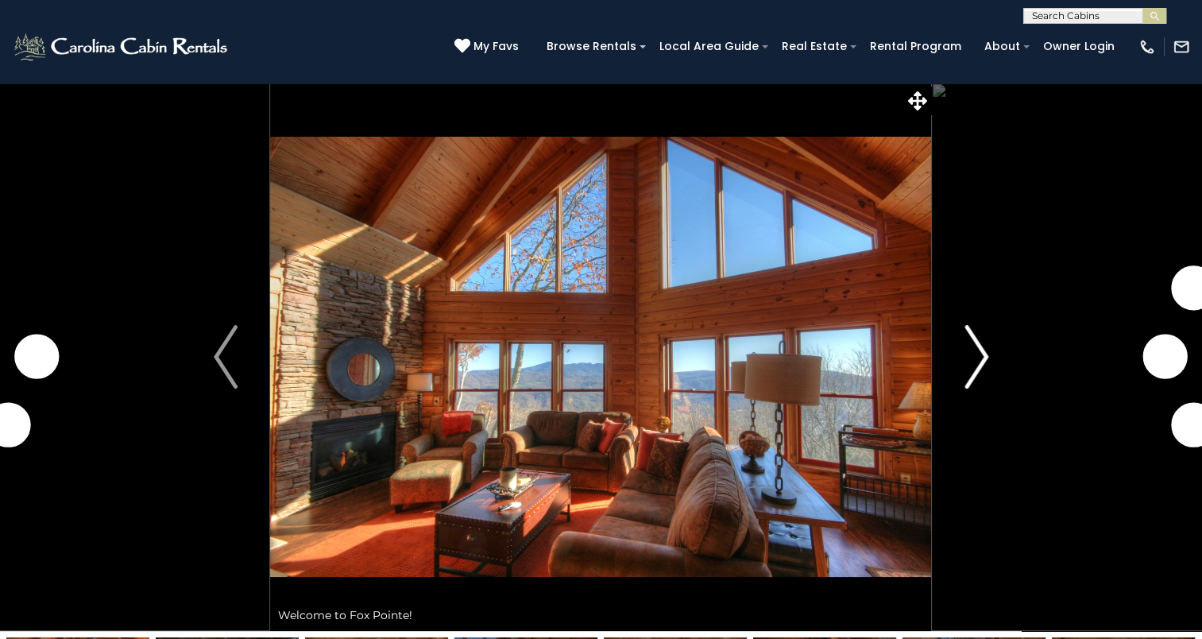
click at [971, 359] on img "Next" at bounding box center [976, 357] width 24 height 64
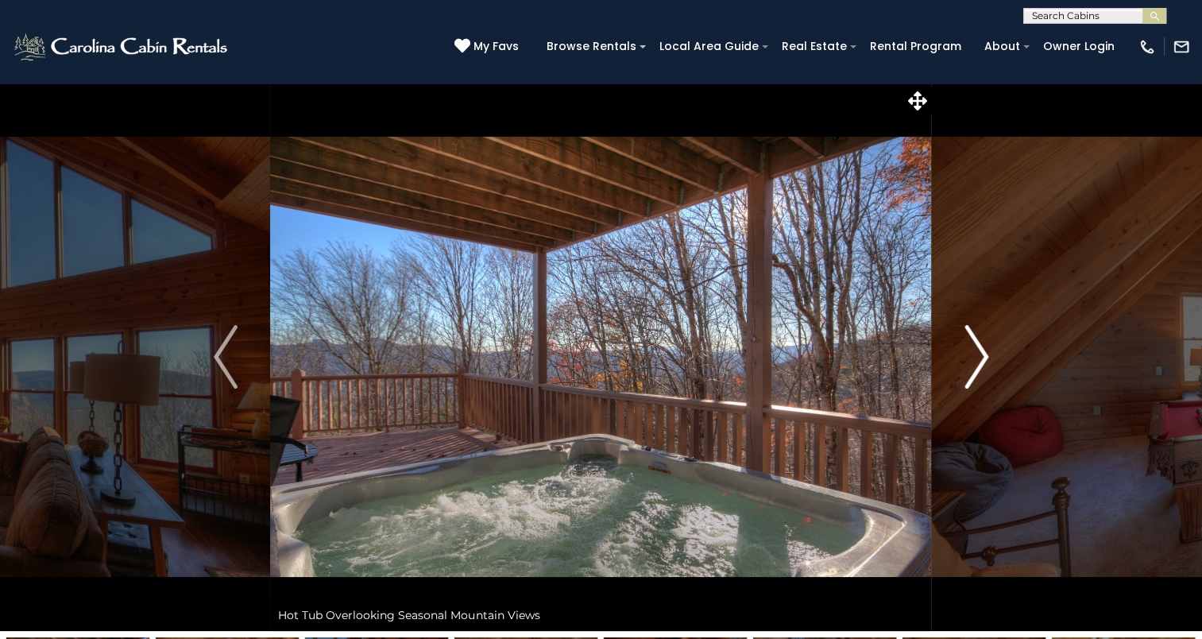
click at [992, 348] on button "Next" at bounding box center [976, 357] width 89 height 548
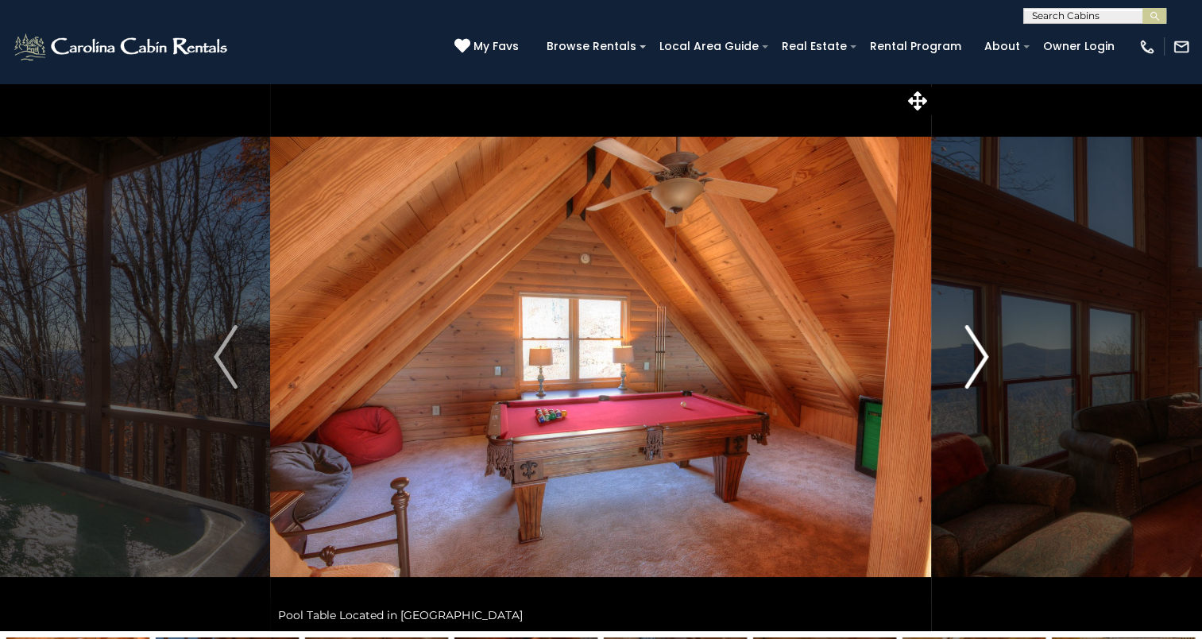
click at [988, 349] on img "Next" at bounding box center [976, 357] width 24 height 64
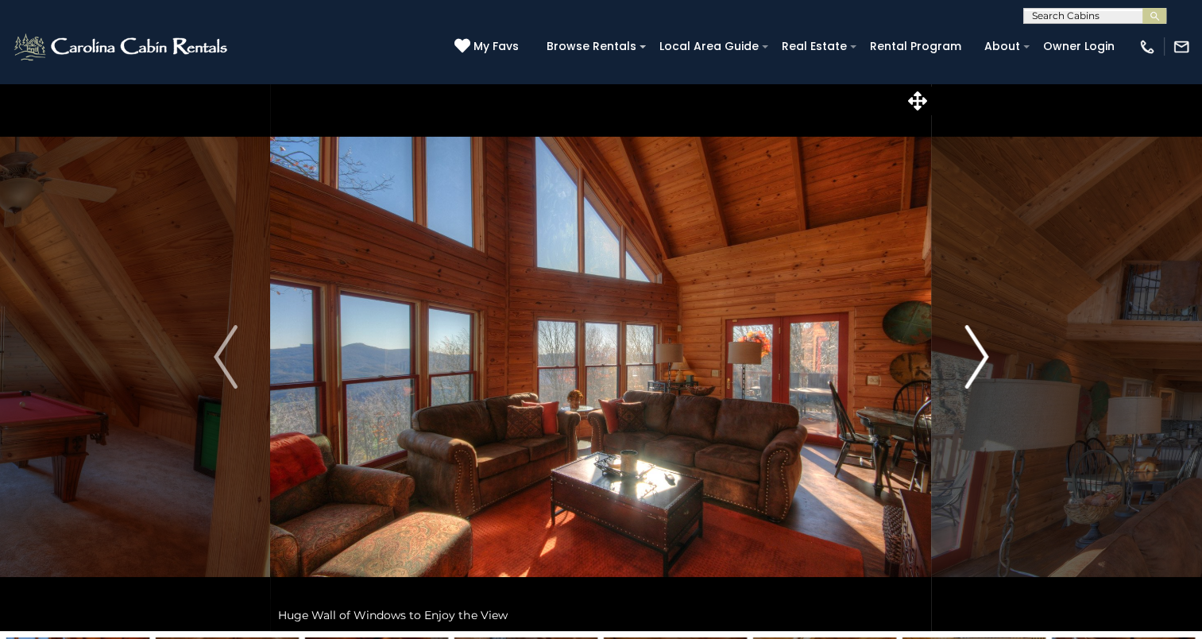
click at [988, 349] on img "Next" at bounding box center [976, 357] width 24 height 64
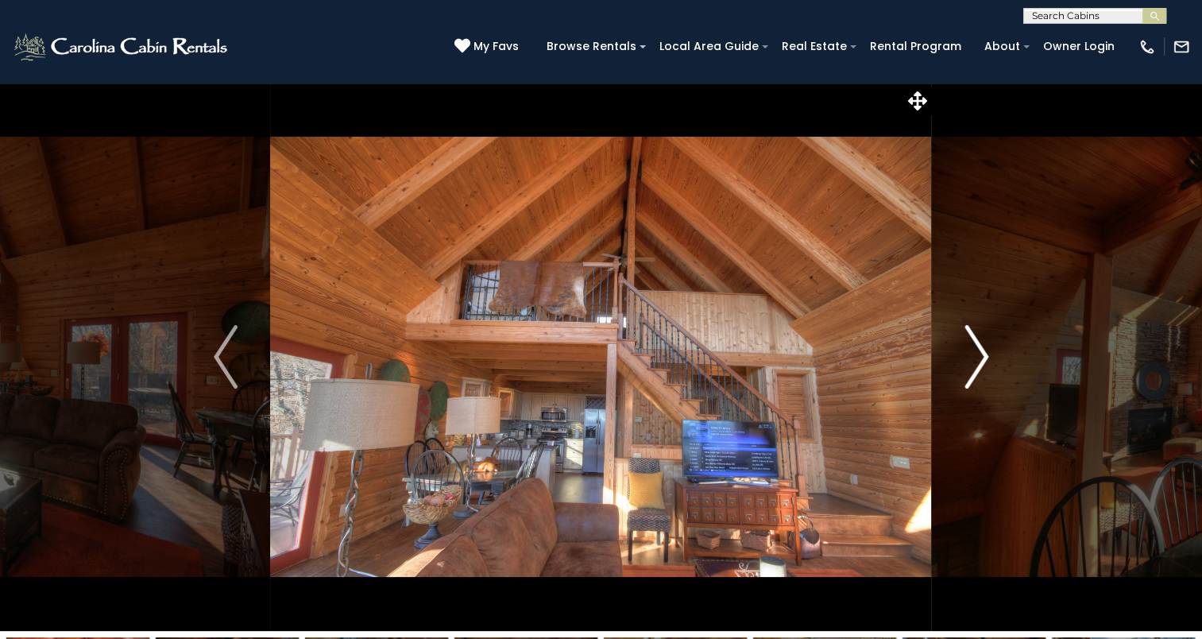
click at [988, 349] on img "Next" at bounding box center [976, 357] width 24 height 64
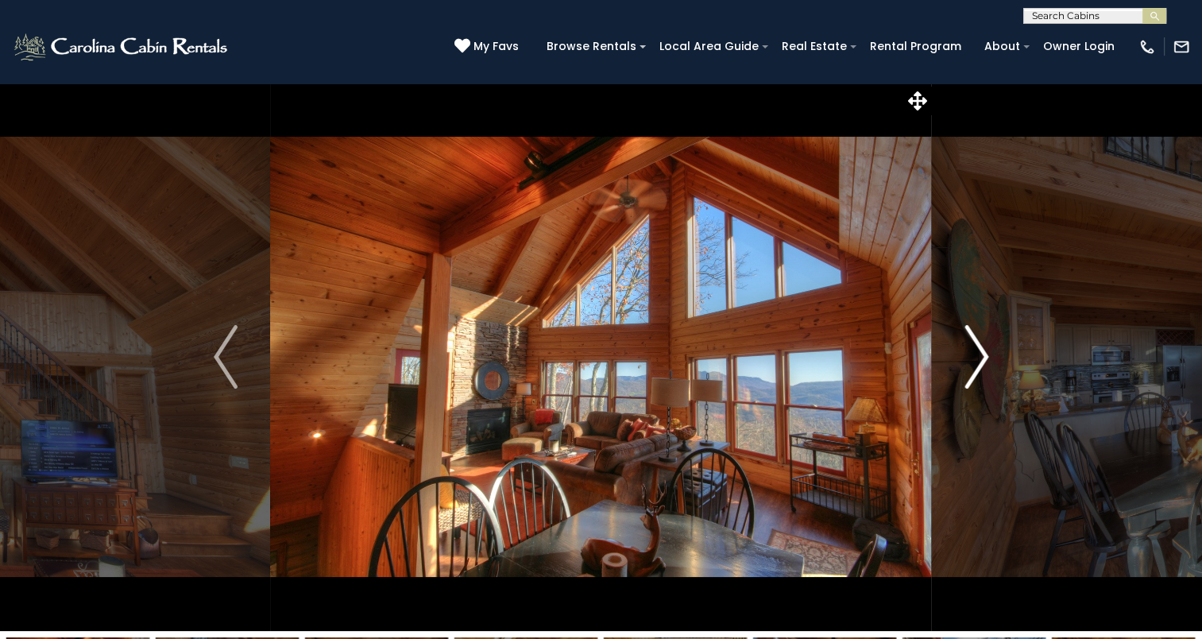
click at [988, 349] on img "Next" at bounding box center [976, 357] width 24 height 64
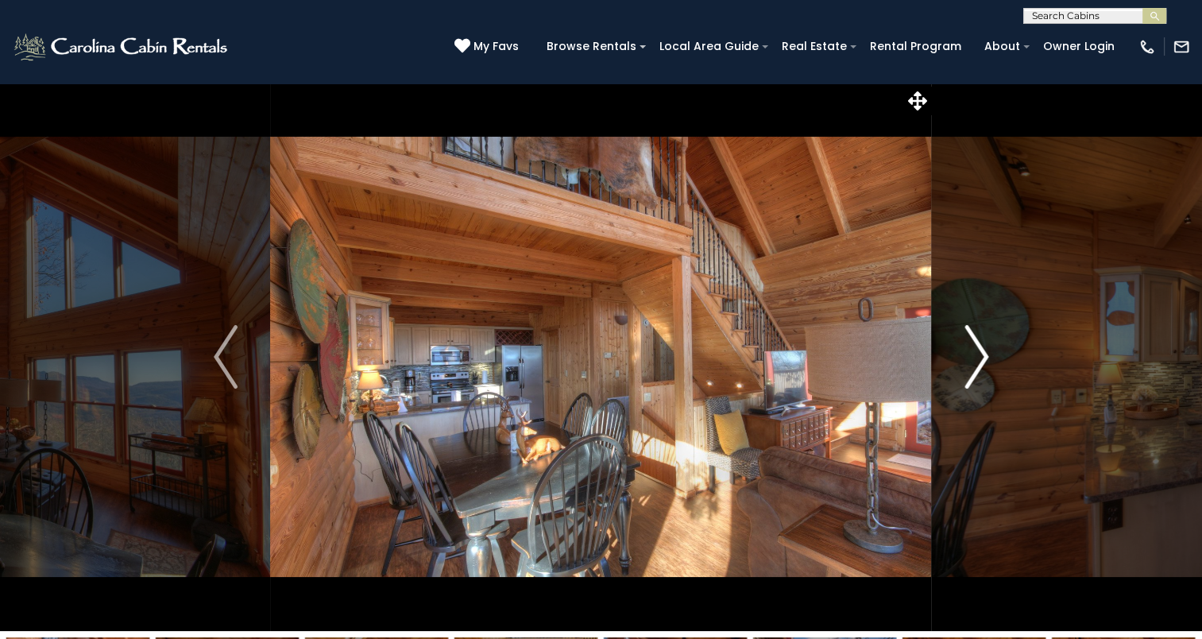
click at [988, 349] on img "Next" at bounding box center [976, 357] width 24 height 64
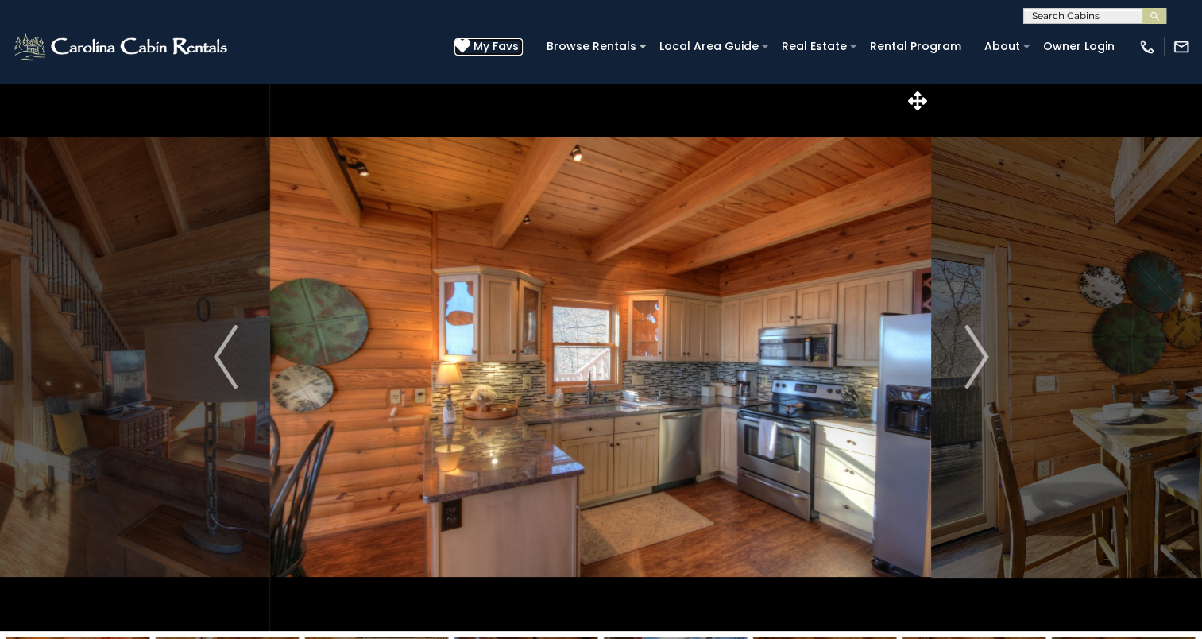
click at [519, 44] on span "My Favs" at bounding box center [495, 46] width 45 height 17
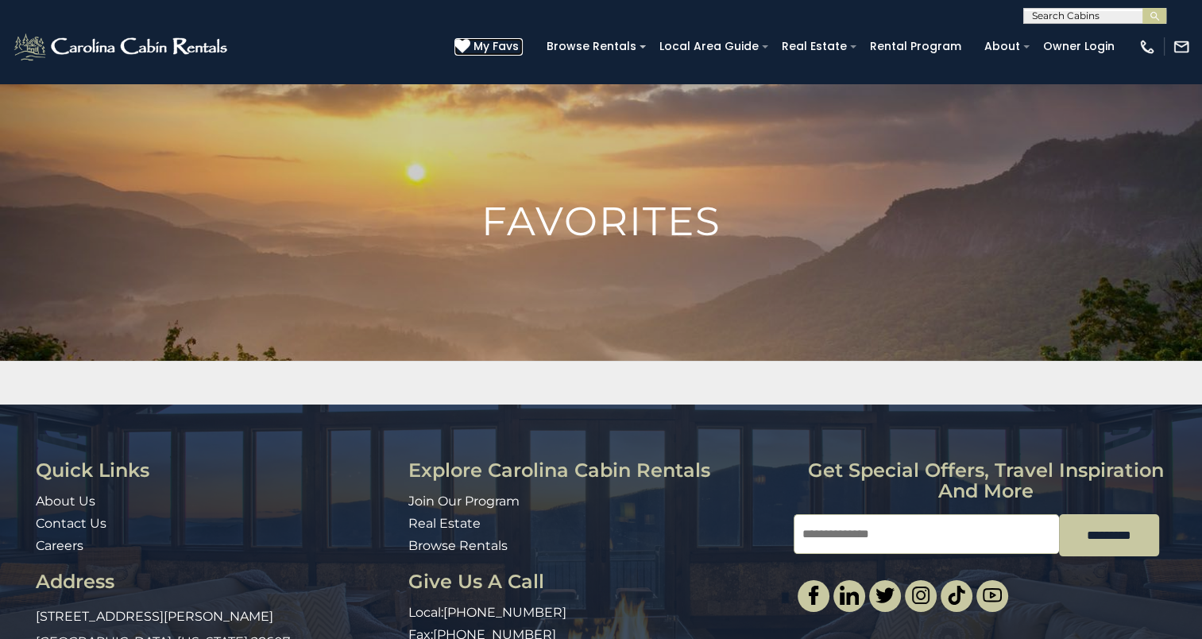
click at [519, 45] on span "My Favs" at bounding box center [495, 46] width 45 height 17
click at [568, 207] on h1 "Favorites" at bounding box center [601, 222] width 1202 height 40
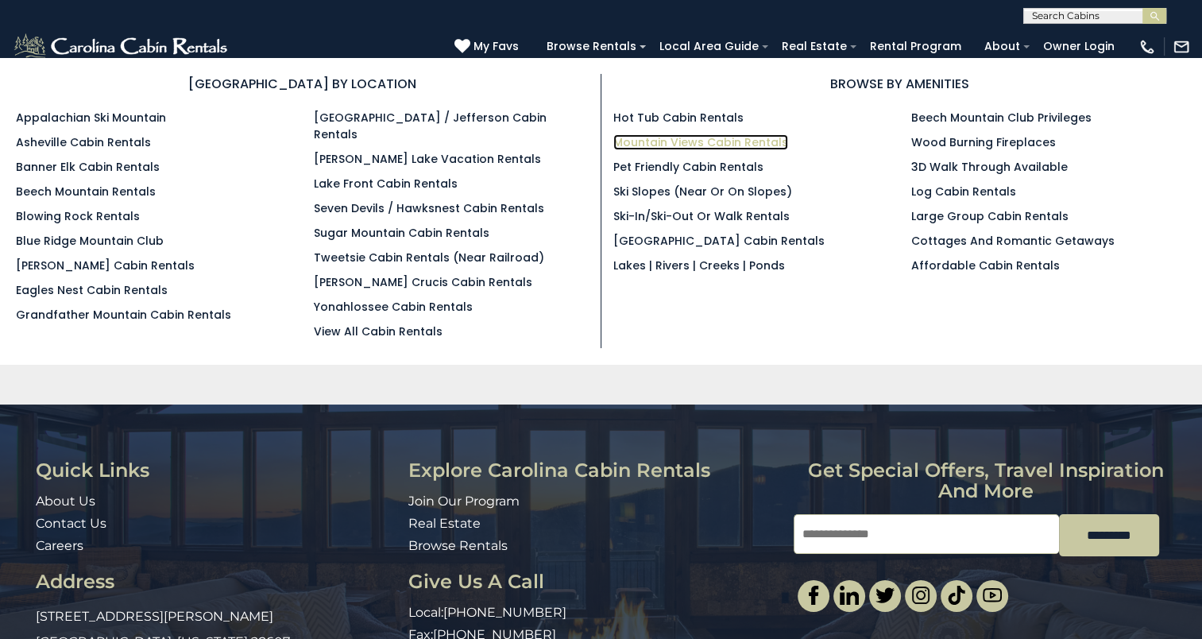
click at [631, 140] on link "Mountain Views Cabin Rentals" at bounding box center [700, 142] width 175 height 16
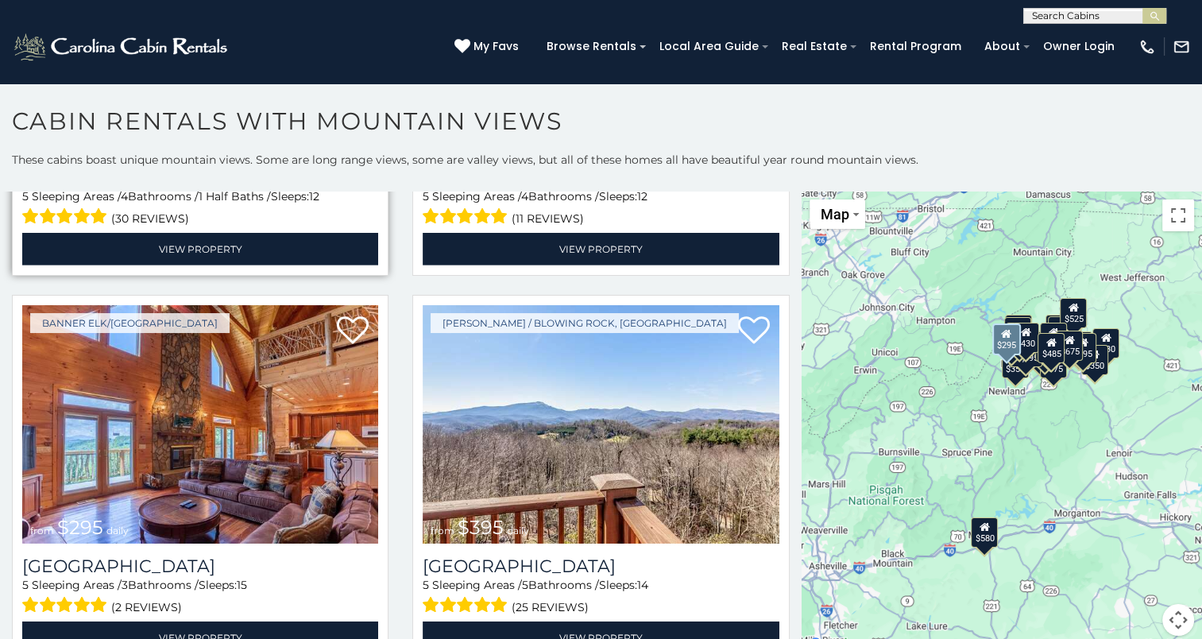
scroll to position [5004, 0]
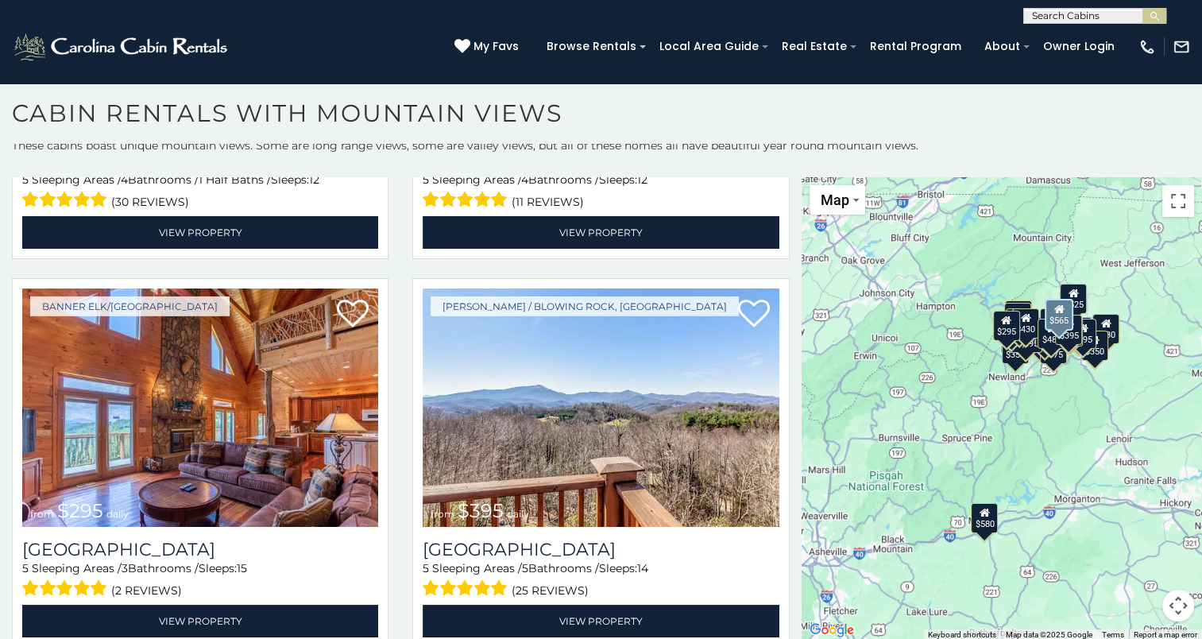
scroll to position [4859, 0]
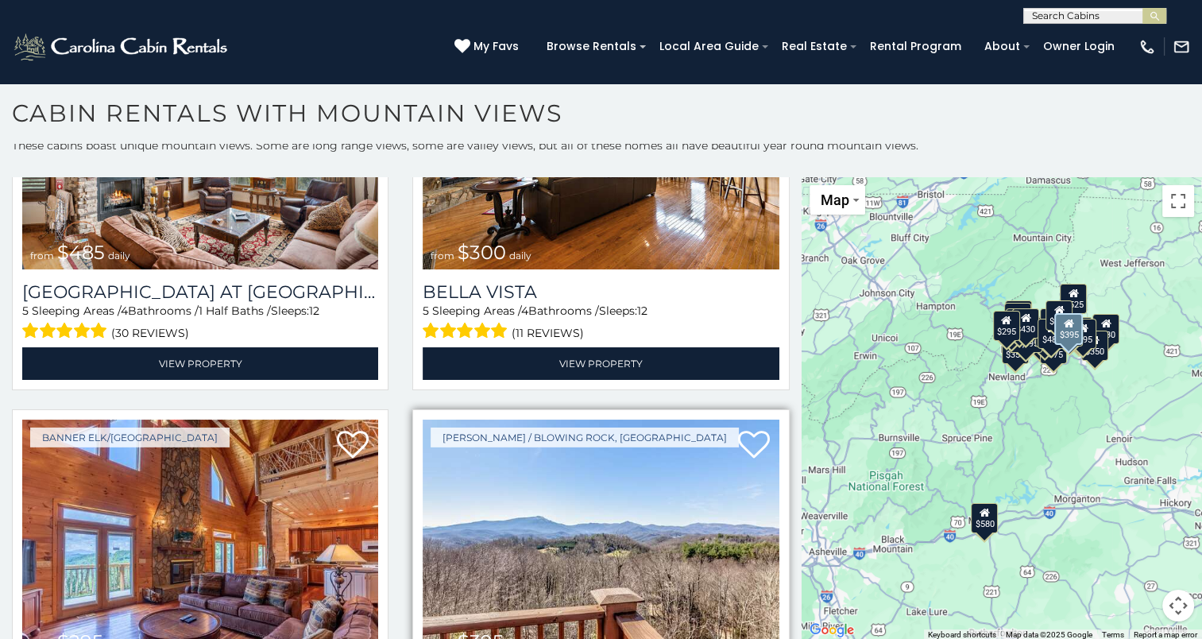
click at [664, 464] on img at bounding box center [601, 538] width 356 height 238
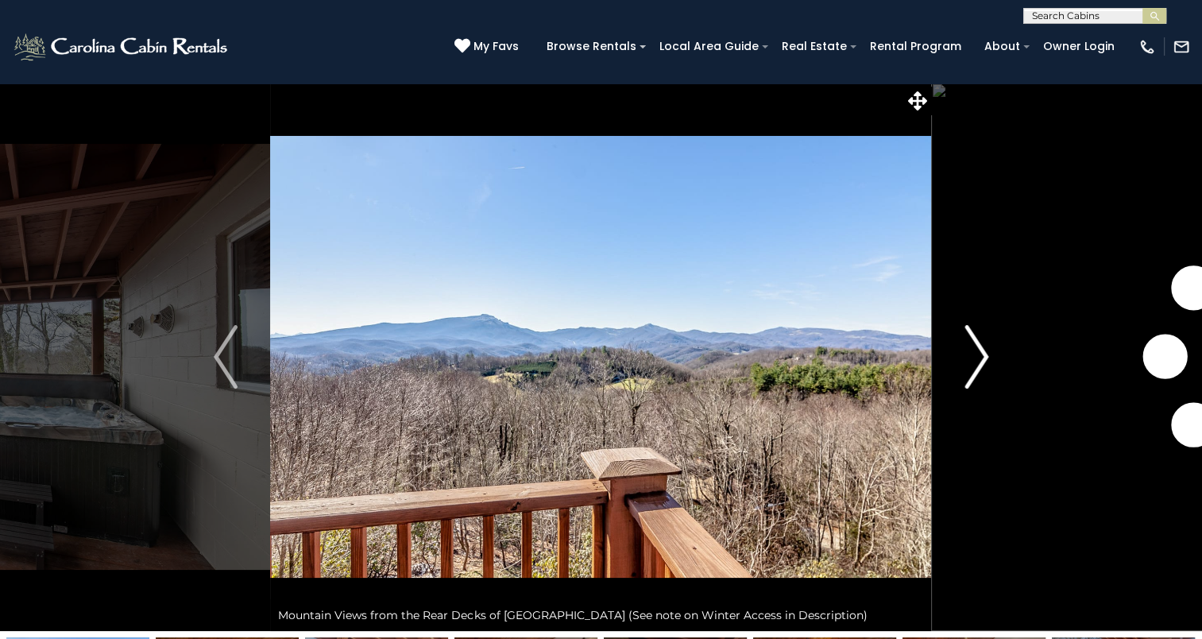
click at [971, 357] on img "Next" at bounding box center [976, 357] width 24 height 64
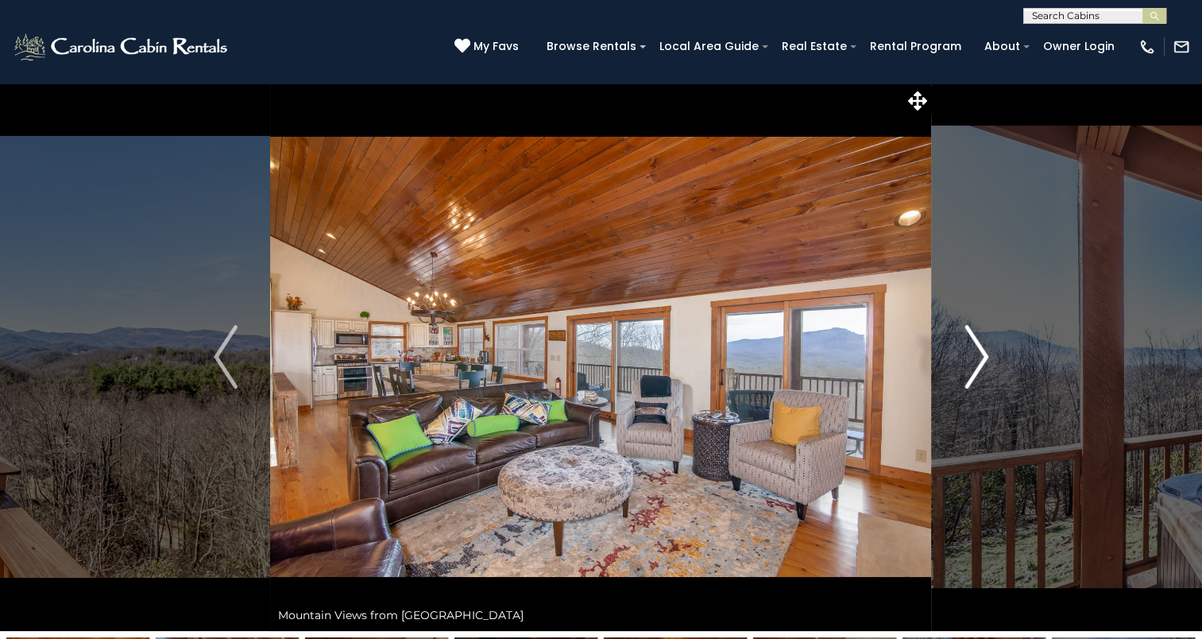
click at [967, 357] on img "Next" at bounding box center [976, 357] width 24 height 64
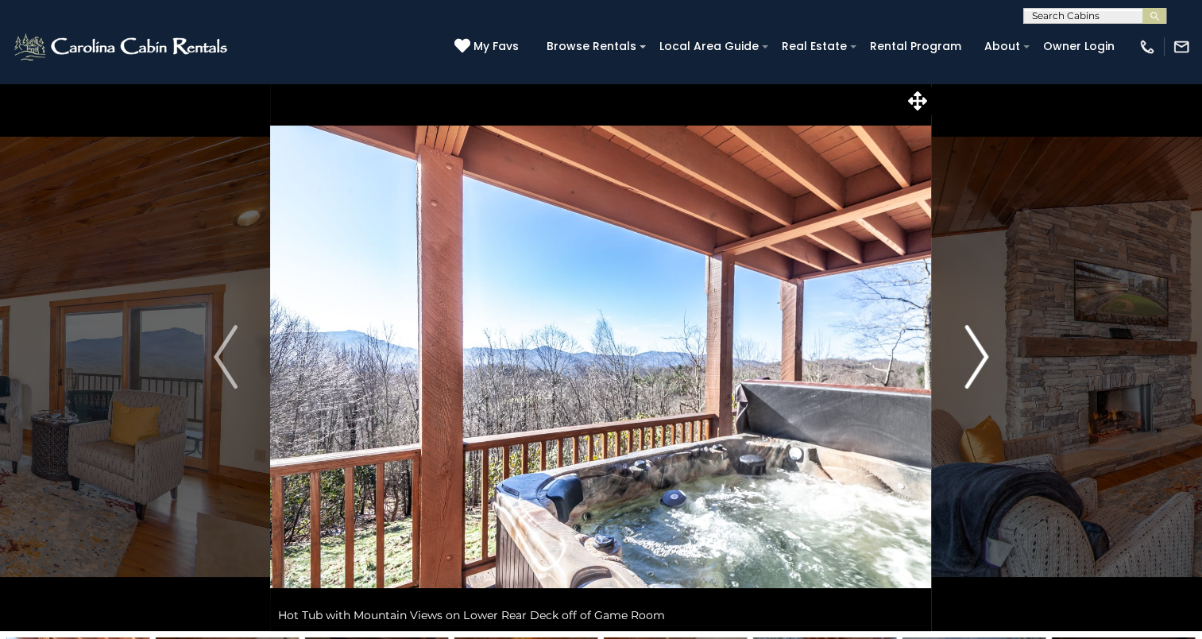
click at [967, 357] on img "Next" at bounding box center [976, 357] width 24 height 64
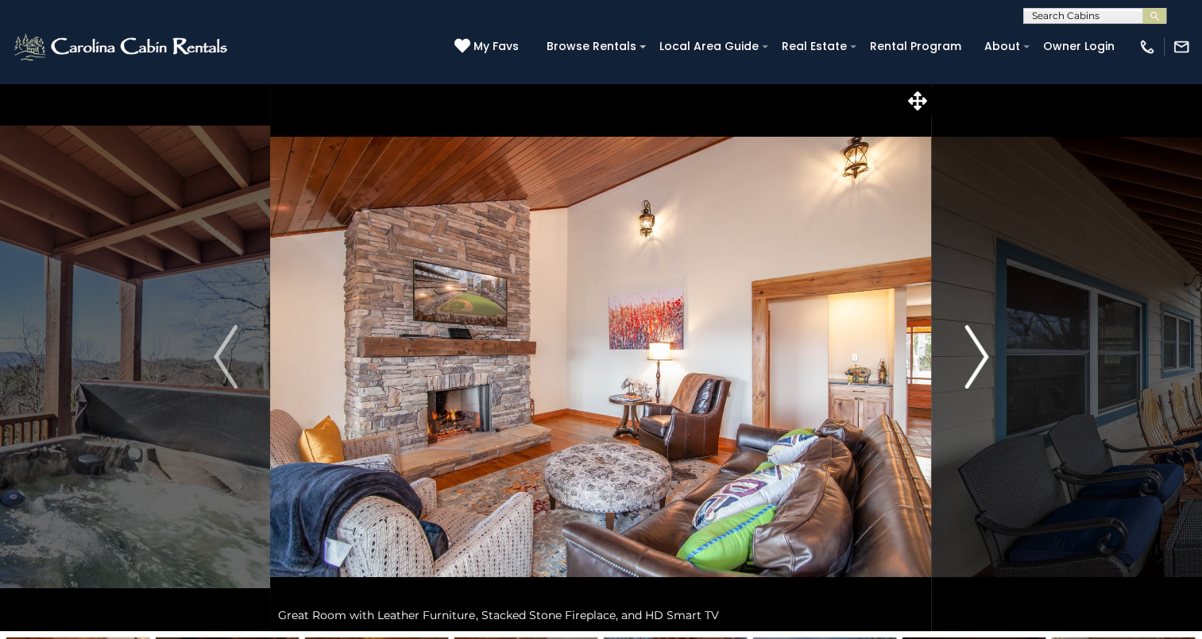
click at [967, 357] on img "Next" at bounding box center [976, 357] width 24 height 64
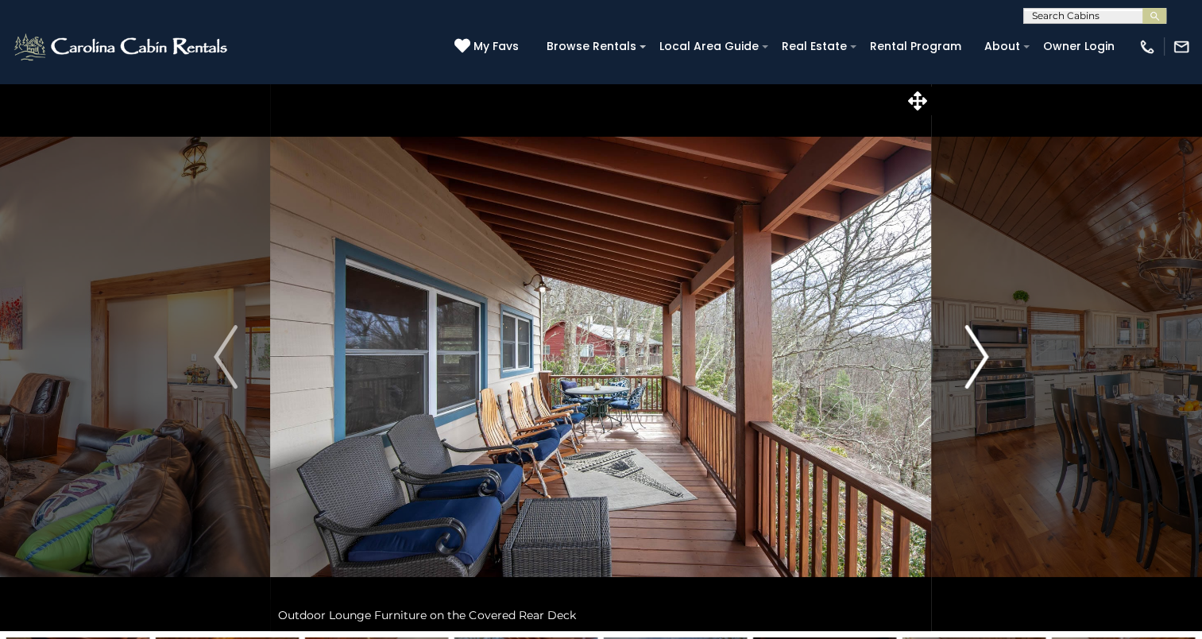
click at [967, 357] on img "Next" at bounding box center [976, 357] width 24 height 64
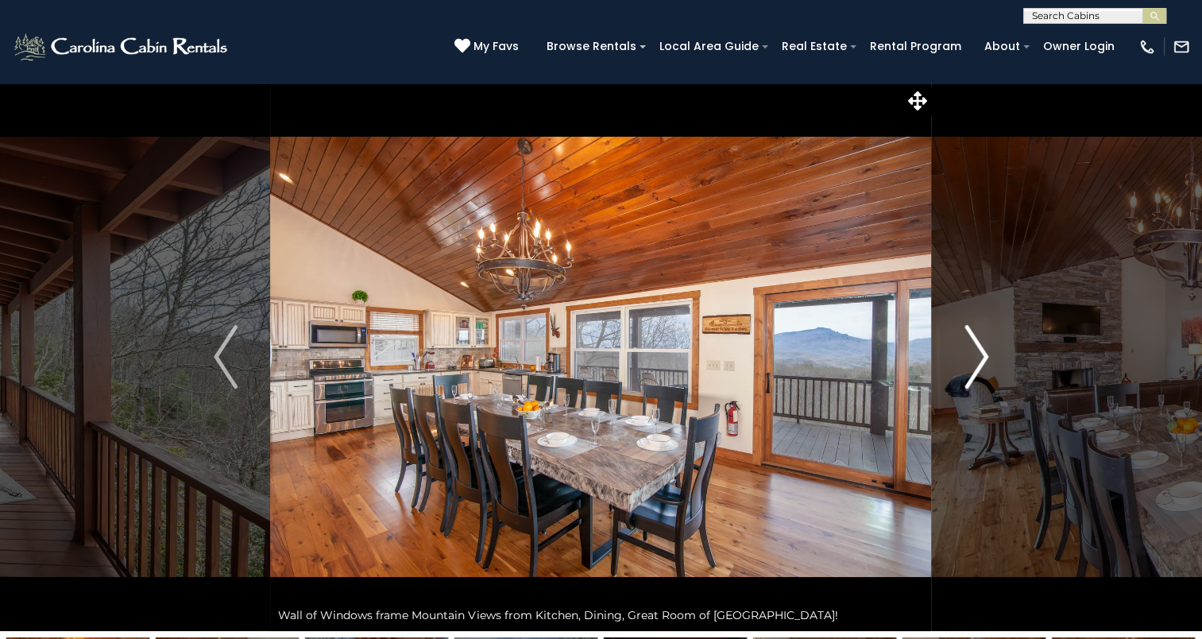
click at [967, 357] on img "Next" at bounding box center [976, 357] width 24 height 64
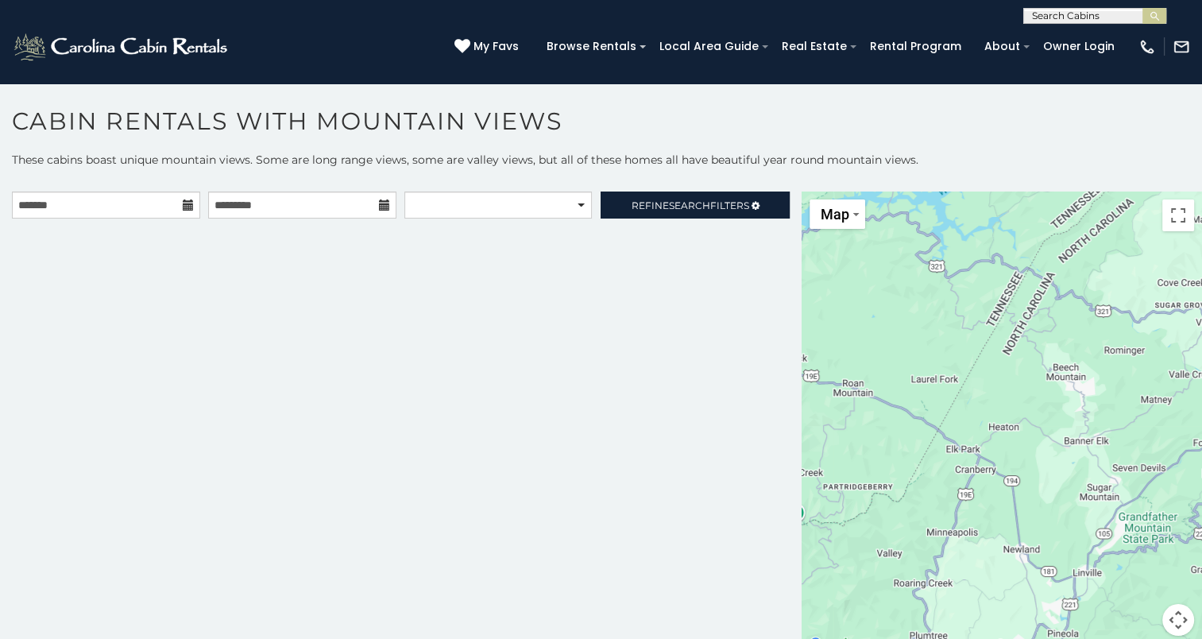
scroll to position [8, 0]
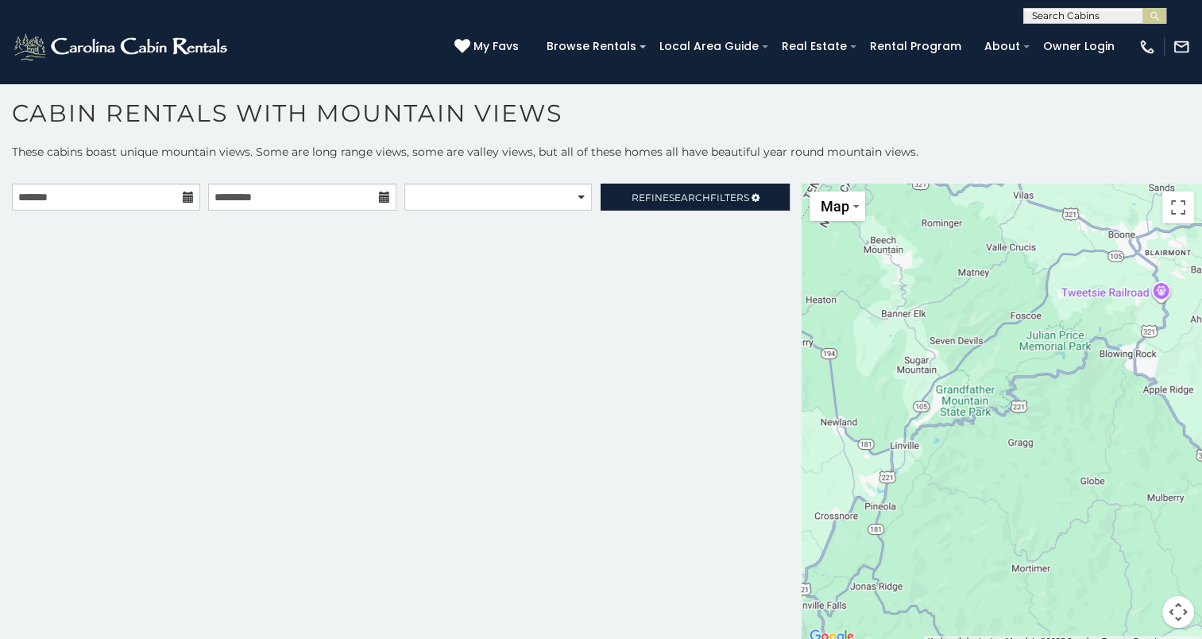
drag, startPoint x: 1006, startPoint y: 404, endPoint x: 821, endPoint y: 286, distance: 219.9
click at [821, 286] on div at bounding box center [1001, 414] width 400 height 463
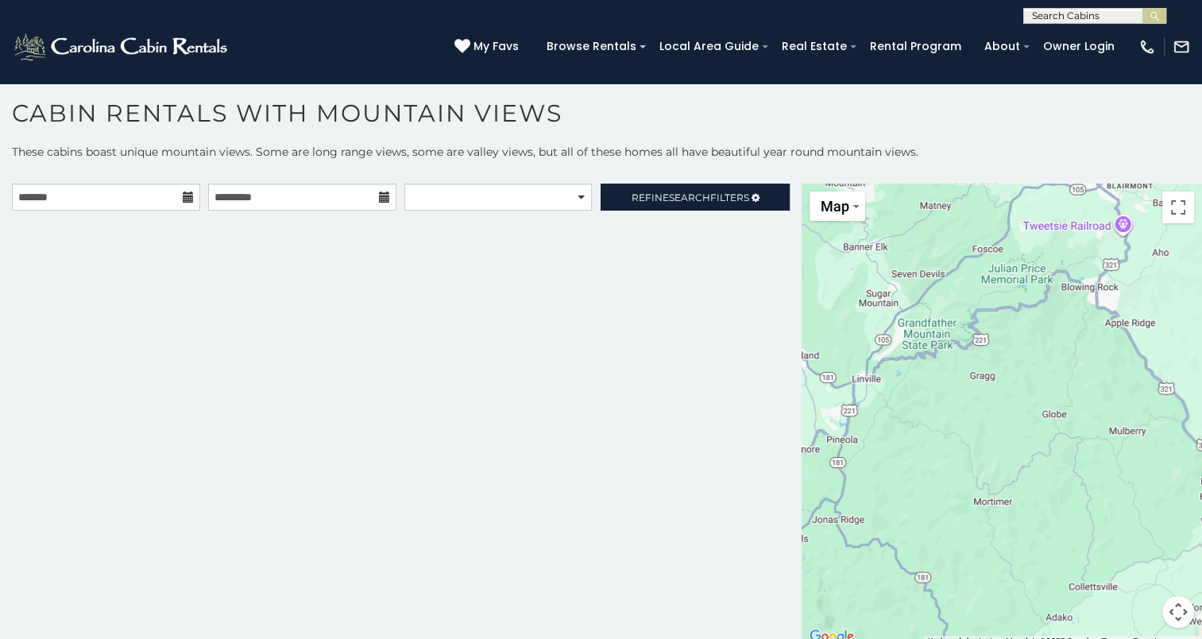
drag, startPoint x: 912, startPoint y: 410, endPoint x: 871, endPoint y: 341, distance: 80.1
click at [871, 341] on div at bounding box center [1001, 414] width 400 height 463
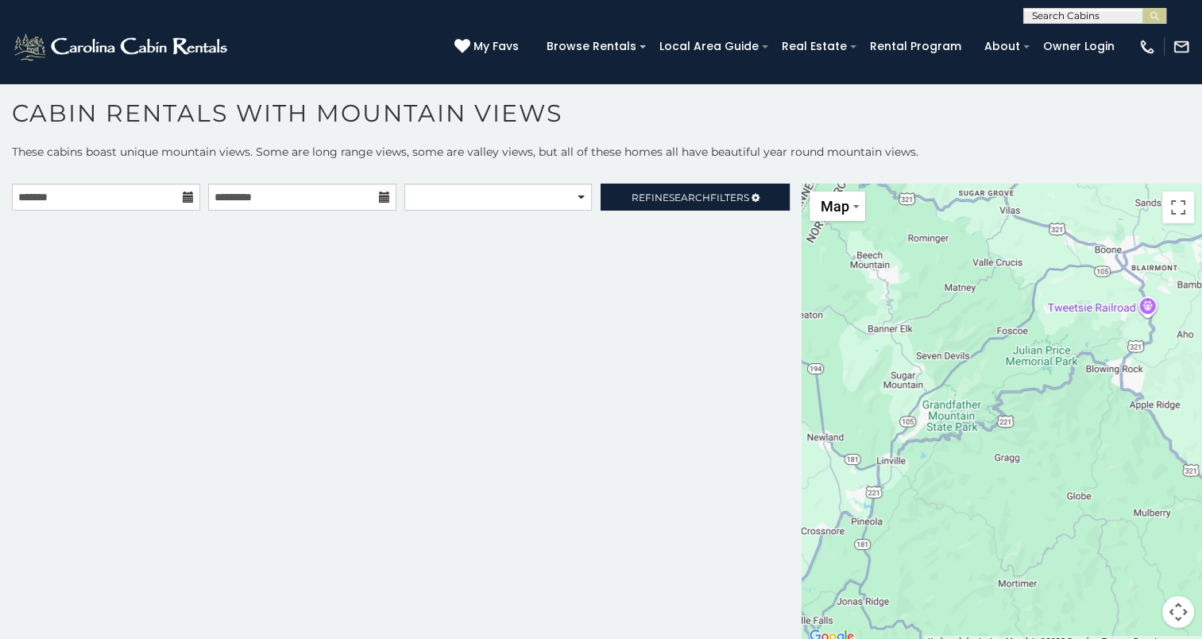
drag, startPoint x: 913, startPoint y: 334, endPoint x: 941, endPoint y: 438, distance: 108.5
click at [941, 438] on div at bounding box center [1001, 414] width 400 height 463
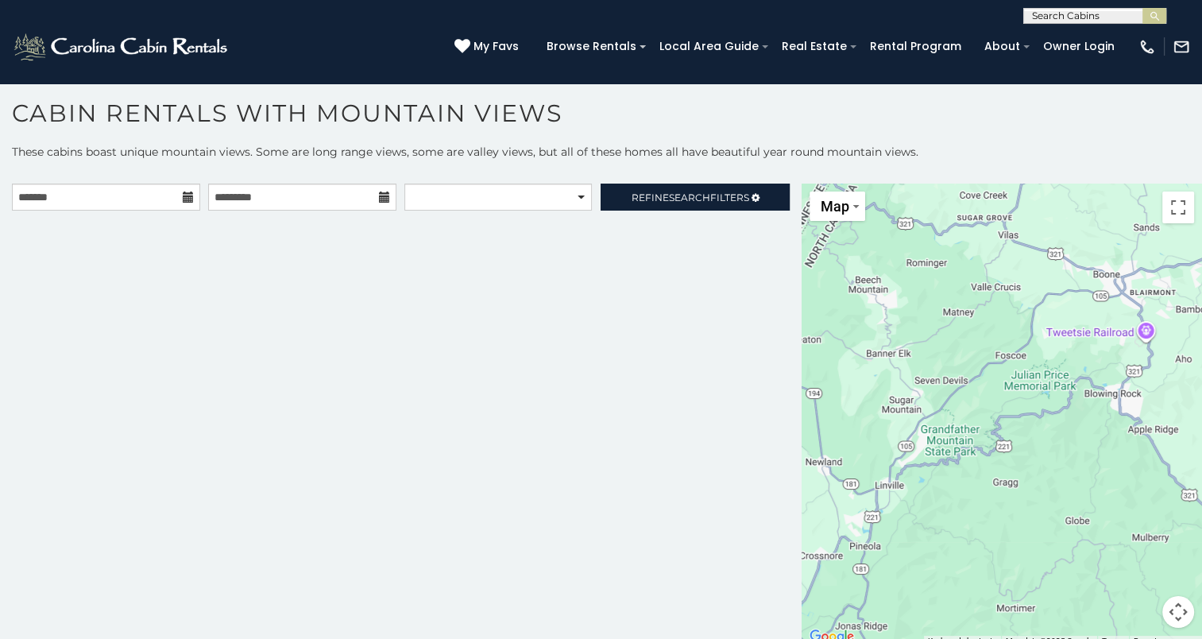
scroll to position [0, 0]
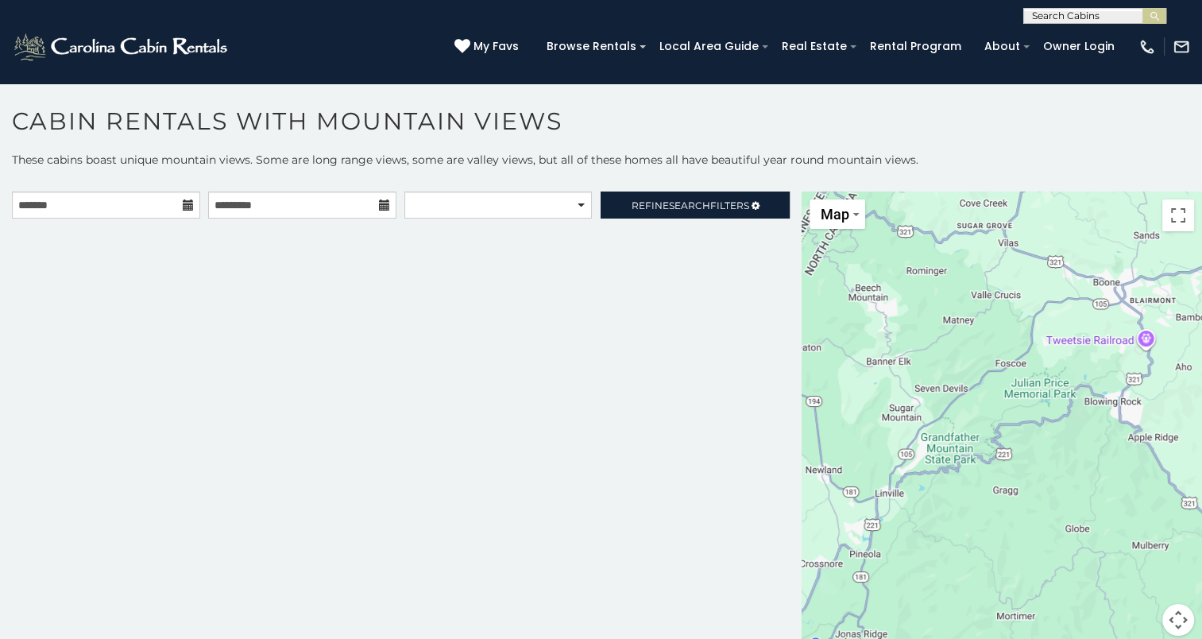
click at [940, 416] on div at bounding box center [1001, 422] width 400 height 463
click at [1170, 214] on button "Toggle fullscreen view" at bounding box center [1178, 215] width 32 height 32
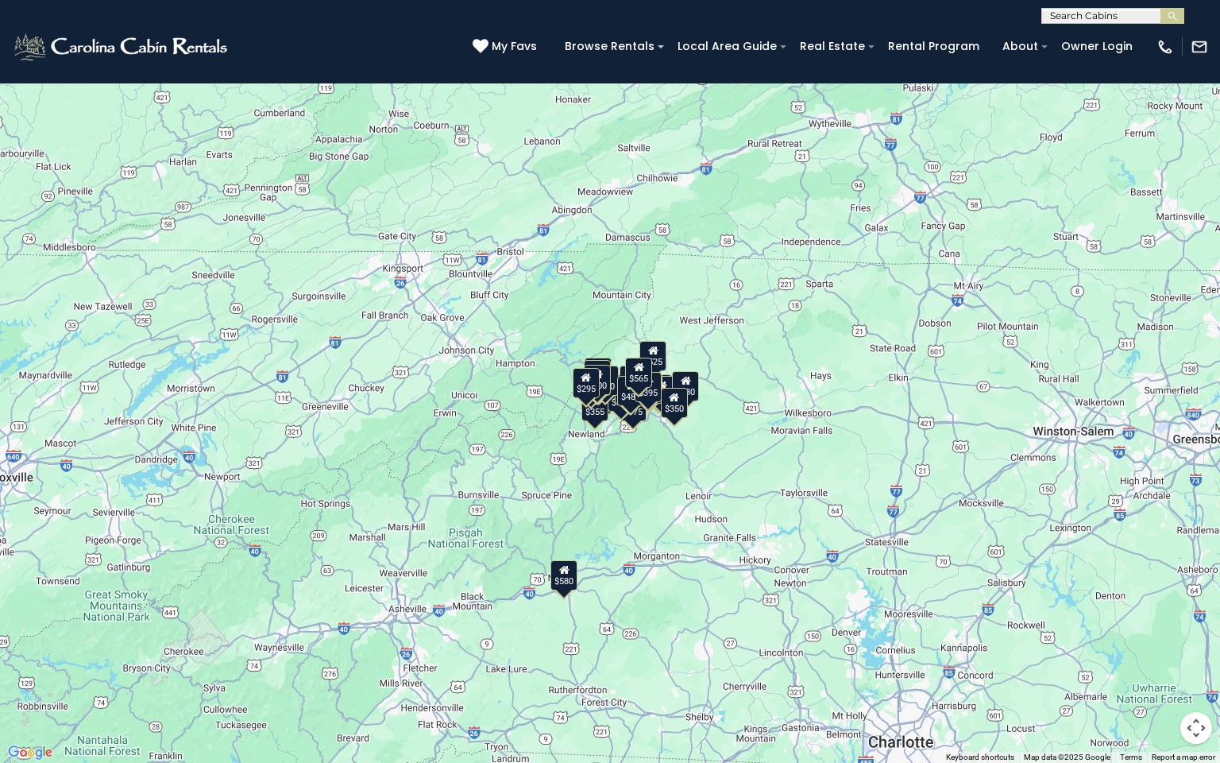
drag, startPoint x: 629, startPoint y: 383, endPoint x: 655, endPoint y: 480, distance: 100.4
click at [656, 485] on div "$580 $395 $349 $535 $375 $400 $325 $451 $460 $1,095 $525 $315 $310 $330 $400 $3…" at bounding box center [610, 381] width 1220 height 763
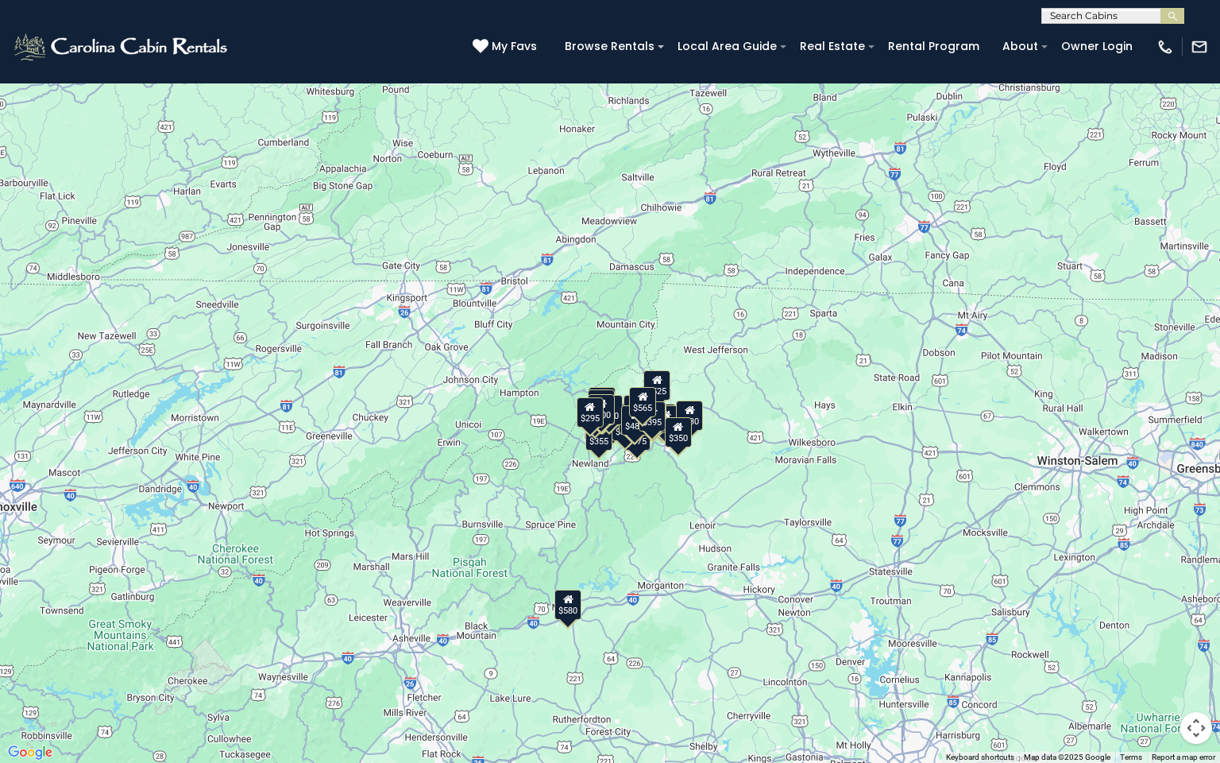
click at [1195, 25] on button "Toggle fullscreen view" at bounding box center [1196, 24] width 32 height 32
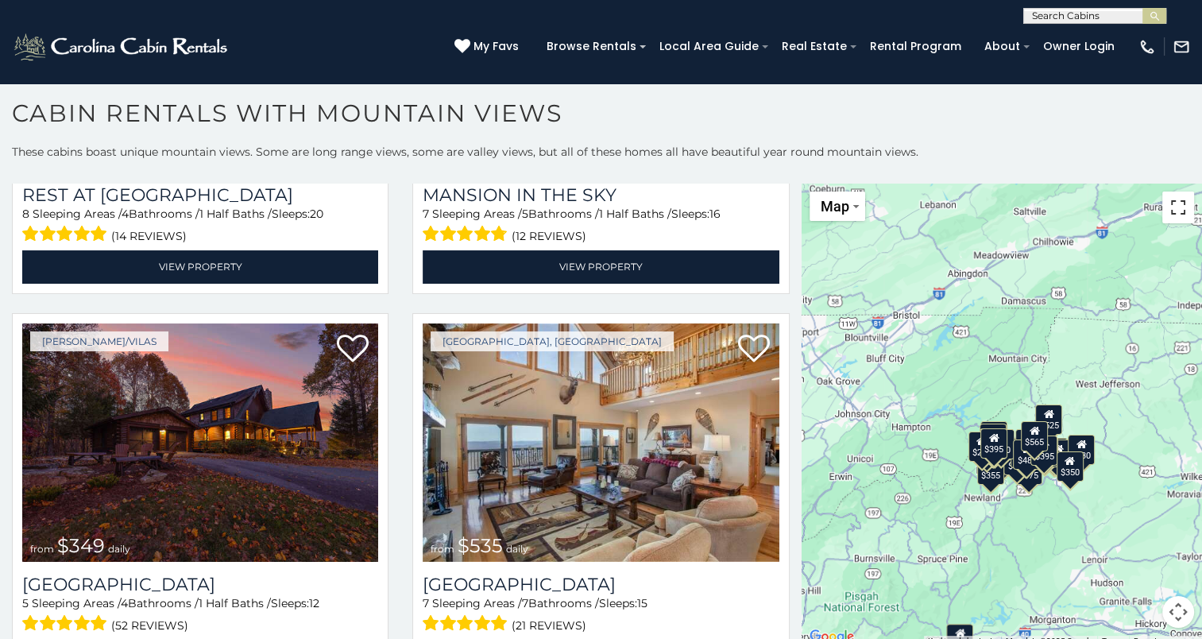
scroll to position [318, 0]
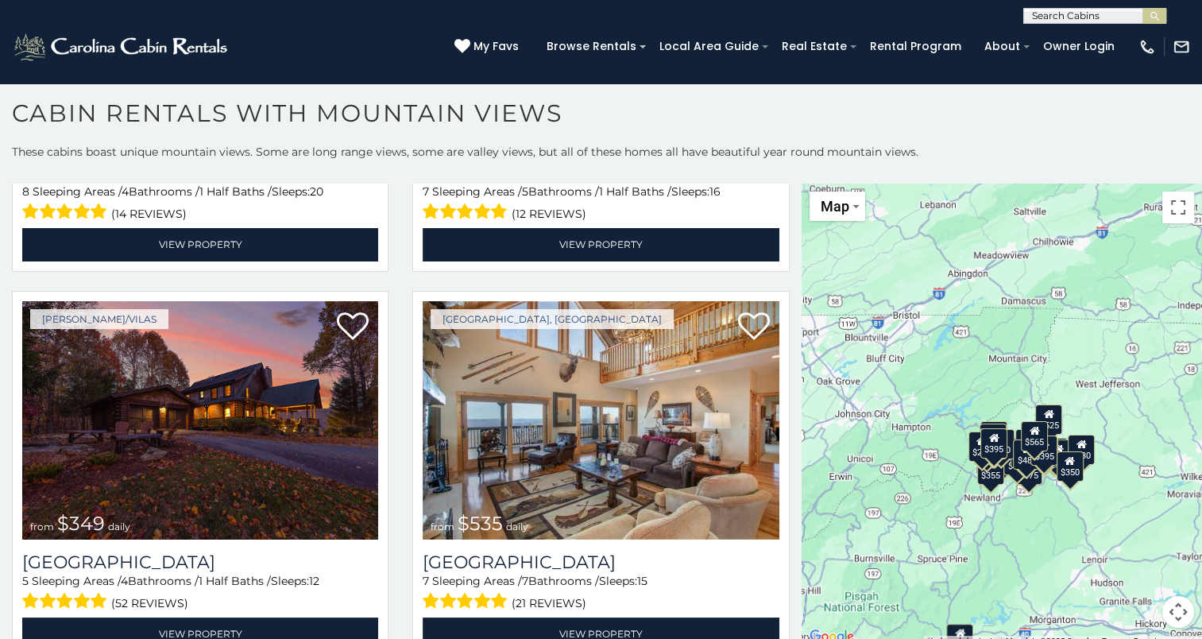
click at [1168, 616] on button "Map camera controls" at bounding box center [1178, 612] width 32 height 32
click at [1125, 572] on button "Move right" at bounding box center [1138, 572] width 32 height 32
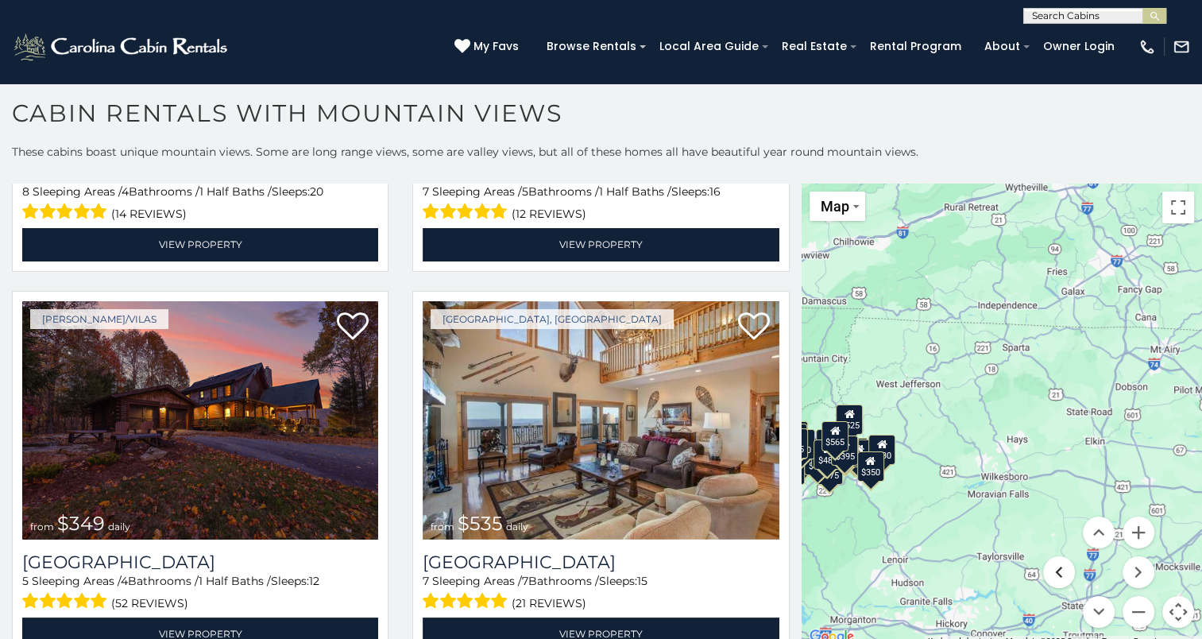
click at [1043, 569] on button "Move left" at bounding box center [1059, 572] width 32 height 32
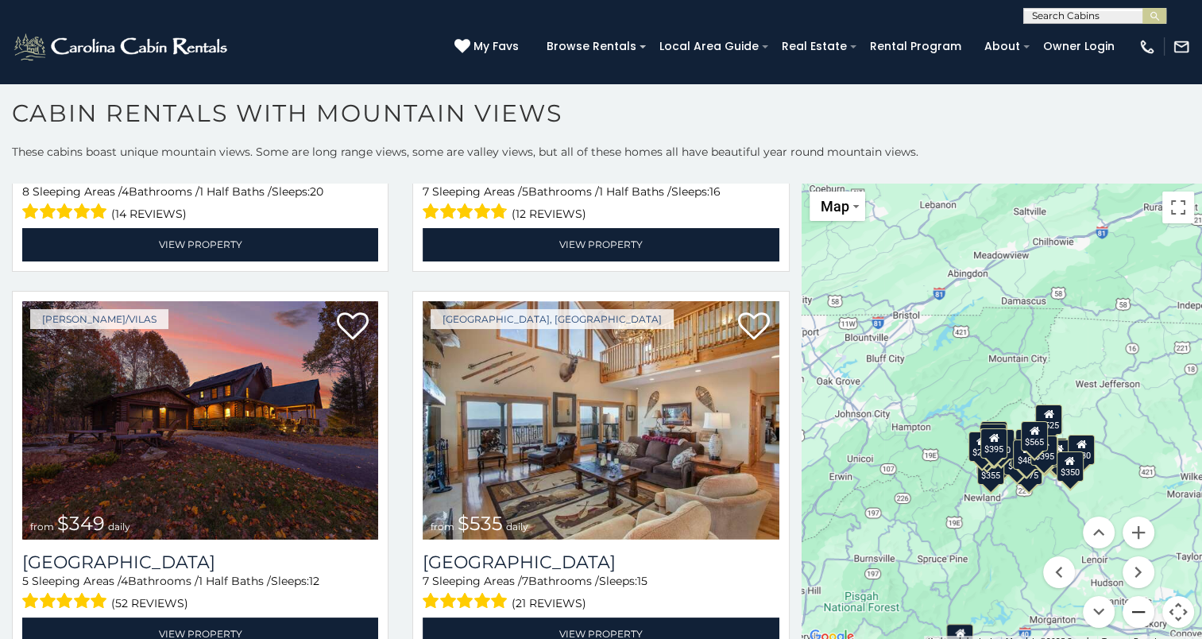
click at [1126, 607] on button "Zoom out" at bounding box center [1138, 612] width 32 height 32
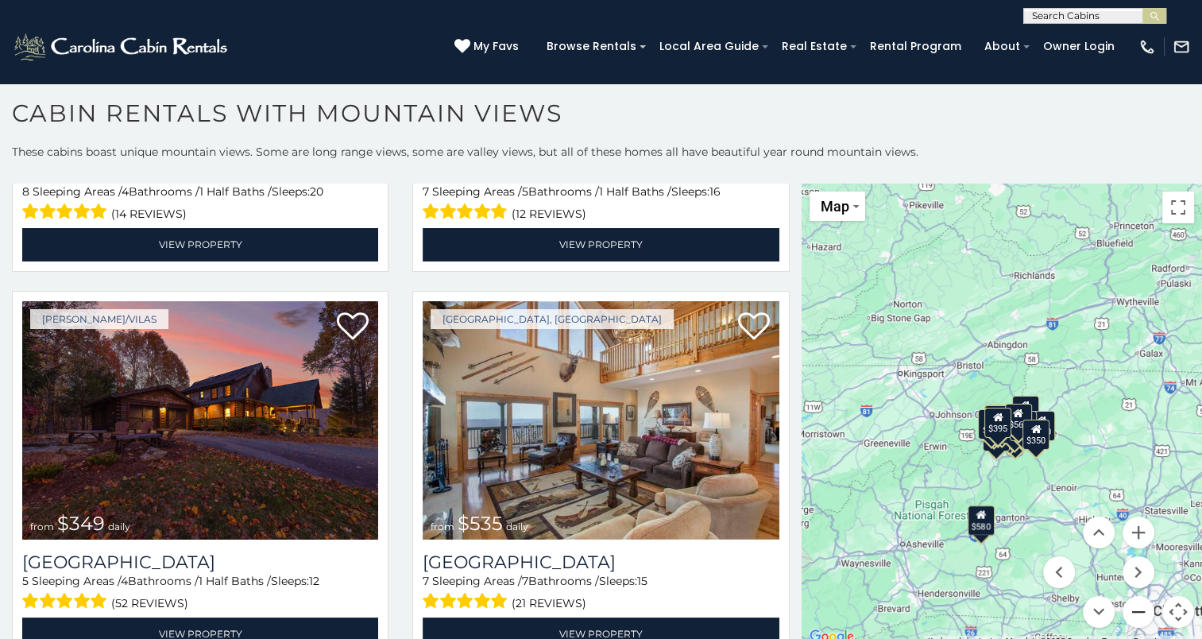
click at [1125, 607] on button "Zoom out" at bounding box center [1138, 612] width 32 height 32
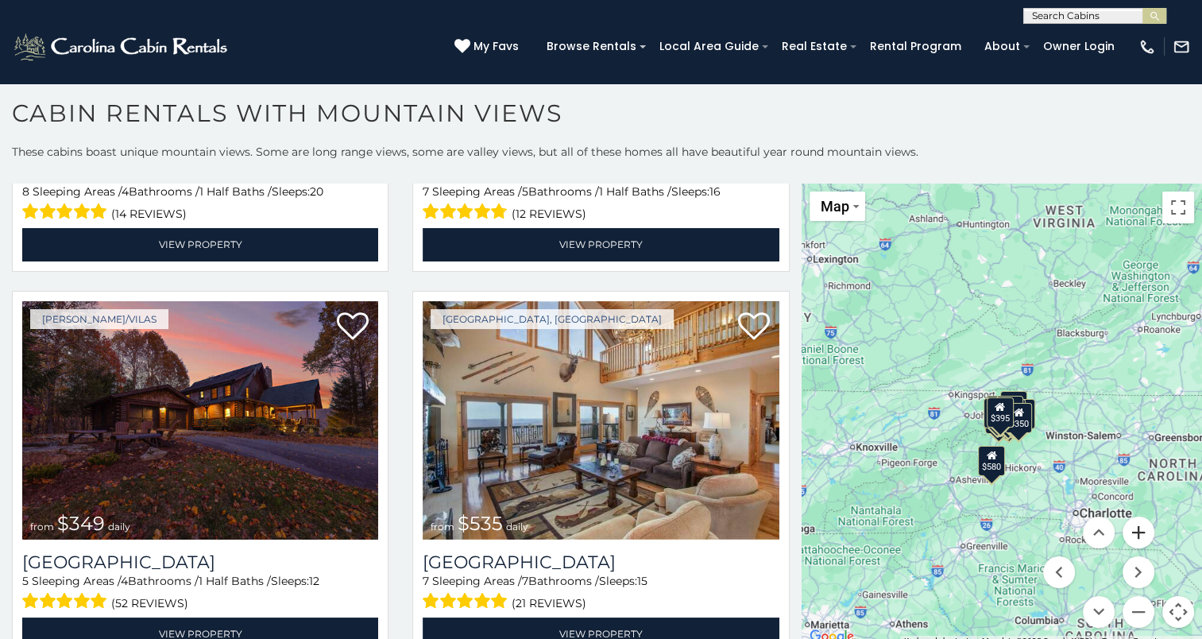
click at [1127, 527] on button "Zoom in" at bounding box center [1138, 532] width 32 height 32
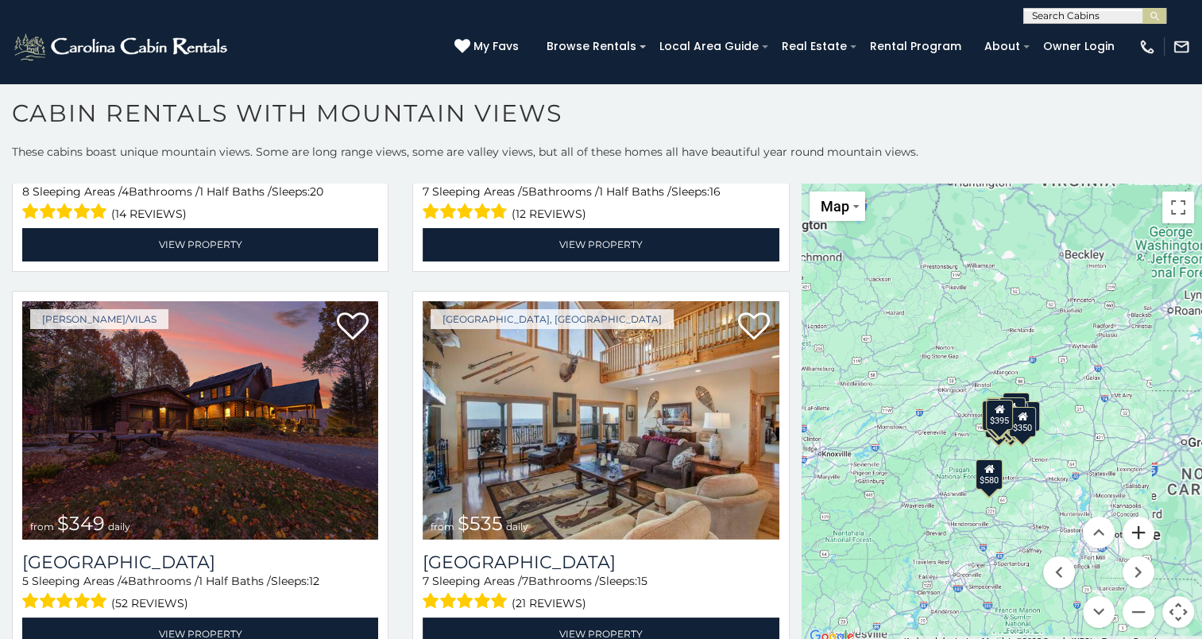
click at [1127, 527] on button "Zoom in" at bounding box center [1138, 532] width 32 height 32
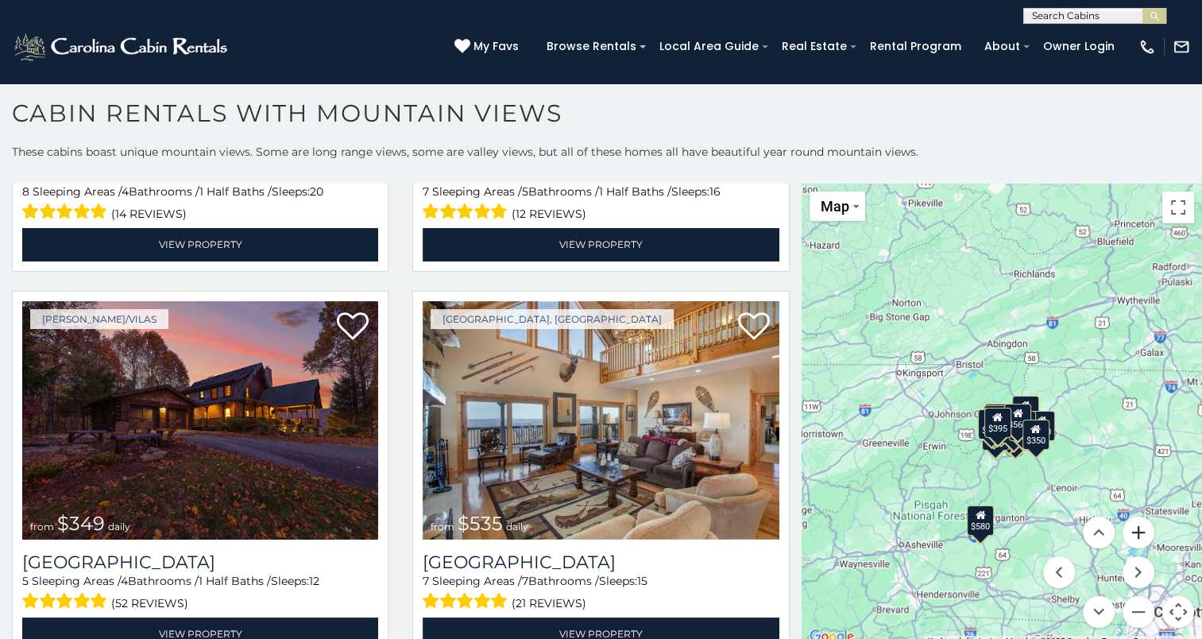
click at [1127, 527] on button "Zoom in" at bounding box center [1138, 532] width 32 height 32
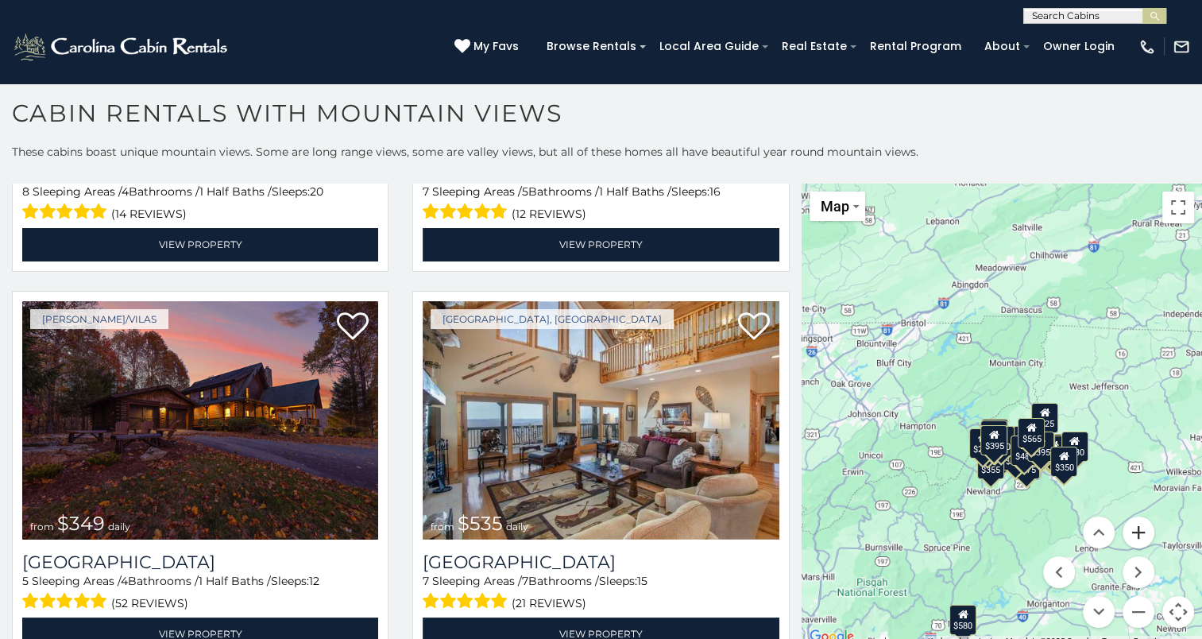
click at [1127, 527] on button "Zoom in" at bounding box center [1138, 532] width 32 height 32
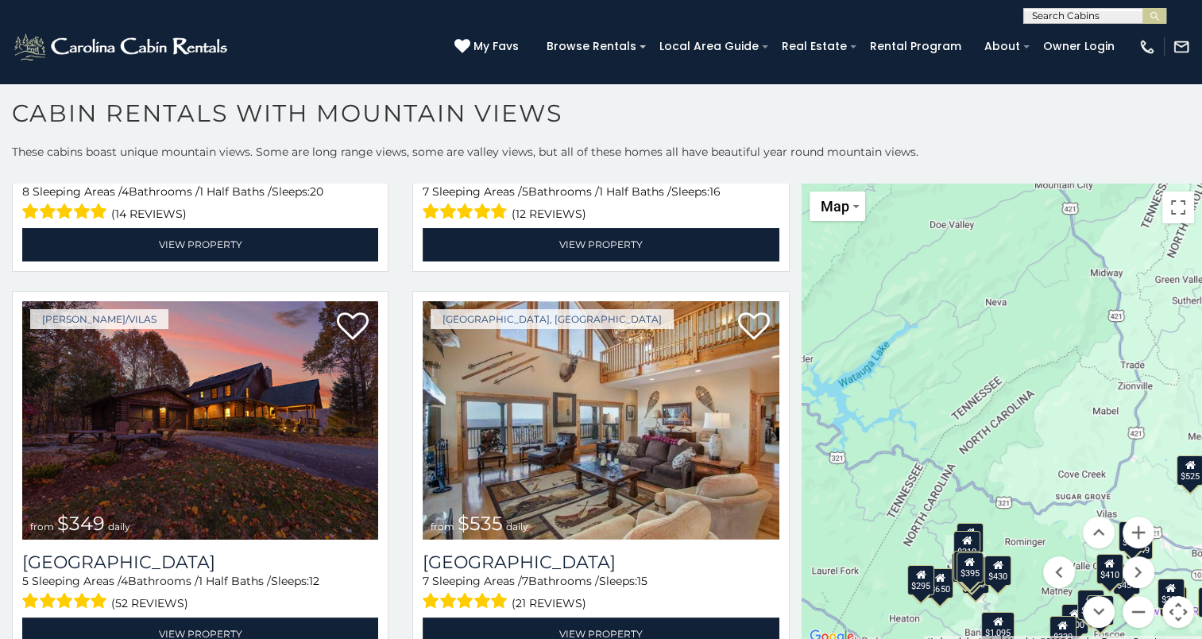
drag, startPoint x: 1071, startPoint y: 515, endPoint x: 1010, endPoint y: 446, distance: 91.2
click at [1010, 446] on div "$580 $395 $349 $535 $375 $400 $325 $451 $460 $1,095 $525 $315 $310 $330 $400 $3…" at bounding box center [1001, 414] width 400 height 463
click at [1089, 521] on button "Move up" at bounding box center [1099, 532] width 32 height 32
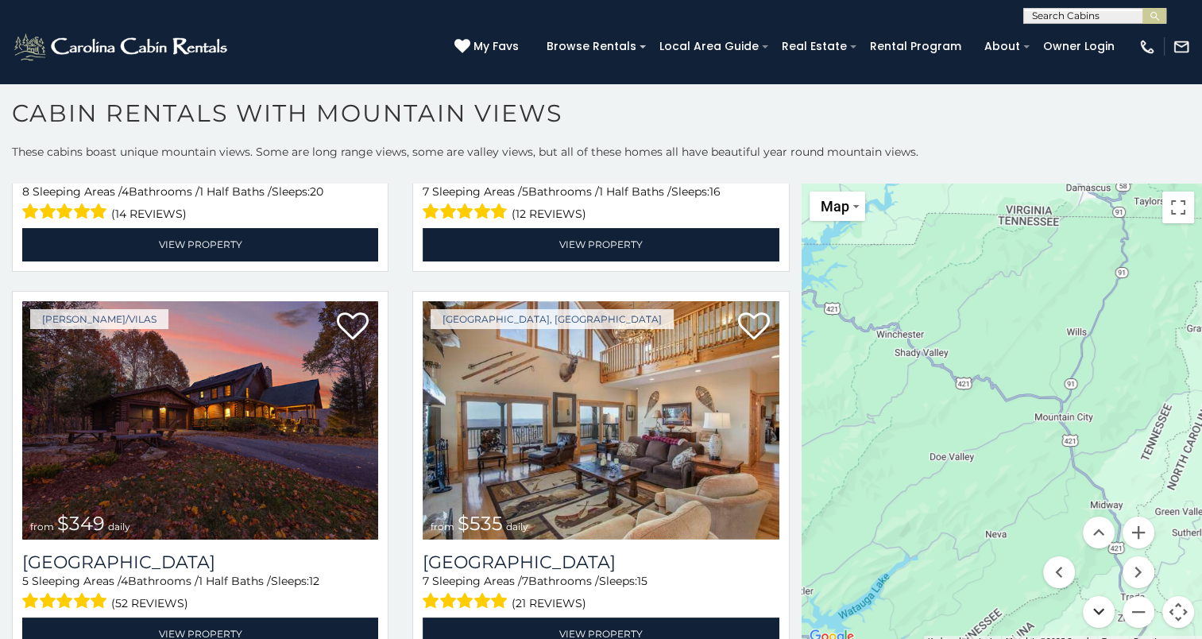
click at [1091, 616] on button "Move down" at bounding box center [1099, 612] width 32 height 32
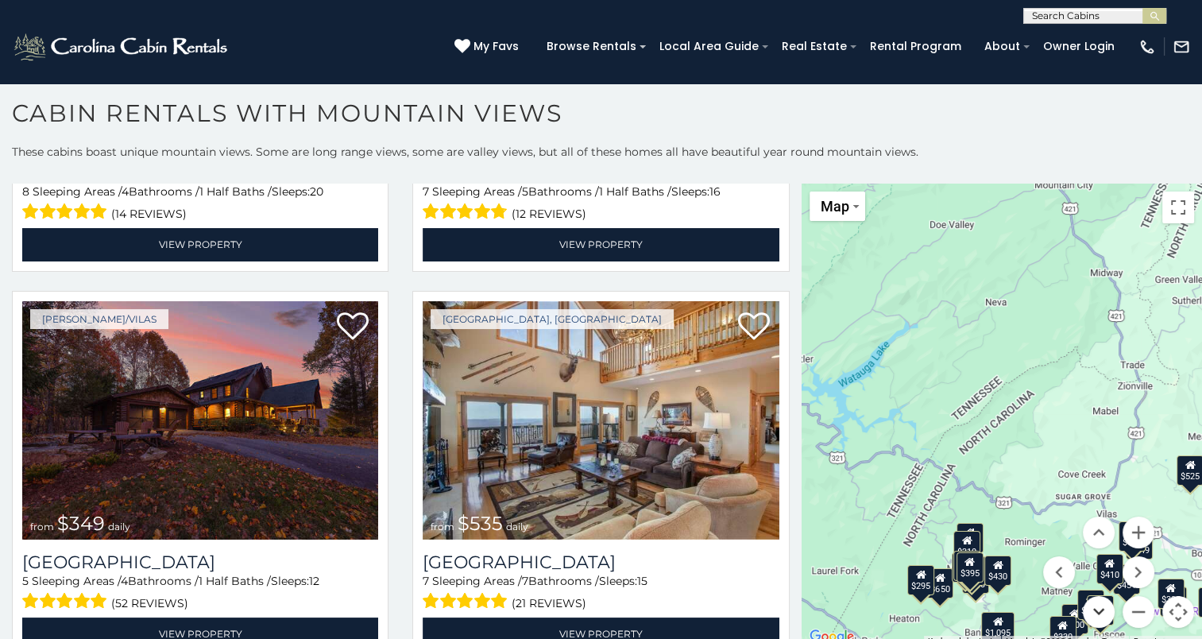
click at [1091, 616] on button "Move down" at bounding box center [1099, 612] width 32 height 32
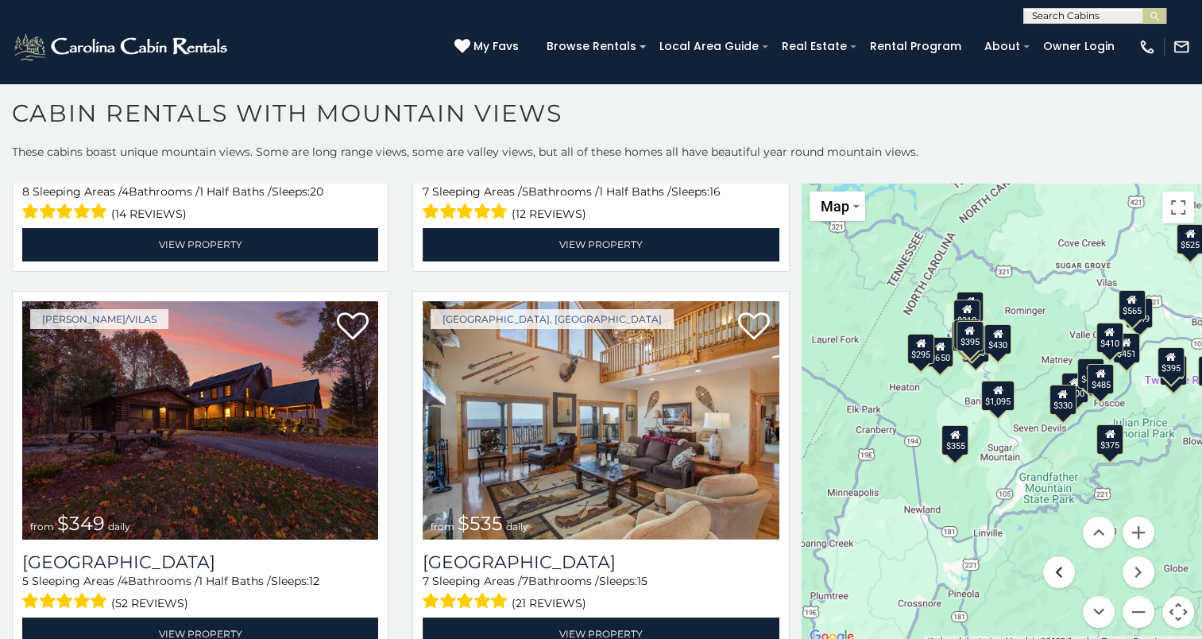
click at [1045, 572] on button "Move left" at bounding box center [1059, 572] width 32 height 32
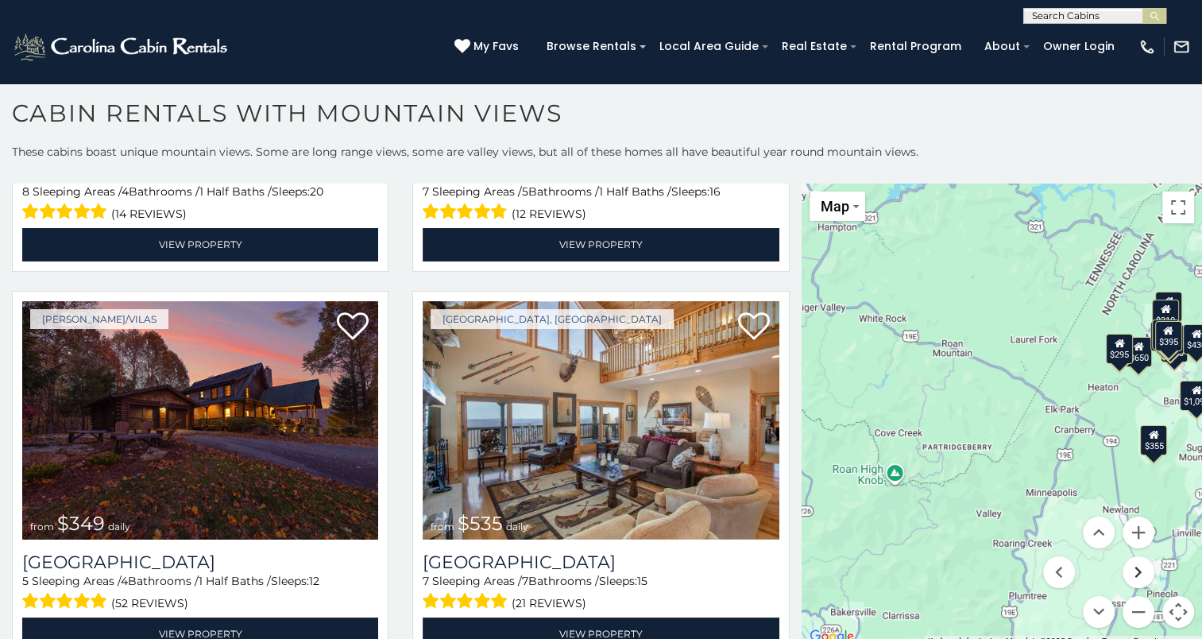
click at [1134, 575] on button "Move right" at bounding box center [1138, 572] width 32 height 32
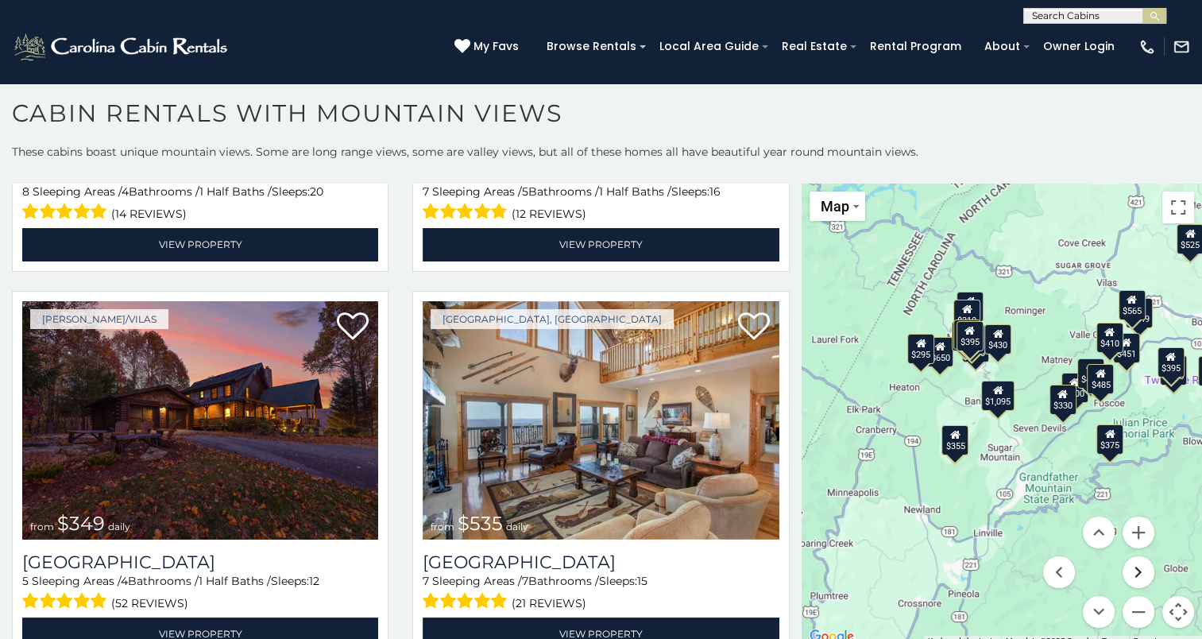
click at [1134, 575] on button "Move right" at bounding box center [1138, 572] width 32 height 32
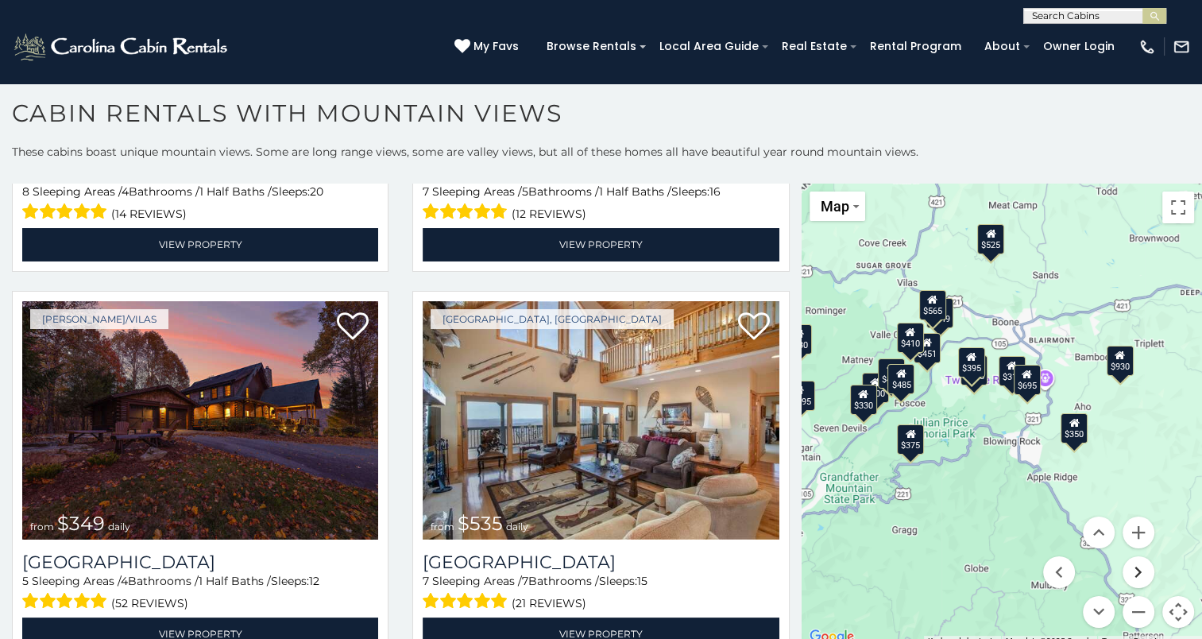
click at [1122, 569] on button "Move right" at bounding box center [1138, 572] width 32 height 32
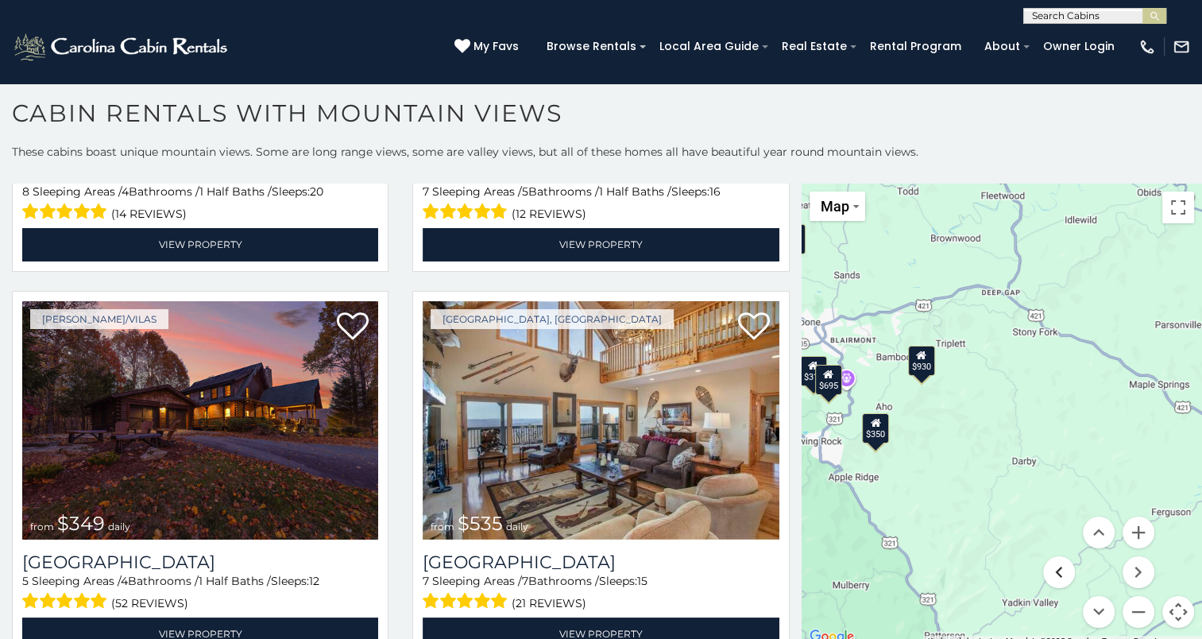
click at [1043, 570] on button "Move left" at bounding box center [1059, 572] width 32 height 32
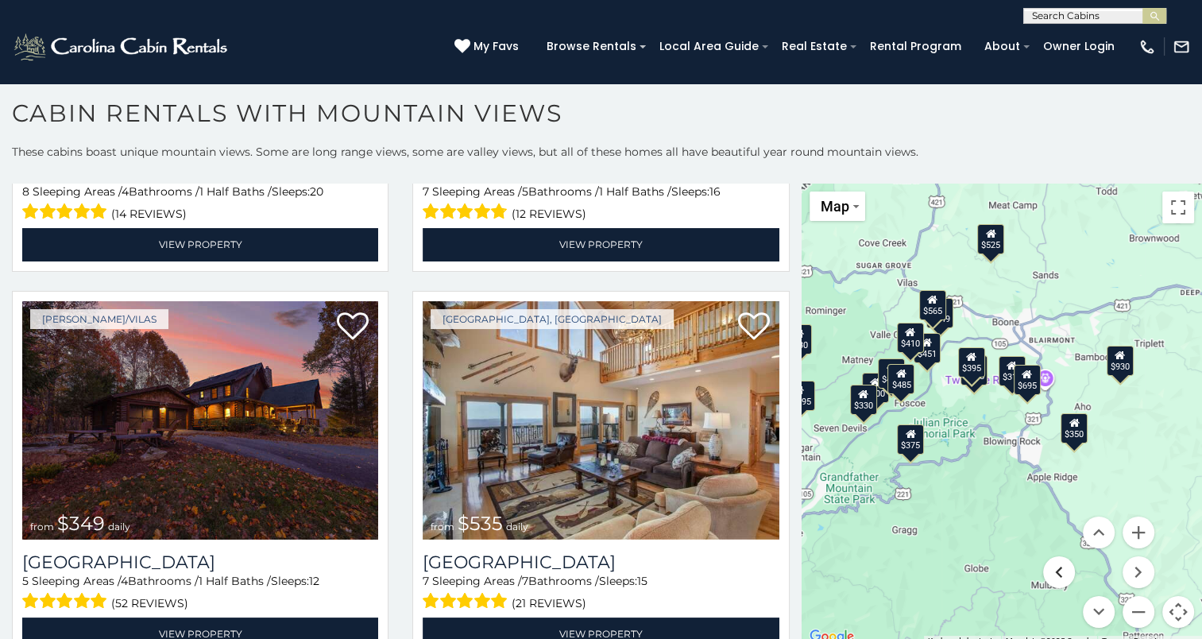
click at [1043, 570] on button "Move left" at bounding box center [1059, 572] width 32 height 32
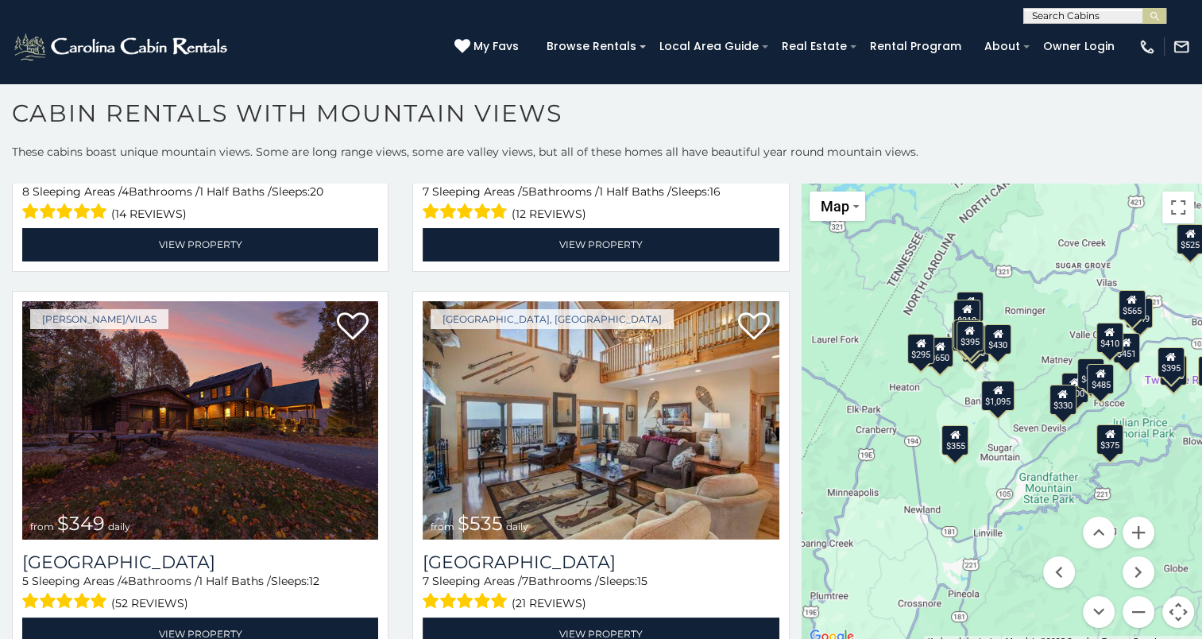
click at [1026, 457] on div "$580 $395 $349 $535 $375 $400 $325 $451 $460 $1,095 $525 $315 $310 $330 $400 $3…" at bounding box center [1001, 414] width 400 height 463
click at [1025, 457] on div "$580 $395 $349 $535 $375 $400 $325 $451 $460 $1,095 $525 $315 $310 $330 $400 $3…" at bounding box center [1001, 414] width 400 height 463
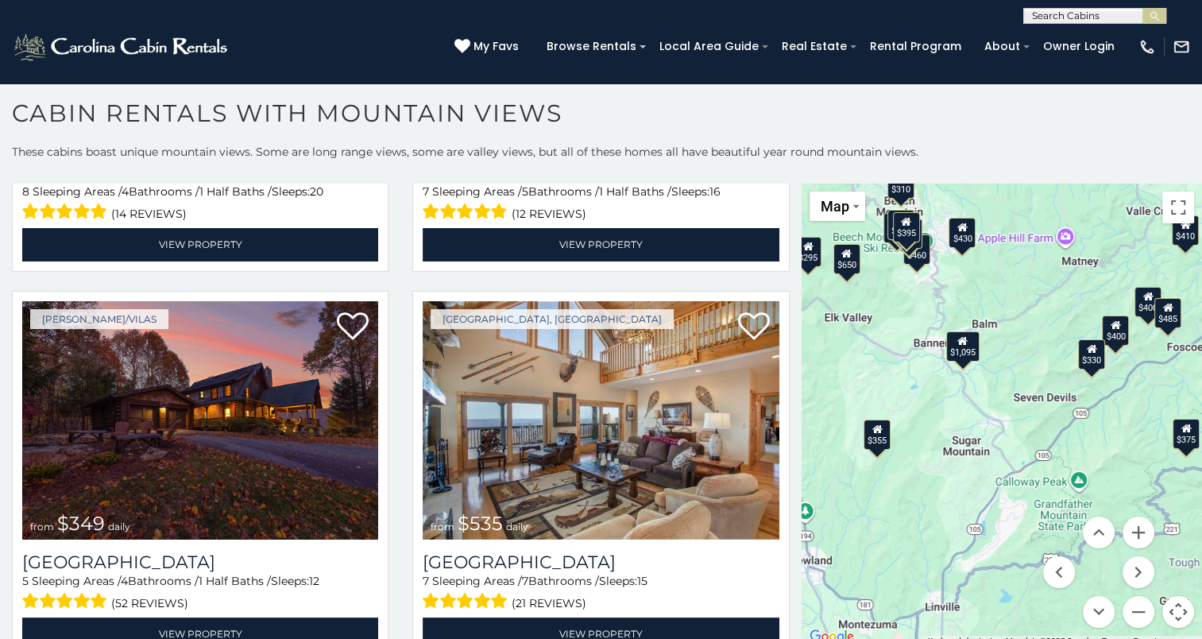
click at [1052, 436] on div "$580 $395 $349 $535 $375 $400 $325 $451 $460 $1,095 $525 $315 $310 $330 $400 $3…" at bounding box center [1001, 414] width 400 height 463
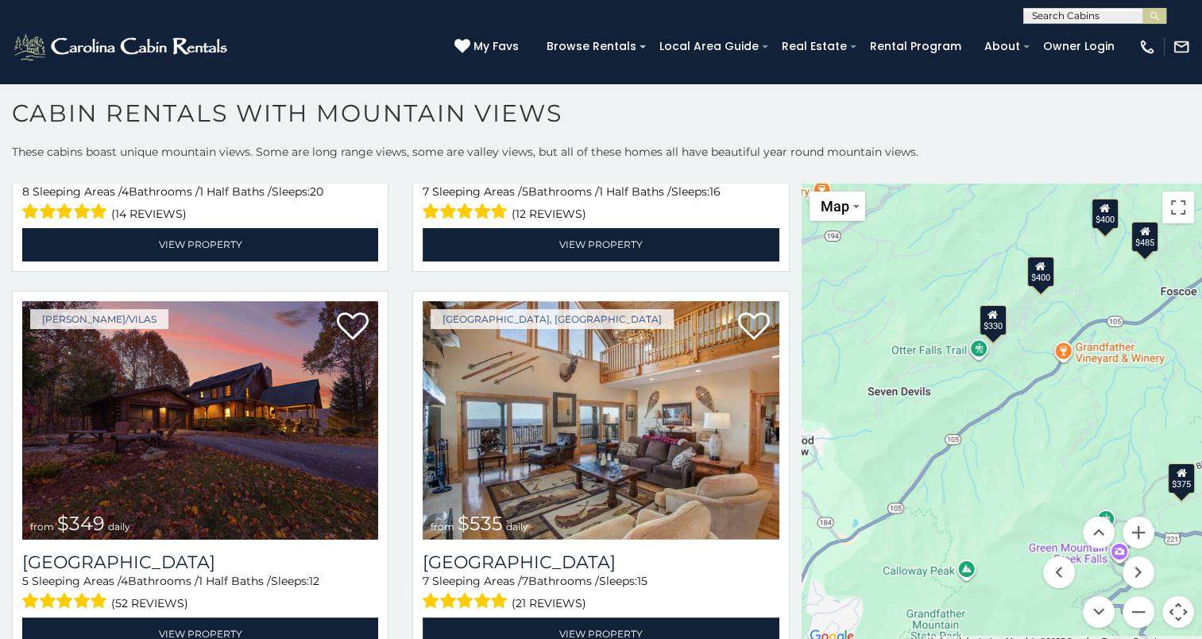
drag, startPoint x: 1070, startPoint y: 404, endPoint x: 936, endPoint y: 441, distance: 138.4
click at [936, 441] on div "$580 $395 $349 $535 $375 $400 $325 $451 $460 $1,095 $525 $315 $310 $330 $400 $3…" at bounding box center [1001, 414] width 400 height 463
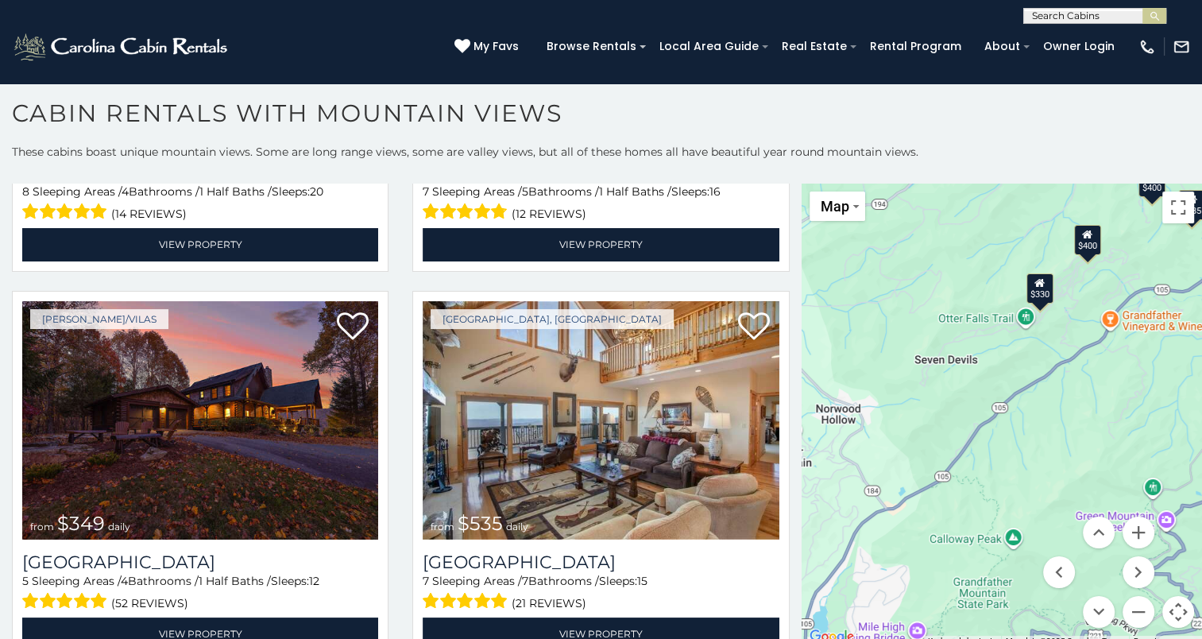
drag, startPoint x: 929, startPoint y: 438, endPoint x: 978, endPoint y: 407, distance: 57.9
click at [978, 407] on div "$580 $395 $349 $535 $375 $400 $325 $451 $460 $1,095 $525 $315 $310 $330 $400 $3…" at bounding box center [1001, 414] width 400 height 463
click at [972, 387] on div "$580 $395 $349 $535 $375 $400 $325 $451 $460 $1,095 $525 $315 $310 $330 $400 $3…" at bounding box center [1001, 414] width 400 height 463
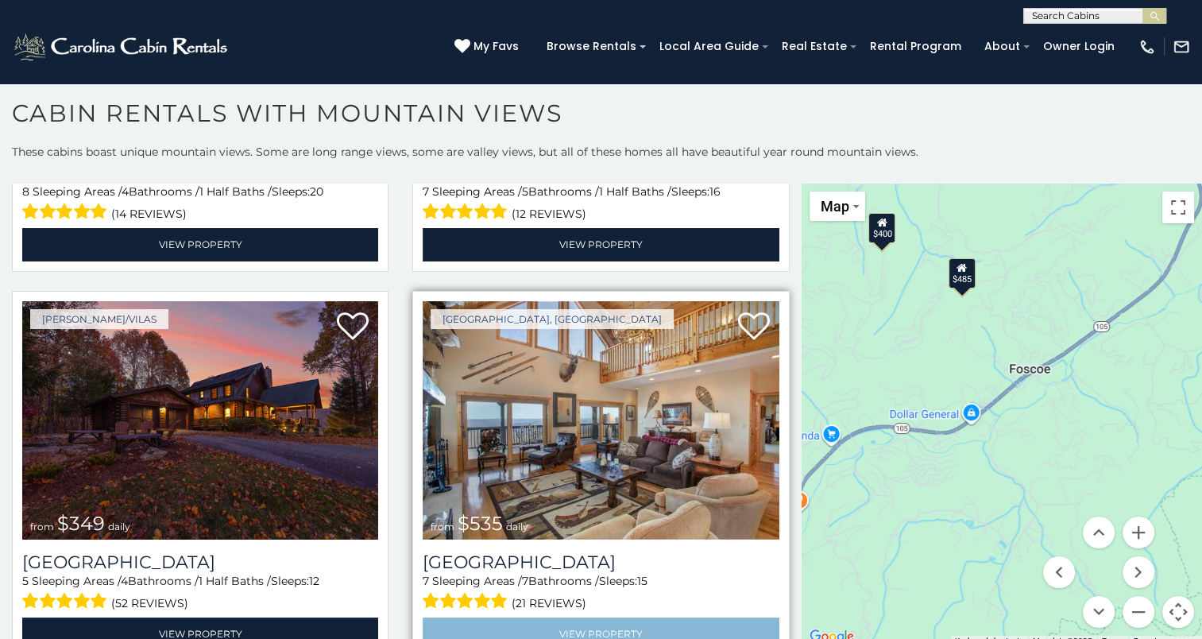
drag, startPoint x: 1054, startPoint y: 380, endPoint x: 610, endPoint y: 620, distance: 504.3
click at [610, 183] on main "**********" at bounding box center [601, 183] width 1202 height 0
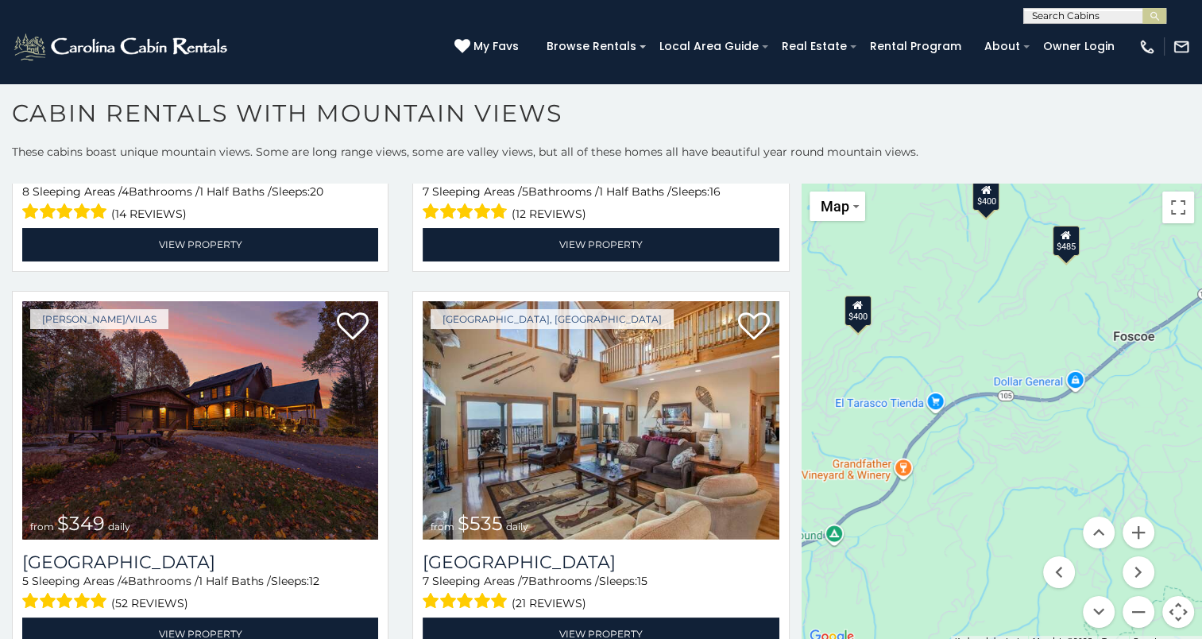
drag, startPoint x: 966, startPoint y: 435, endPoint x: 1074, endPoint y: 406, distance: 112.0
click at [1074, 406] on div "$580 $395 $349 $535 $375 $400 $325 $451 $460 $1,095 $525 $315 $310 $330 $400 $3…" at bounding box center [1001, 414] width 400 height 463
click at [953, 409] on div "$580 $395 $349 $535 $375 $400 $325 $451 $460 $1,095 $525 $315 $310 $330 $400 $3…" at bounding box center [1001, 414] width 400 height 463
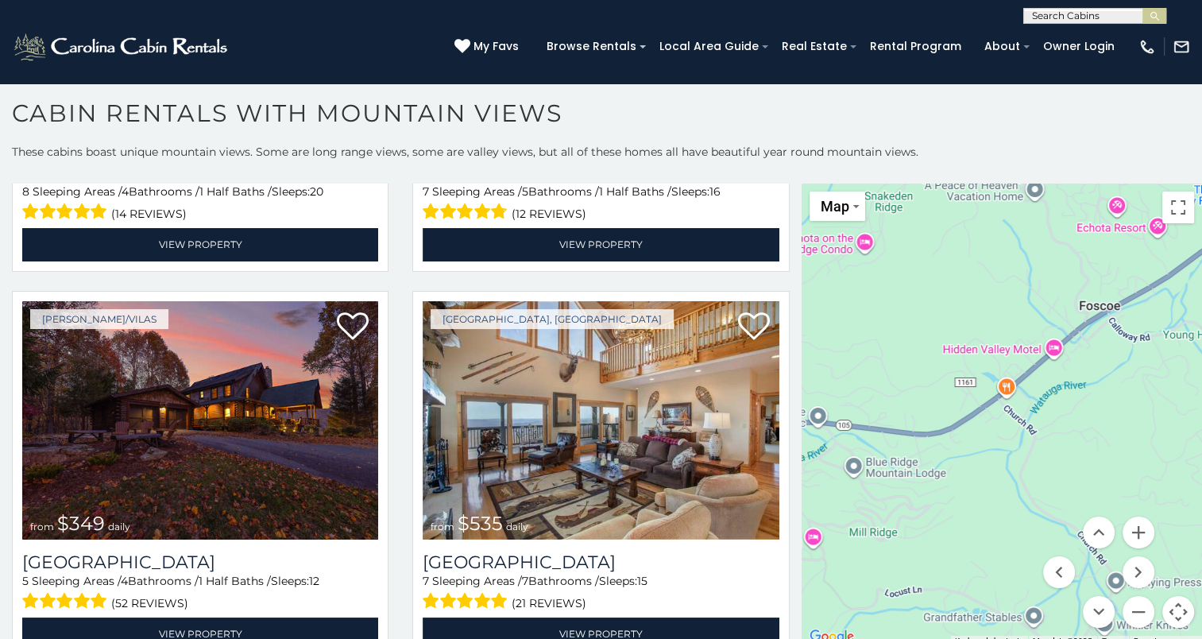
drag, startPoint x: 1029, startPoint y: 365, endPoint x: 810, endPoint y: 411, distance: 224.2
click at [810, 411] on div "$580 $395 $349 $535 $375 $400 $325 $451 $460 $1,095 $525 $315 $310 $330 $400 $3…" at bounding box center [1001, 414] width 400 height 463
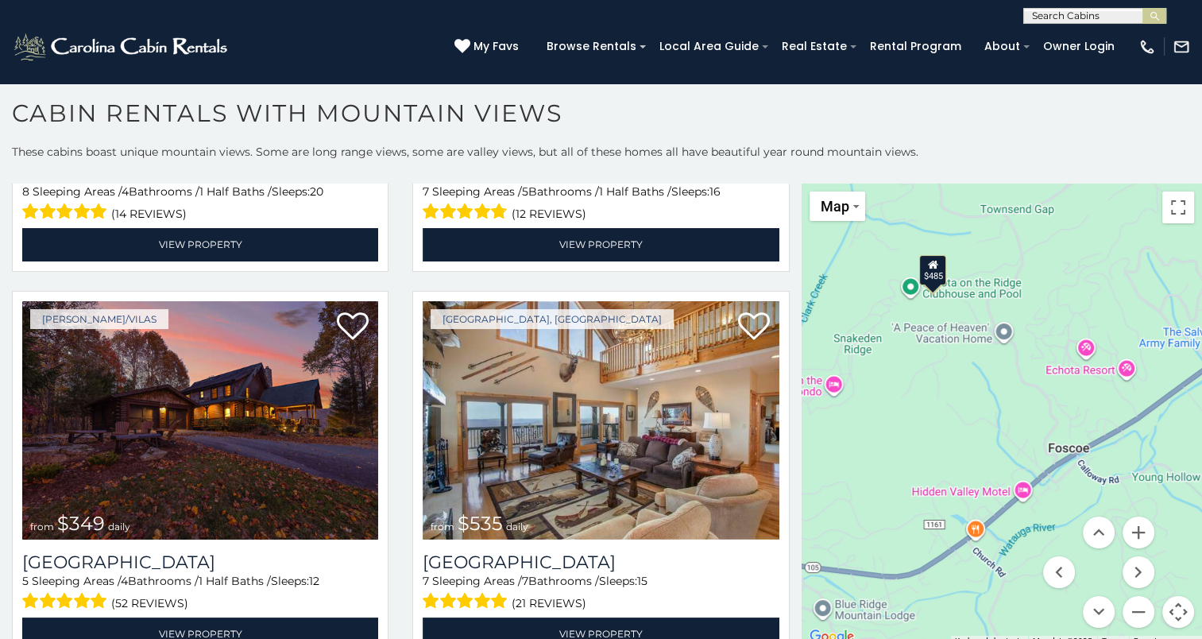
drag, startPoint x: 940, startPoint y: 399, endPoint x: 909, endPoint y: 543, distance: 147.1
click at [909, 543] on div "$580 $395 $349 $535 $375 $400 $325 $451 $460 $1,095 $525 $315 $310 $330 $400 $3…" at bounding box center [1001, 414] width 400 height 463
click at [952, 334] on div "$580 $395 $349 $535 $375 $400 $325 $451 $460 $1,095 $525 $315 $310 $330 $400 $3…" at bounding box center [1001, 414] width 400 height 463
click at [995, 326] on div "$580 $395 $349 $535 $375 $400 $325 $451 $460 $1,095 $525 $315 $310 $330 $400 $3…" at bounding box center [1001, 414] width 400 height 463
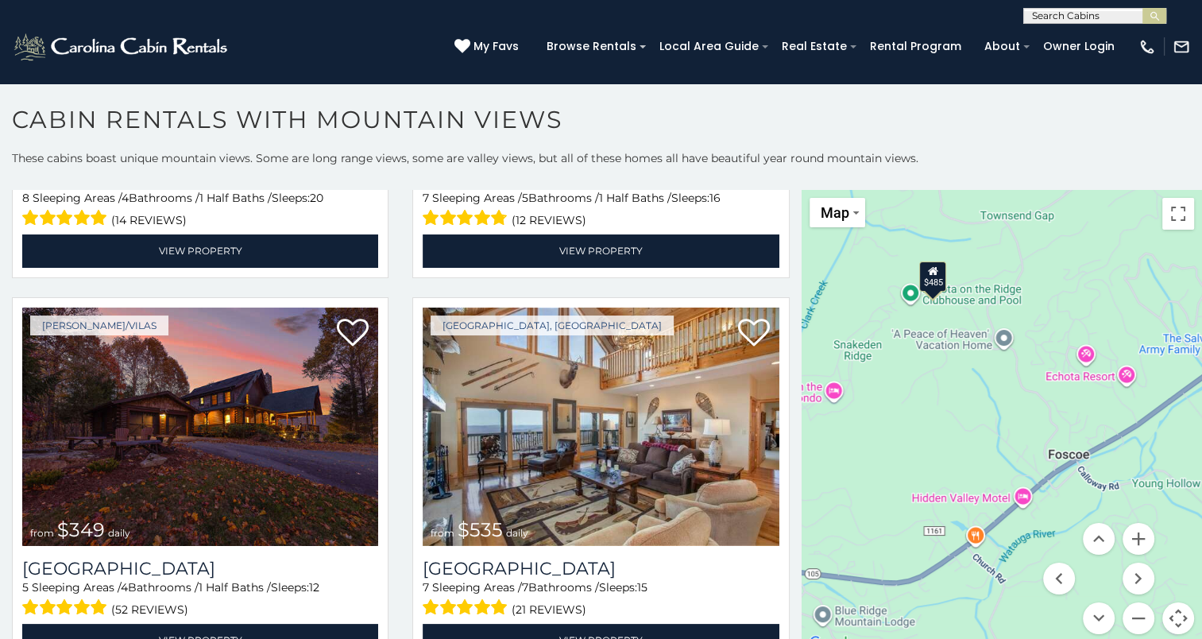
scroll to position [0, 0]
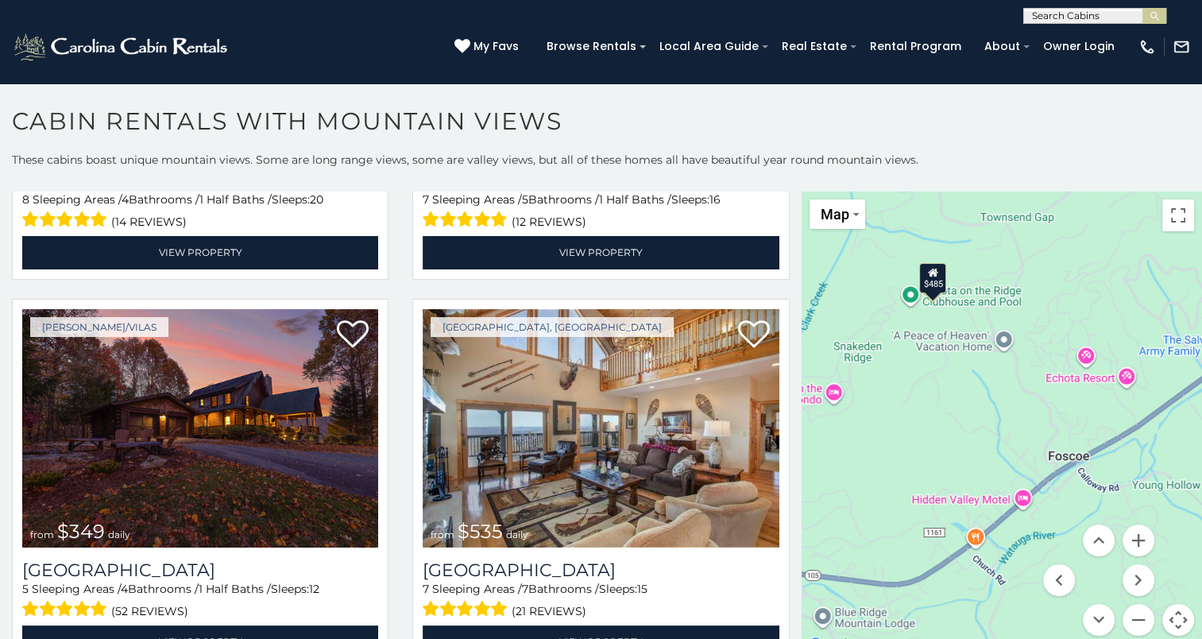
click at [953, 339] on div "$580 $395 $349 $535 $375 $400 $325 $451 $460 $1,095 $525 $315 $310 $330 $400 $3…" at bounding box center [1001, 422] width 400 height 463
click at [947, 338] on div "$580 $395 $349 $535 $375 $400 $325 $451 $460 $1,095 $525 $315 $310 $330 $400 $3…" at bounding box center [1001, 422] width 400 height 463
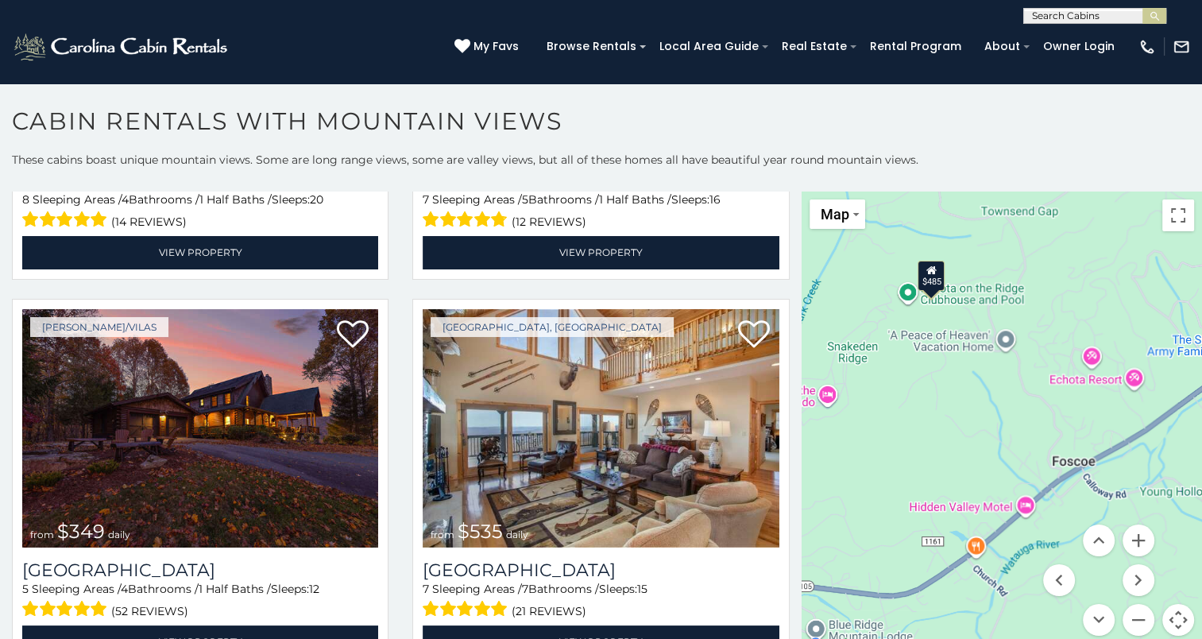
click at [947, 338] on div "$580 $395 $349 $535 $375 $400 $325 $451 $460 $1,095 $525 $315 $310 $330 $400 $3…" at bounding box center [1001, 422] width 400 height 463
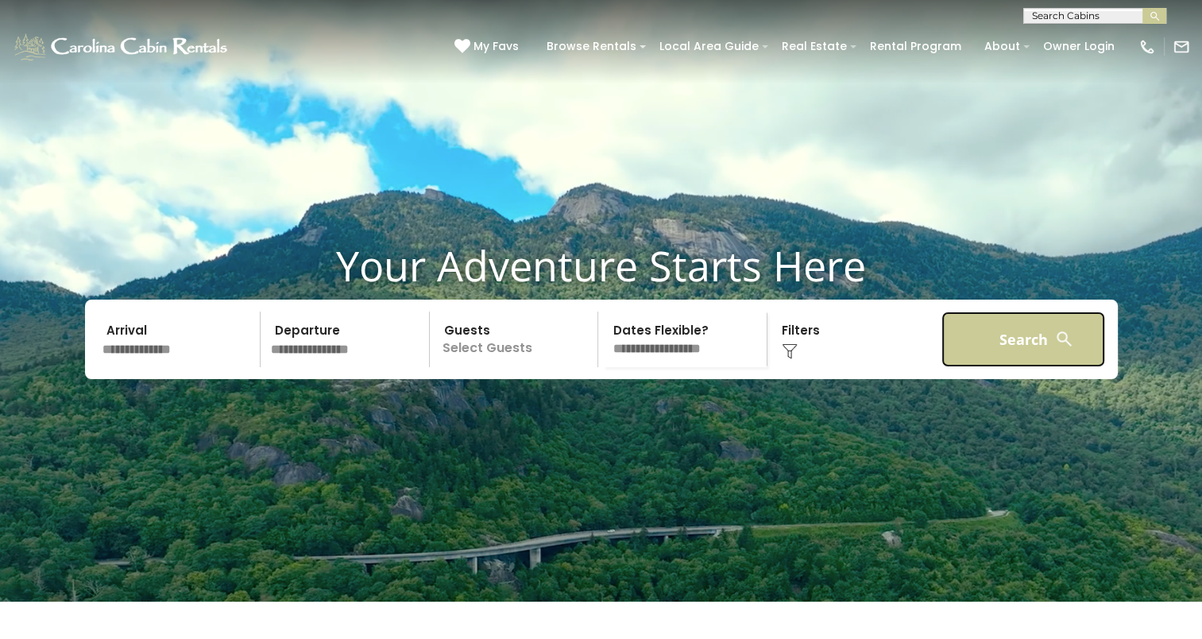
click at [1029, 359] on button "Search" at bounding box center [1023, 339] width 164 height 56
